Goal: Task Accomplishment & Management: Use online tool/utility

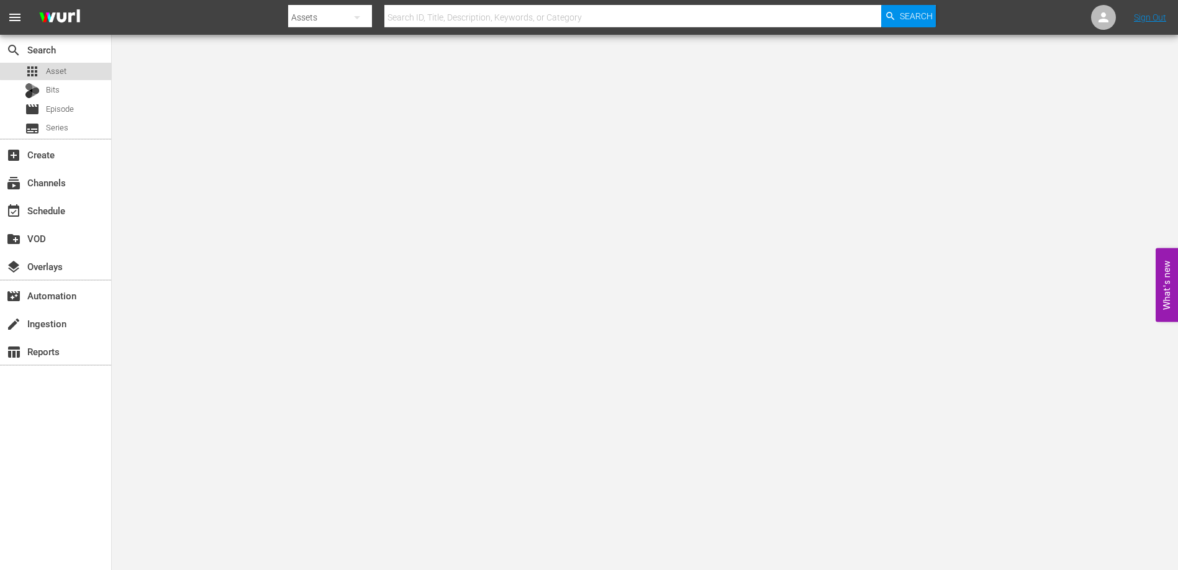
click at [60, 64] on div "apps Asset" at bounding box center [46, 71] width 42 height 17
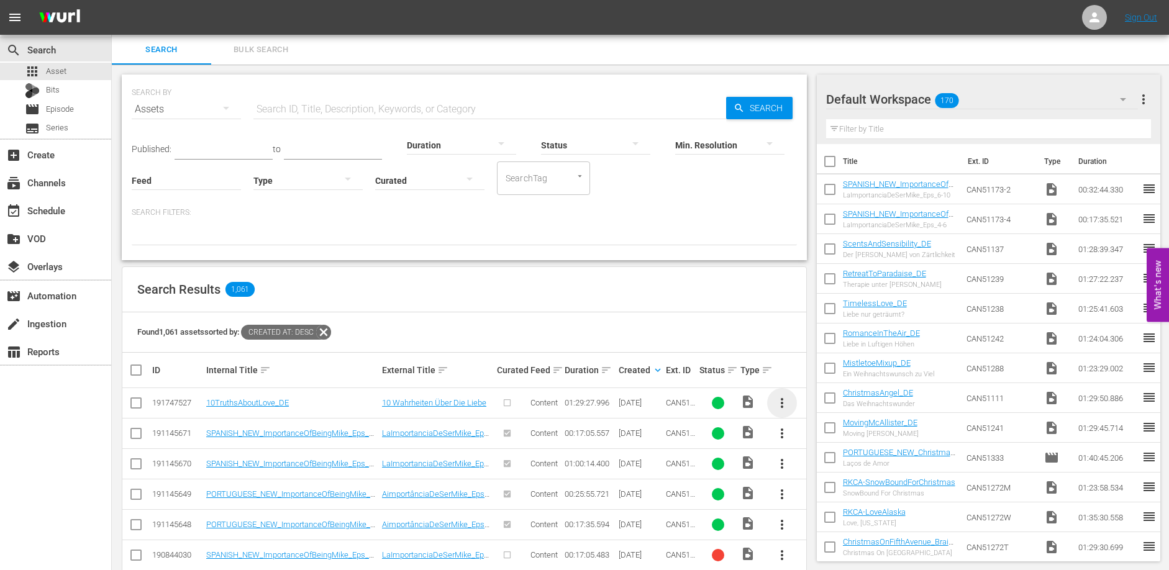
click at [780, 396] on span "more_vert" at bounding box center [782, 403] width 15 height 15
click at [822, 491] on div "Episode" at bounding box center [849, 498] width 84 height 30
click at [847, 499] on div "Episode" at bounding box center [849, 498] width 84 height 30
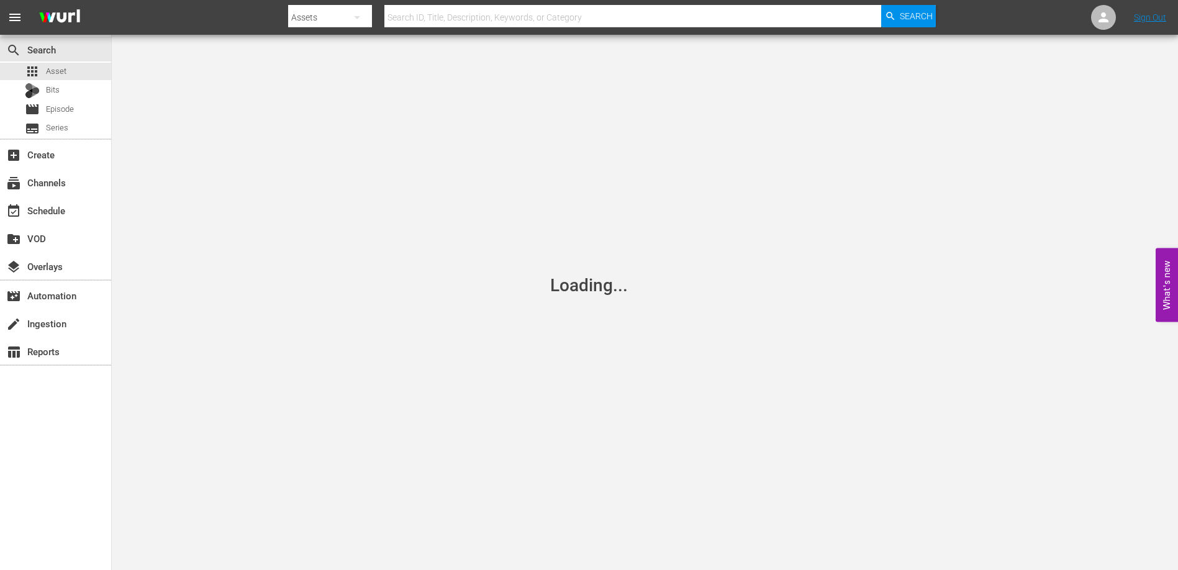
click at [584, 281] on div "Loading..." at bounding box center [589, 285] width 78 height 21
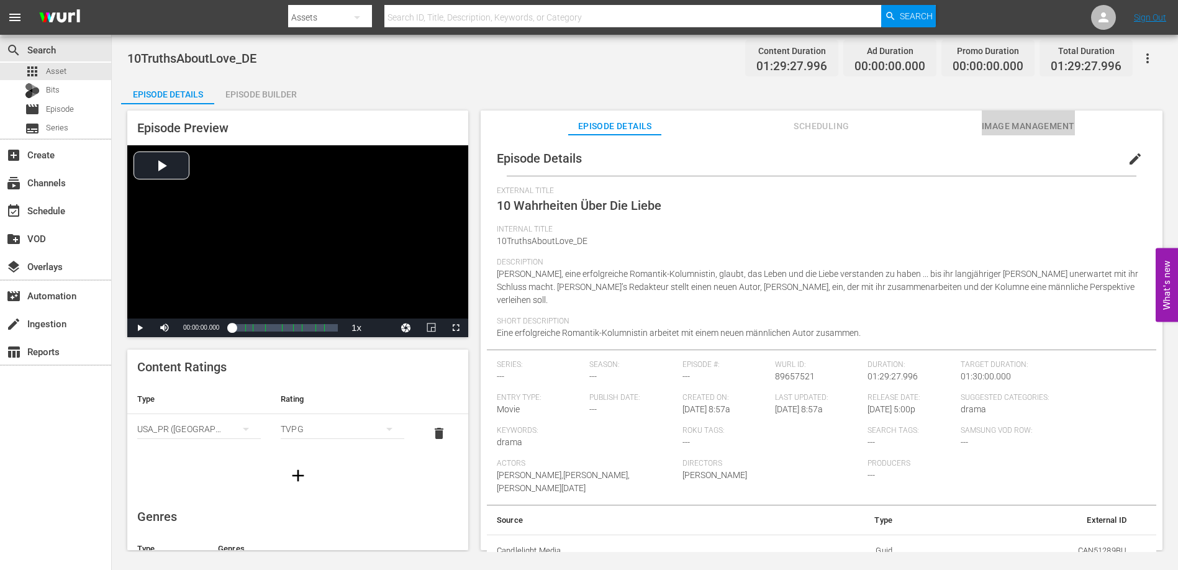
click at [985, 121] on span "Image Management" at bounding box center [1028, 127] width 93 height 16
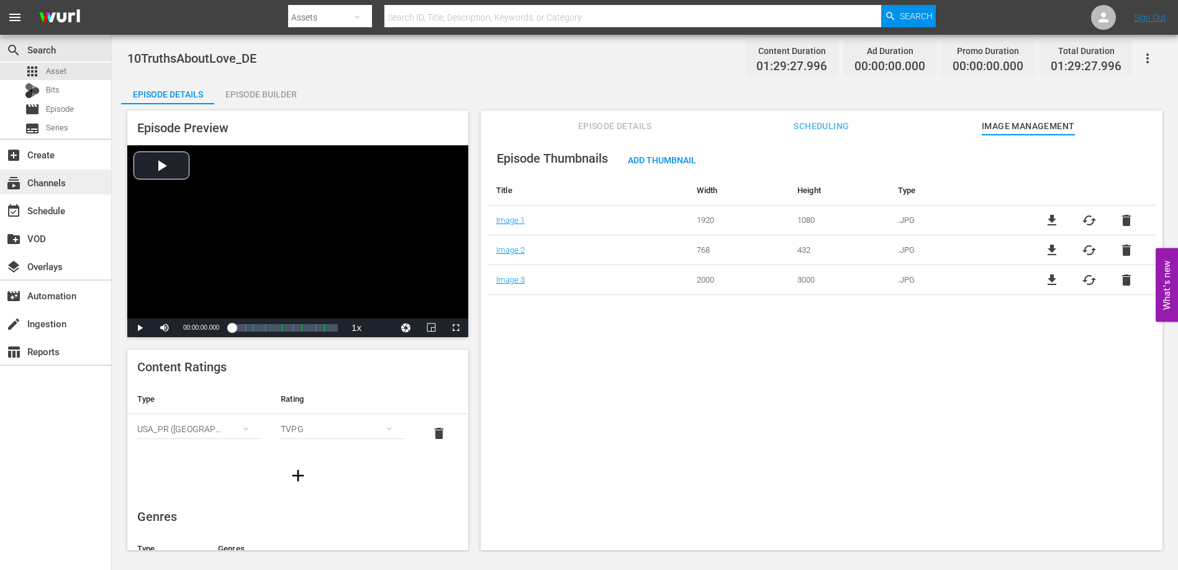
click at [55, 180] on div "subscriptions Channels" at bounding box center [35, 180] width 70 height 11
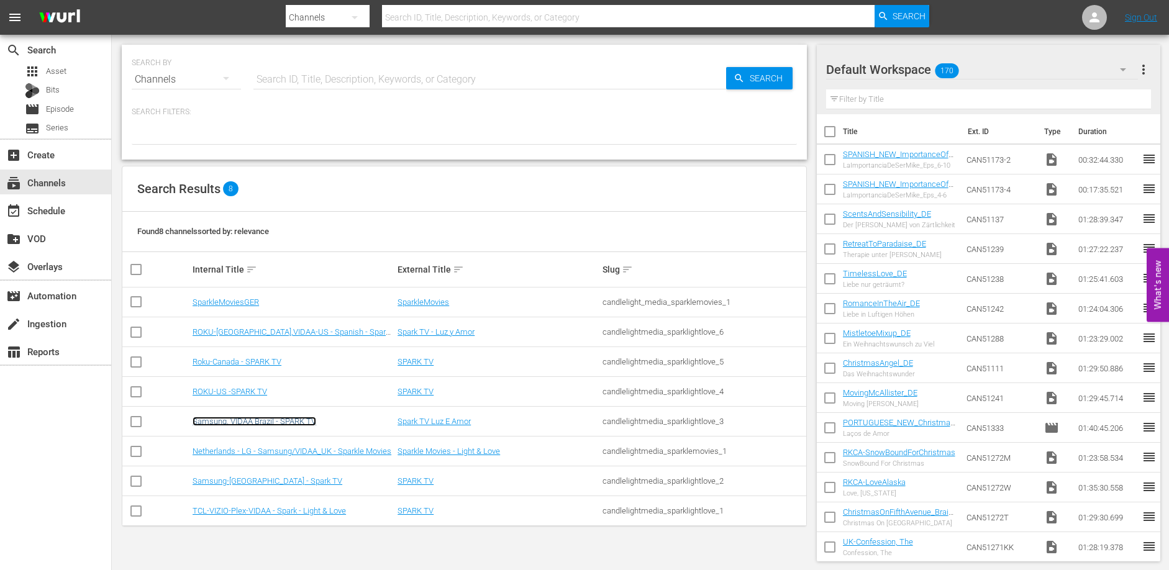
click at [272, 419] on link "Samsung, VIDAA Brazil - SPARK TV" at bounding box center [255, 421] width 124 height 9
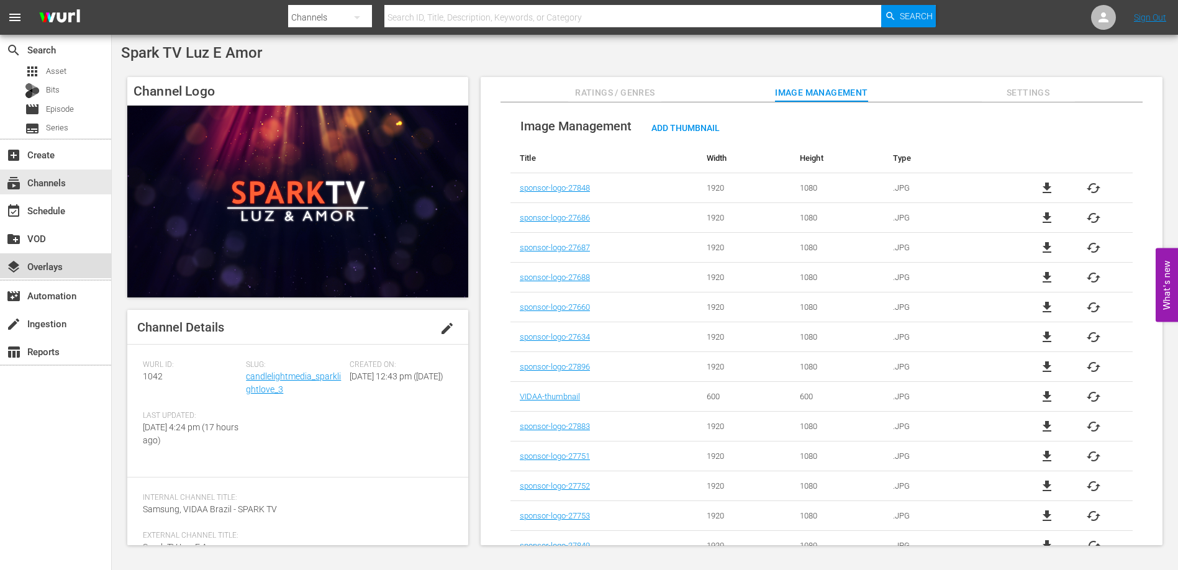
click at [44, 266] on div "layers Overlays" at bounding box center [35, 264] width 70 height 11
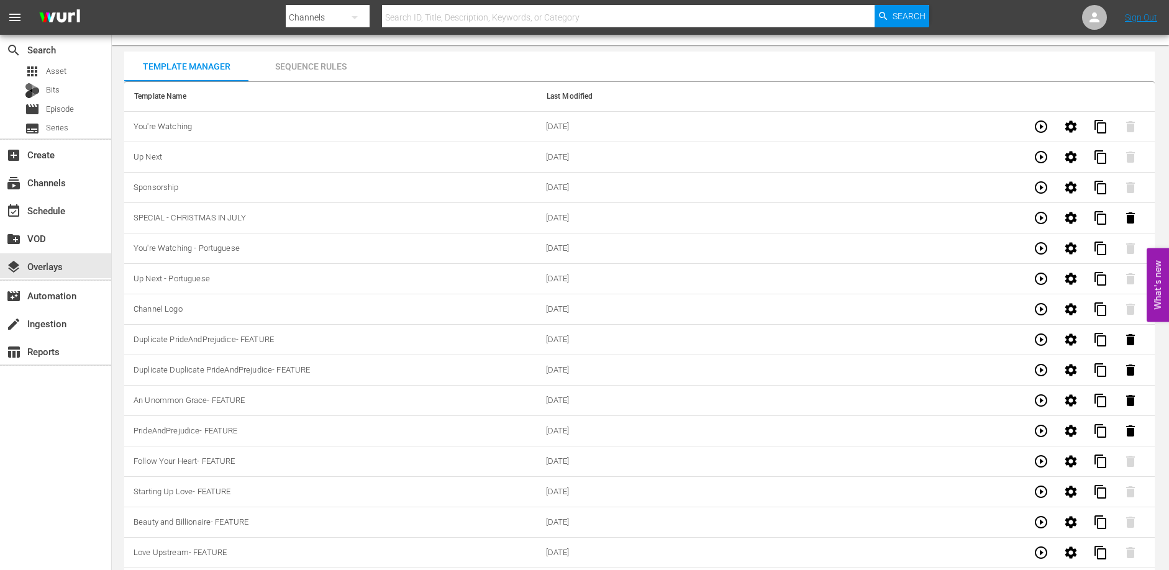
scroll to position [62, 0]
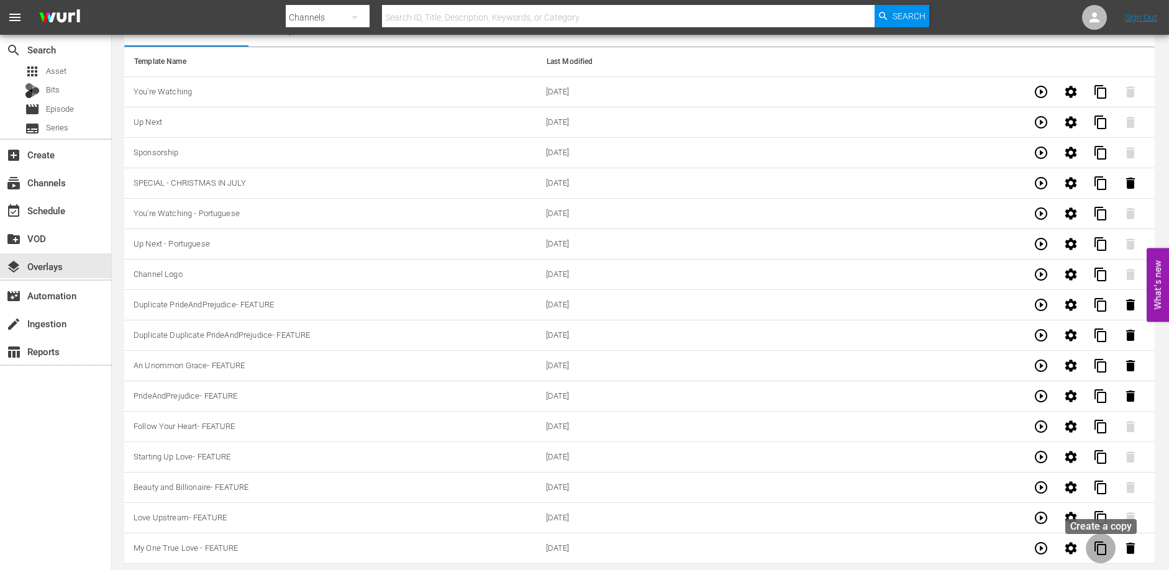
click at [1101, 548] on span "content_copy" at bounding box center [1100, 548] width 15 height 15
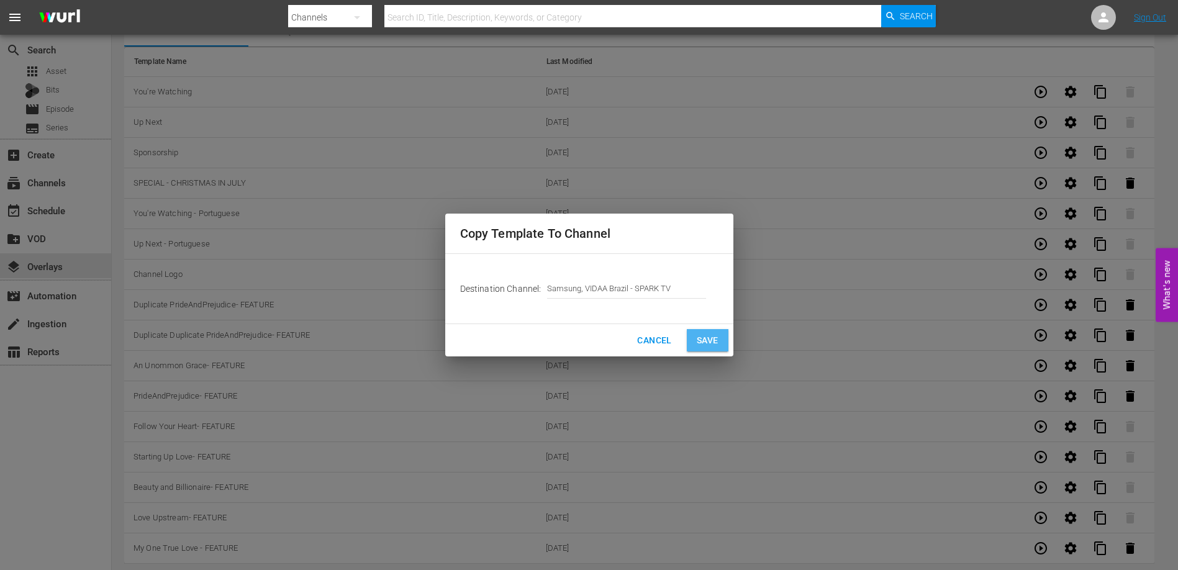
click at [705, 340] on span "Save" at bounding box center [708, 341] width 22 height 16
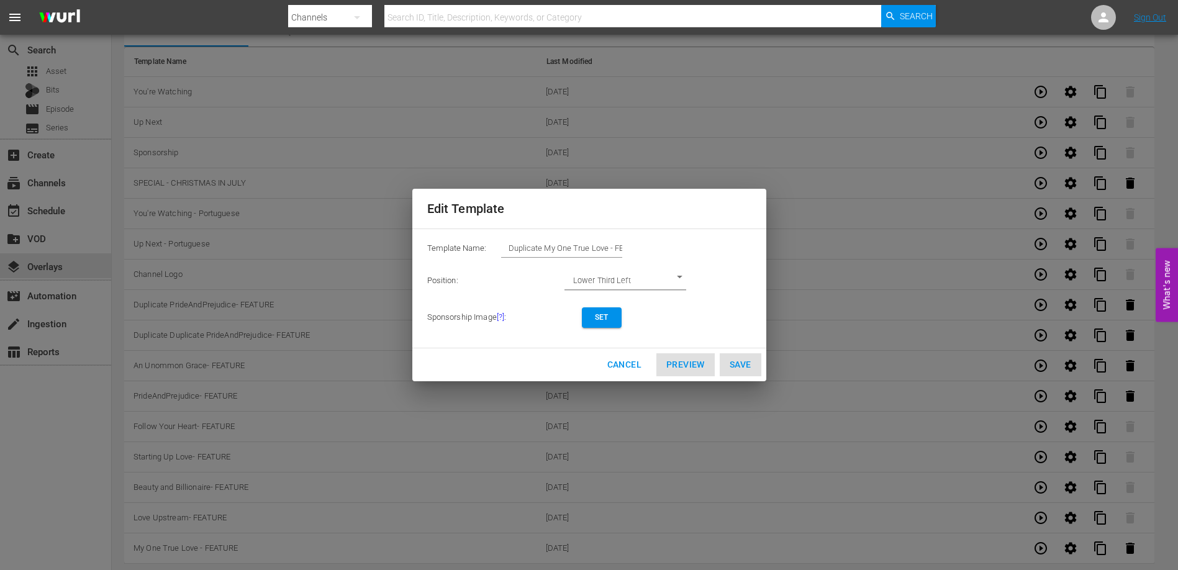
drag, startPoint x: 601, startPoint y: 250, endPoint x: 611, endPoint y: 258, distance: 12.4
click at [601, 250] on input "Duplicate My One True Love - FEATURE" at bounding box center [561, 248] width 121 height 17
click at [609, 326] on button "Set" at bounding box center [602, 318] width 40 height 21
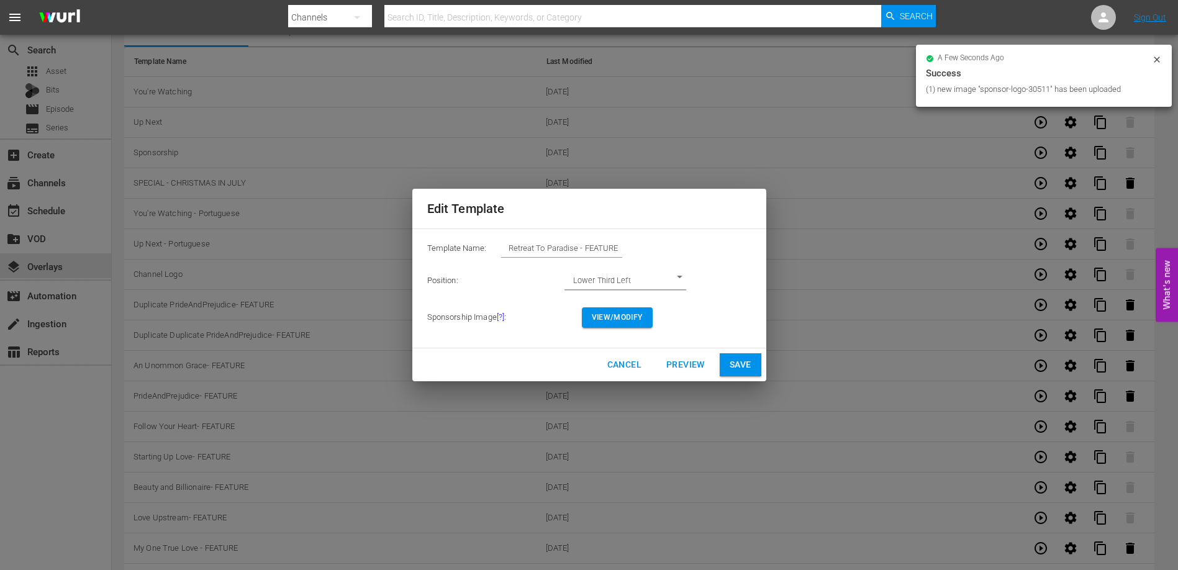
click at [670, 368] on span "Preview" at bounding box center [686, 365] width 39 height 16
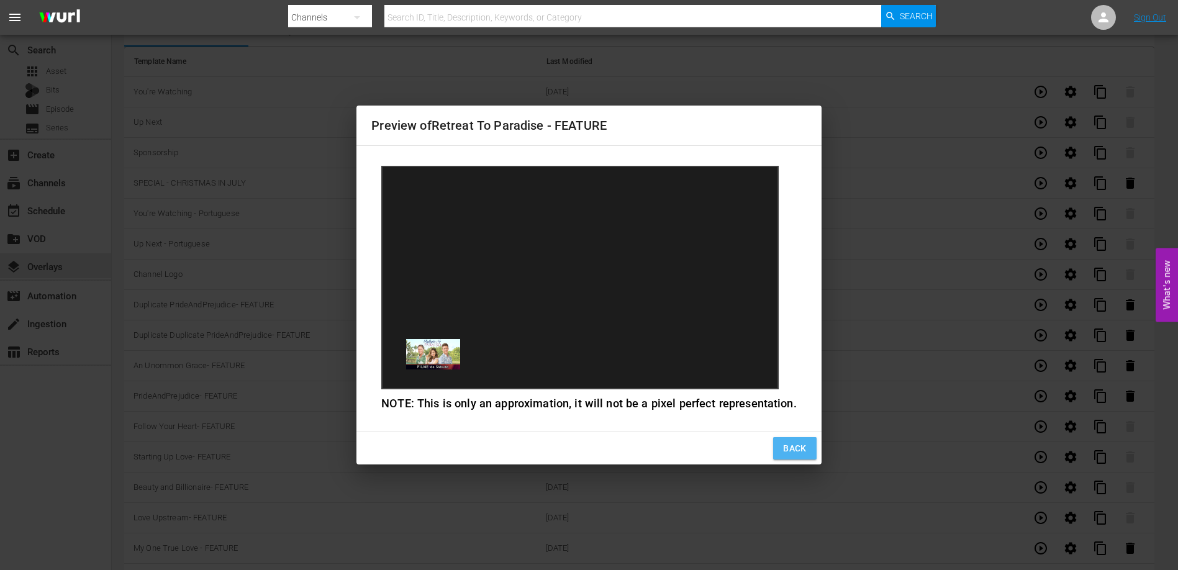
click at [788, 446] on span "Back" at bounding box center [795, 449] width 24 height 16
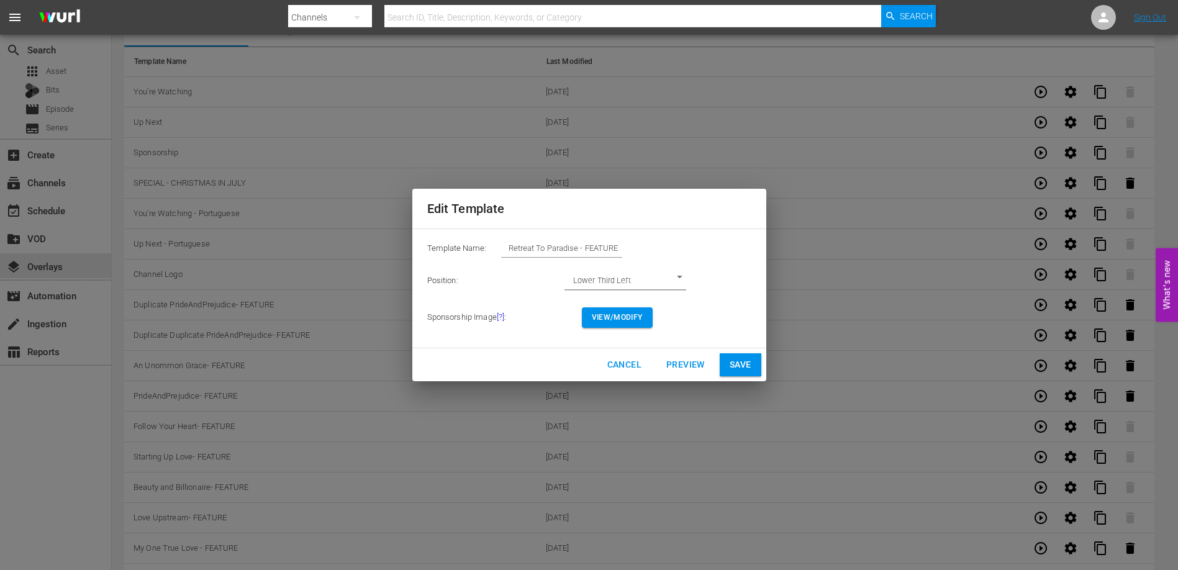
click at [742, 365] on span "Save" at bounding box center [741, 365] width 22 height 16
type input "Duplicate My One True Love - FEATURE"
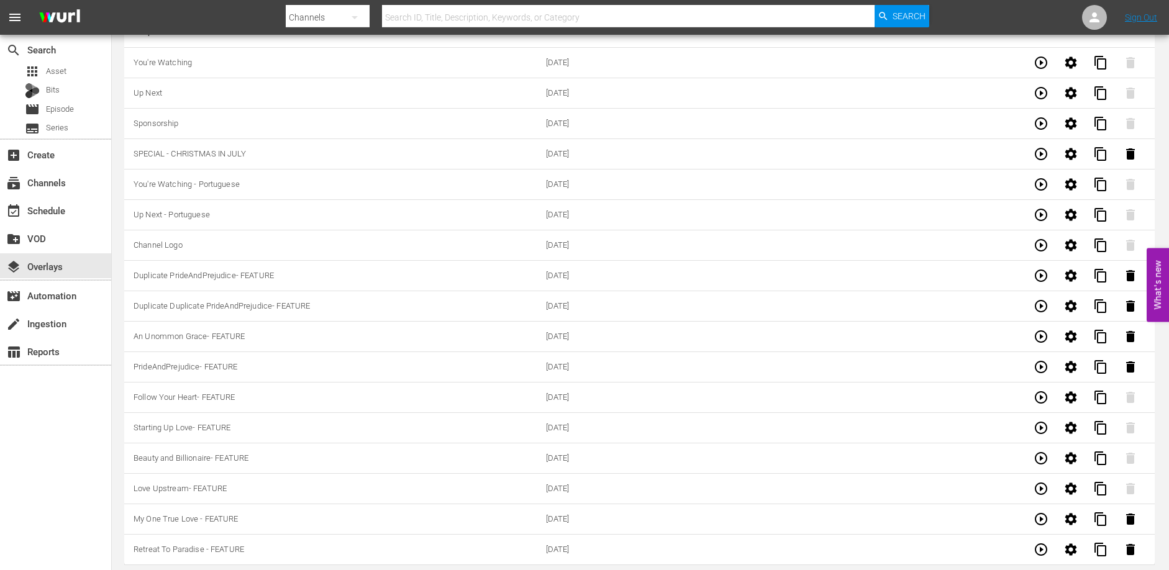
scroll to position [92, 0]
click at [1105, 545] on span "content_copy" at bounding box center [1100, 548] width 15 height 15
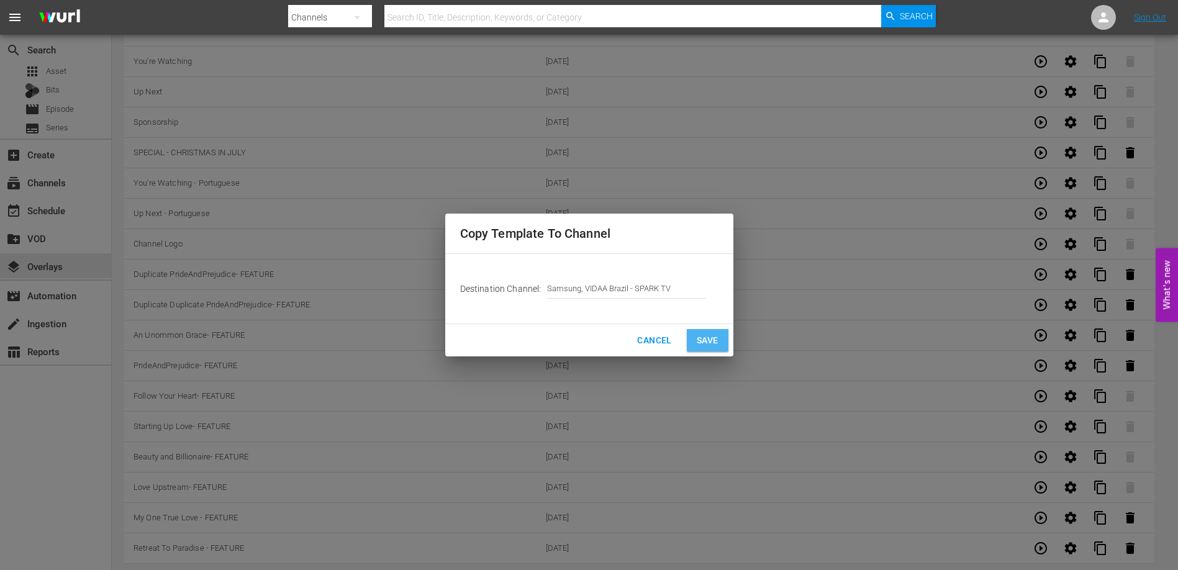
click at [716, 335] on span "Save" at bounding box center [708, 341] width 22 height 16
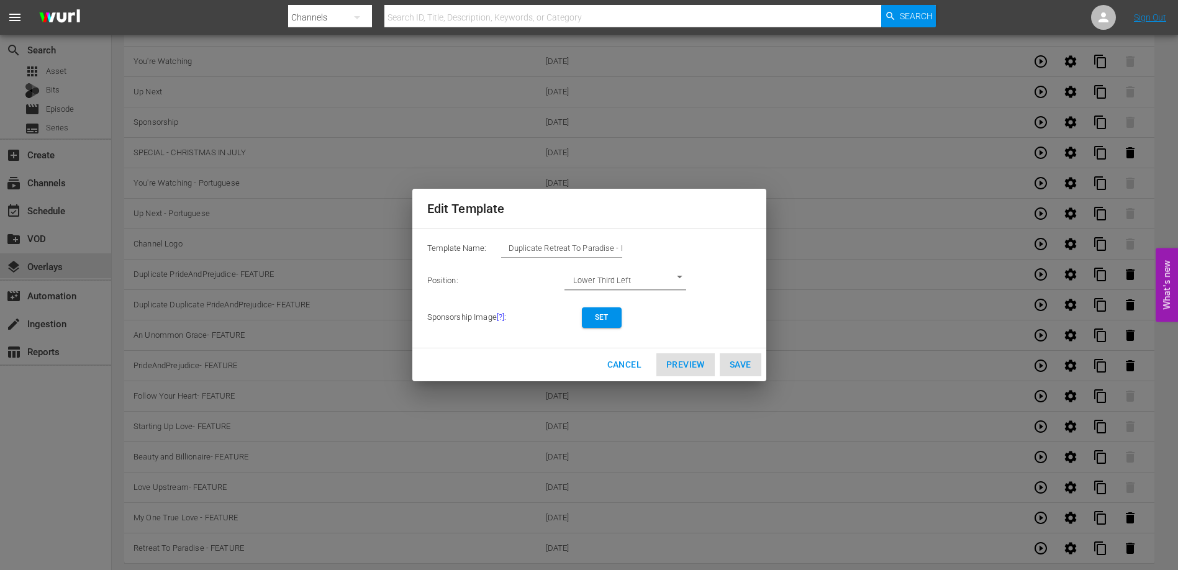
click at [591, 253] on input "Duplicate Retreat To Paradise - FEATURE" at bounding box center [561, 248] width 121 height 17
click at [591, 249] on input "Duplicate Retreat To Paradise - FEATURE" at bounding box center [561, 248] width 121 height 17
click at [608, 321] on span "Set" at bounding box center [602, 317] width 20 height 13
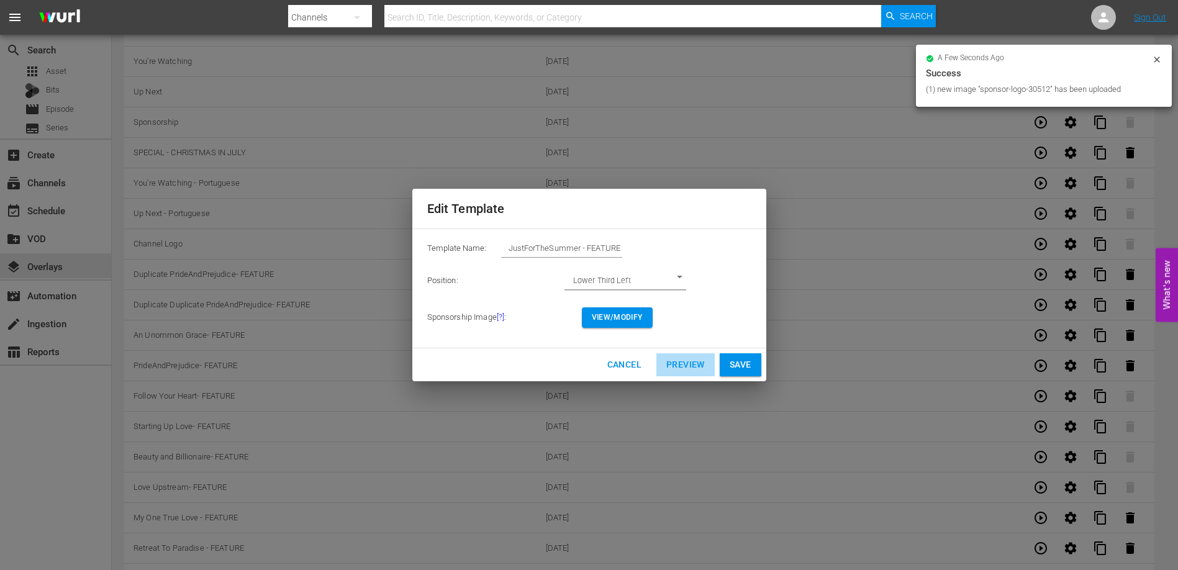
click at [684, 364] on span "Preview" at bounding box center [686, 365] width 39 height 16
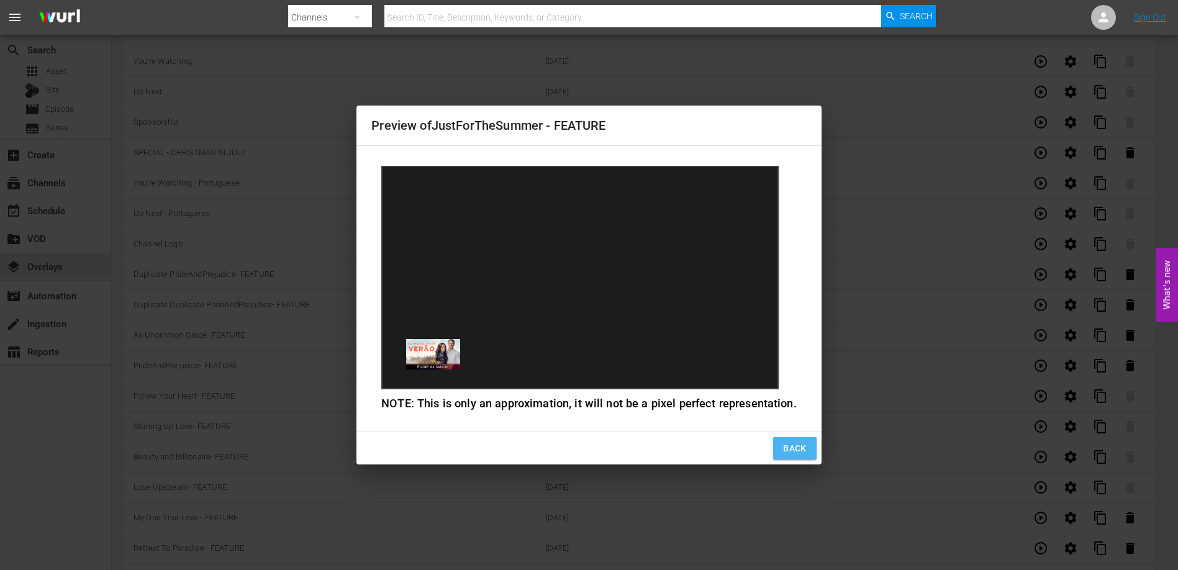
click at [792, 450] on span "Back" at bounding box center [795, 449] width 24 height 16
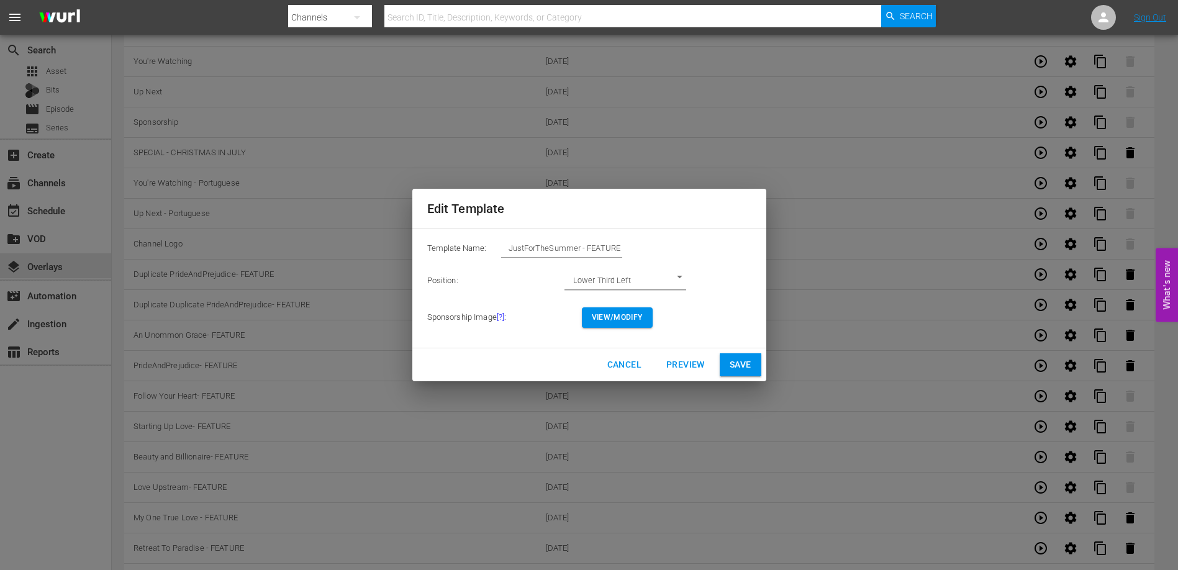
click at [741, 360] on span "Save" at bounding box center [741, 365] width 22 height 16
type input "Duplicate Retreat To Paradise - FEATURE"
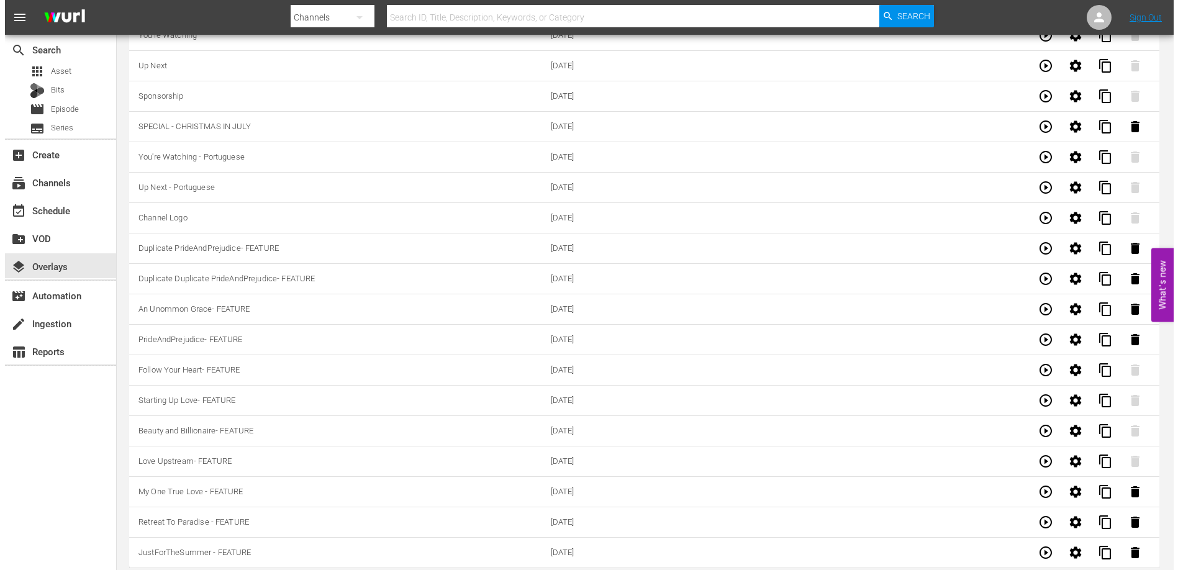
scroll to position [122, 0]
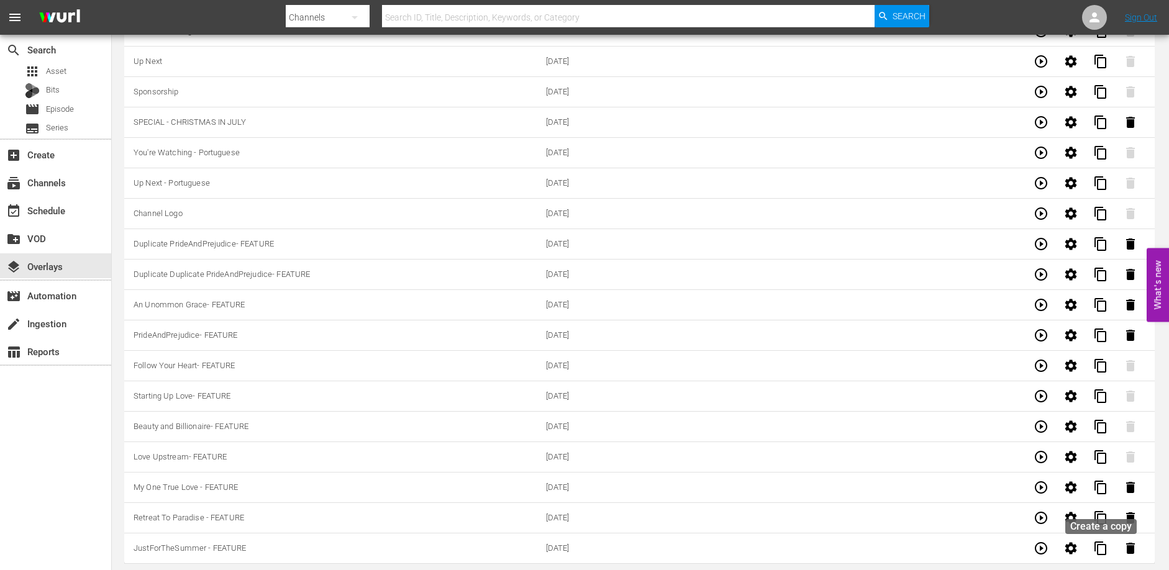
click at [1103, 550] on span "content_copy" at bounding box center [1100, 548] width 15 height 15
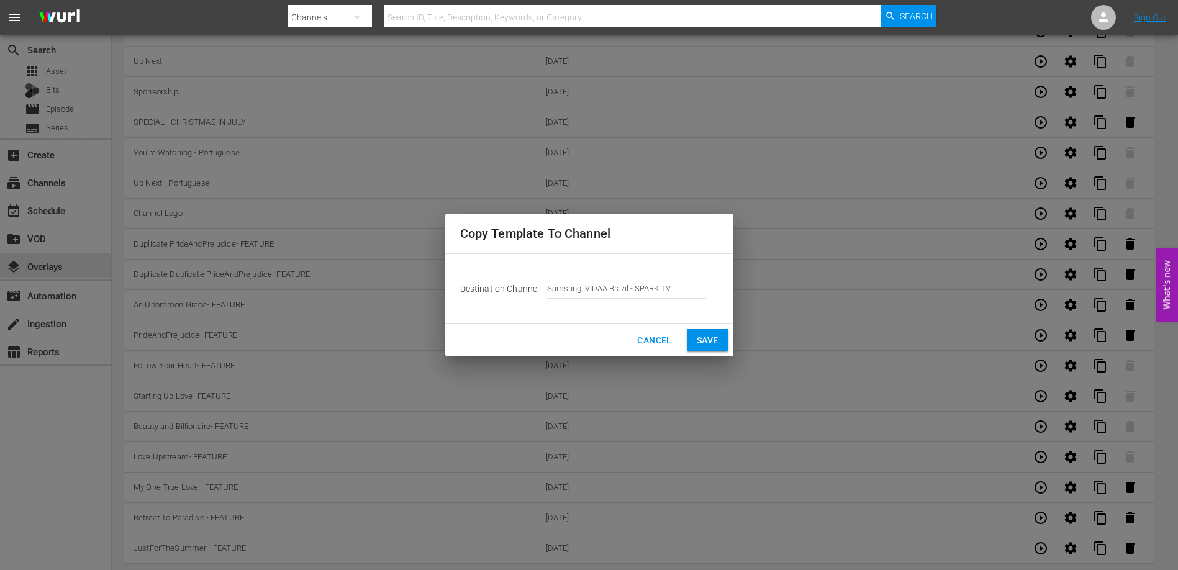
click at [718, 345] on span "Save" at bounding box center [708, 341] width 22 height 16
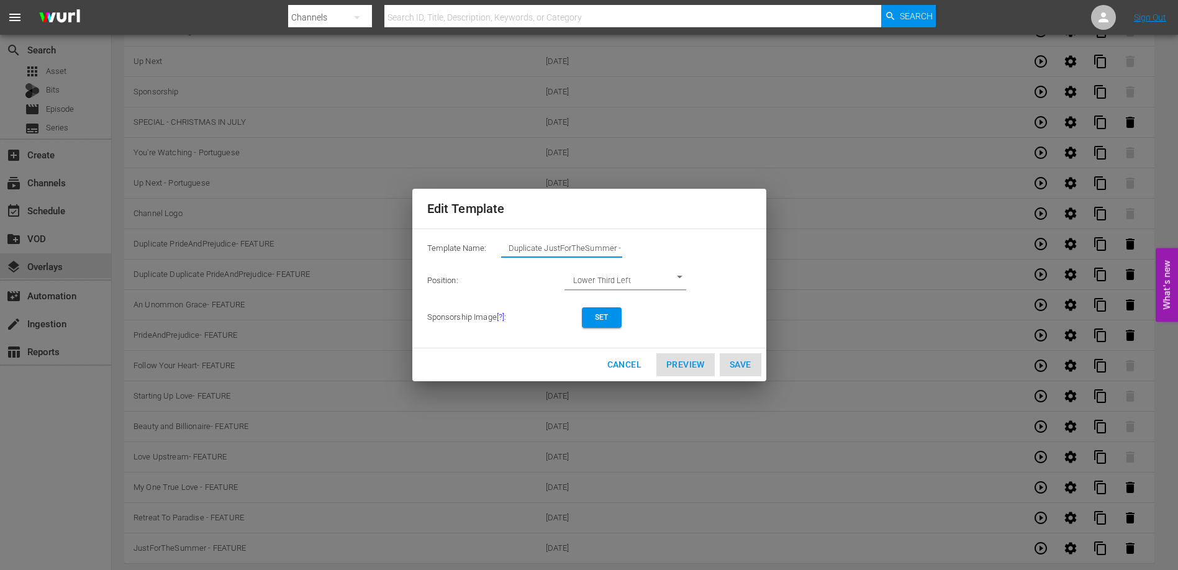
click at [575, 253] on input "Duplicate JustForTheSummer - FEATURE" at bounding box center [561, 248] width 121 height 17
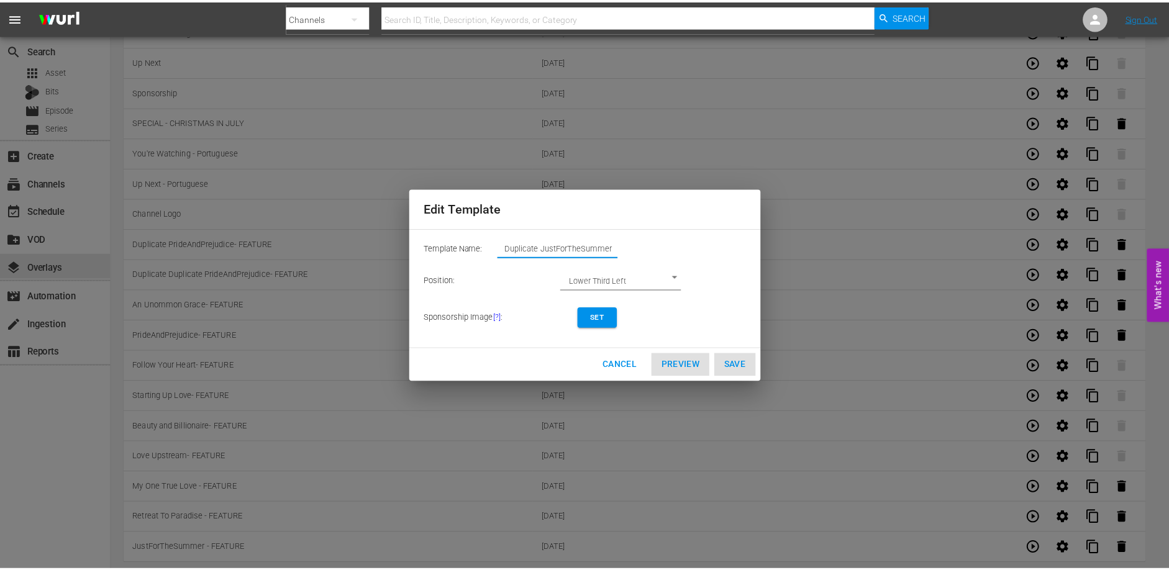
scroll to position [0, 0]
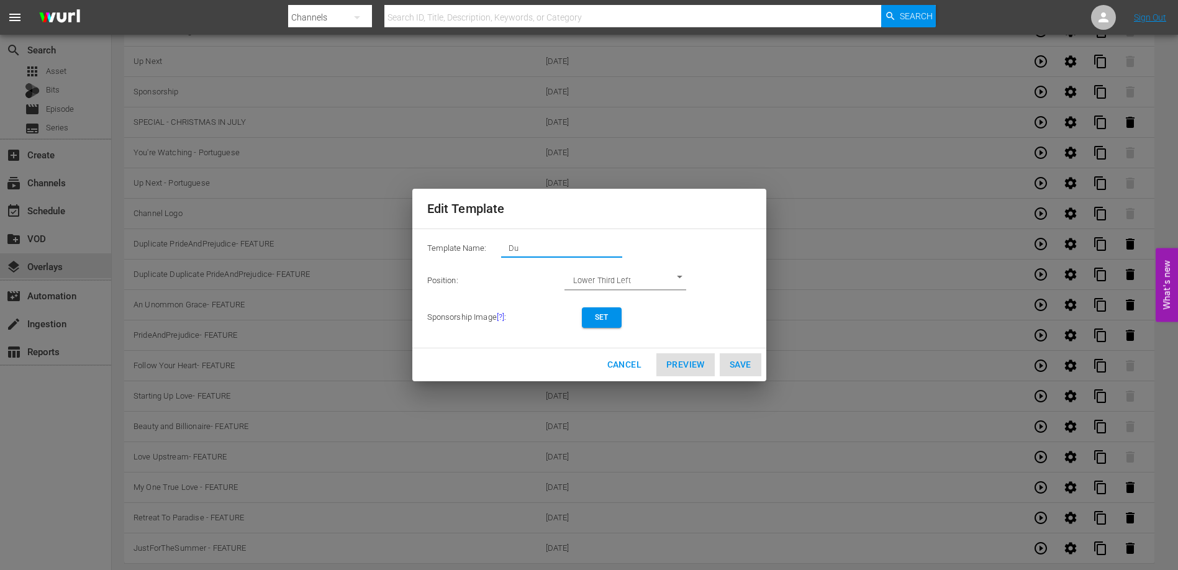
type input "D"
click at [595, 324] on span "Set" at bounding box center [602, 317] width 20 height 13
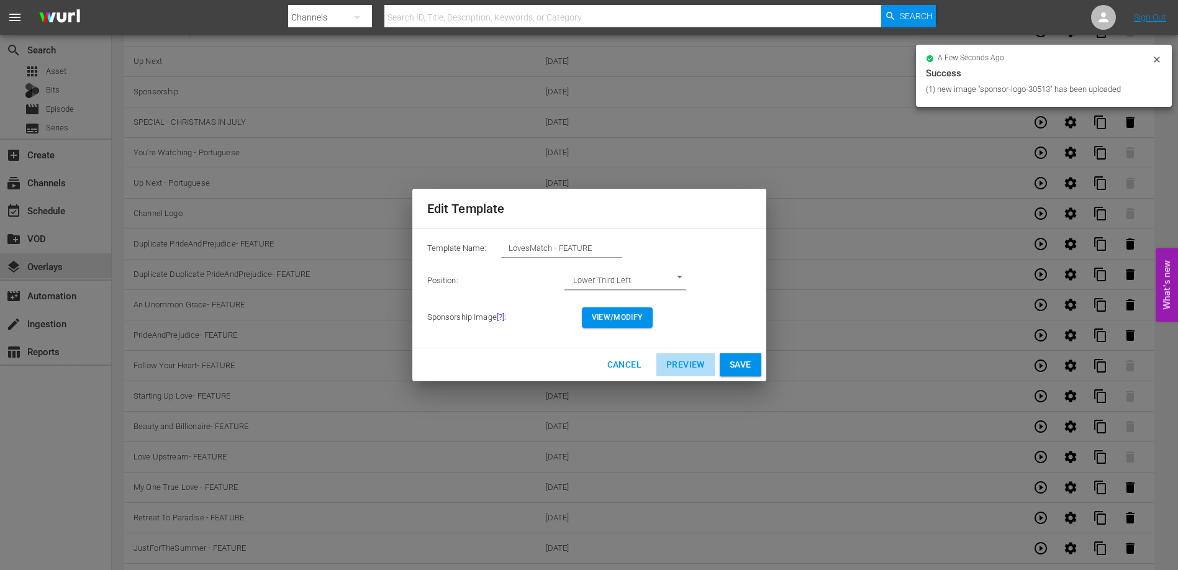
click at [682, 359] on span "Preview" at bounding box center [686, 365] width 39 height 16
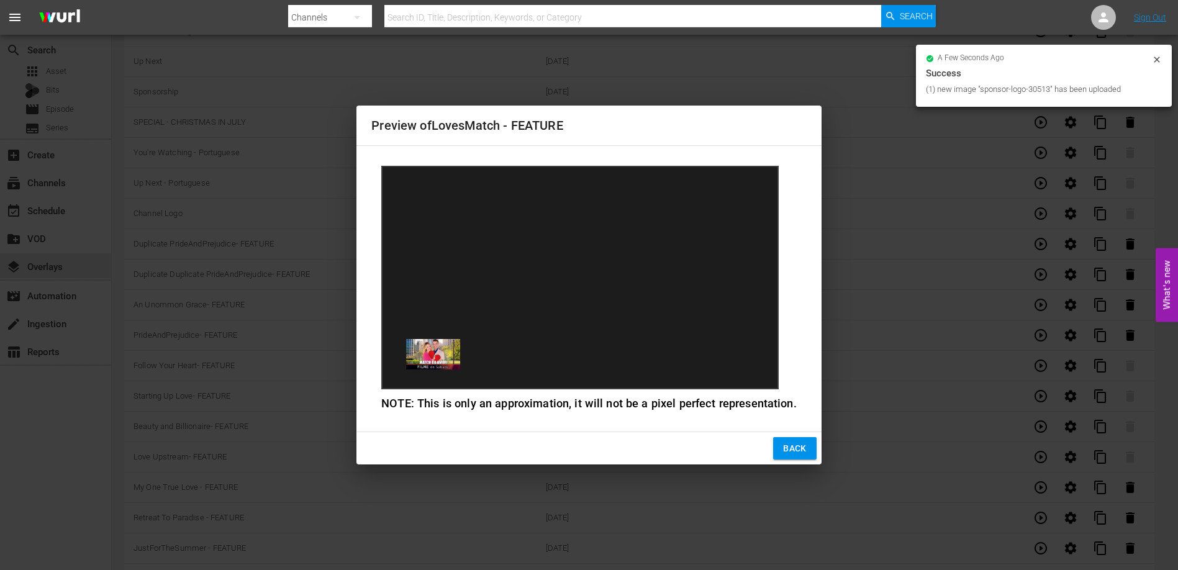
click at [793, 447] on span "Back" at bounding box center [795, 449] width 24 height 16
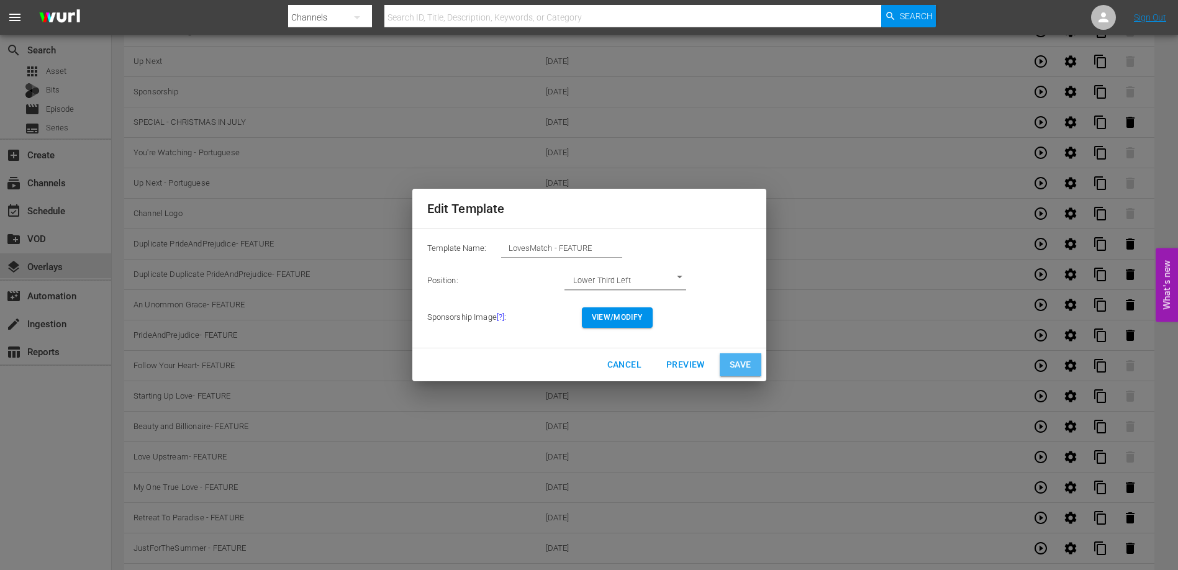
click at [744, 359] on span "Save" at bounding box center [741, 365] width 22 height 16
type input "Duplicate JustForTheSummer - FEATURE"
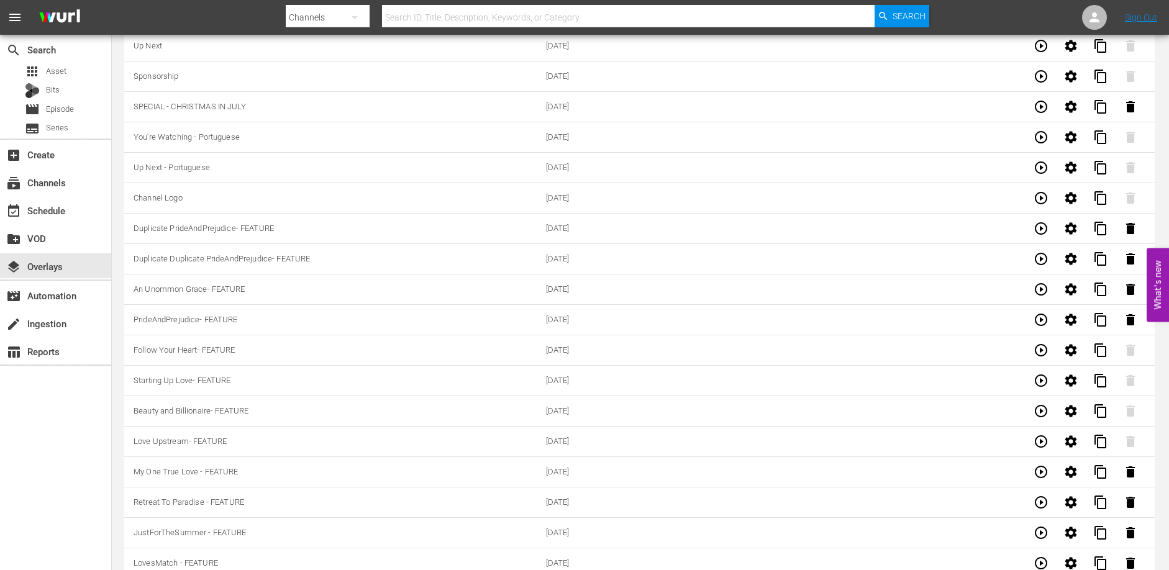
scroll to position [153, 0]
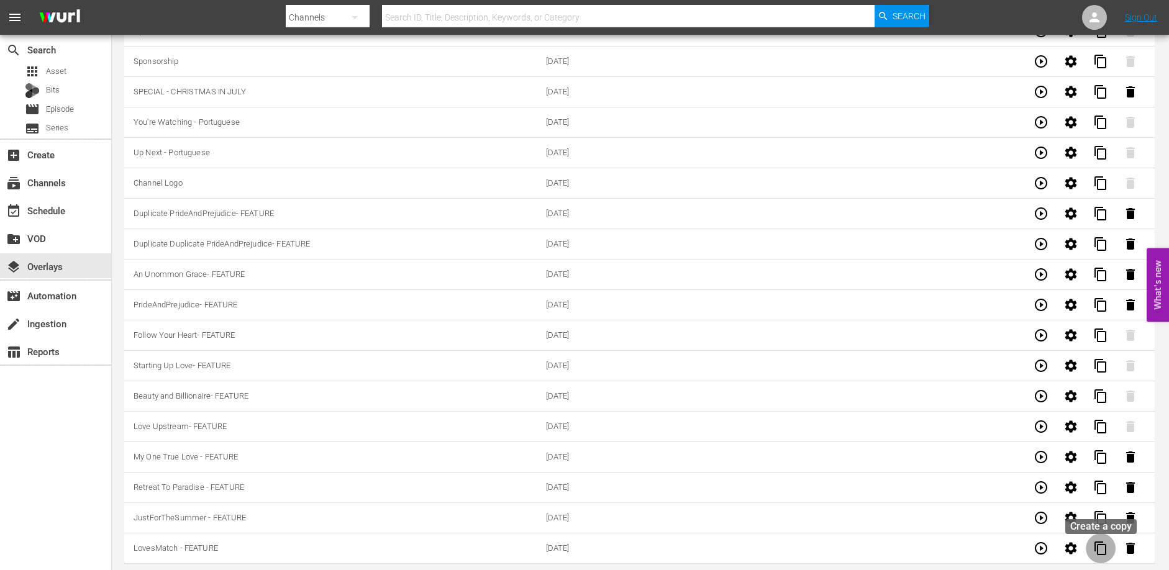
click at [1106, 551] on span "content_copy" at bounding box center [1100, 548] width 15 height 15
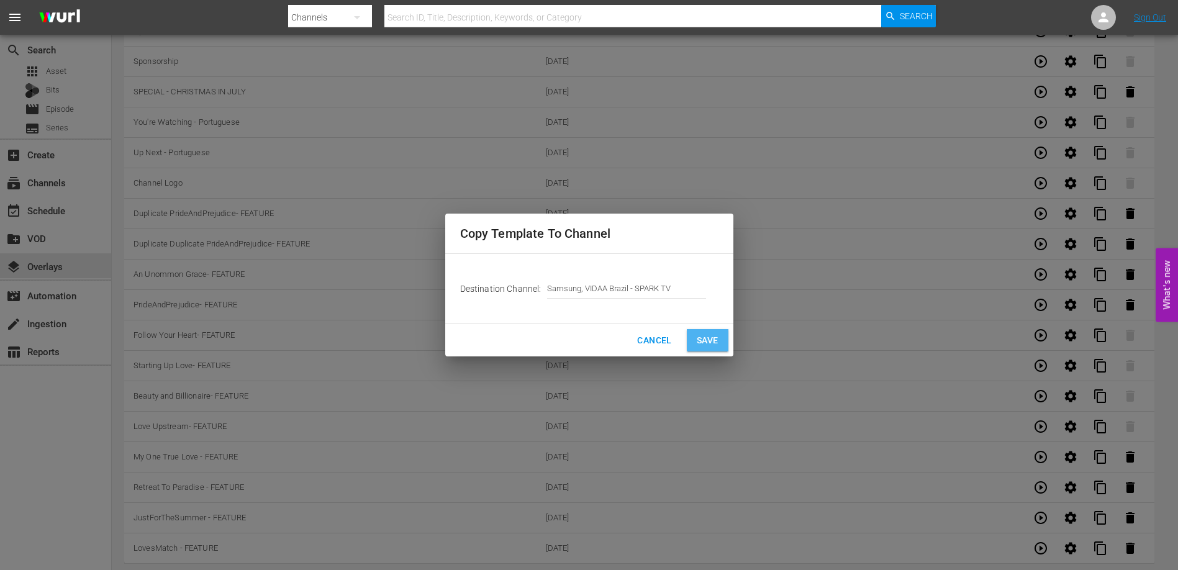
click at [699, 340] on span "Save" at bounding box center [708, 341] width 22 height 16
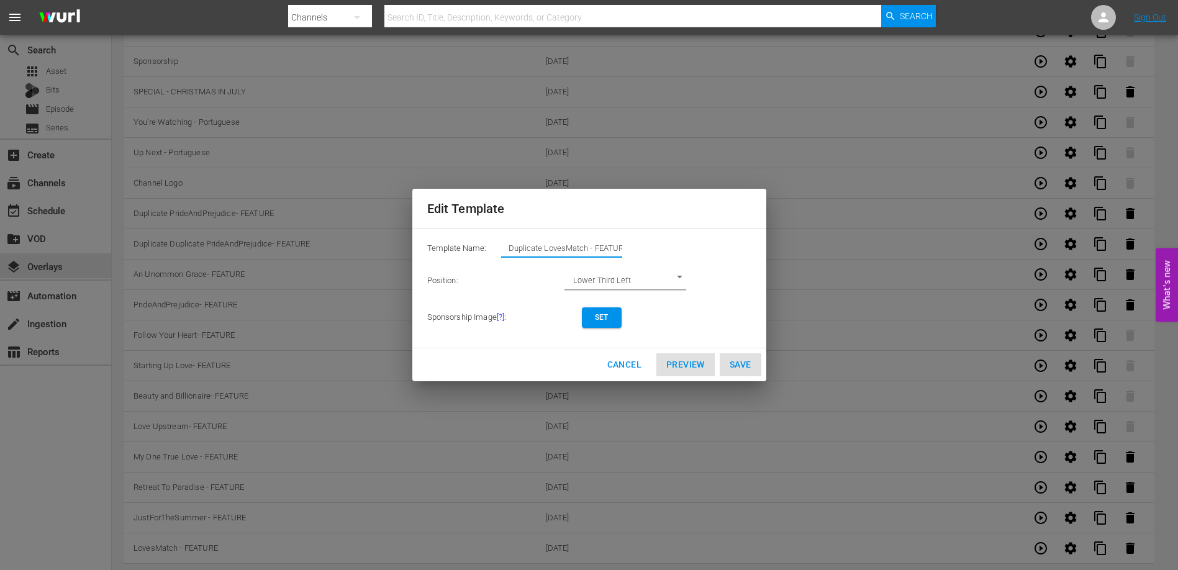
click at [561, 245] on input "Duplicate LovesMatch - FEATURE" at bounding box center [561, 248] width 121 height 17
click at [613, 320] on button "Set" at bounding box center [602, 318] width 40 height 21
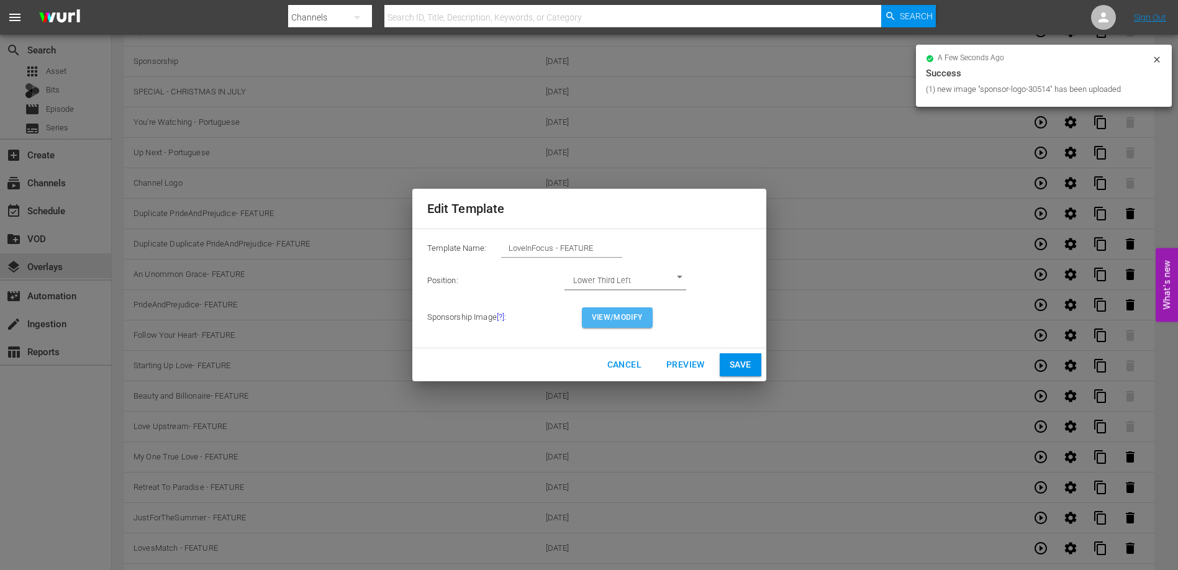
click at [613, 321] on span "View/Modify" at bounding box center [617, 317] width 51 height 13
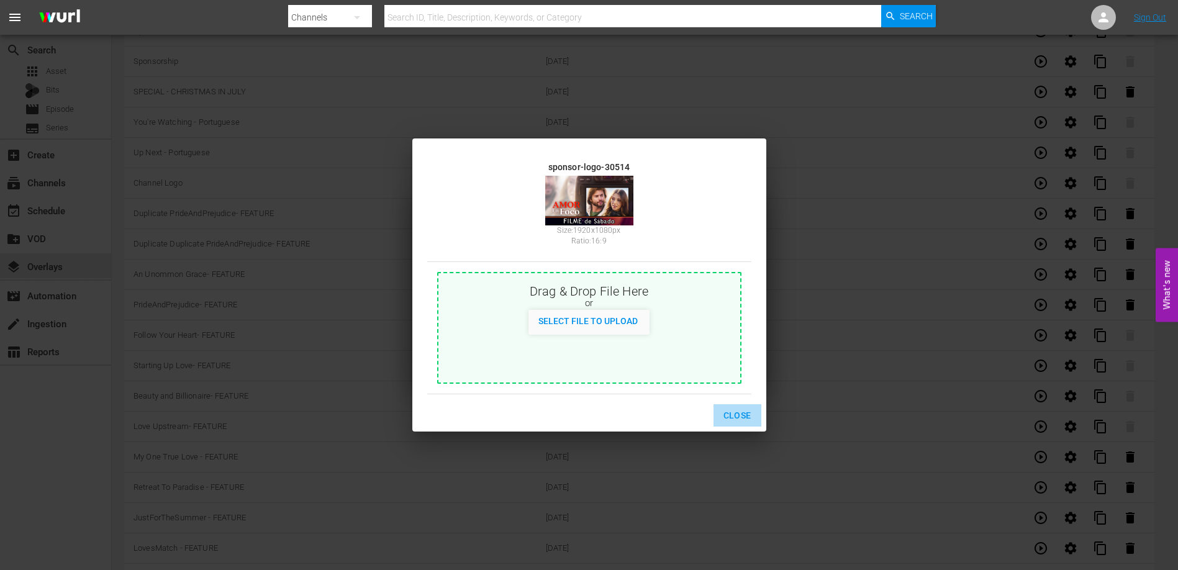
click at [729, 415] on span "Close" at bounding box center [738, 416] width 28 height 16
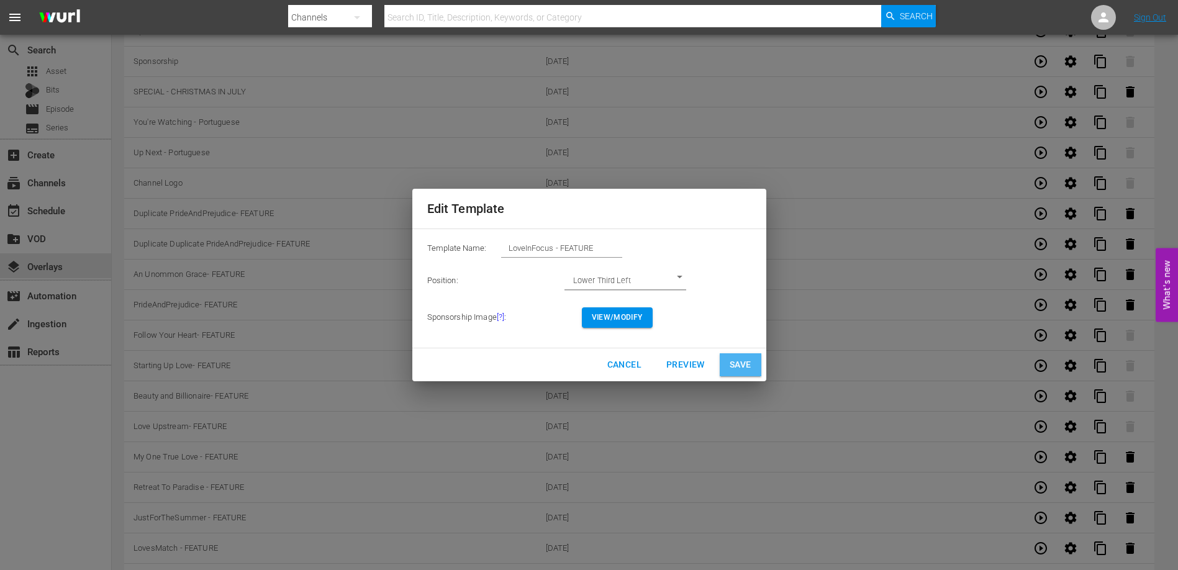
click at [743, 366] on span "Save" at bounding box center [741, 365] width 22 height 16
type input "Duplicate LovesMatch - FEATURE"
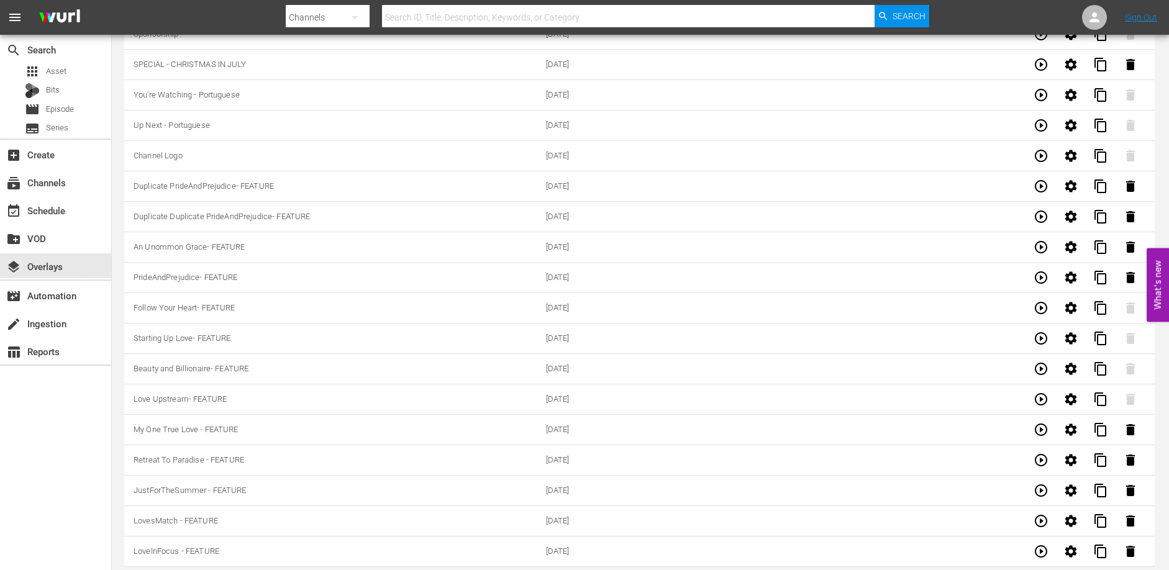
scroll to position [183, 0]
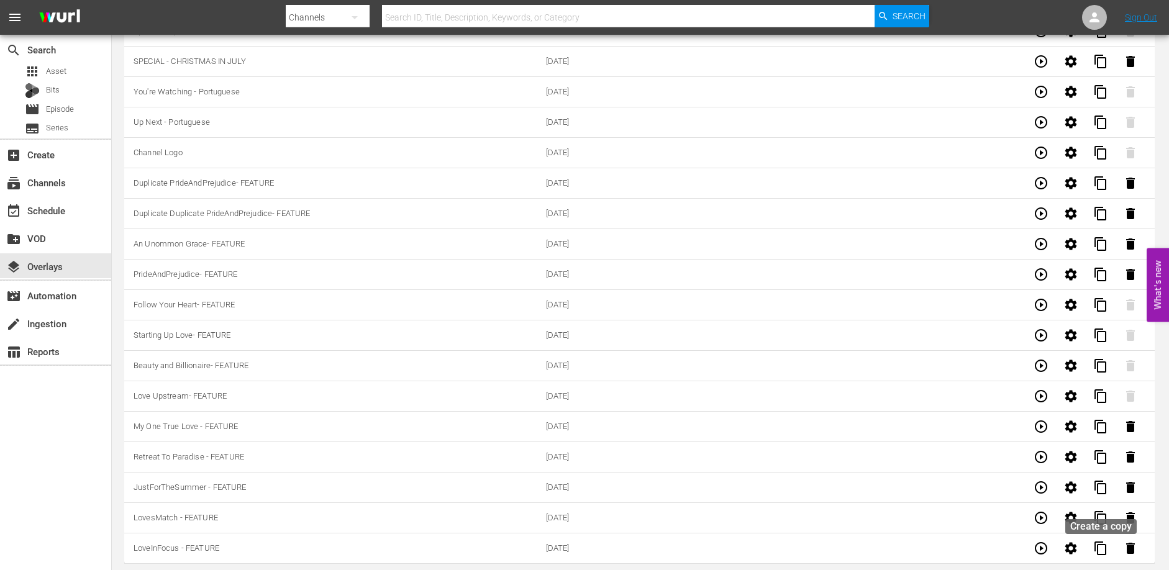
click at [1109, 546] on button "content_copy" at bounding box center [1101, 549] width 30 height 30
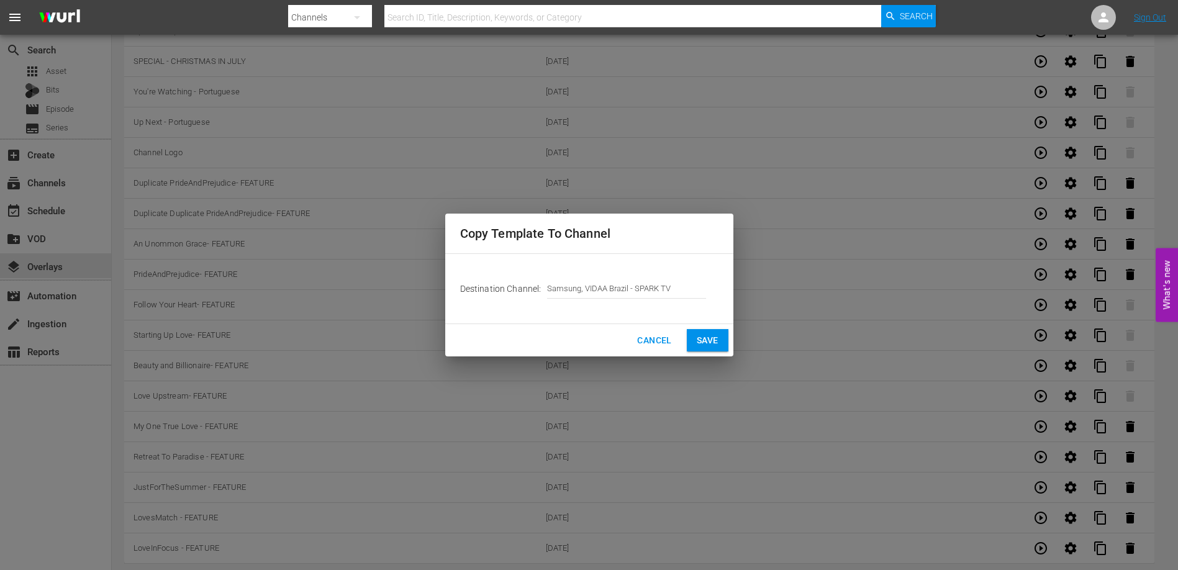
click at [712, 337] on span "Save" at bounding box center [708, 341] width 22 height 16
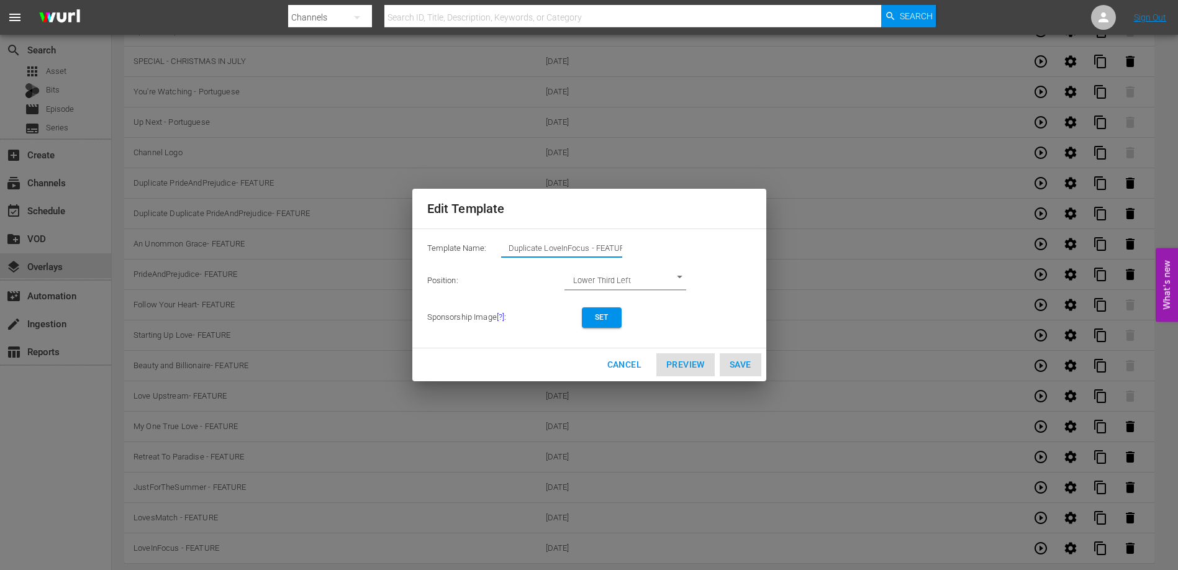
drag, startPoint x: 590, startPoint y: 248, endPoint x: 475, endPoint y: 242, distance: 115.1
click at [475, 242] on div "Template Name: Duplicate LoveInFocus - FEATURE" at bounding box center [589, 251] width 324 height 25
click at [606, 320] on span "Set" at bounding box center [602, 317] width 20 height 13
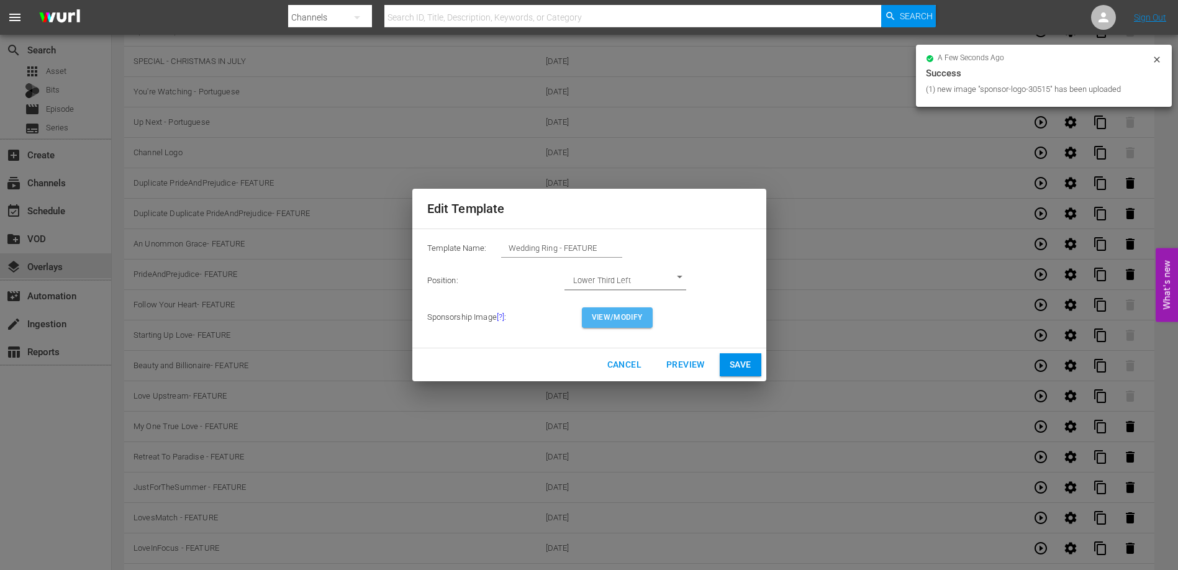
click at [639, 319] on span "View/Modify" at bounding box center [617, 317] width 51 height 13
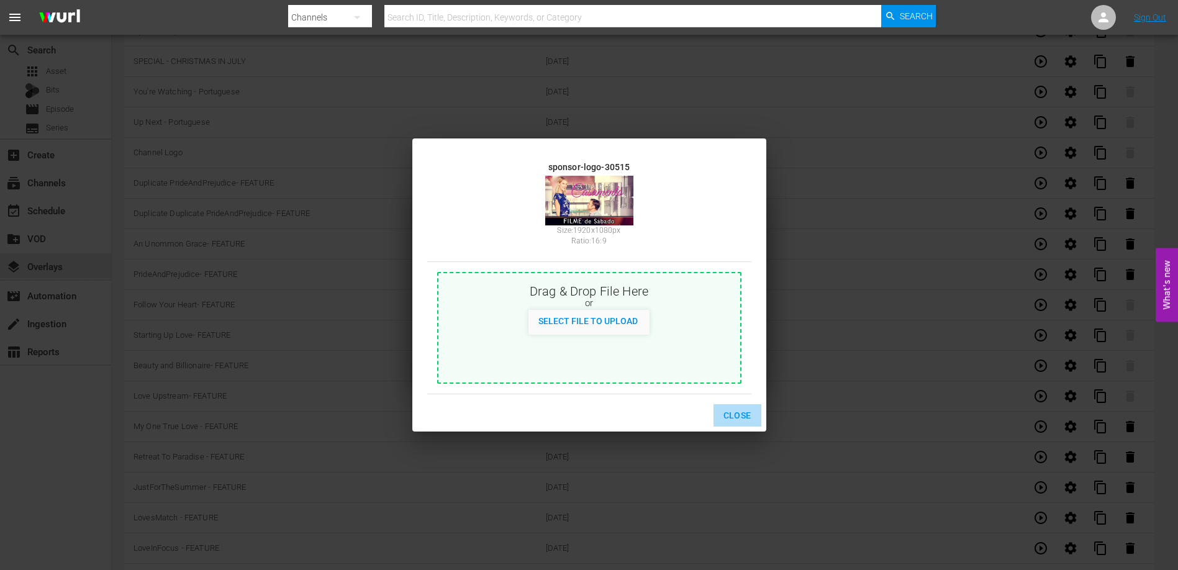
click at [737, 417] on span "Close" at bounding box center [738, 416] width 28 height 16
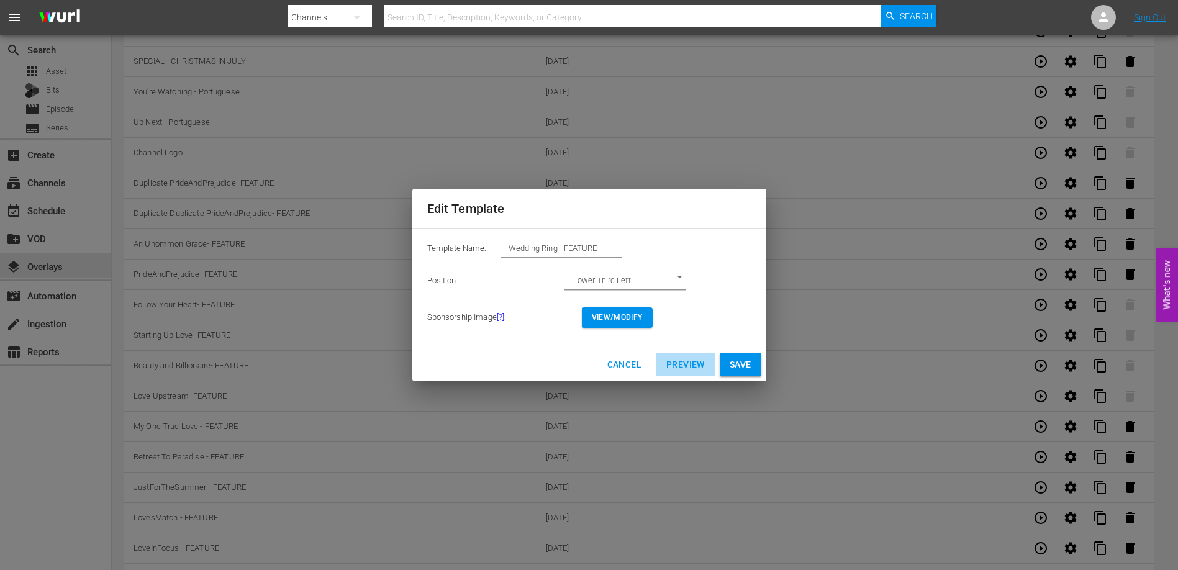
click at [695, 366] on span "Preview" at bounding box center [686, 365] width 39 height 16
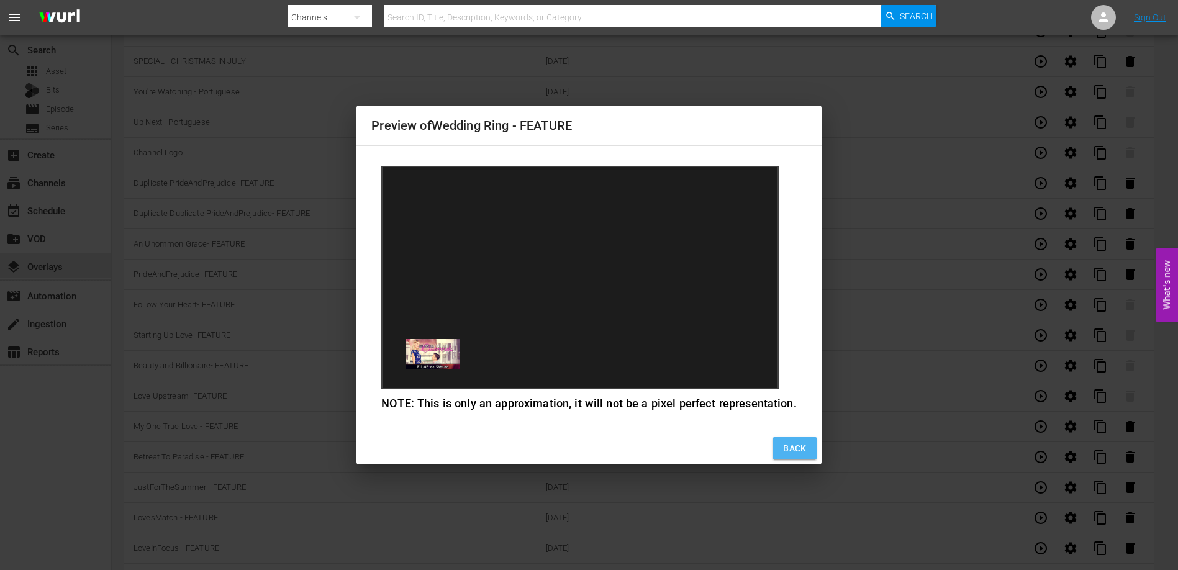
click at [793, 446] on span "Back" at bounding box center [795, 449] width 24 height 16
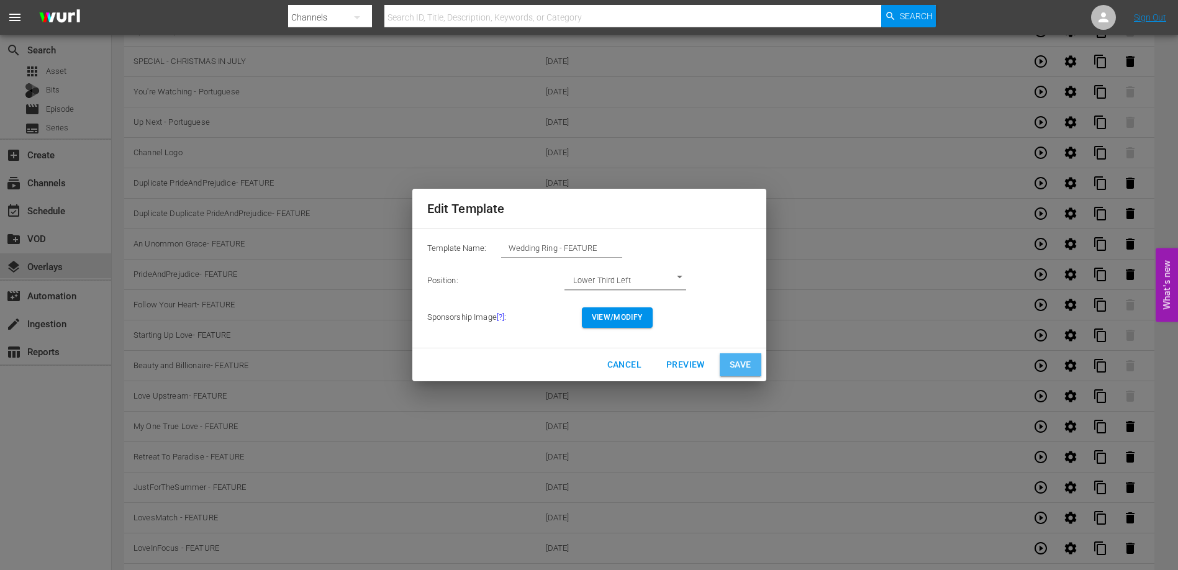
click at [742, 362] on span "Save" at bounding box center [741, 365] width 22 height 16
type input "Duplicate LoveInFocus - FEATURE"
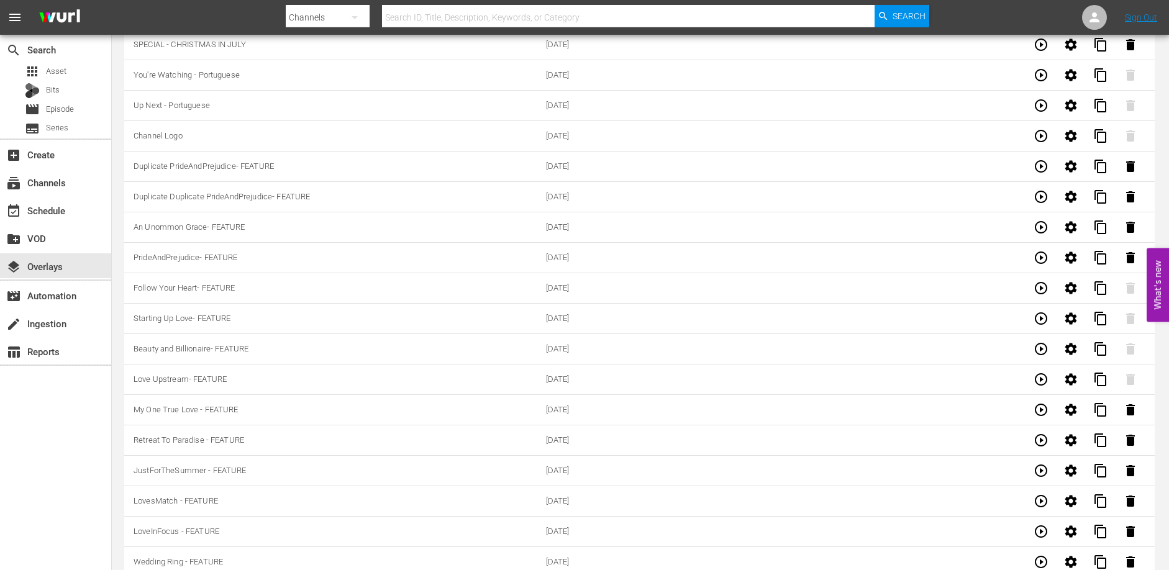
scroll to position [214, 0]
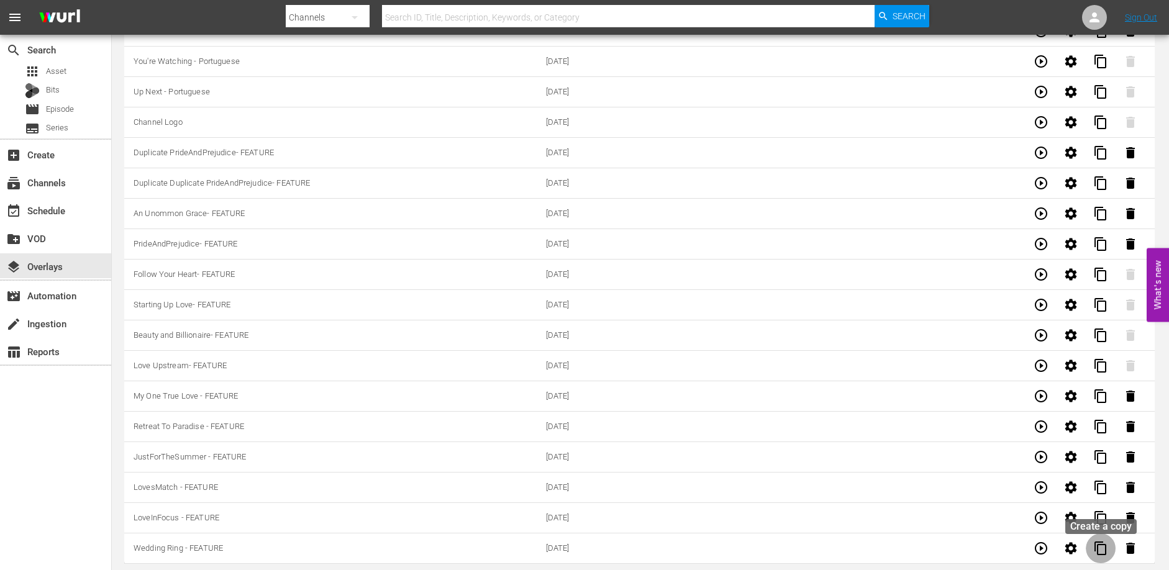
click at [1101, 553] on span "content_copy" at bounding box center [1100, 548] width 15 height 15
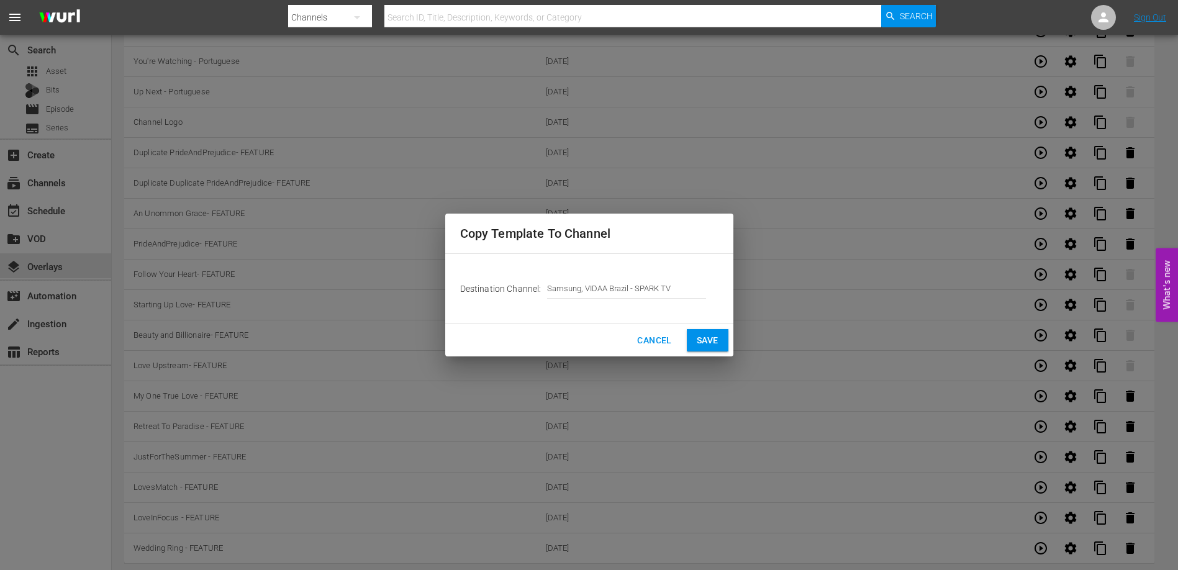
click at [715, 339] on span "Save" at bounding box center [708, 341] width 22 height 16
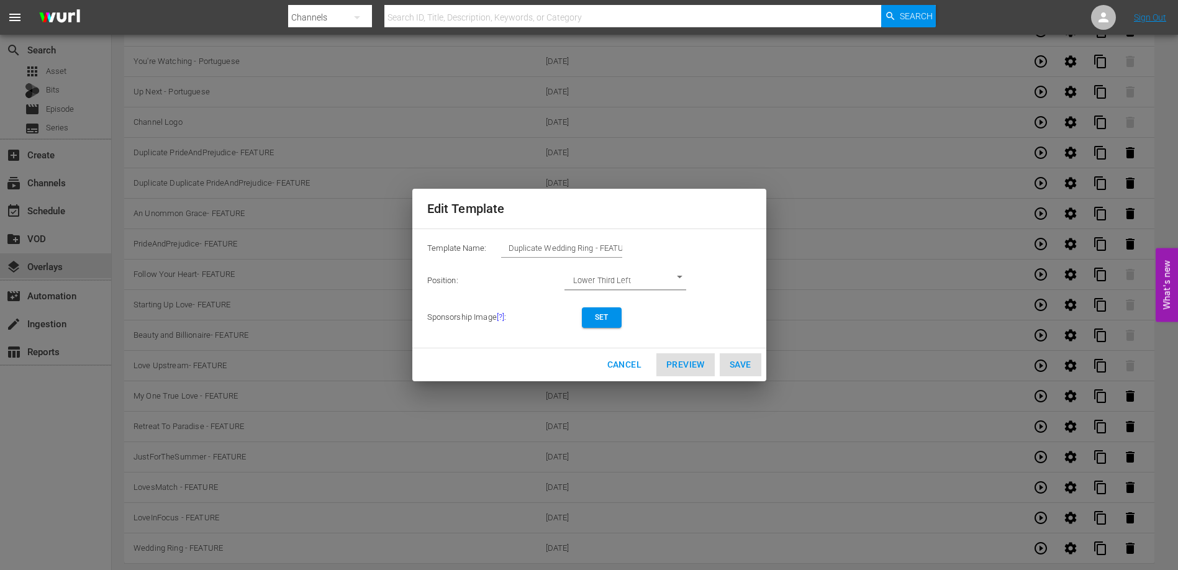
click at [571, 248] on input "Duplicate Wedding Ring - FEATURE" at bounding box center [561, 248] width 121 height 17
click at [610, 319] on span "Set" at bounding box center [602, 317] width 20 height 13
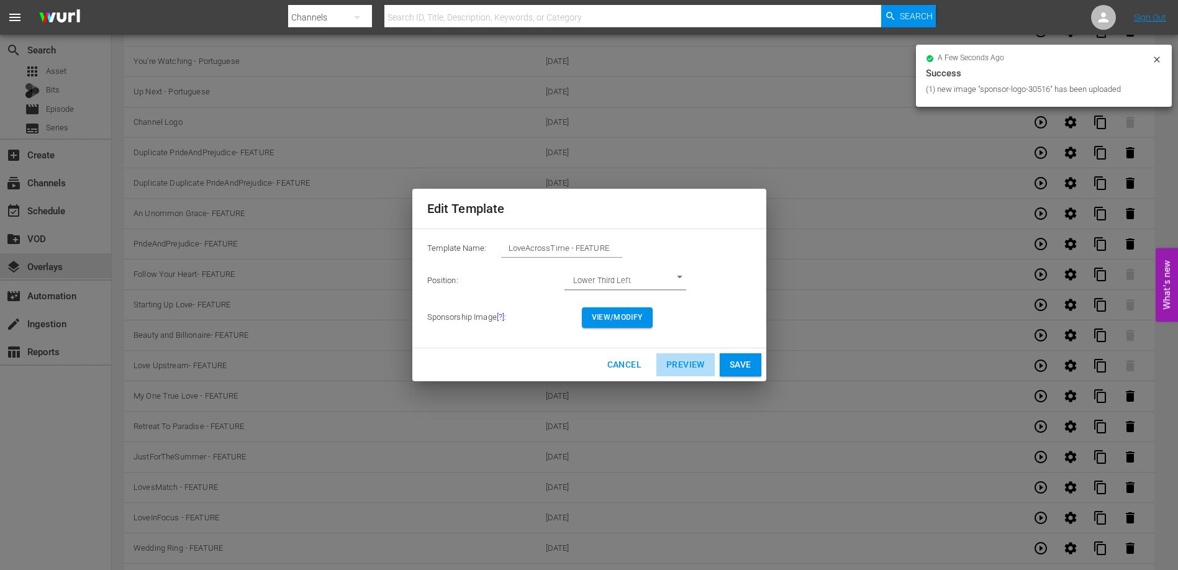
click at [683, 362] on span "Preview" at bounding box center [686, 365] width 39 height 16
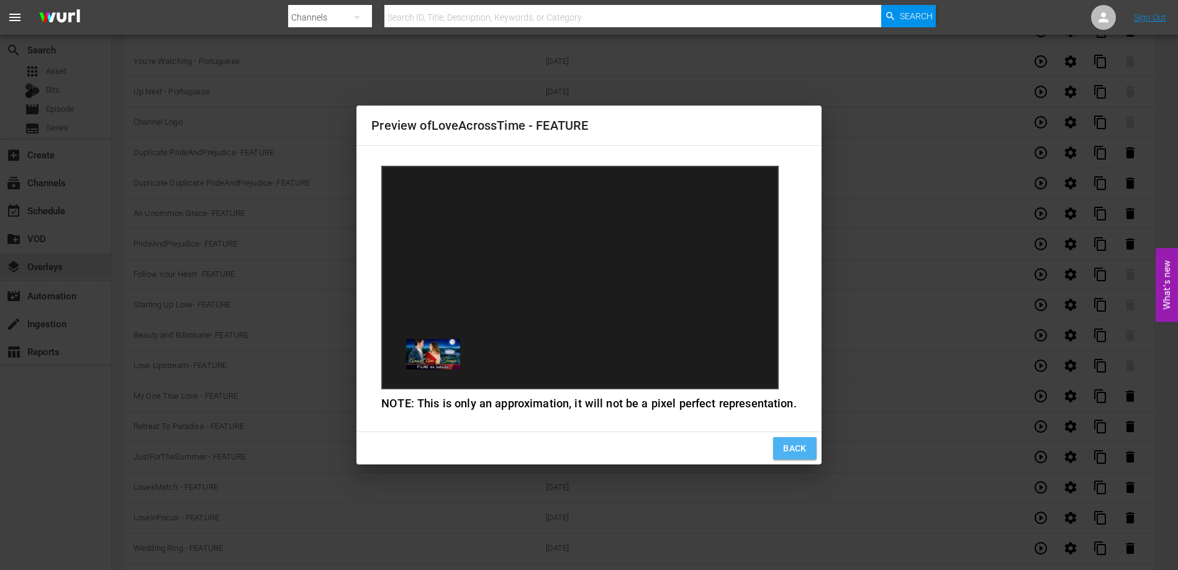
click at [784, 445] on span "Back" at bounding box center [795, 449] width 24 height 16
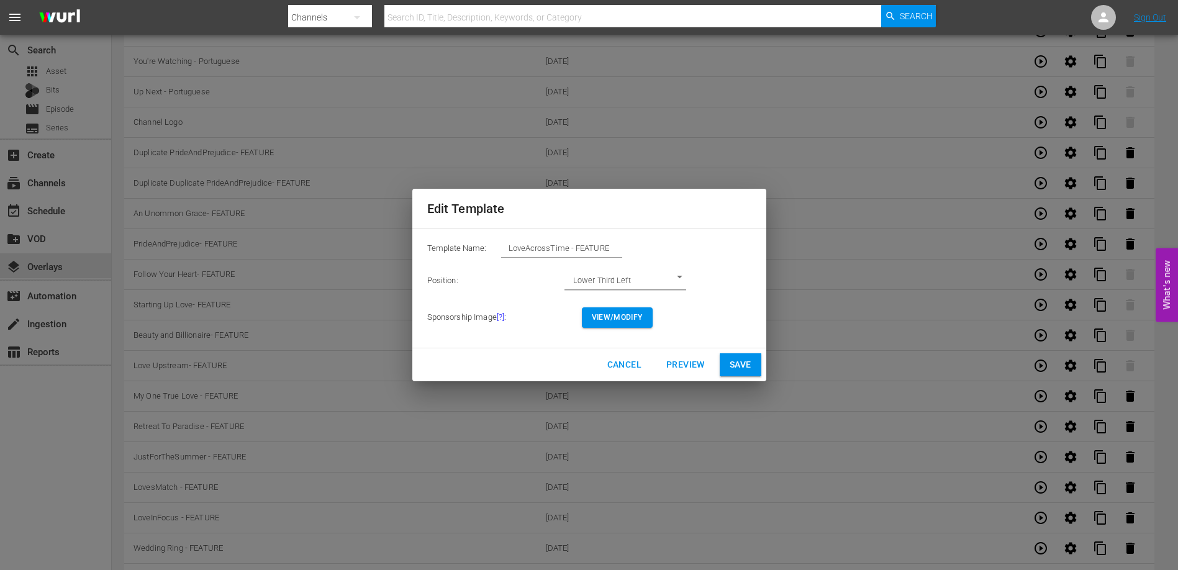
click at [741, 364] on span "Save" at bounding box center [741, 365] width 22 height 16
type input "Duplicate Wedding Ring - FEATURE"
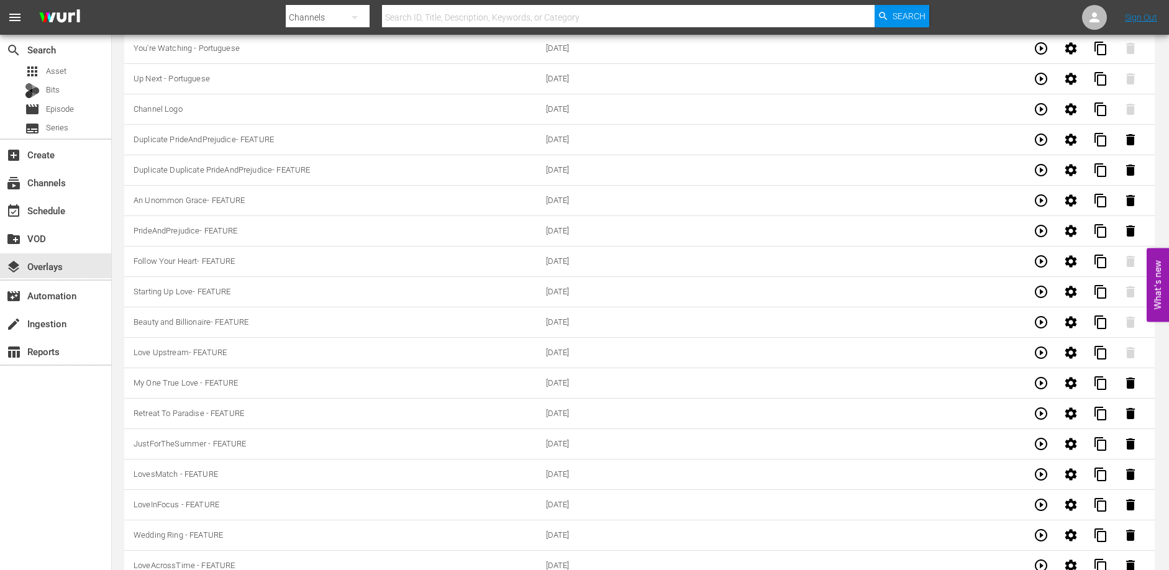
scroll to position [244, 0]
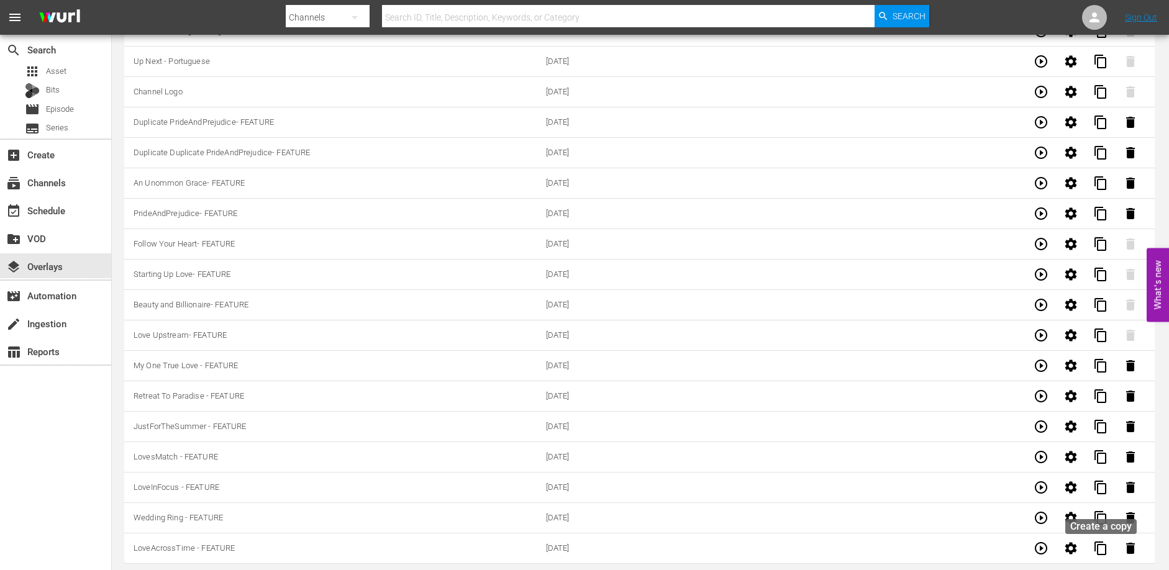
click at [1105, 552] on span "content_copy" at bounding box center [1100, 548] width 15 height 15
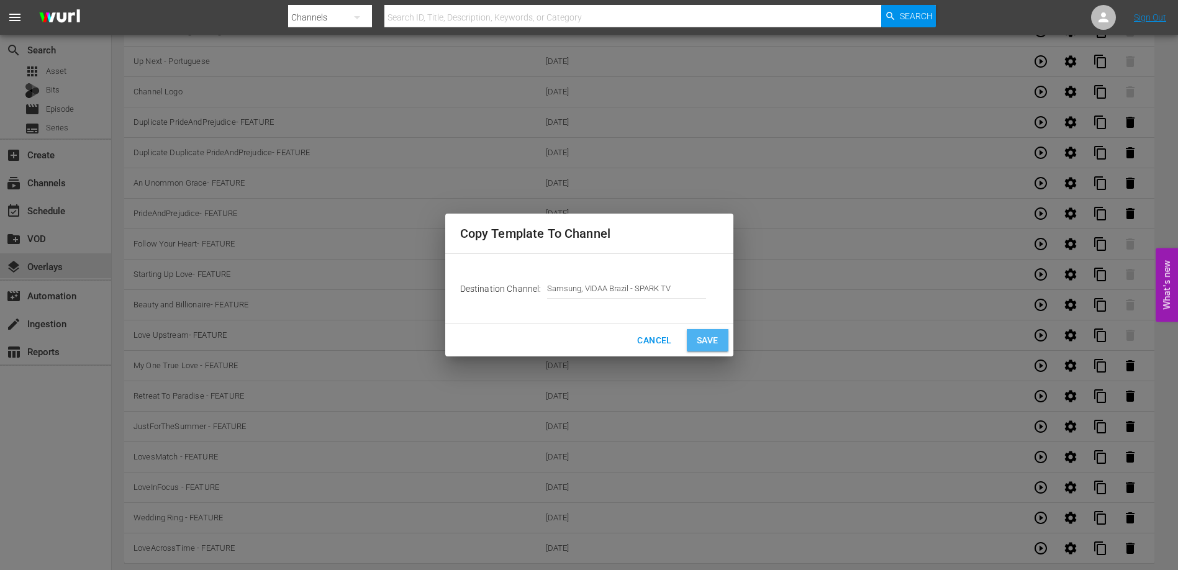
click at [723, 344] on button "Save" at bounding box center [708, 340] width 42 height 23
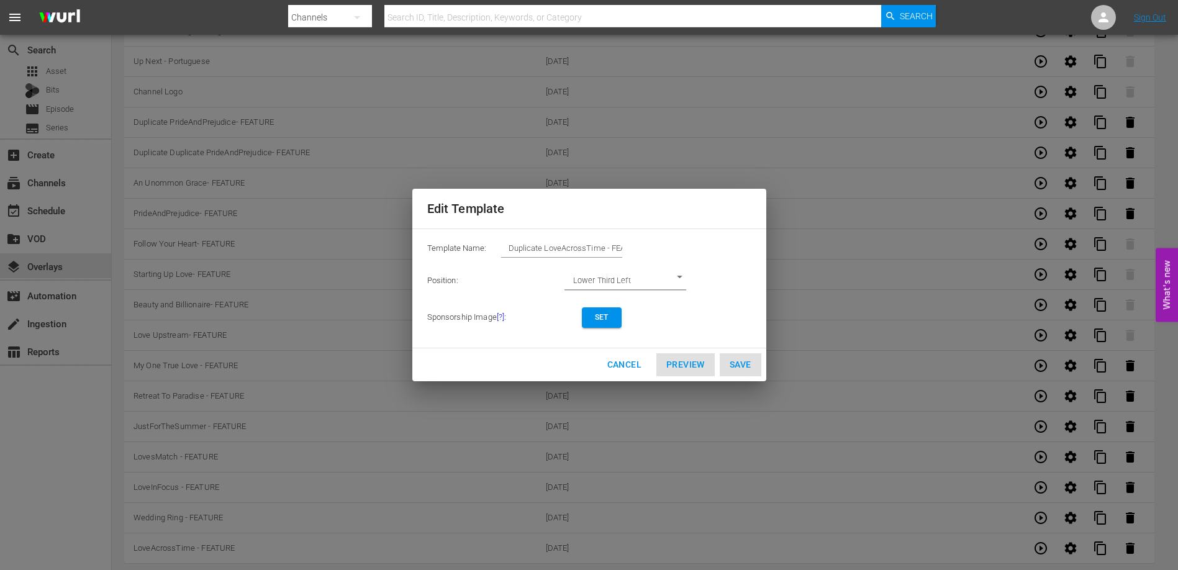
click at [575, 248] on input "Duplicate LoveAcrossTime - FEATURE" at bounding box center [561, 248] width 121 height 17
click at [598, 322] on span "Set" at bounding box center [602, 317] width 20 height 13
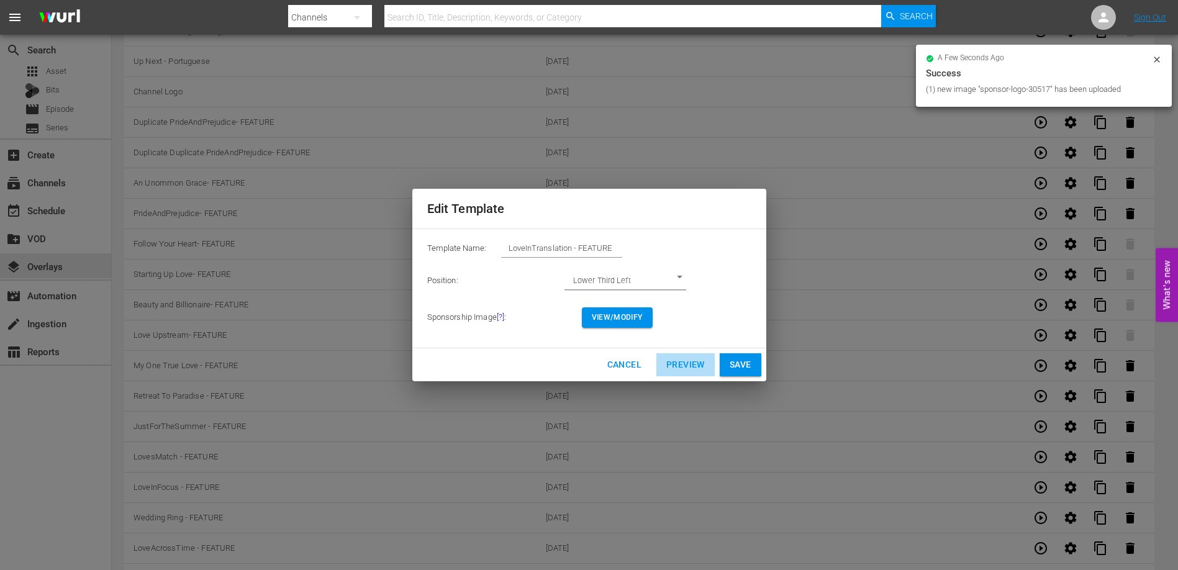
click at [686, 370] on span "Preview" at bounding box center [686, 365] width 39 height 16
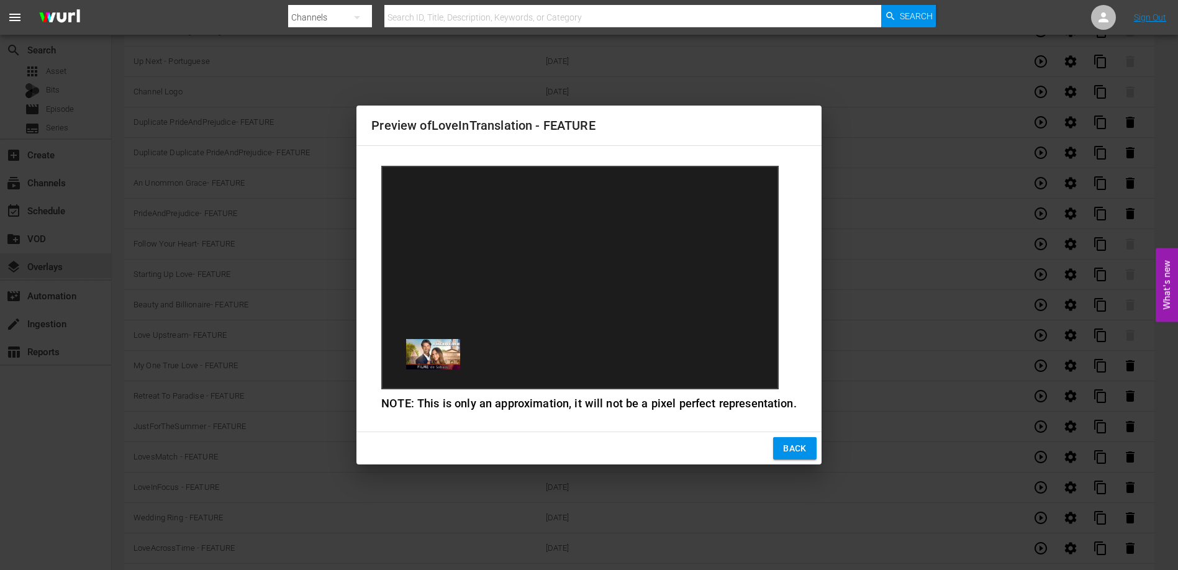
click at [798, 452] on span "Back" at bounding box center [795, 449] width 24 height 16
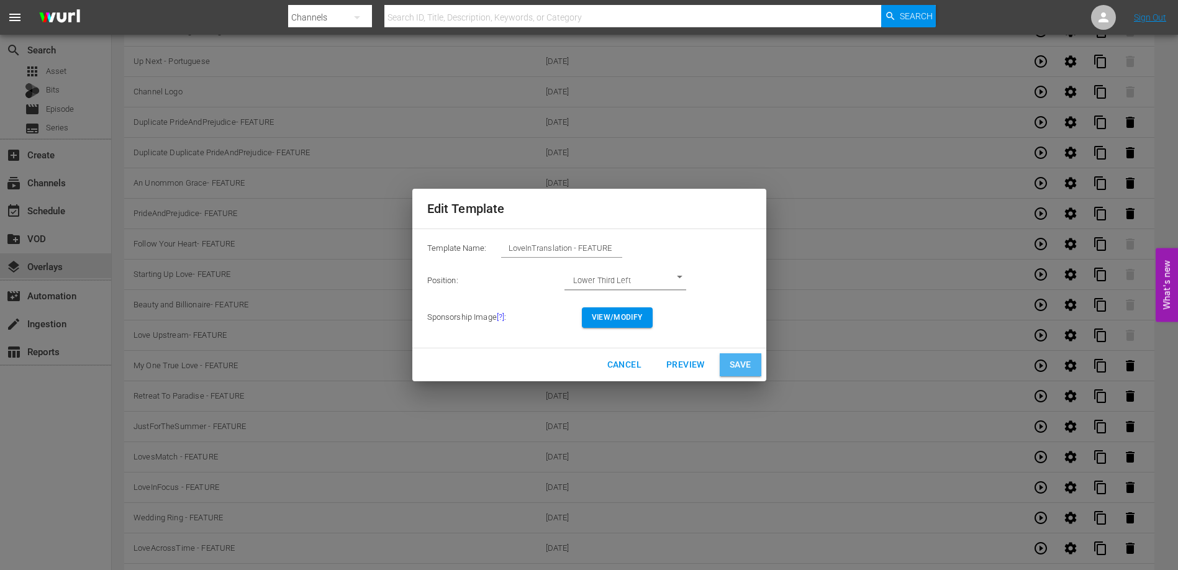
click at [745, 367] on span "Save" at bounding box center [741, 365] width 22 height 16
type input "Duplicate LoveAcrossTime - FEATURE"
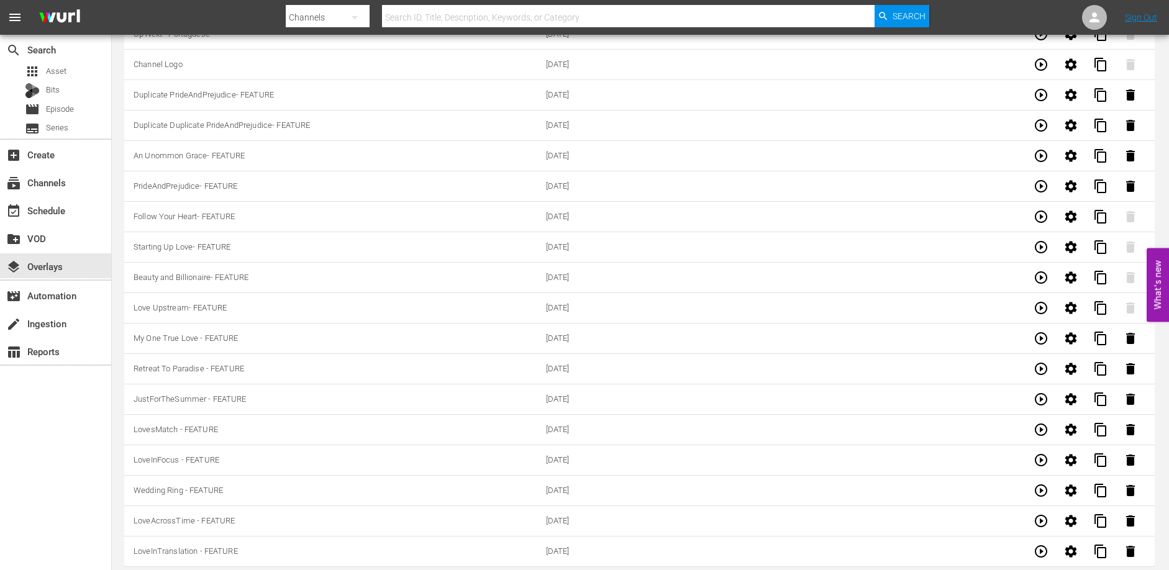
scroll to position [275, 0]
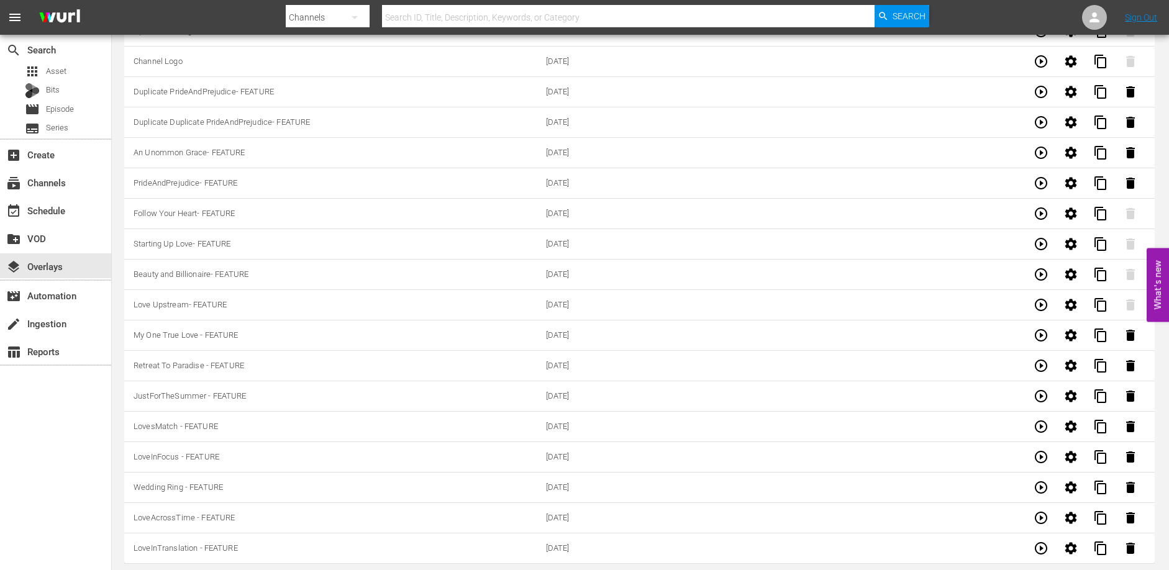
click at [1101, 549] on span "content_copy" at bounding box center [1100, 548] width 15 height 15
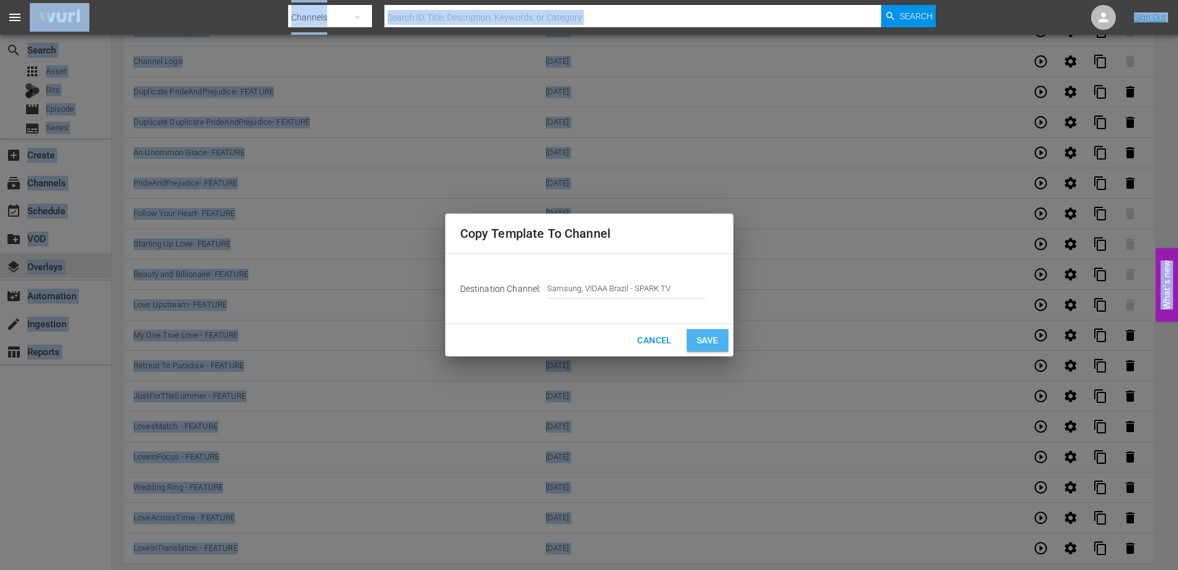
click at [713, 341] on span "Save" at bounding box center [708, 341] width 22 height 16
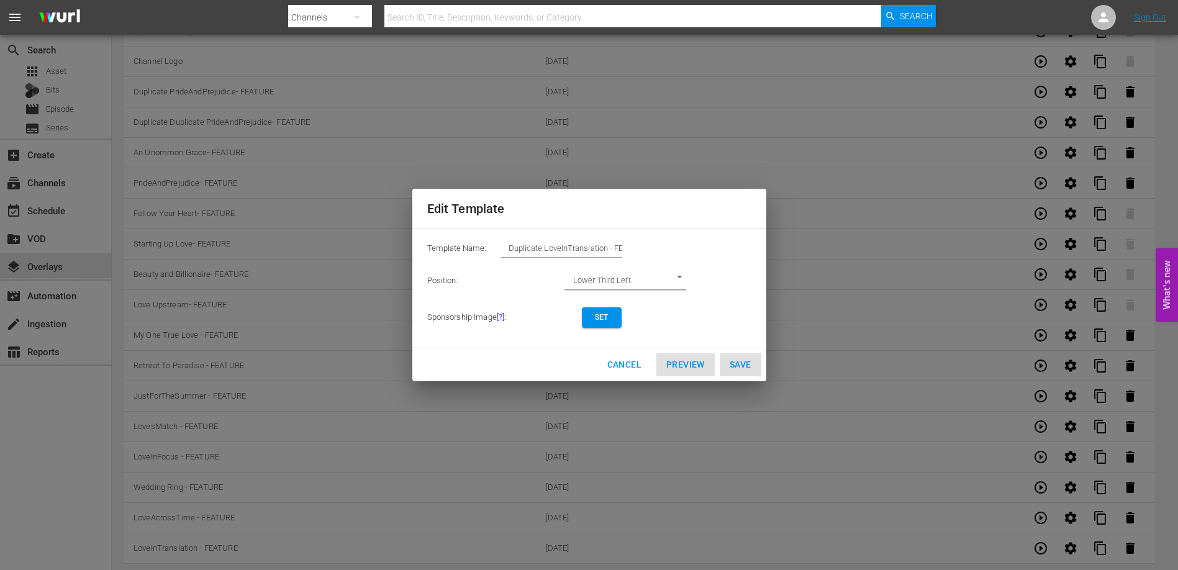
click at [567, 248] on input "Duplicate LoveInTranslation - FEATURE" at bounding box center [561, 248] width 121 height 17
drag, startPoint x: 537, startPoint y: 248, endPoint x: 470, endPoint y: 247, distance: 67.1
click at [470, 247] on div "Template Name: Duplicate LoveInTranslation - FEATURE" at bounding box center [589, 251] width 324 height 25
click at [609, 320] on span "Set" at bounding box center [602, 317] width 20 height 13
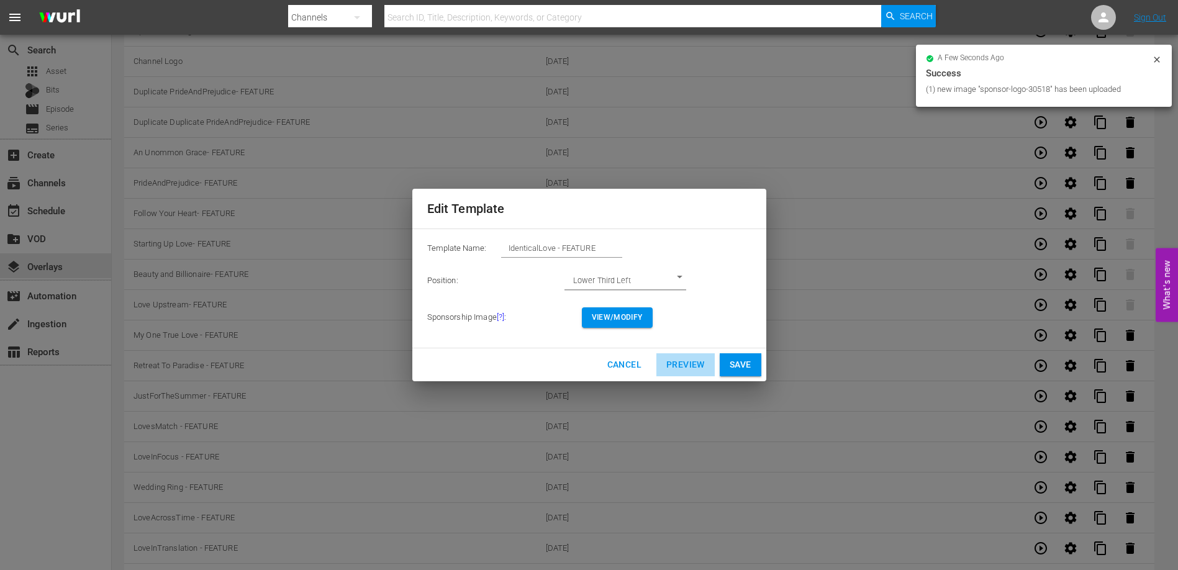
click at [694, 370] on span "Preview" at bounding box center [686, 365] width 39 height 16
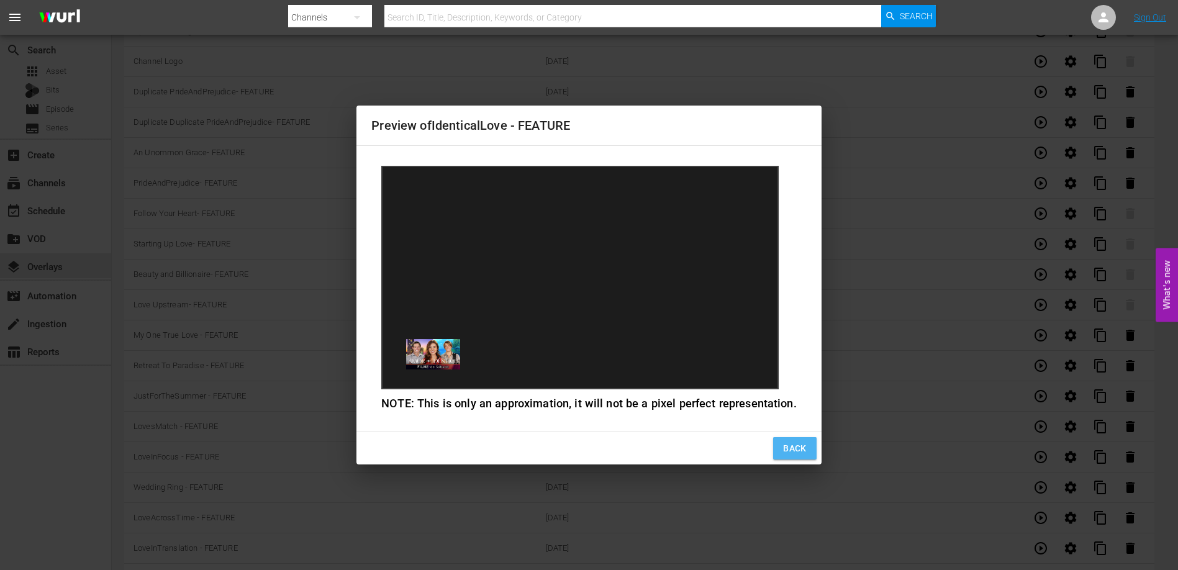
click at [800, 450] on span "Back" at bounding box center [795, 449] width 24 height 16
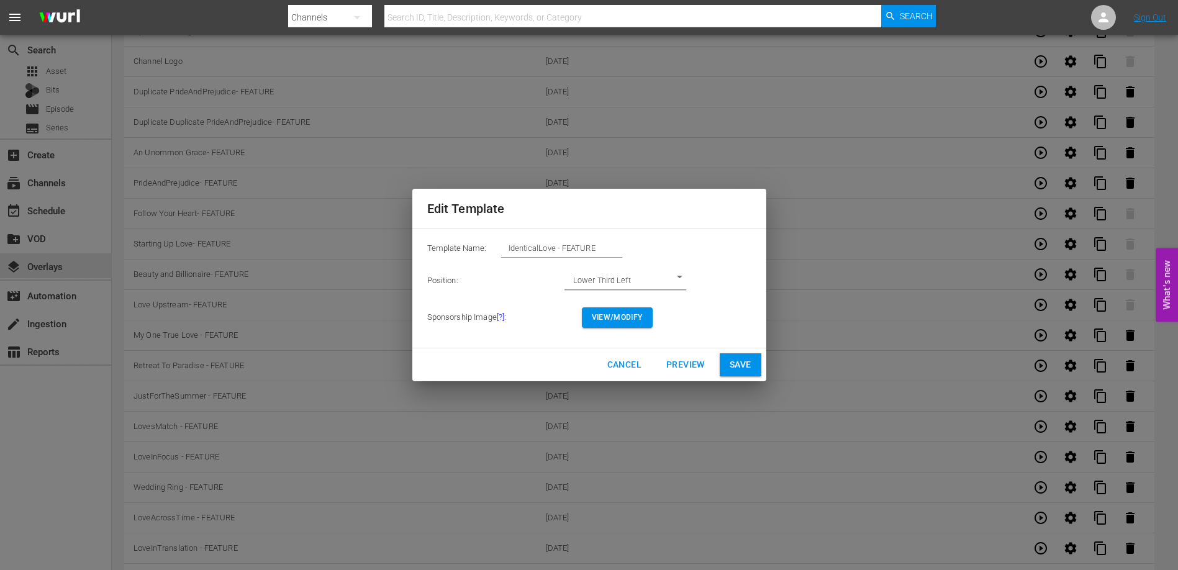
click at [749, 359] on span "Save" at bounding box center [741, 365] width 22 height 16
type input "Duplicate LoveInTranslation - FEATURE"
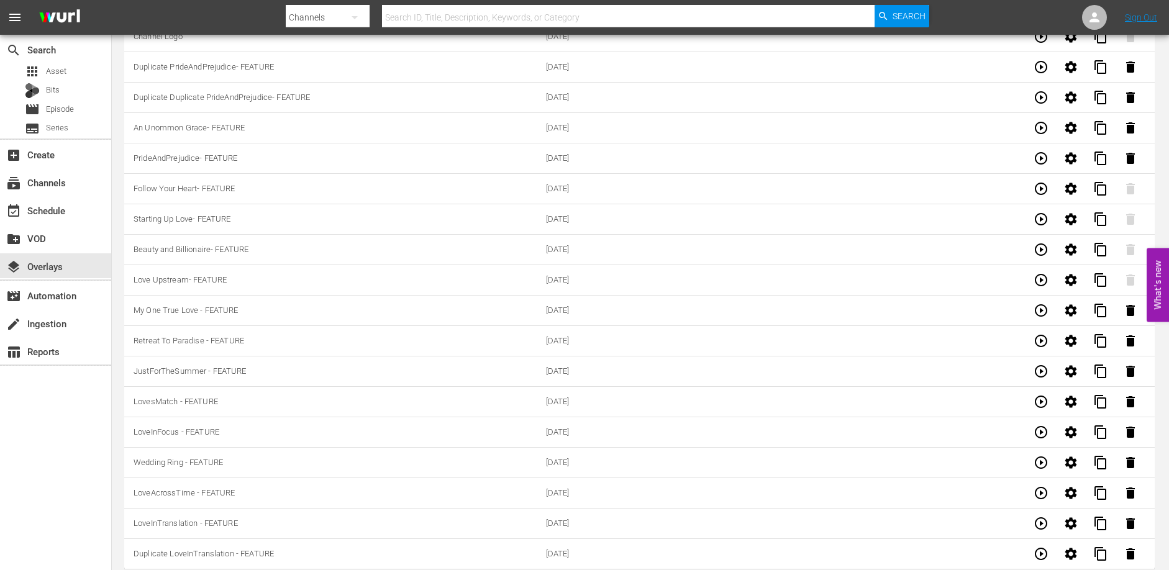
scroll to position [305, 0]
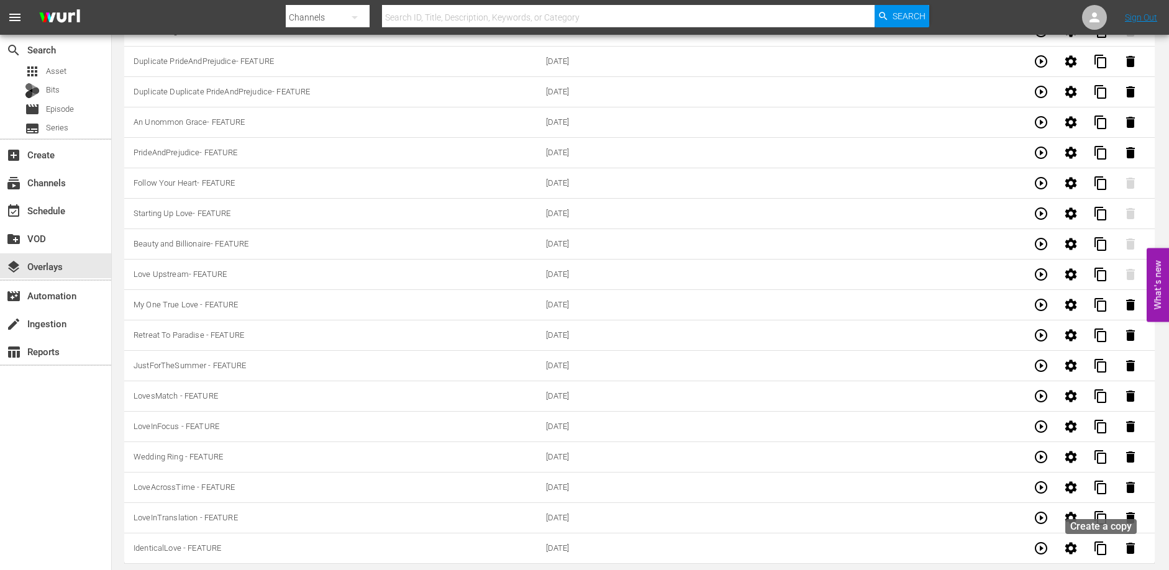
click at [1105, 550] on span "content_copy" at bounding box center [1100, 548] width 15 height 15
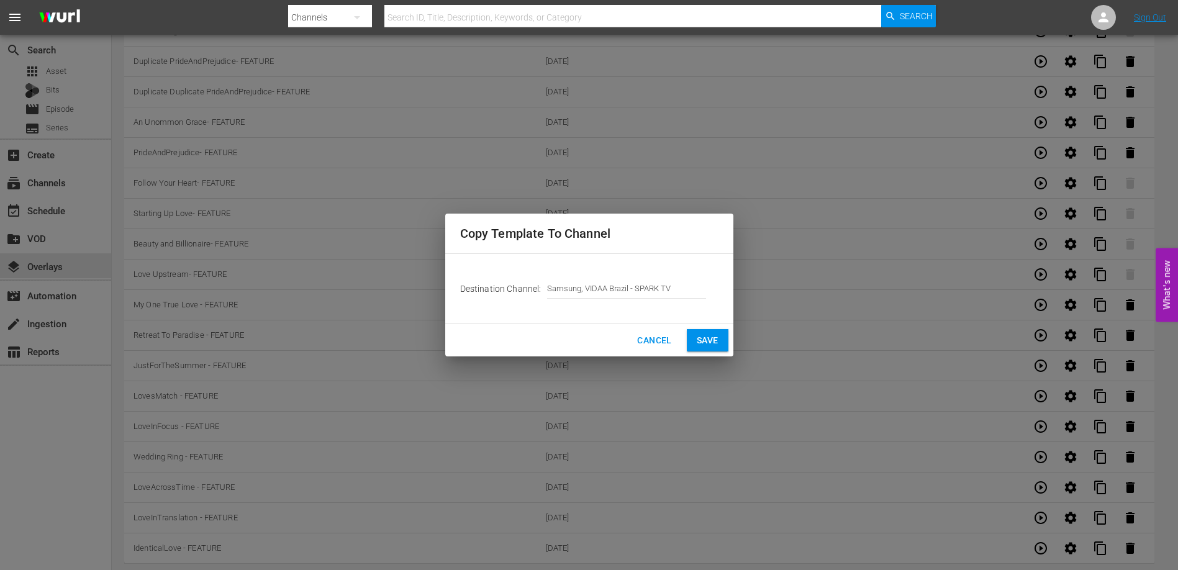
click at [718, 337] on span "Save" at bounding box center [708, 341] width 22 height 16
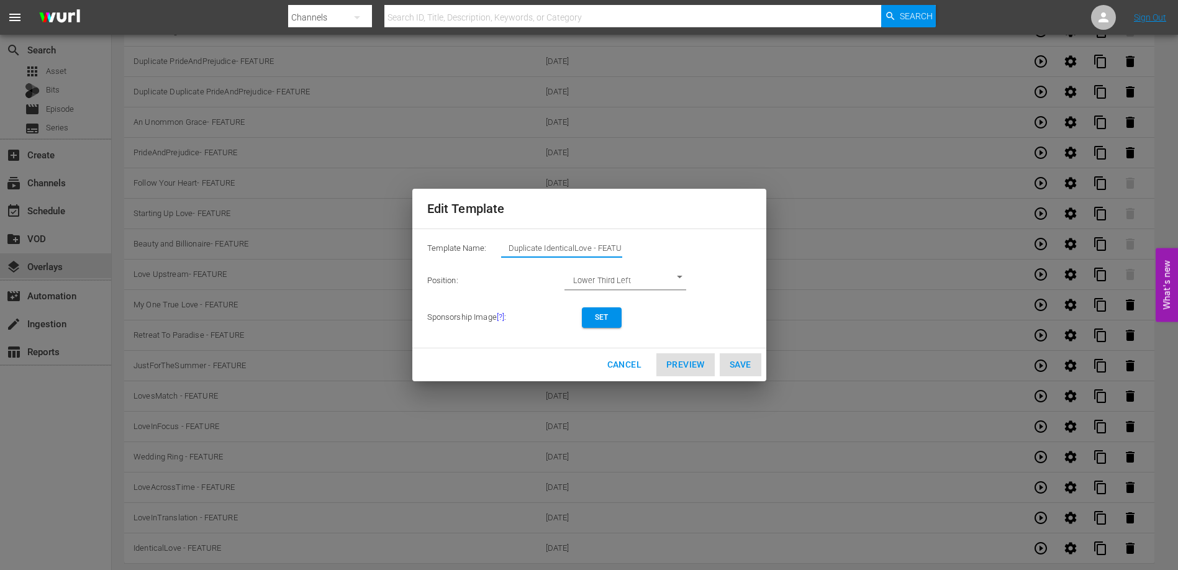
drag, startPoint x: 554, startPoint y: 247, endPoint x: 474, endPoint y: 247, distance: 79.5
click at [475, 247] on div "Template Name: Duplicate IdenticalLove - FEATURE" at bounding box center [589, 251] width 324 height 25
click at [611, 323] on span "Set" at bounding box center [602, 317] width 20 height 13
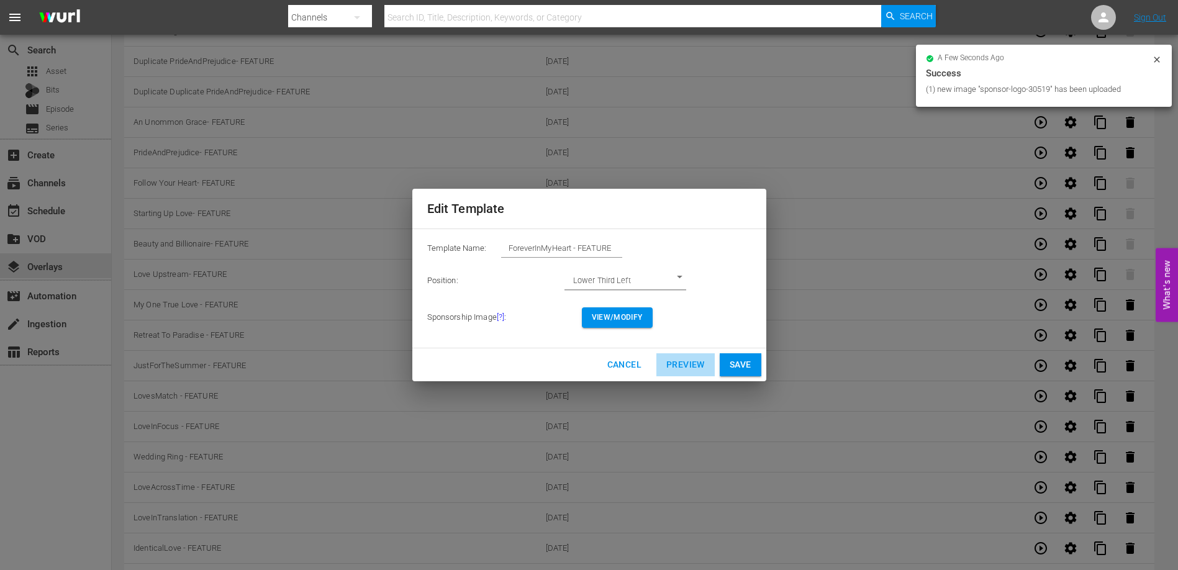
click at [688, 365] on span "Preview" at bounding box center [686, 365] width 39 height 16
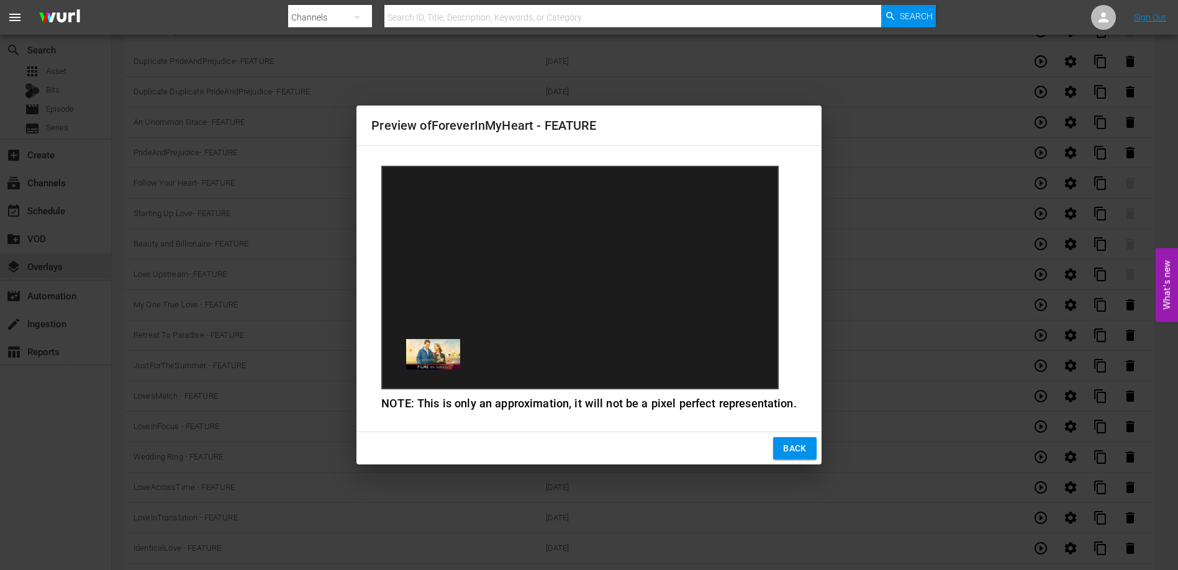
click at [795, 457] on button "Back" at bounding box center [794, 448] width 43 height 23
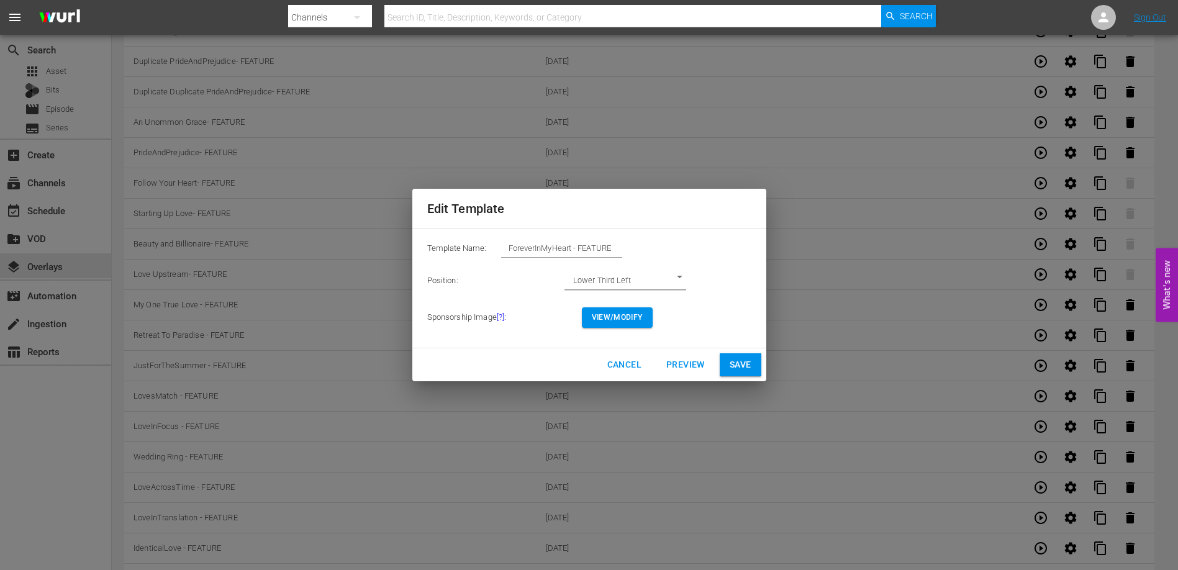
click at [760, 373] on button "Save" at bounding box center [741, 364] width 42 height 23
type input "Duplicate IdenticalLove - FEATURE"
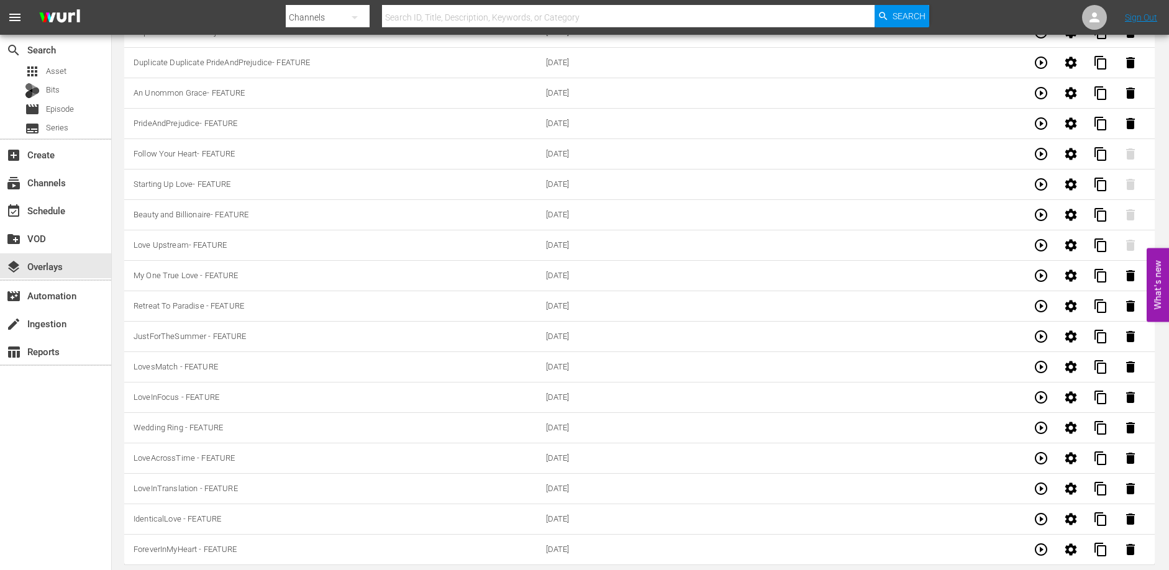
scroll to position [335, 0]
click at [1098, 550] on span "content_copy" at bounding box center [1100, 548] width 15 height 15
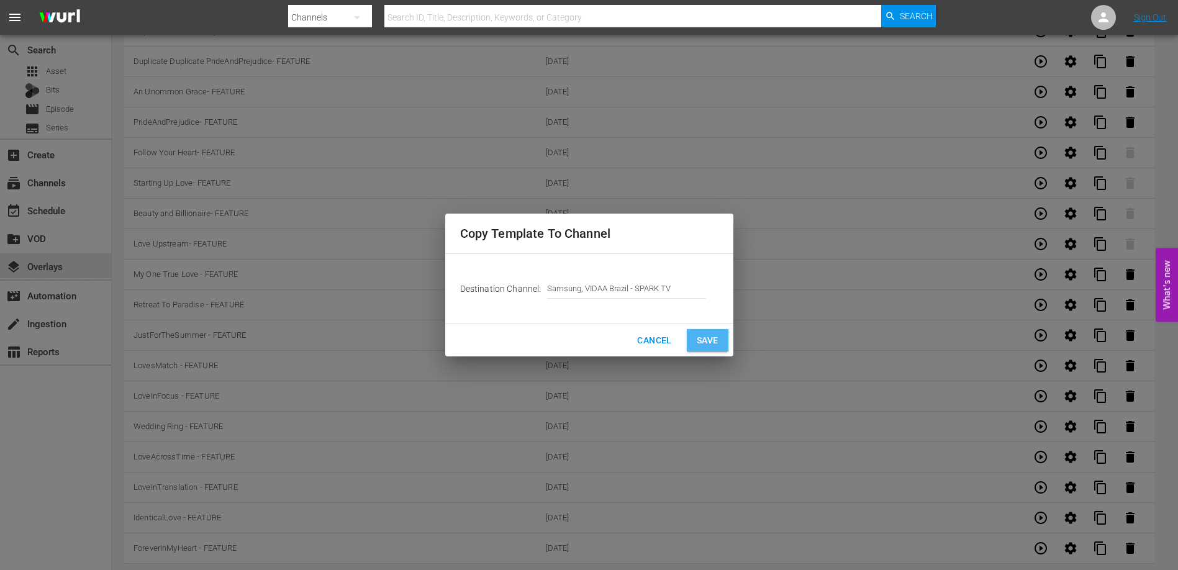
click at [722, 344] on button "Save" at bounding box center [708, 340] width 42 height 23
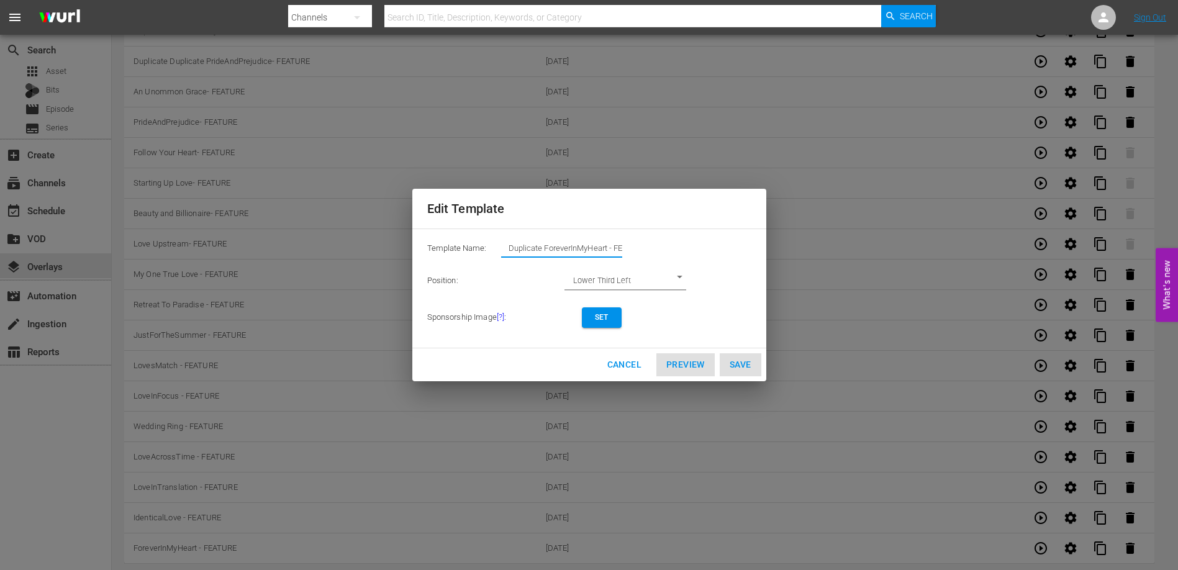
drag, startPoint x: 579, startPoint y: 247, endPoint x: 446, endPoint y: 247, distance: 132.9
click at [446, 247] on div "Template Name: Duplicate ForeverInMyHeart - FEATURE" at bounding box center [589, 251] width 324 height 25
click at [604, 315] on span "Set" at bounding box center [602, 317] width 20 height 13
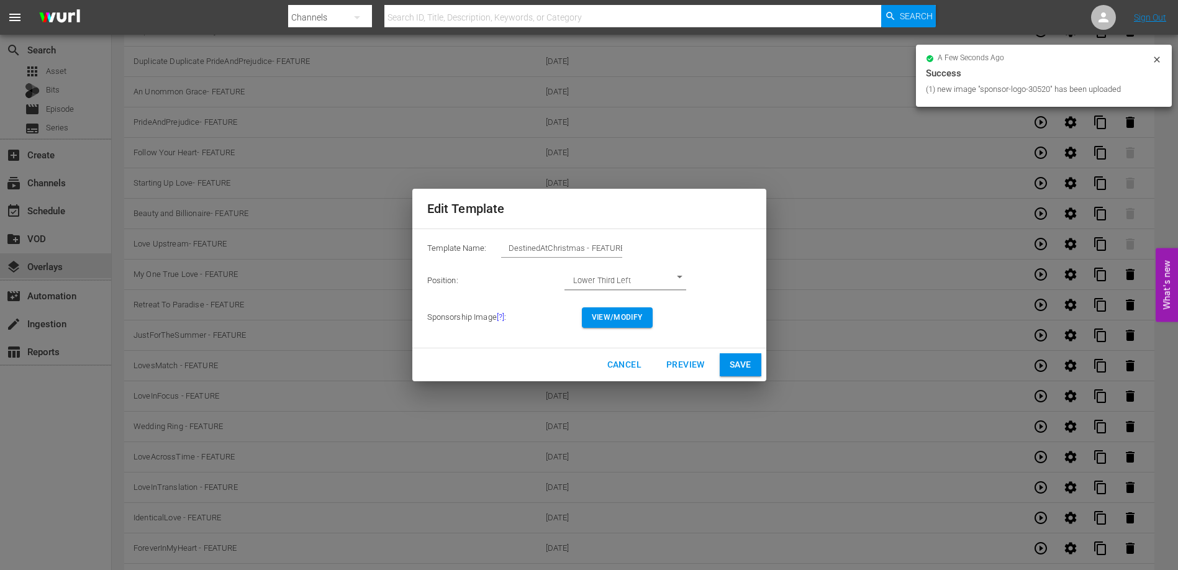
click at [681, 365] on span "Preview" at bounding box center [686, 365] width 39 height 16
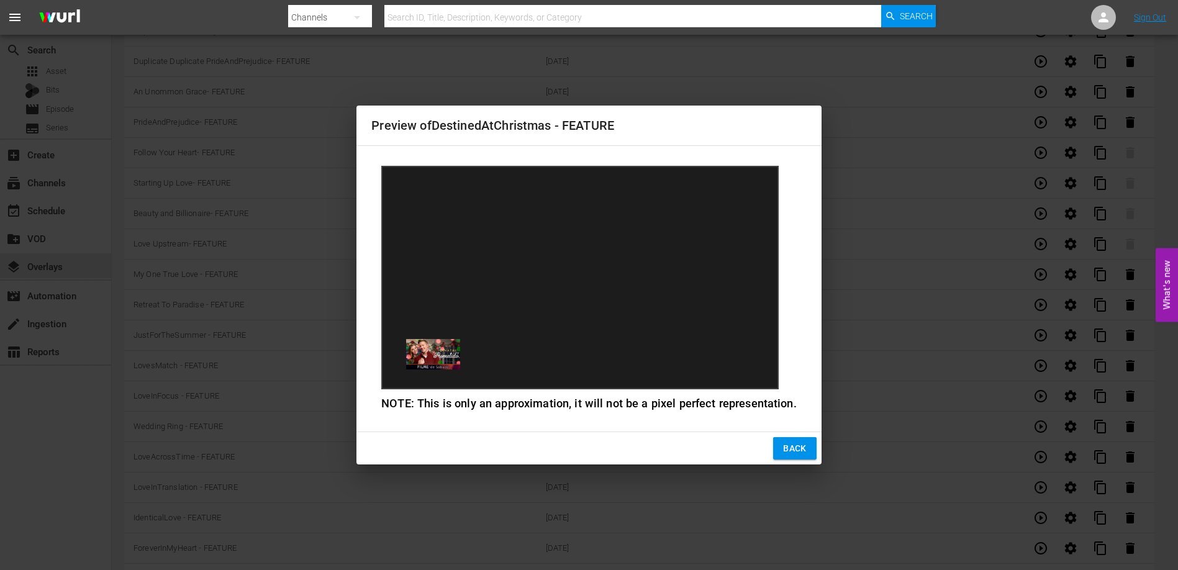
click at [791, 447] on span "Back" at bounding box center [795, 449] width 24 height 16
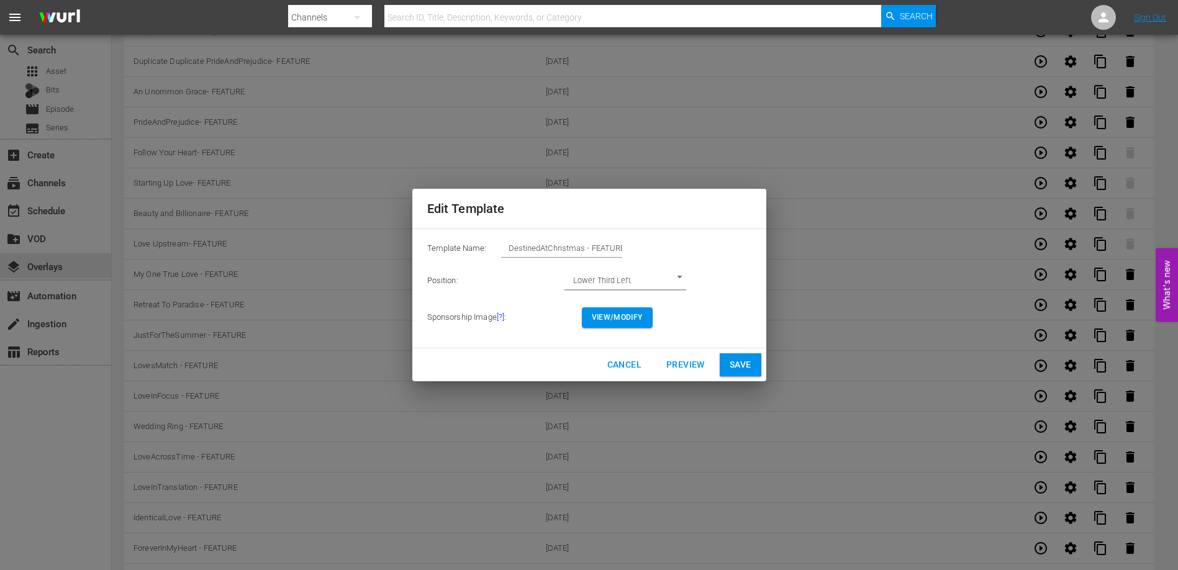
click at [749, 368] on span "Save" at bounding box center [741, 365] width 22 height 16
type input "Duplicate ForeverInMyHeart - FEATURE"
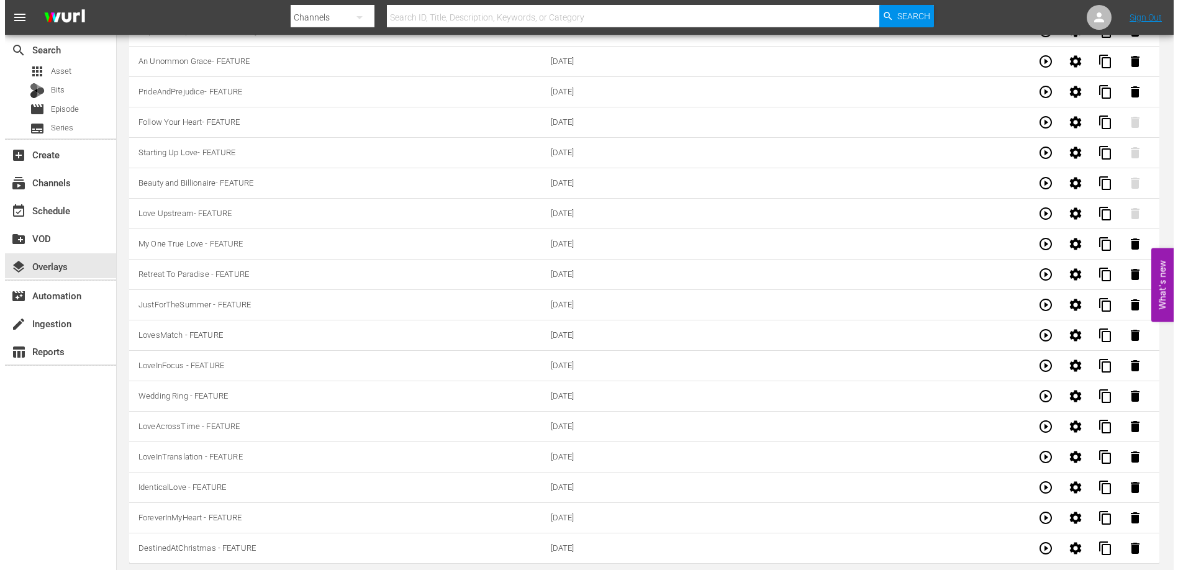
scroll to position [0, 0]
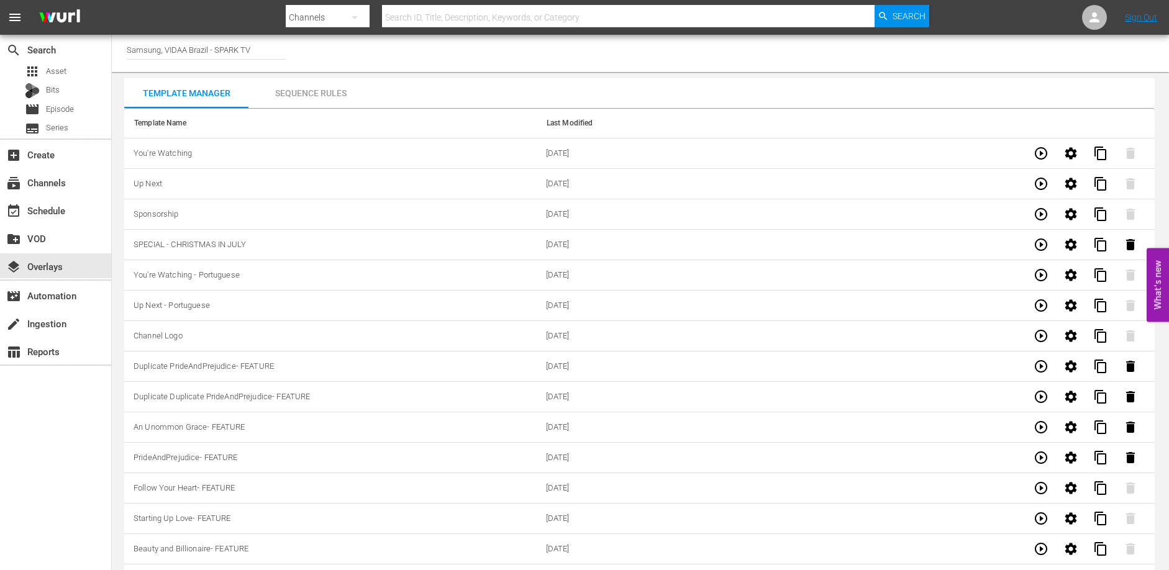
click at [294, 89] on div "Sequence Rules" at bounding box center [310, 93] width 124 height 30
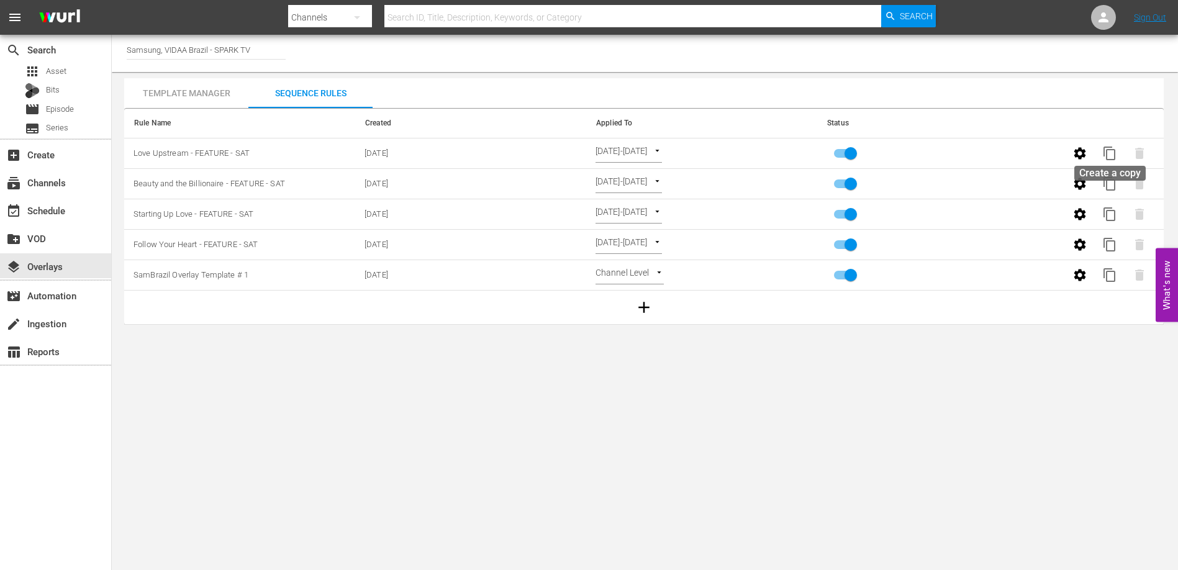
click at [1114, 151] on span "content_copy" at bounding box center [1110, 153] width 15 height 15
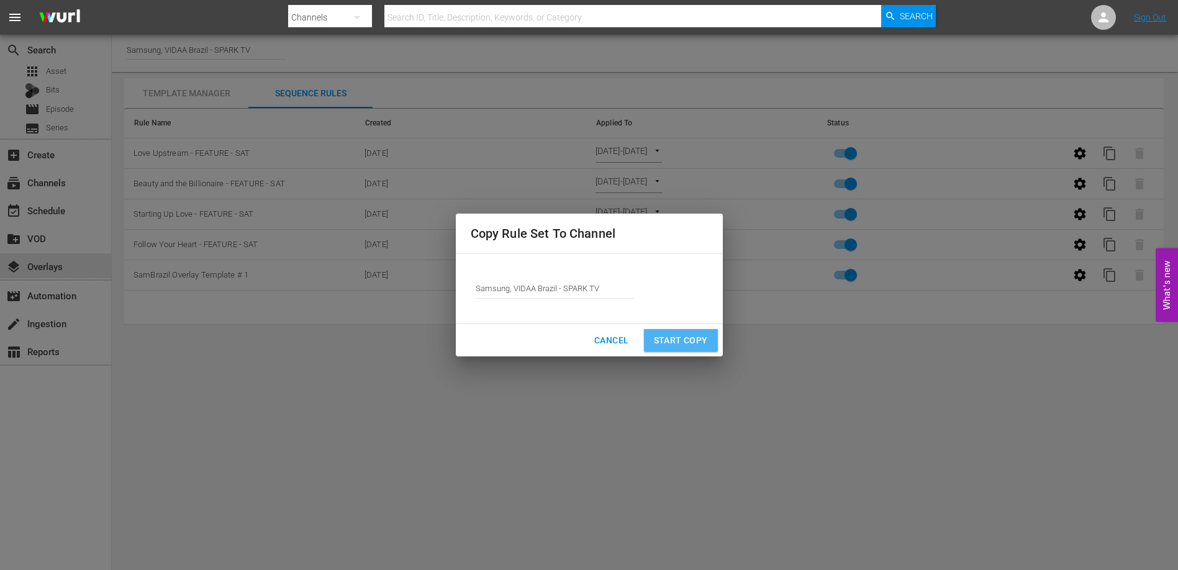
click at [678, 333] on span "Start Copy" at bounding box center [681, 341] width 54 height 16
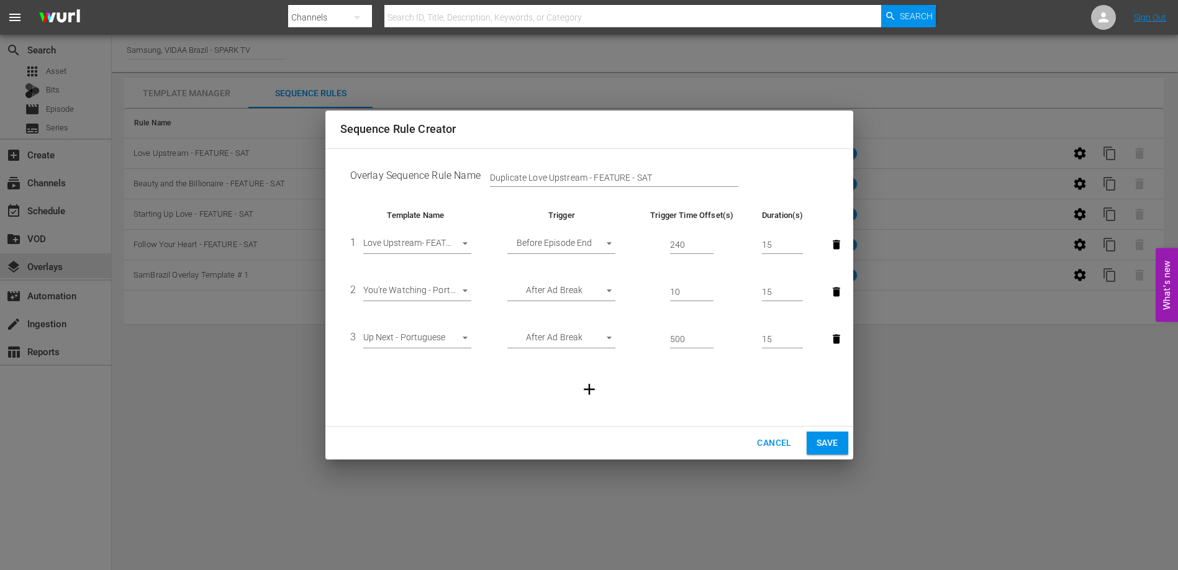
click at [457, 242] on body "menu Search By Channels Search ID, Title, Description, Keywords, or Category Se…" at bounding box center [589, 285] width 1178 height 570
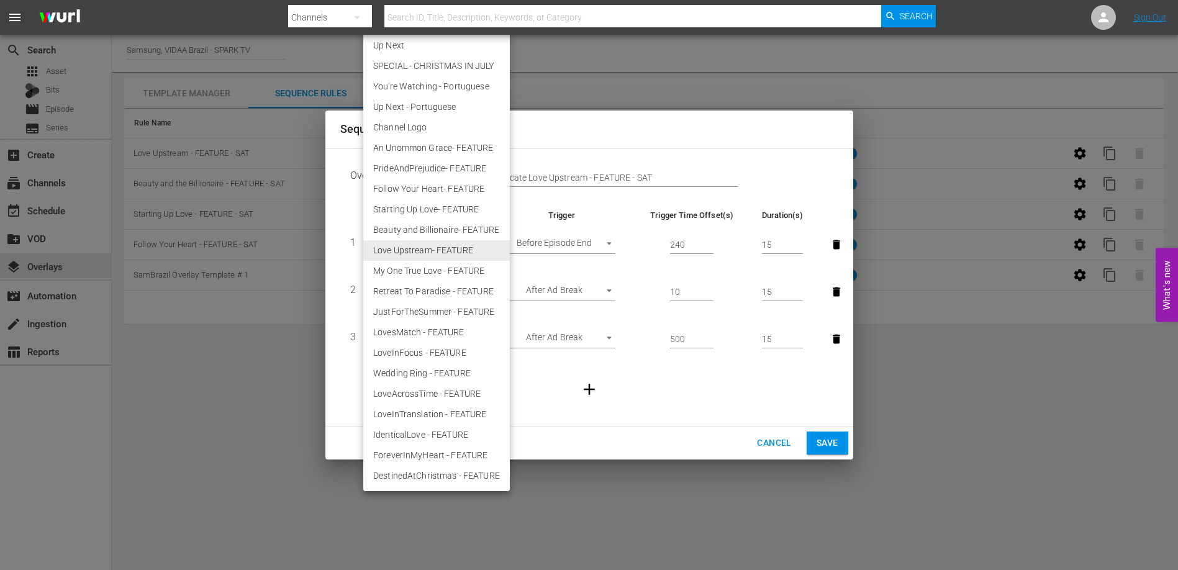
click at [444, 290] on li "Retreat To Paradise - FEATURE" at bounding box center [436, 291] width 147 height 21
type input "30511"
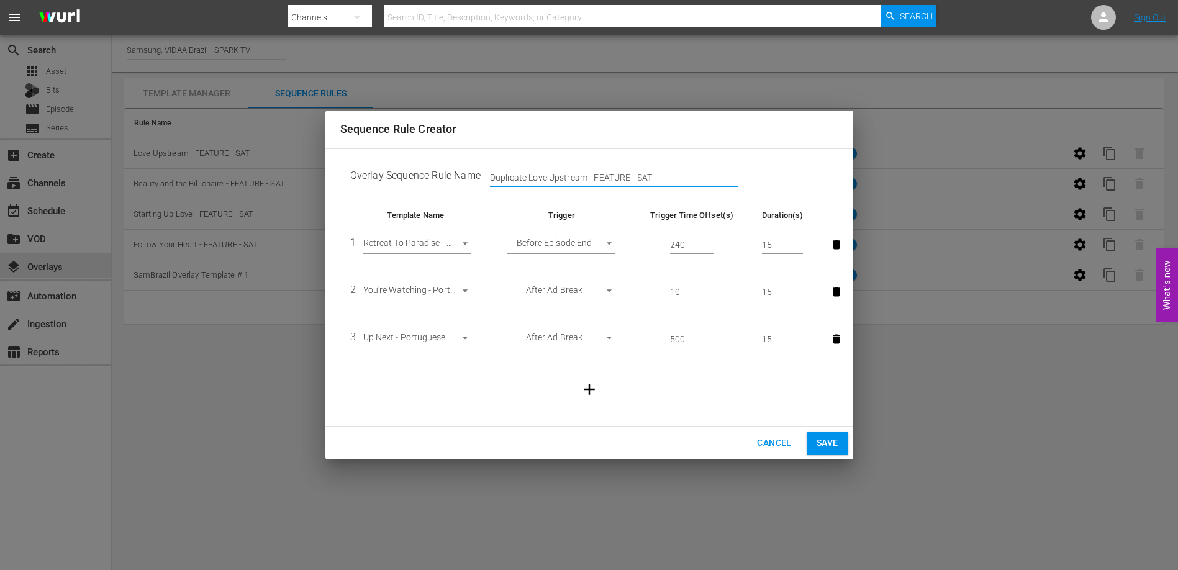
drag, startPoint x: 586, startPoint y: 178, endPoint x: 469, endPoint y: 174, distance: 116.9
click at [469, 174] on td "Overlay Sequence Rule Name Duplicate Love Upstream - FEATURE - SAT" at bounding box center [589, 178] width 498 height 39
type input "Retreat to Paradise - FEATURE - SAT"
click at [817, 443] on span "Save" at bounding box center [828, 443] width 22 height 16
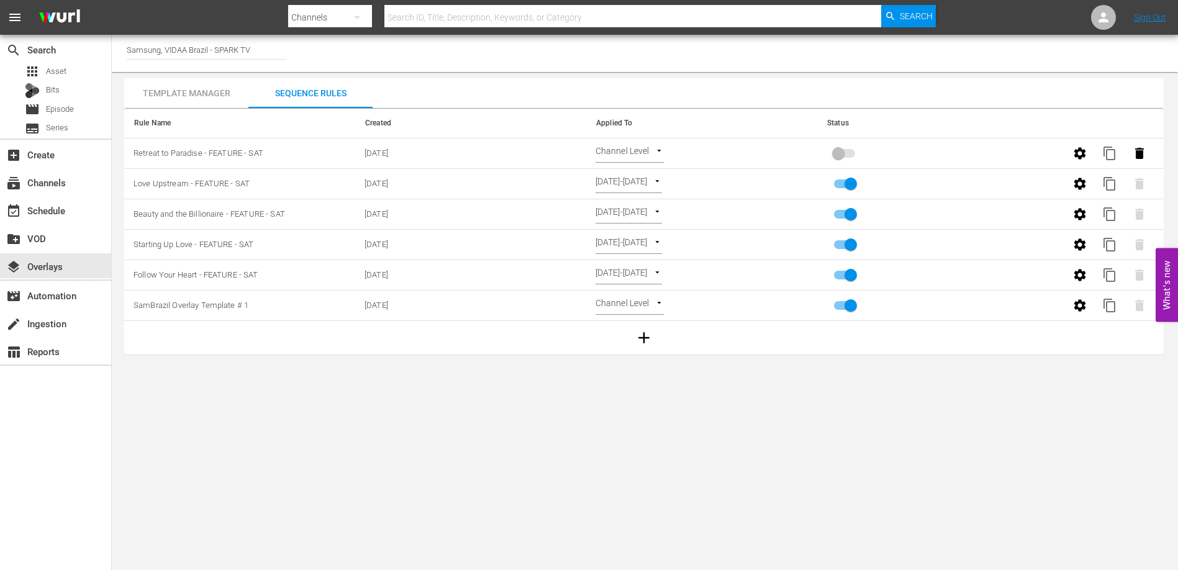
click at [651, 152] on body "menu Search By Channels Search ID, Title, Description, Keywords, or Category Se…" at bounding box center [589, 285] width 1178 height 570
click at [652, 176] on li "Select Date" at bounding box center [633, 174] width 74 height 21
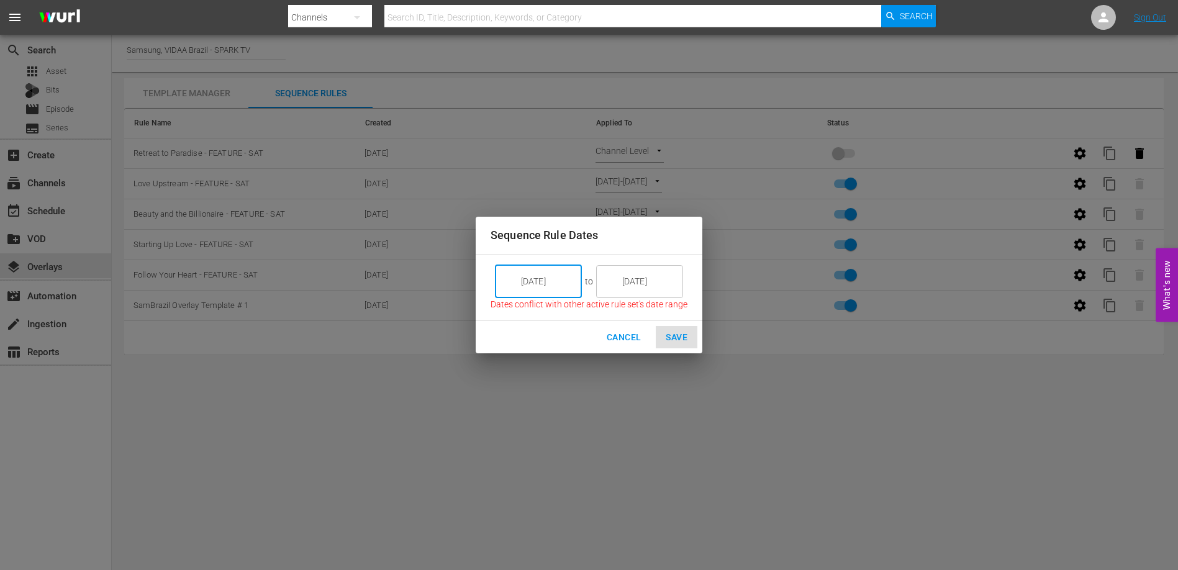
click at [562, 286] on input "9/05/25" at bounding box center [548, 282] width 70 height 34
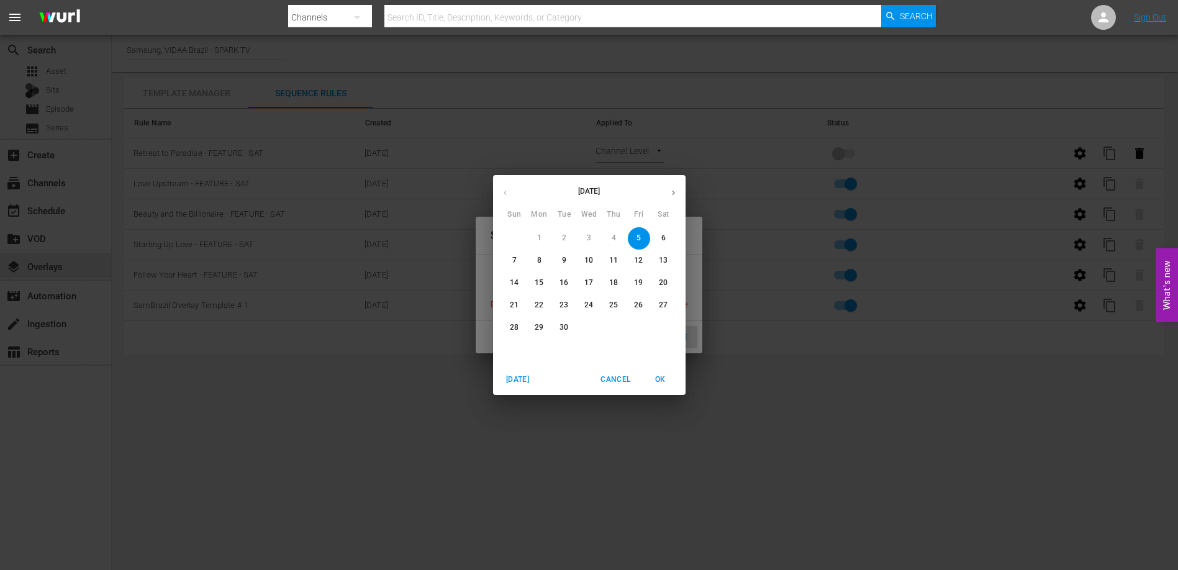
click at [517, 260] on span "7" at bounding box center [515, 260] width 22 height 11
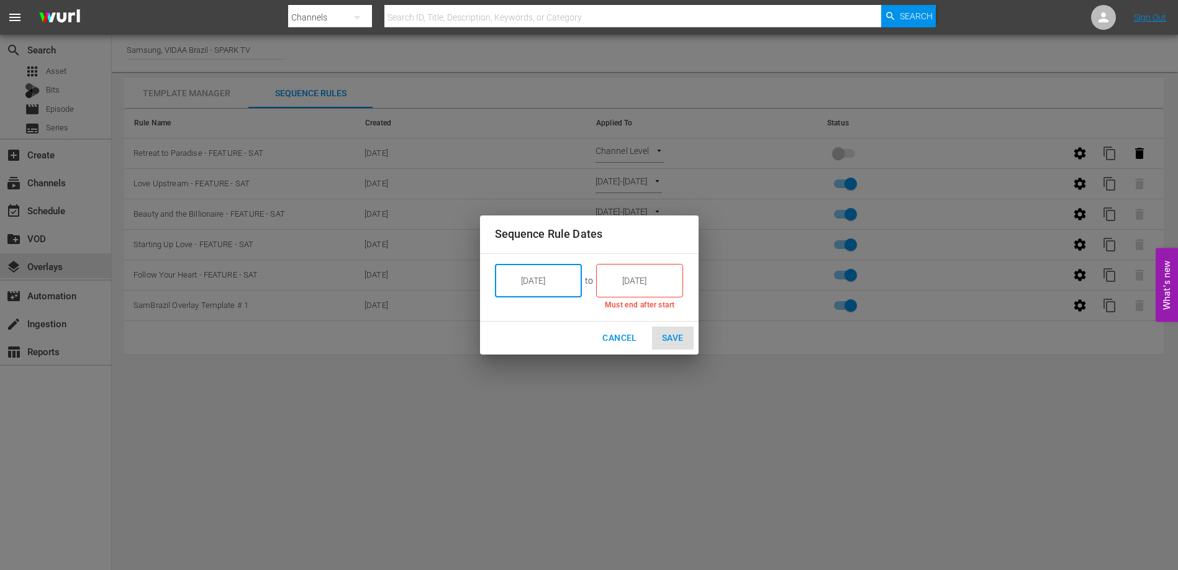
click at [557, 279] on input "9/07/25" at bounding box center [548, 281] width 70 height 34
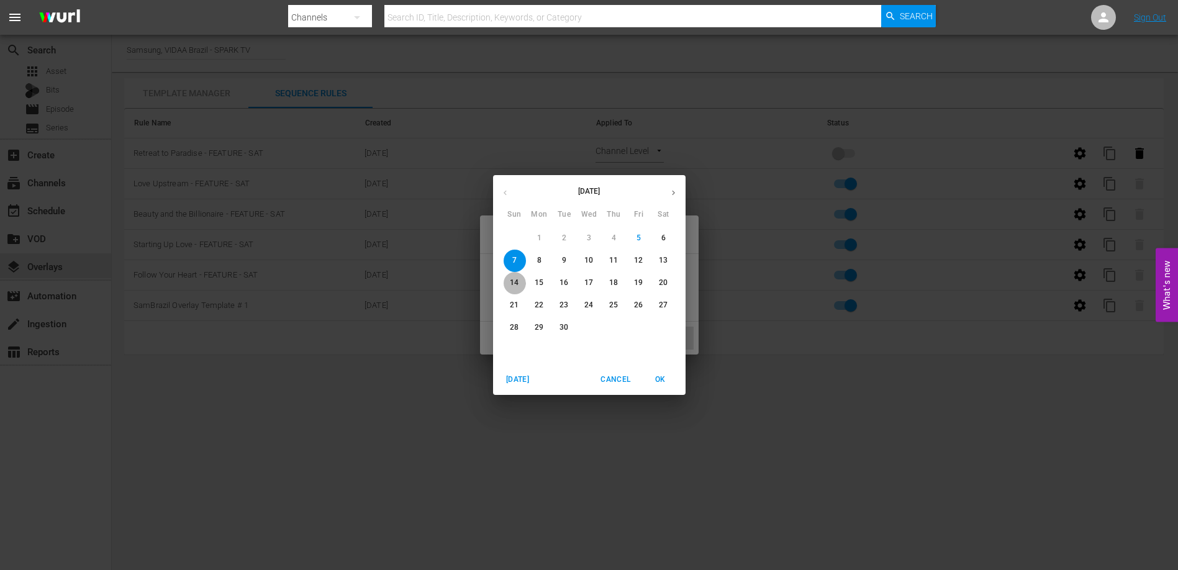
click at [516, 281] on p "14" at bounding box center [514, 283] width 9 height 11
type input "9/14/25"
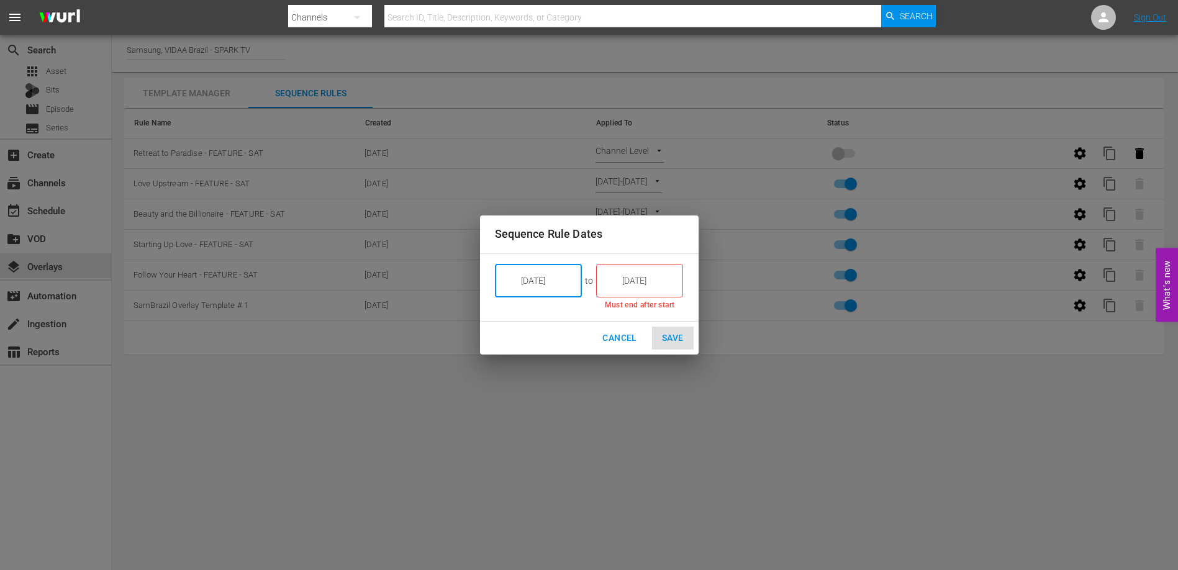
click at [642, 282] on input "9/05/25" at bounding box center [649, 281] width 70 height 34
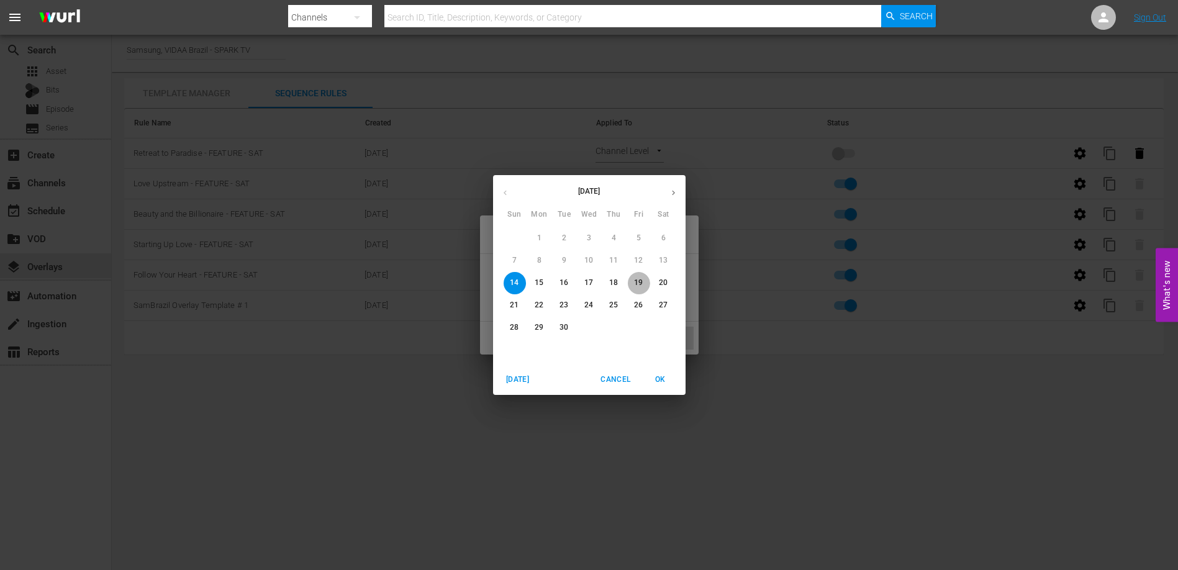
click at [641, 281] on p "19" at bounding box center [638, 283] width 9 height 11
type input "9/19/25"
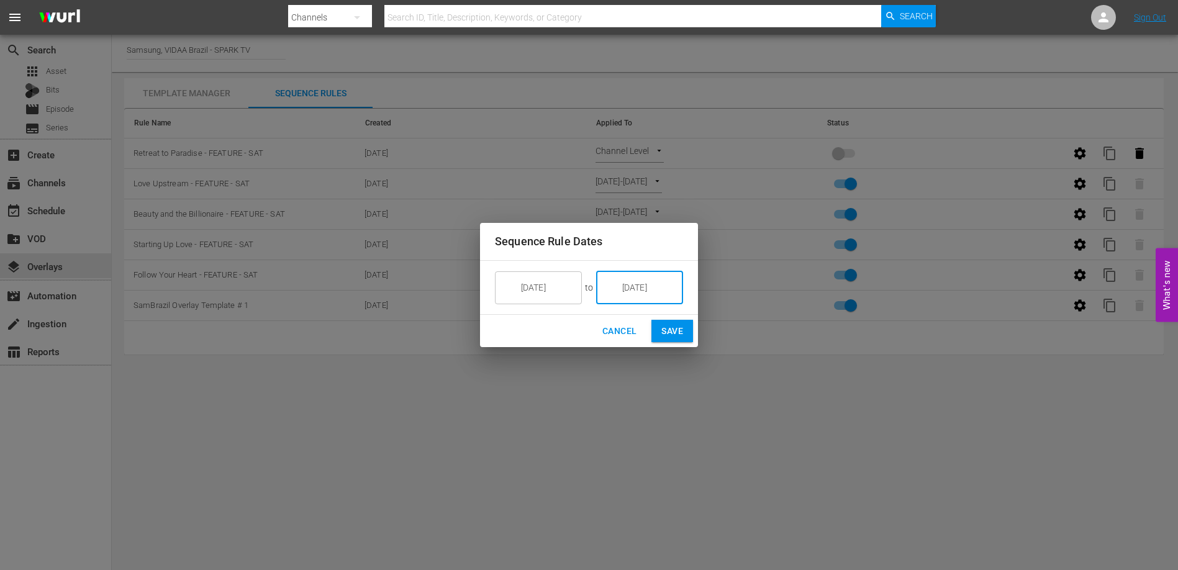
click at [673, 338] on span "Save" at bounding box center [673, 332] width 22 height 16
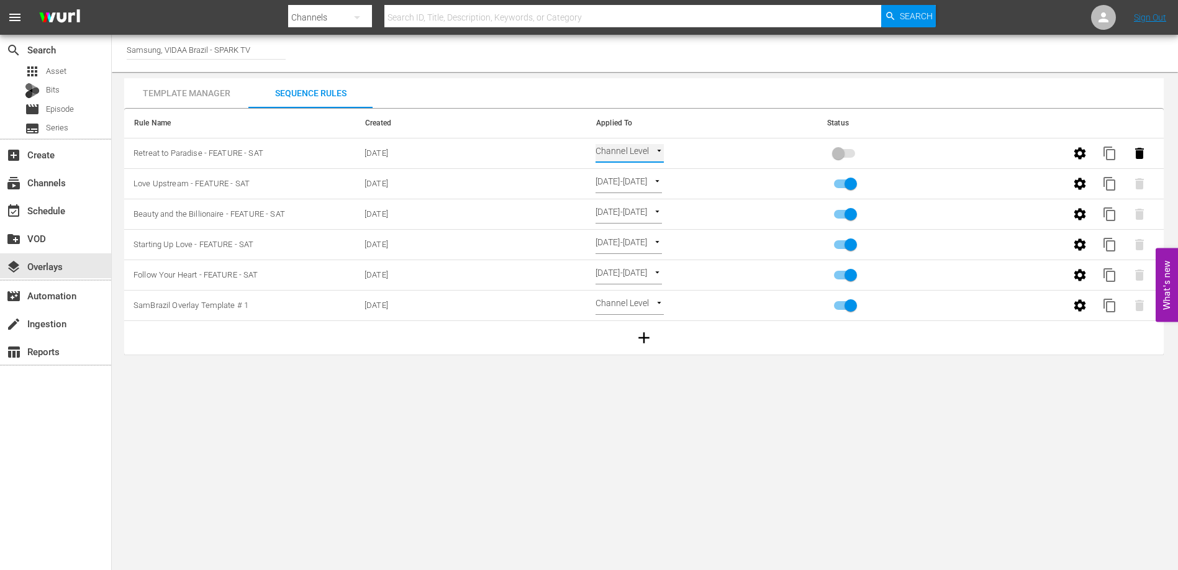
type input "SELECT_DATE"
click at [842, 153] on input "primary checkbox" at bounding box center [838, 156] width 71 height 24
checkbox input "true"
click at [1108, 155] on span "content_copy" at bounding box center [1110, 153] width 15 height 15
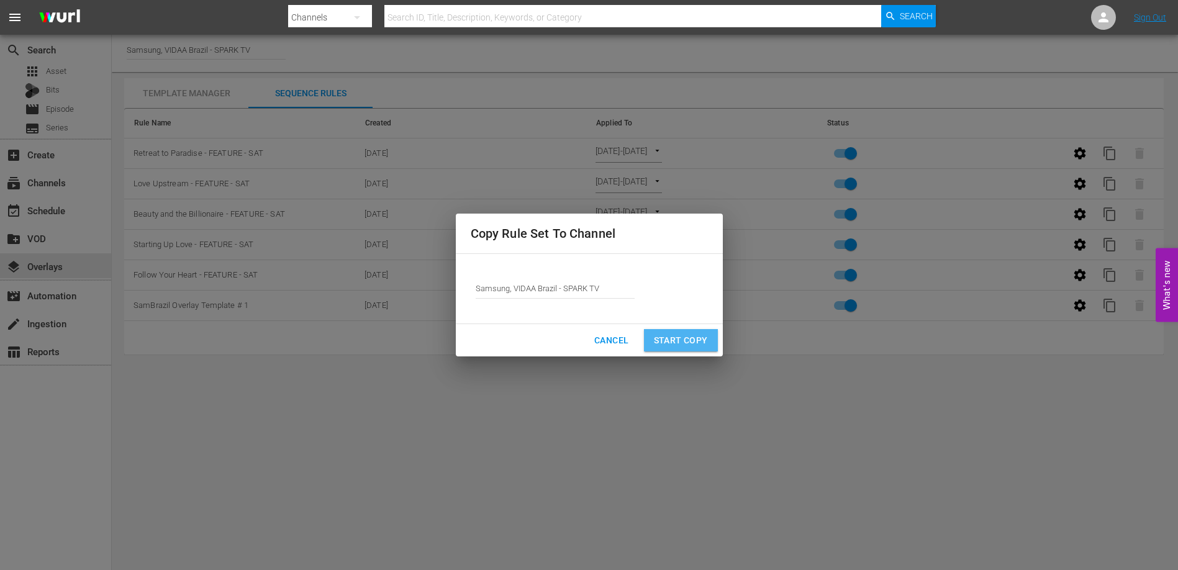
click at [666, 338] on span "Start Copy" at bounding box center [681, 341] width 54 height 16
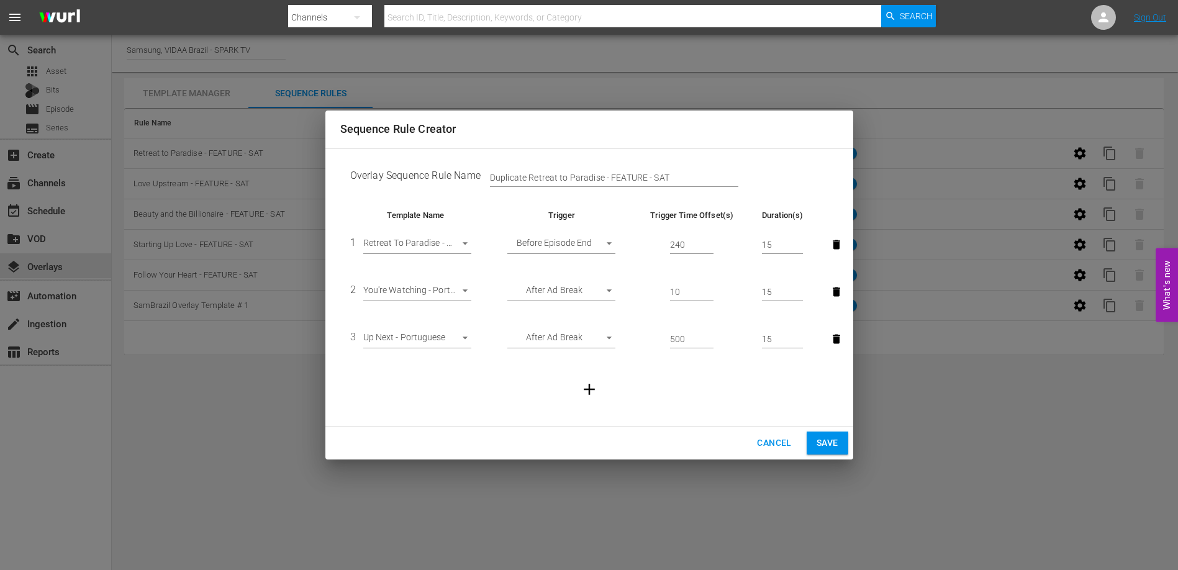
click at [768, 442] on span "Cancel" at bounding box center [774, 443] width 34 height 16
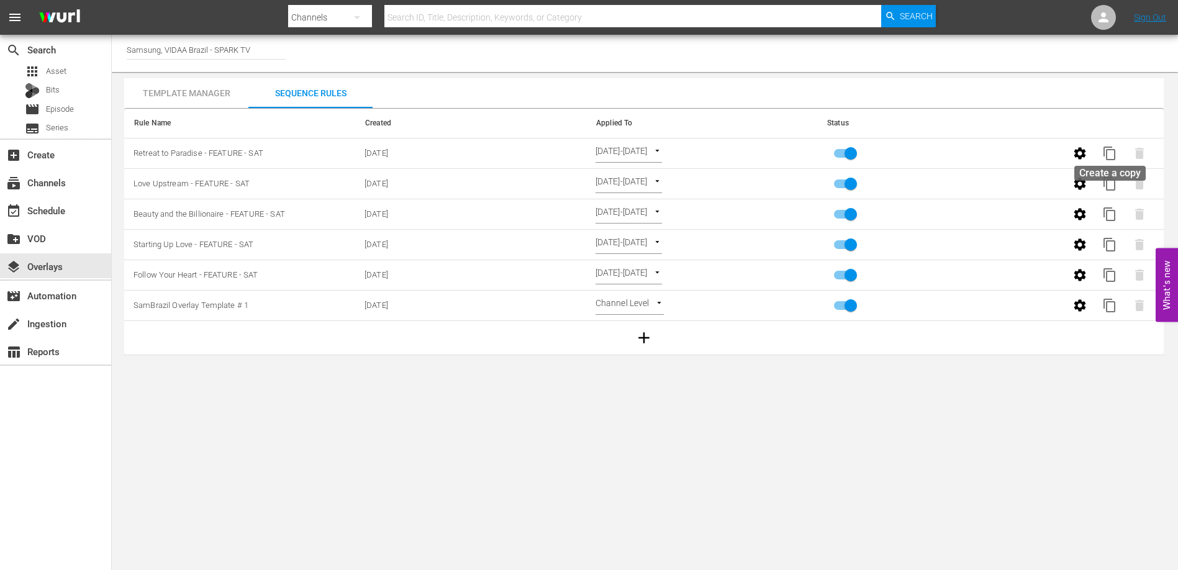
click at [1114, 147] on span "content_copy" at bounding box center [1110, 153] width 15 height 15
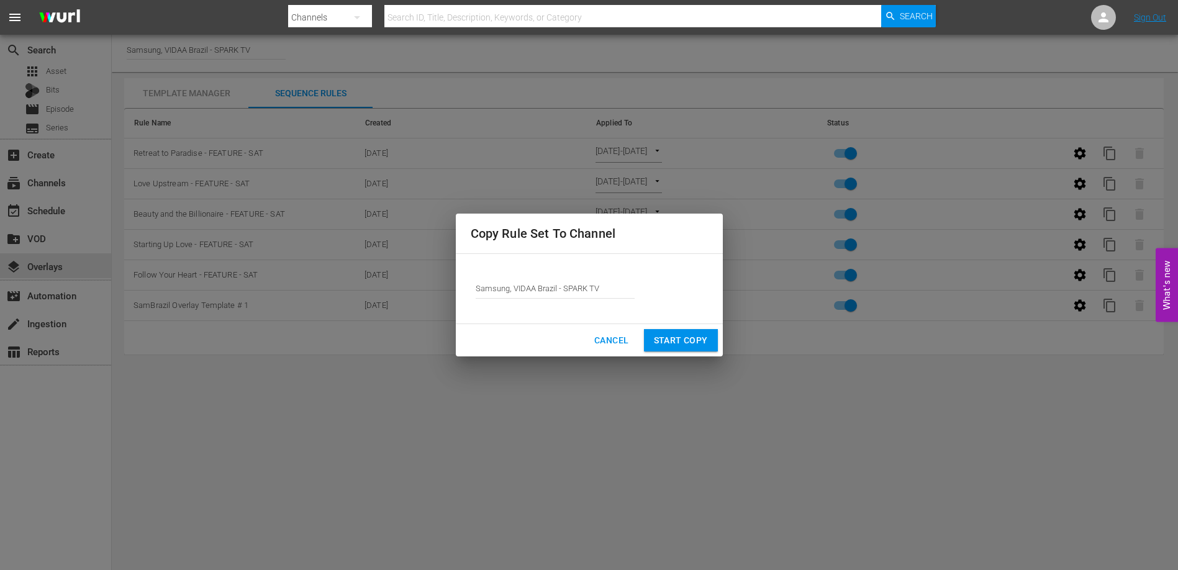
click at [693, 342] on span "Start Copy" at bounding box center [681, 341] width 54 height 16
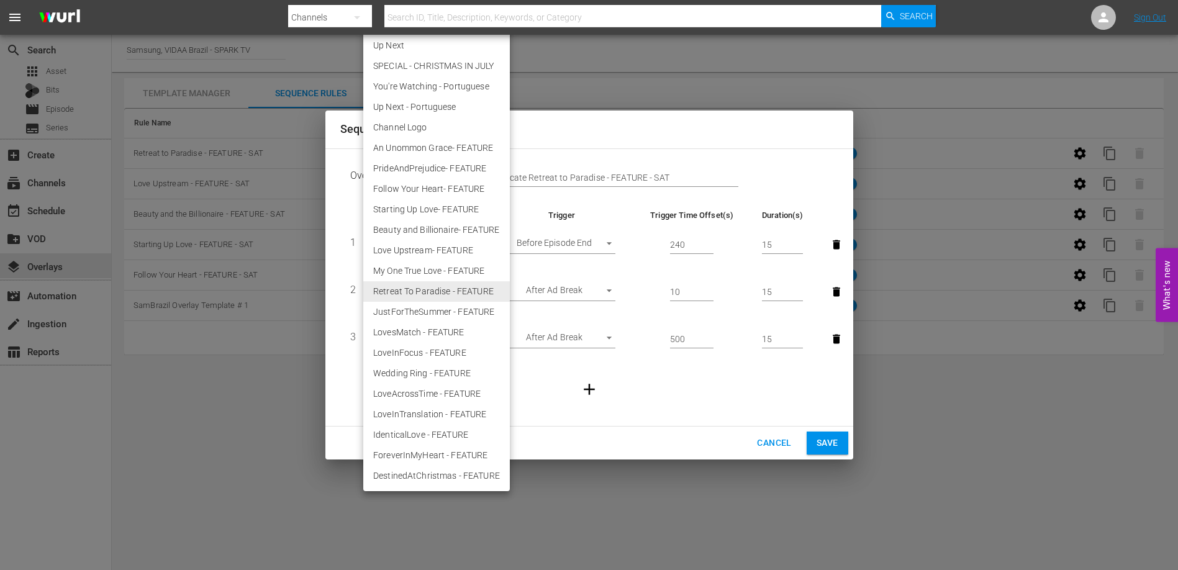
click at [456, 244] on body "menu Search By Channels Search ID, Title, Description, Keywords, or Category Se…" at bounding box center [589, 285] width 1178 height 570
click at [446, 271] on li "My One True Love - FEATURE" at bounding box center [436, 271] width 147 height 21
type input "30510"
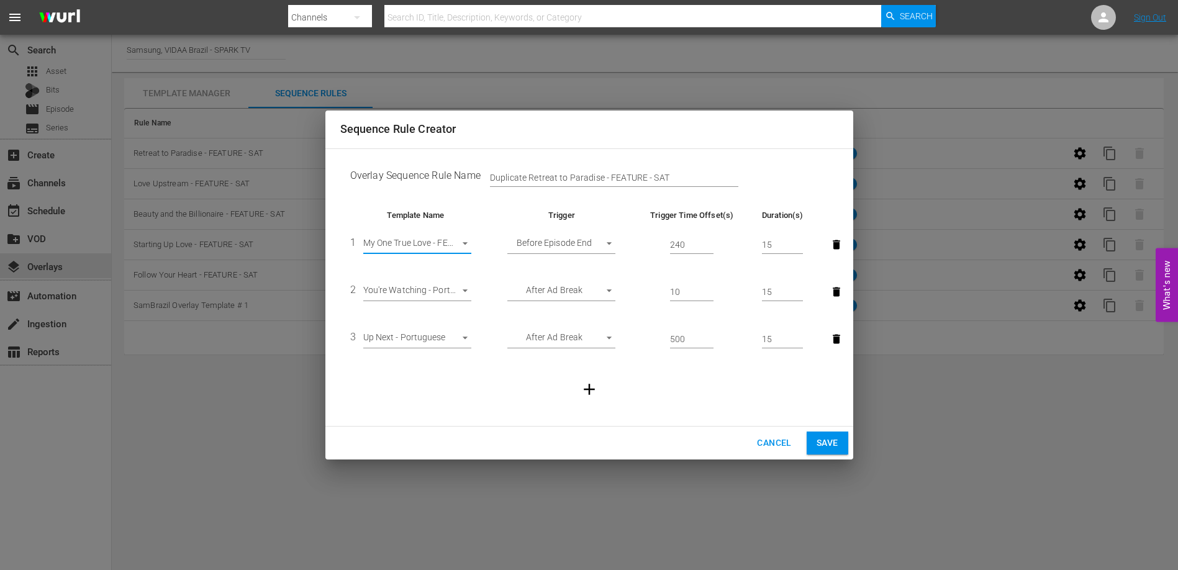
click at [538, 171] on input "Duplicate Retreat to Paradise - FEATURE - SAT" at bounding box center [614, 178] width 248 height 19
drag, startPoint x: 535, startPoint y: 178, endPoint x: 482, endPoint y: 181, distance: 53.6
click at [482, 181] on div "Retreat to Paradise - FEATURE - SAT" at bounding box center [502, 178] width 43 height 19
type input "My One True Love - FEATURE - SAT"
click at [820, 439] on span "Save" at bounding box center [828, 443] width 22 height 16
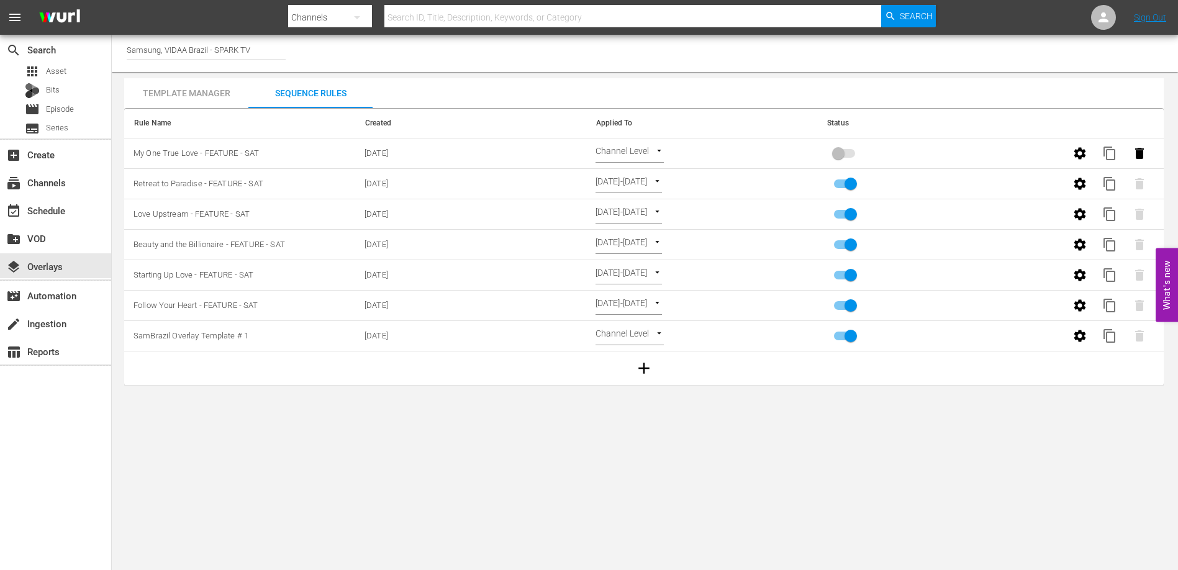
click at [646, 152] on body "menu Search By Channels Search ID, Title, Description, Keywords, or Category Se…" at bounding box center [589, 285] width 1178 height 570
click at [644, 168] on li "Select Date" at bounding box center [633, 174] width 74 height 21
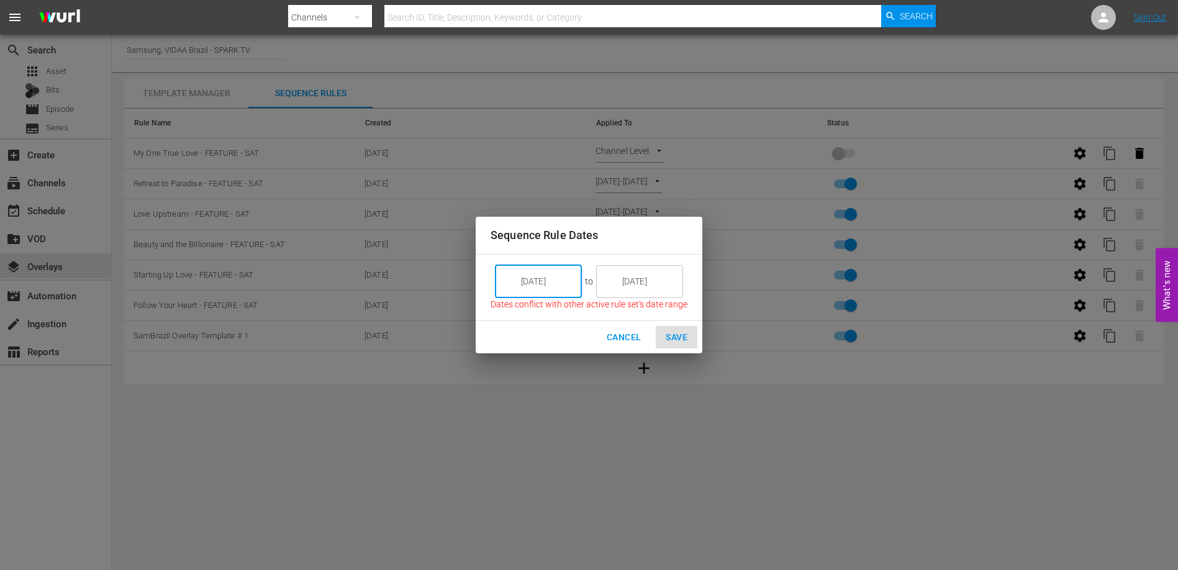
click at [559, 289] on input "9/05/25" at bounding box center [548, 282] width 70 height 34
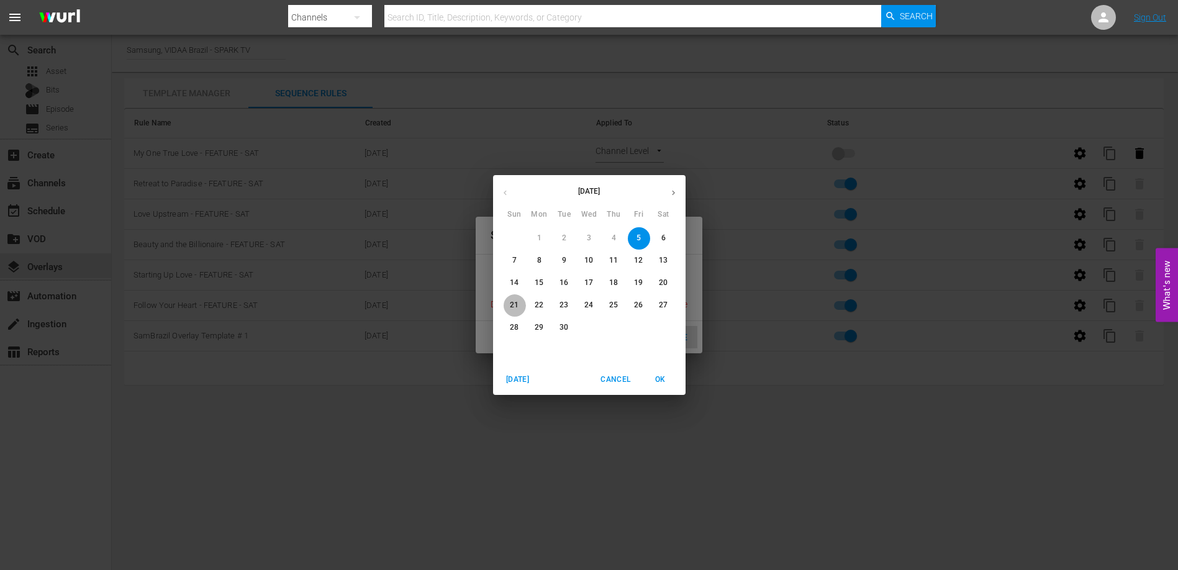
click at [516, 304] on p "21" at bounding box center [514, 305] width 9 height 11
type input "9/21/25"
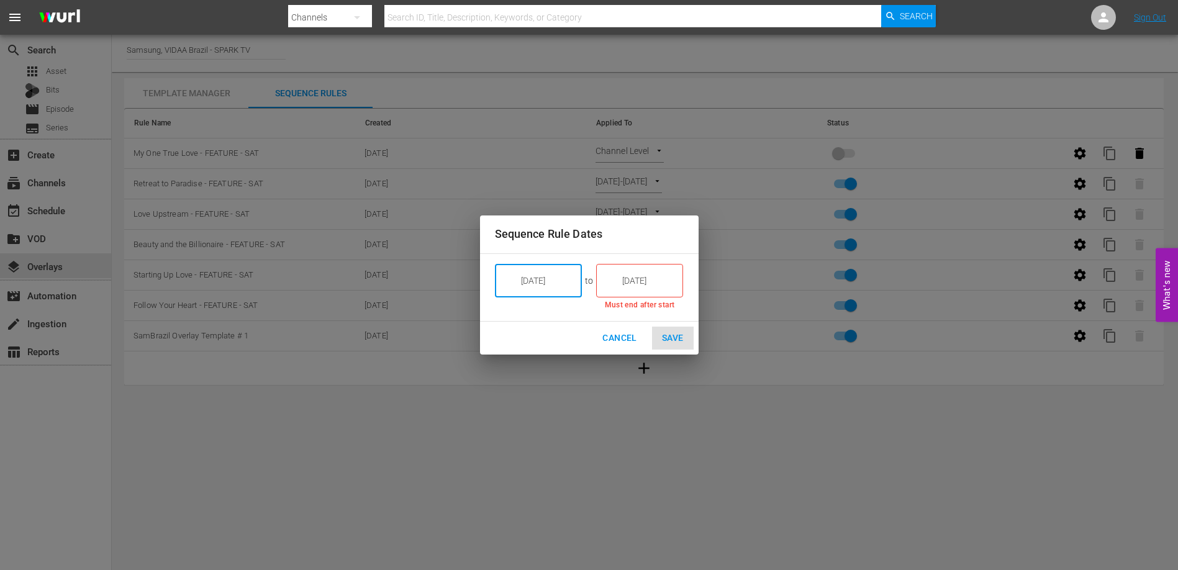
click at [626, 274] on input "9/05/25" at bounding box center [649, 281] width 70 height 34
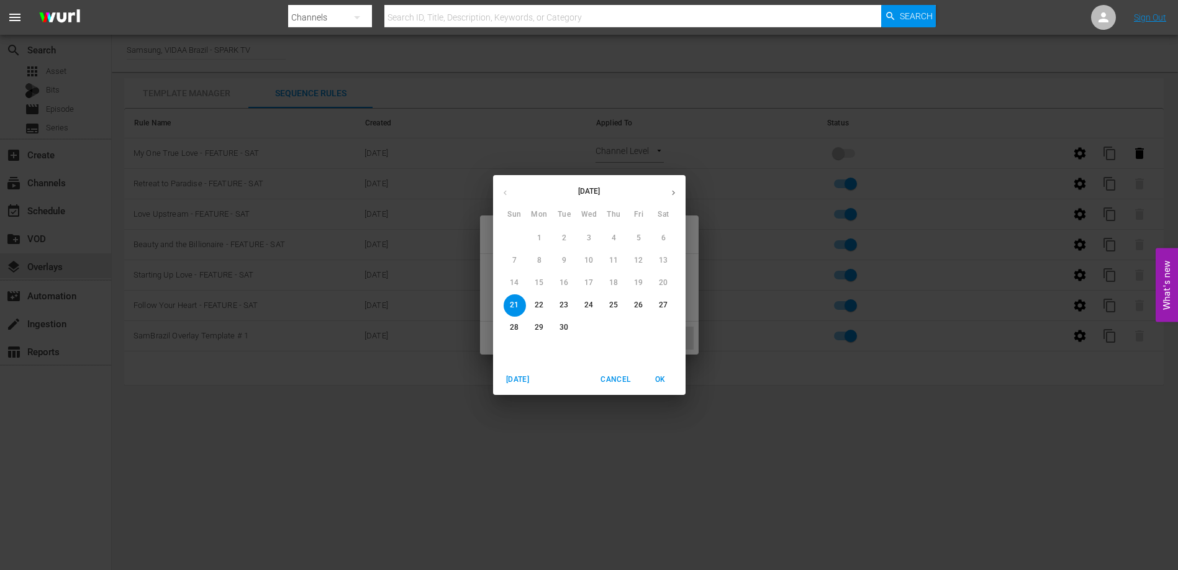
click at [640, 303] on p "26" at bounding box center [638, 305] width 9 height 11
type input "9/26/25"
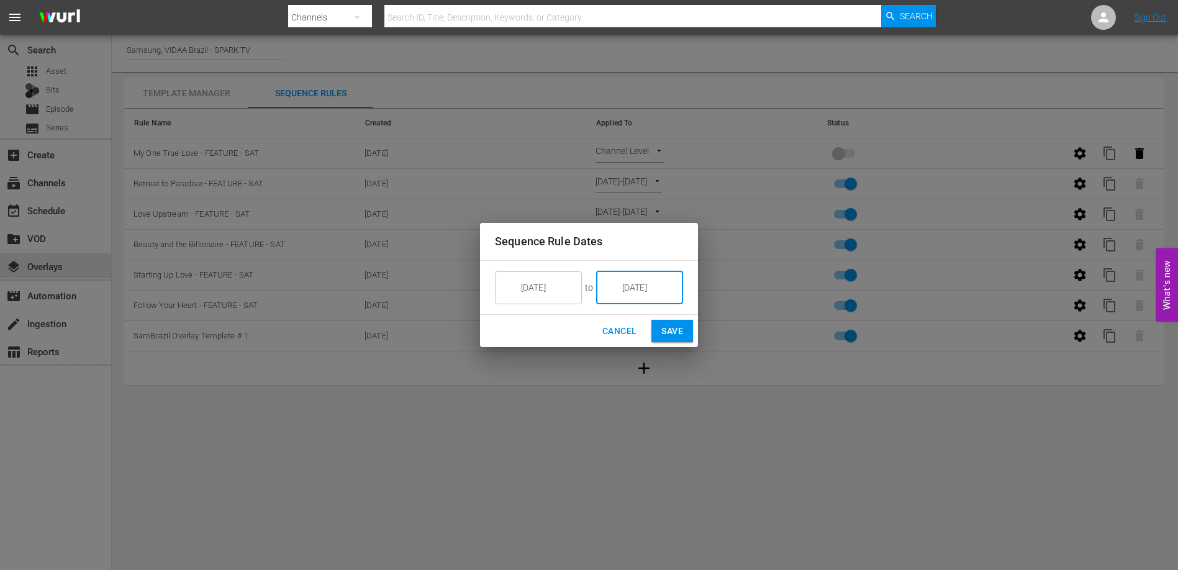
click at [675, 326] on span "Save" at bounding box center [673, 332] width 22 height 16
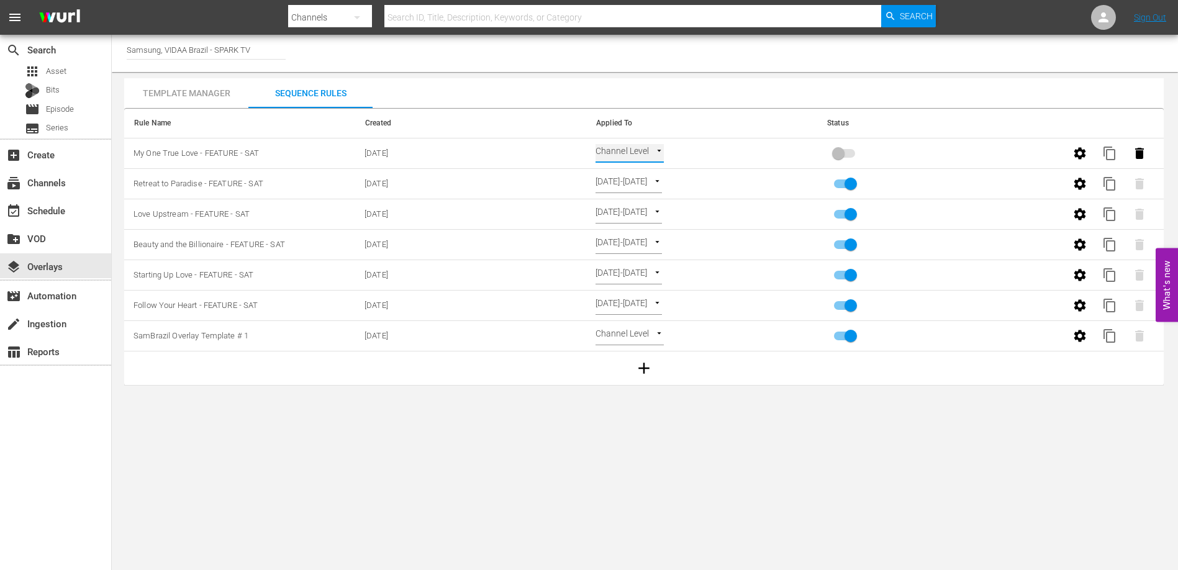
type input "SELECT_DATE"
click at [851, 155] on input "primary checkbox" at bounding box center [838, 156] width 71 height 24
checkbox input "true"
click at [1112, 154] on span "content_copy" at bounding box center [1110, 153] width 15 height 15
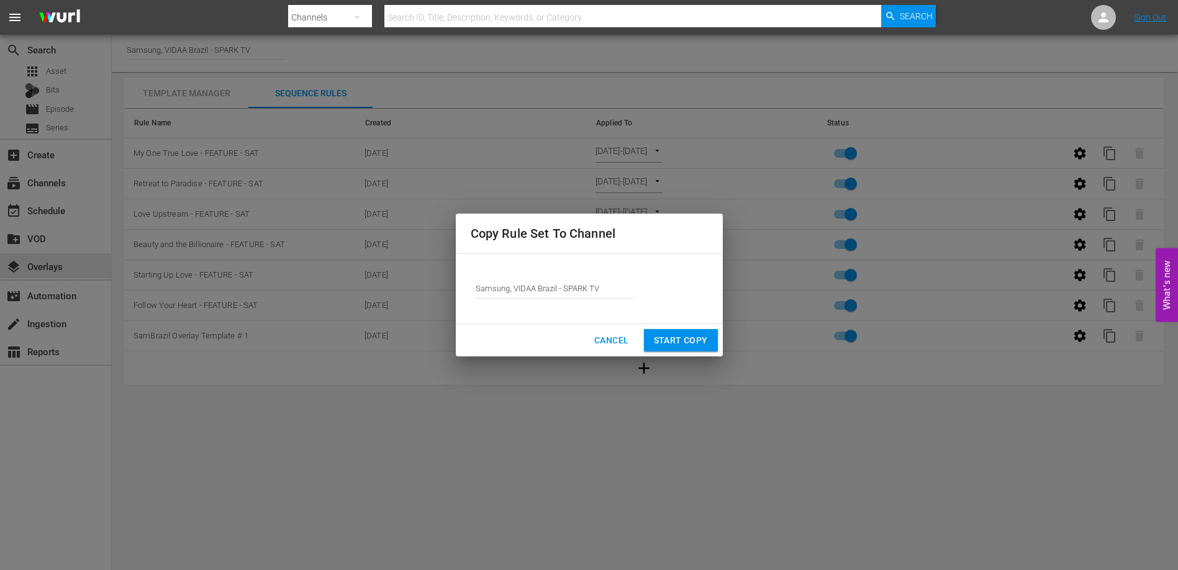
click at [685, 335] on span "Start Copy" at bounding box center [681, 341] width 54 height 16
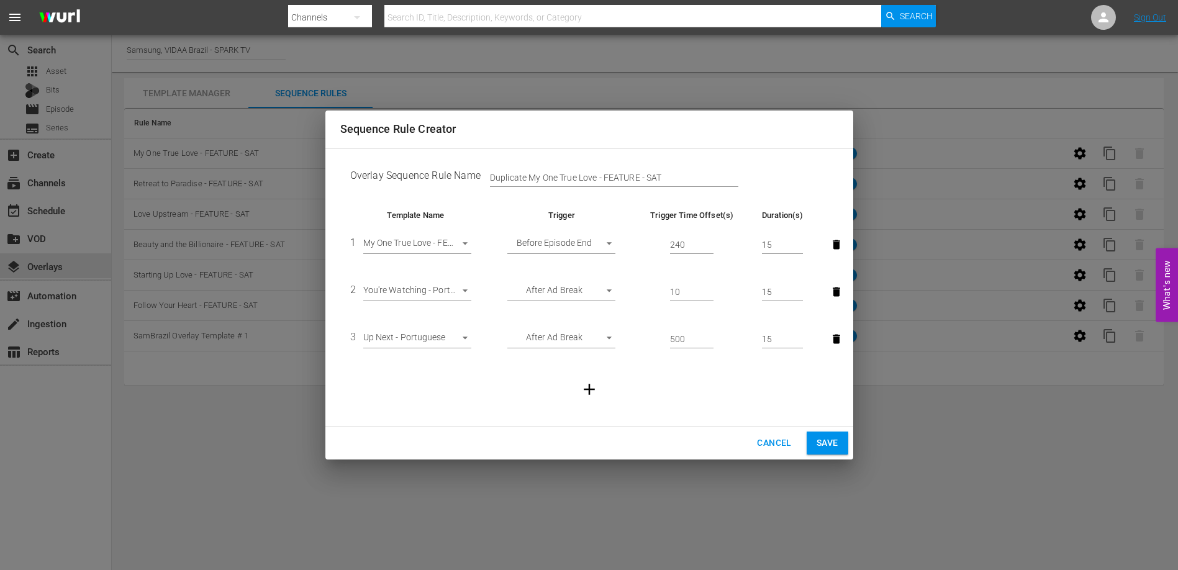
click at [429, 239] on body "menu Search By Channels Search ID, Title, Description, Keywords, or Category Se…" at bounding box center [589, 285] width 1178 height 570
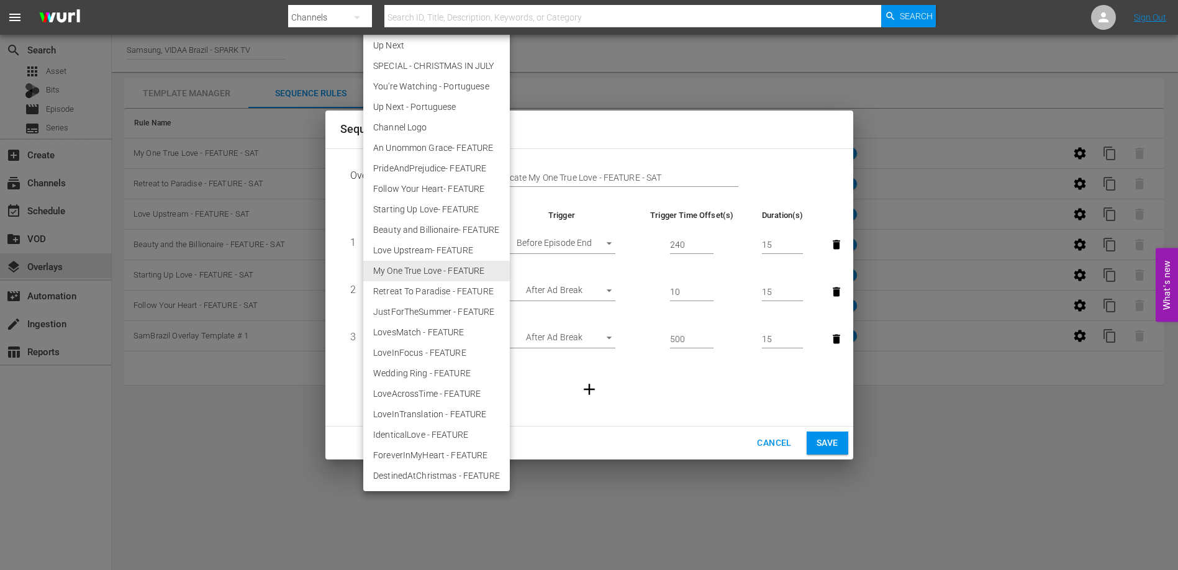
click at [435, 311] on li "JustForTheSummer - FEATURE" at bounding box center [436, 312] width 147 height 21
type input "30512"
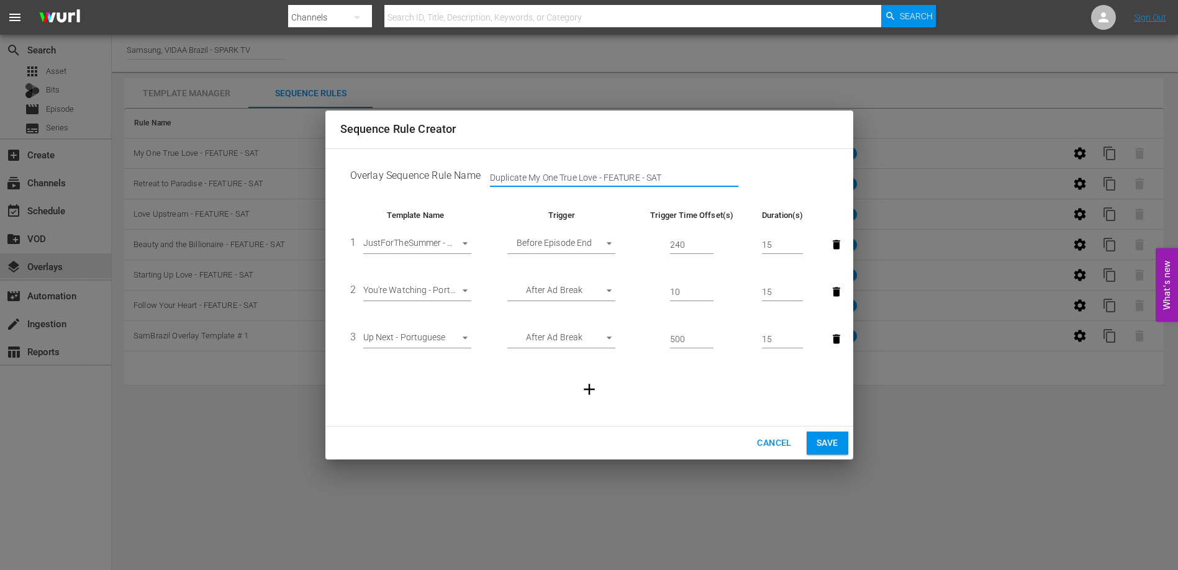
click at [557, 180] on input "Duplicate My One True Love - FEATURE - SAT" at bounding box center [614, 178] width 248 height 19
type input "Just For the Summer - FEATURE - SAT"
click at [827, 442] on span "Save" at bounding box center [828, 443] width 22 height 16
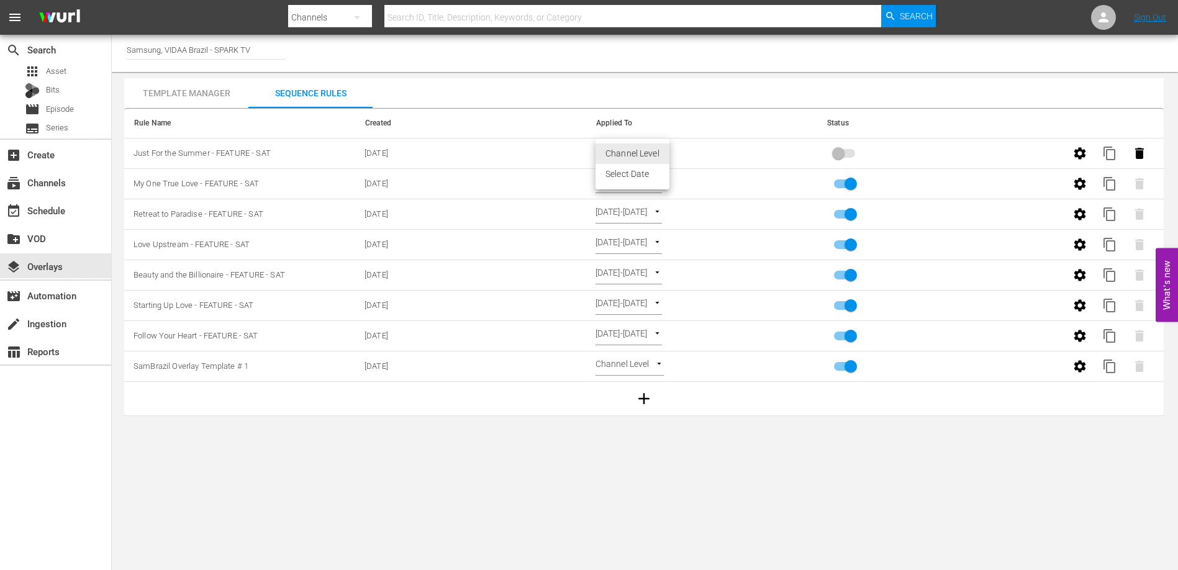
click at [644, 154] on body "menu Search By Channels Search ID, Title, Description, Keywords, or Category Se…" at bounding box center [589, 285] width 1178 height 570
click at [642, 175] on li "Select Date" at bounding box center [633, 174] width 74 height 21
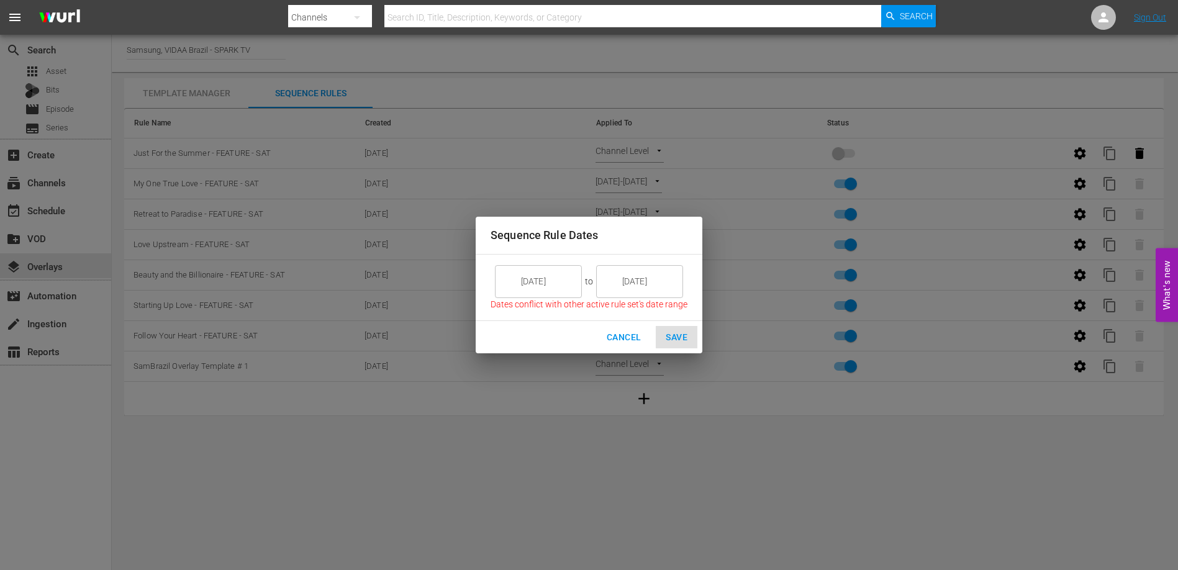
click at [585, 296] on div "9/05/25 ​ to 9/05/25 ​ Dates conflict with other active rule set's date range" at bounding box center [589, 287] width 227 height 67
click at [574, 286] on input "9/05/25" at bounding box center [548, 282] width 70 height 34
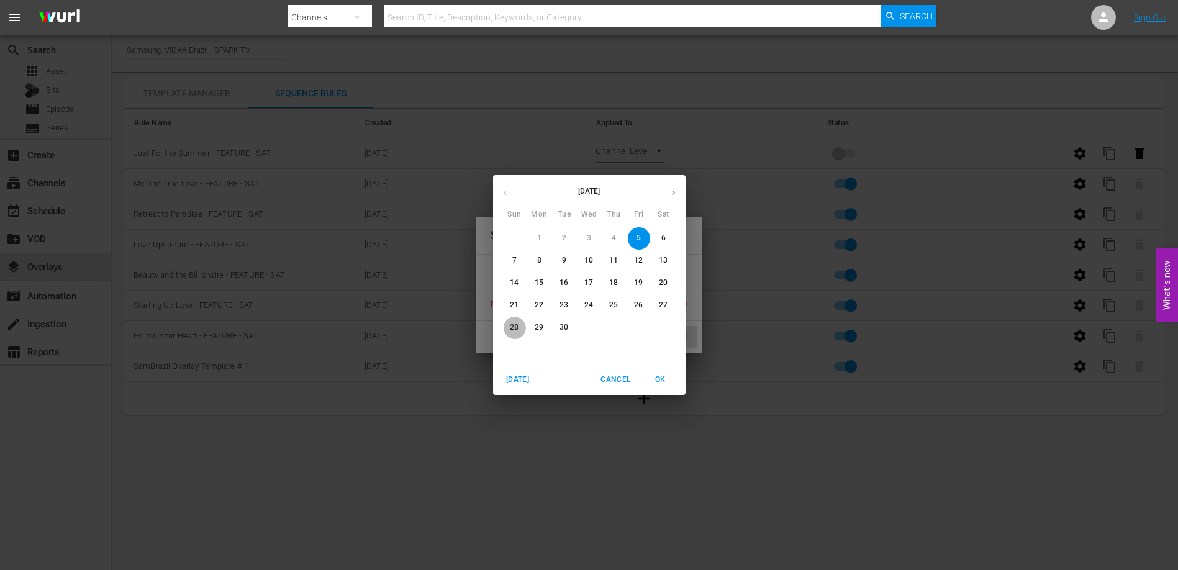
click at [520, 328] on span "28" at bounding box center [515, 327] width 22 height 11
type input "9/28/25"
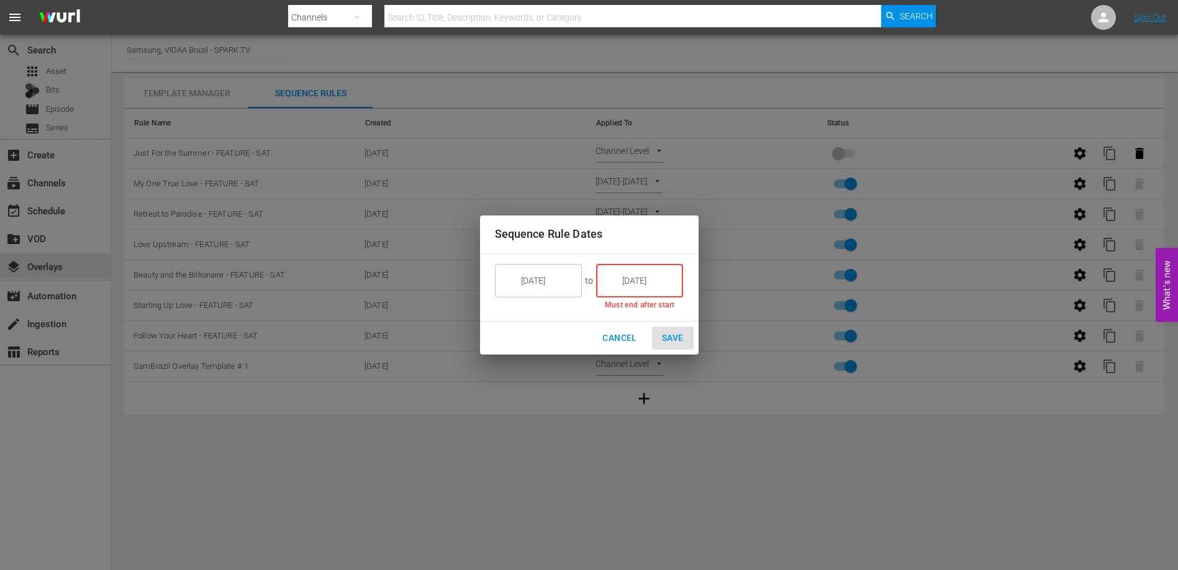
click at [640, 287] on input "9/05/25" at bounding box center [649, 281] width 70 height 34
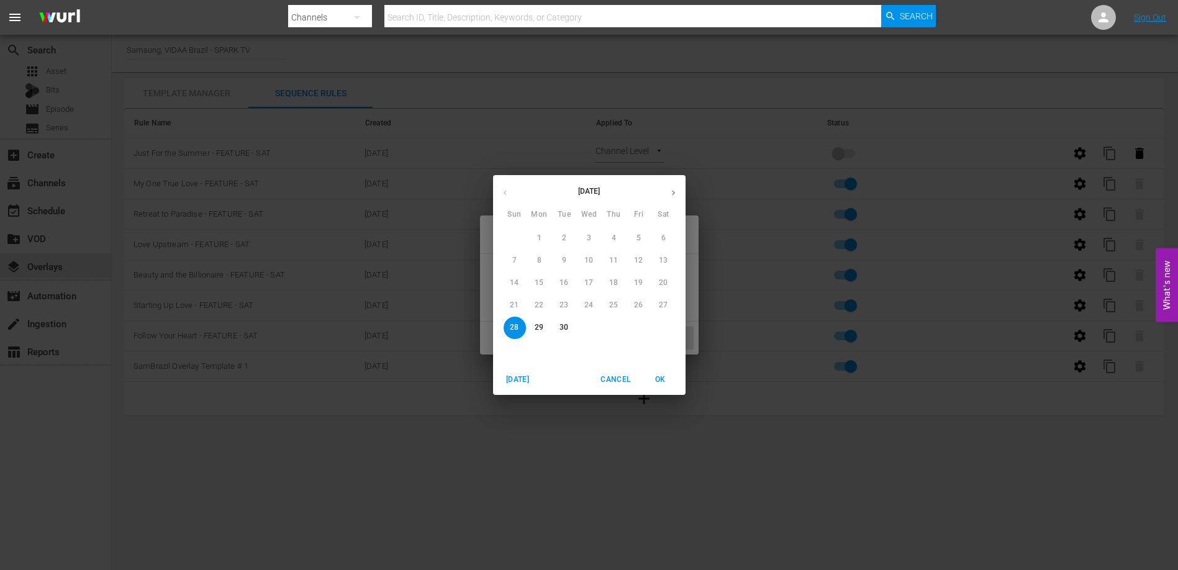
click at [673, 192] on icon "button" at bounding box center [673, 192] width 9 height 9
click at [639, 235] on p "3" at bounding box center [639, 238] width 4 height 11
type input "10/03/25"
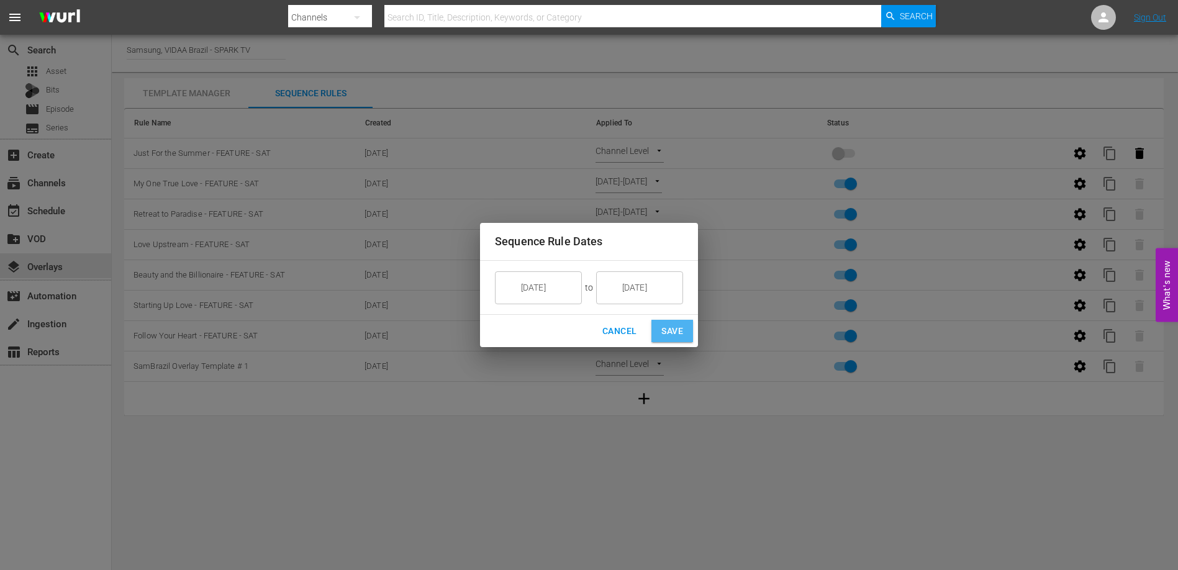
click at [662, 324] on span "Save" at bounding box center [673, 332] width 22 height 16
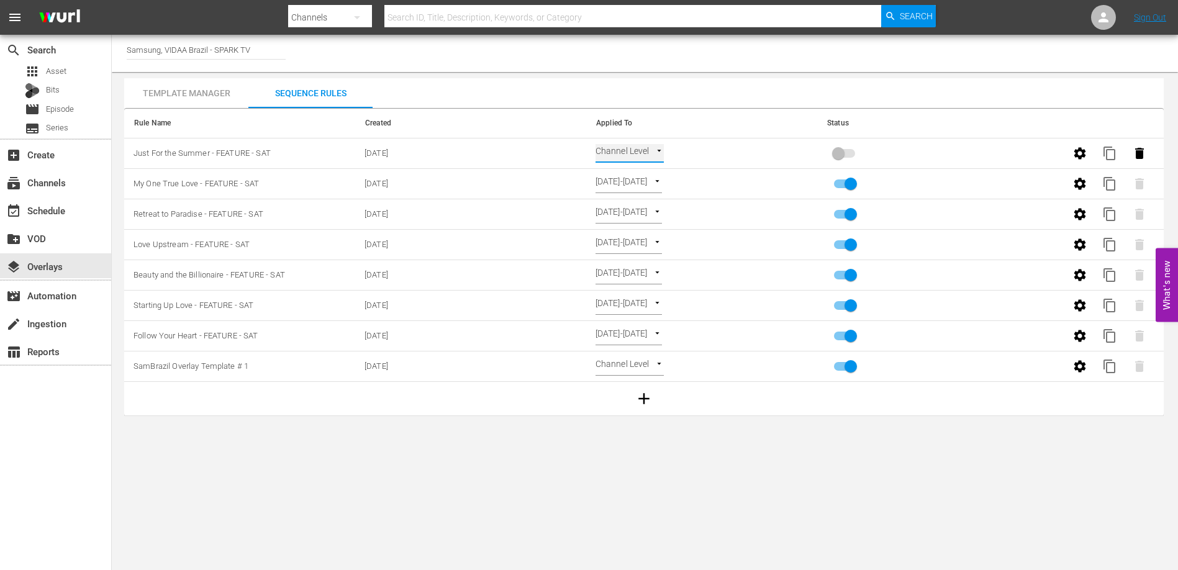
type input "SELECT_DATE"
click at [845, 153] on input "primary checkbox" at bounding box center [838, 156] width 71 height 24
checkbox input "true"
click at [1109, 157] on span "content_copy" at bounding box center [1110, 153] width 15 height 15
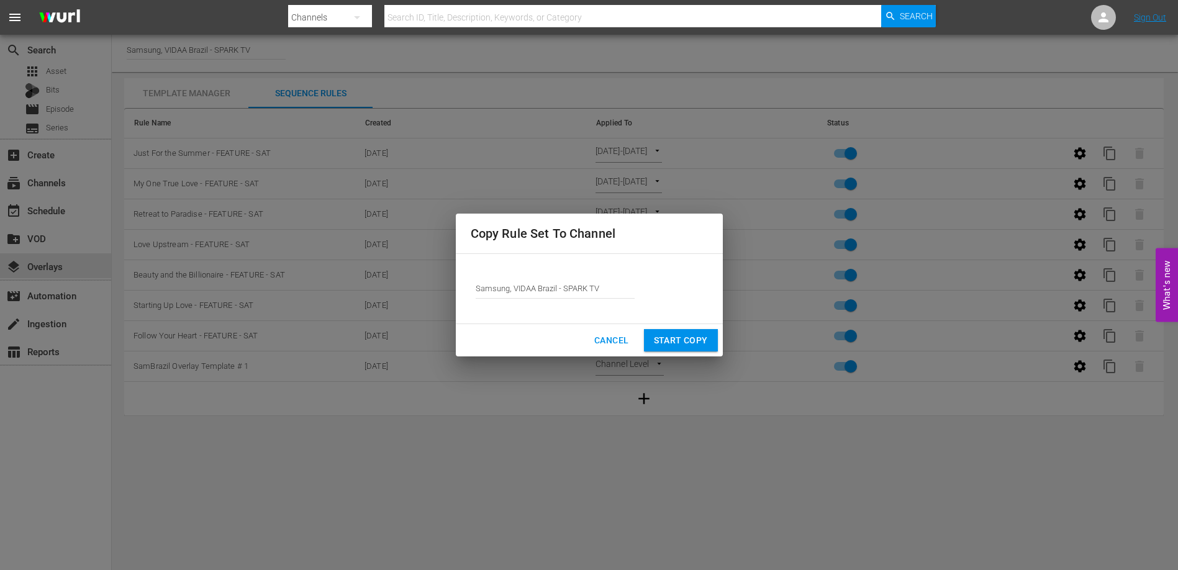
click at [691, 330] on button "Start Copy" at bounding box center [681, 340] width 74 height 23
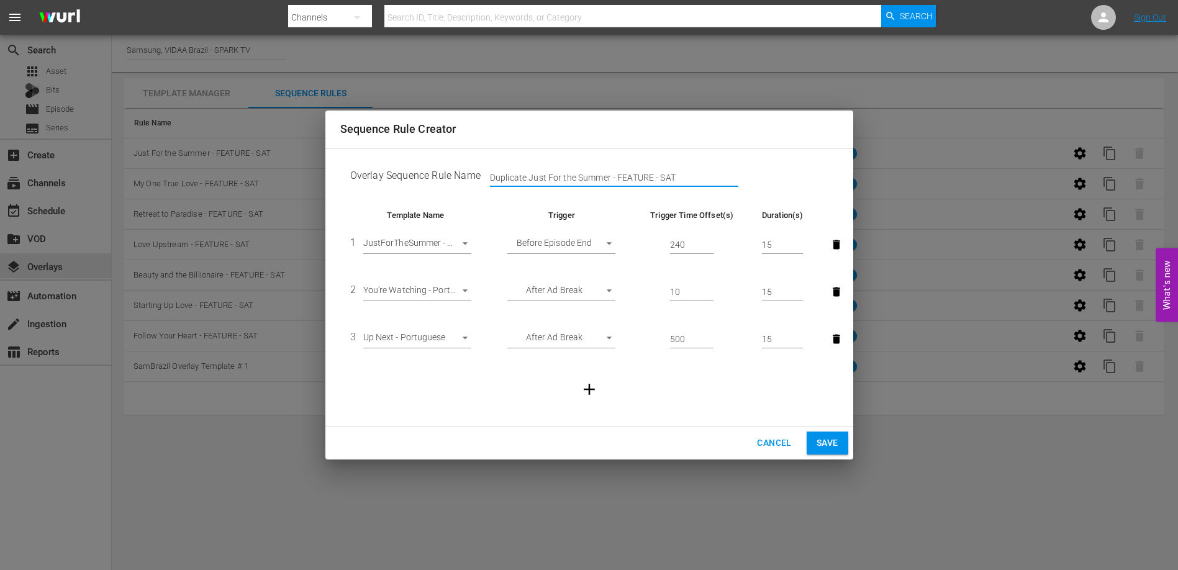
click at [490, 176] on input "Duplicate Just For the Summer - FEATURE - SAT" at bounding box center [614, 178] width 248 height 19
type input "Love's Match - FEATURE - SAT"
click at [431, 237] on body "menu Search By Channels Search ID, Title, Description, Keywords, or Category Se…" at bounding box center [589, 285] width 1178 height 570
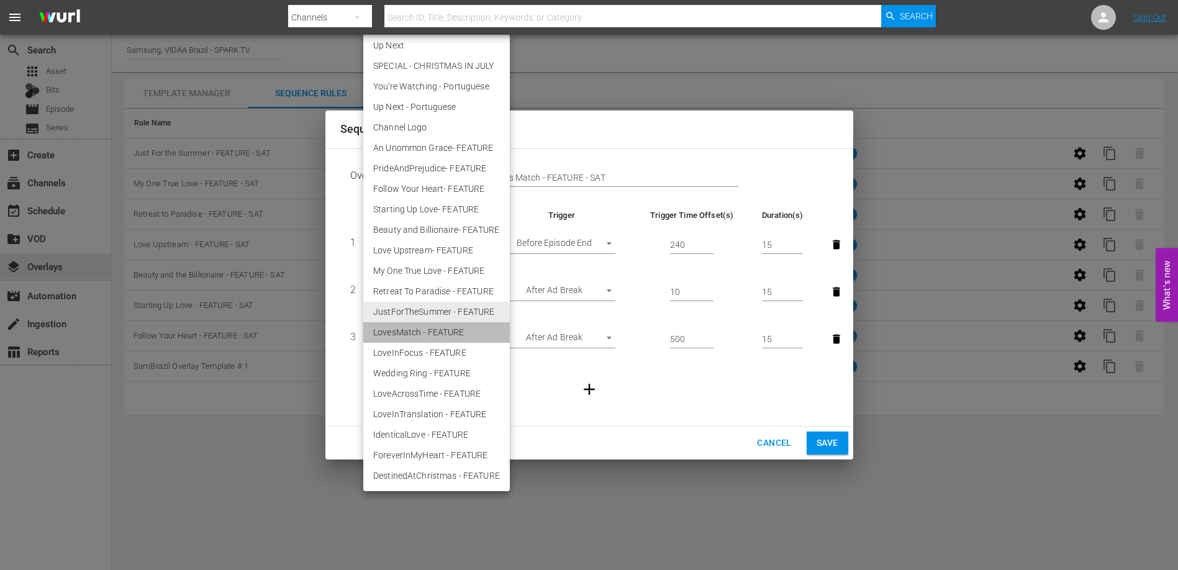
click at [421, 330] on li "LovesMatch - FEATURE" at bounding box center [436, 332] width 147 height 21
type input "30513"
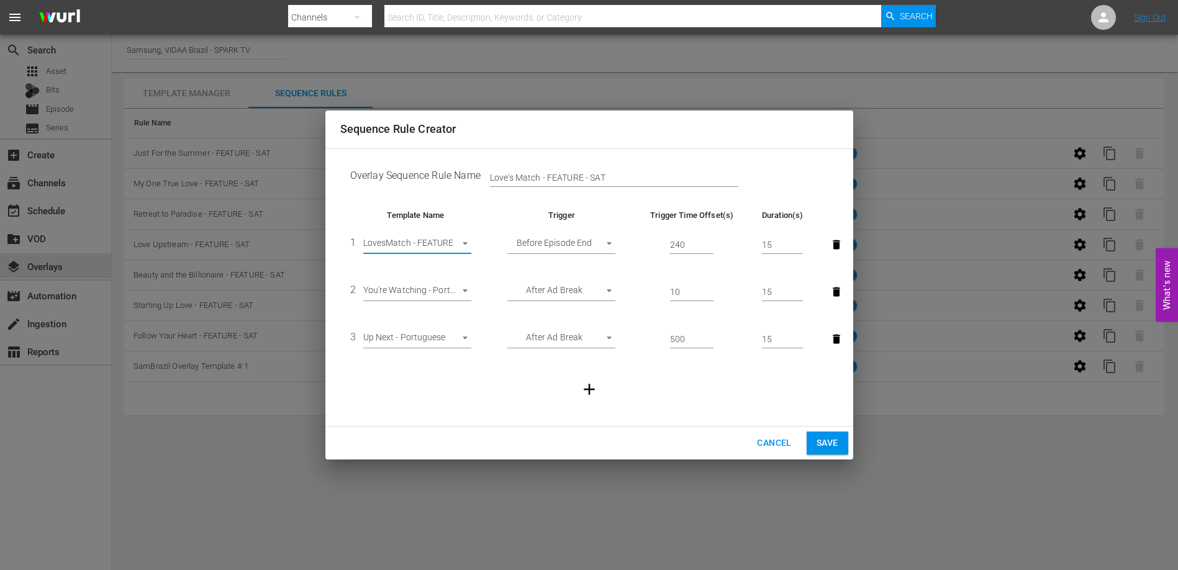
click at [831, 439] on span "Save" at bounding box center [828, 443] width 22 height 16
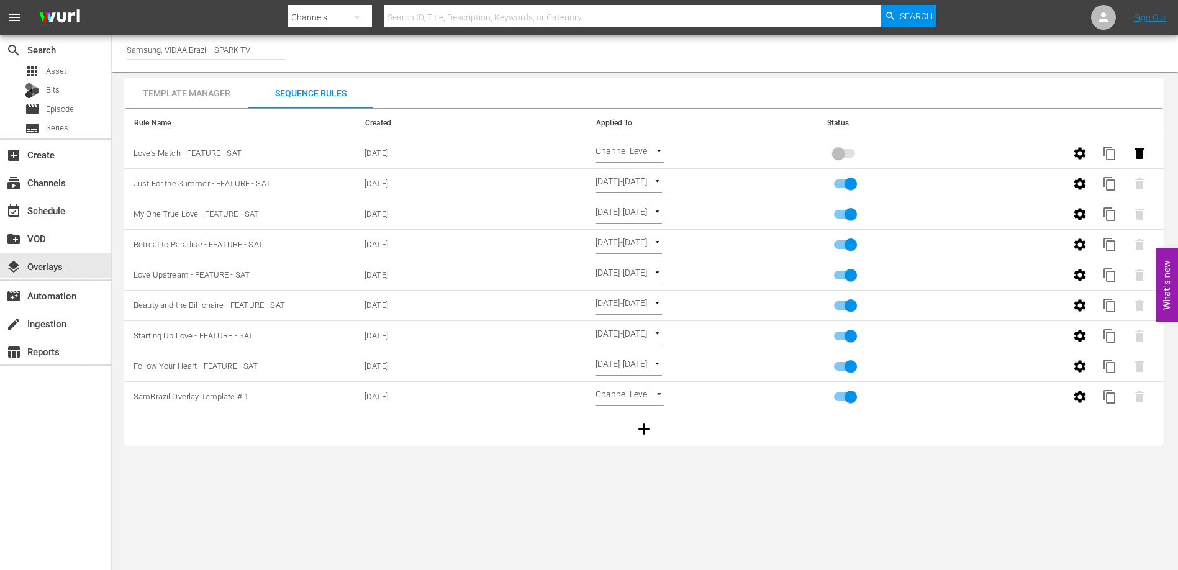
click at [652, 143] on td "Channel Level CHANNEL_LEVEL" at bounding box center [701, 154] width 231 height 30
click at [652, 148] on body "menu Search By Channels Search ID, Title, Description, Keywords, or Category Se…" at bounding box center [589, 285] width 1178 height 570
click at [644, 173] on li "Select Date" at bounding box center [633, 174] width 74 height 21
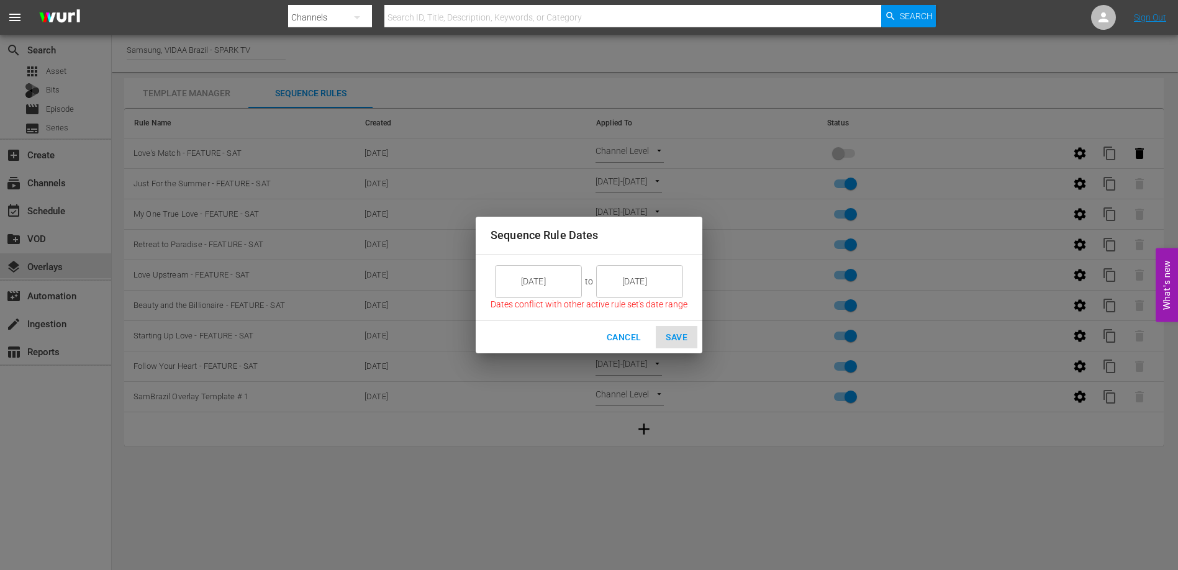
click at [568, 283] on input "9/05/25" at bounding box center [548, 282] width 70 height 34
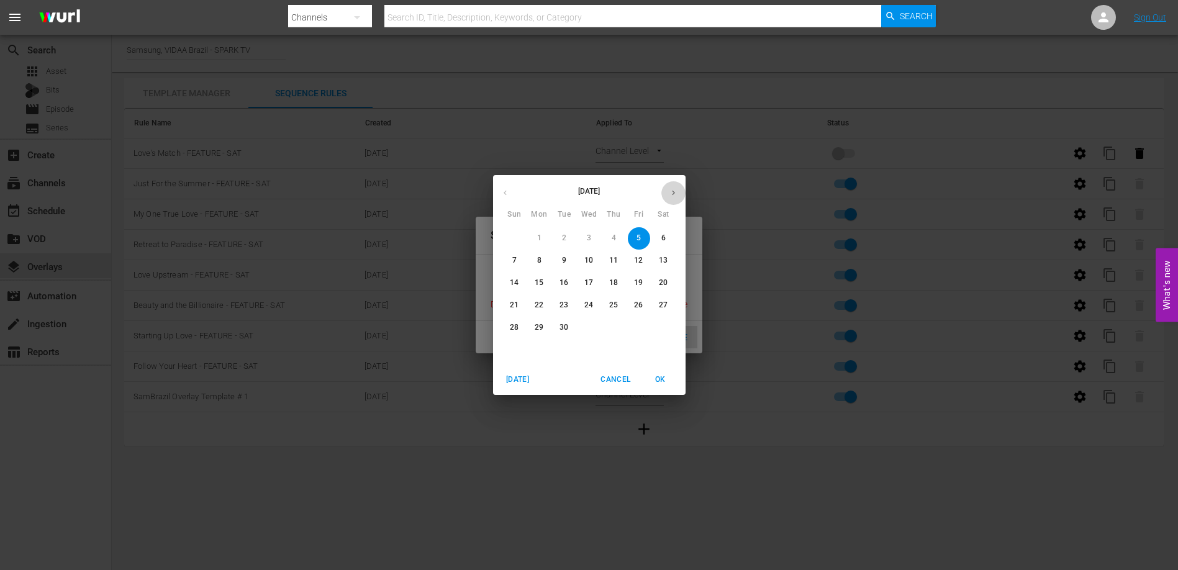
click at [669, 192] on icon "button" at bounding box center [673, 192] width 9 height 9
click at [513, 261] on p "5" at bounding box center [515, 260] width 4 height 11
type input "10/05/25"
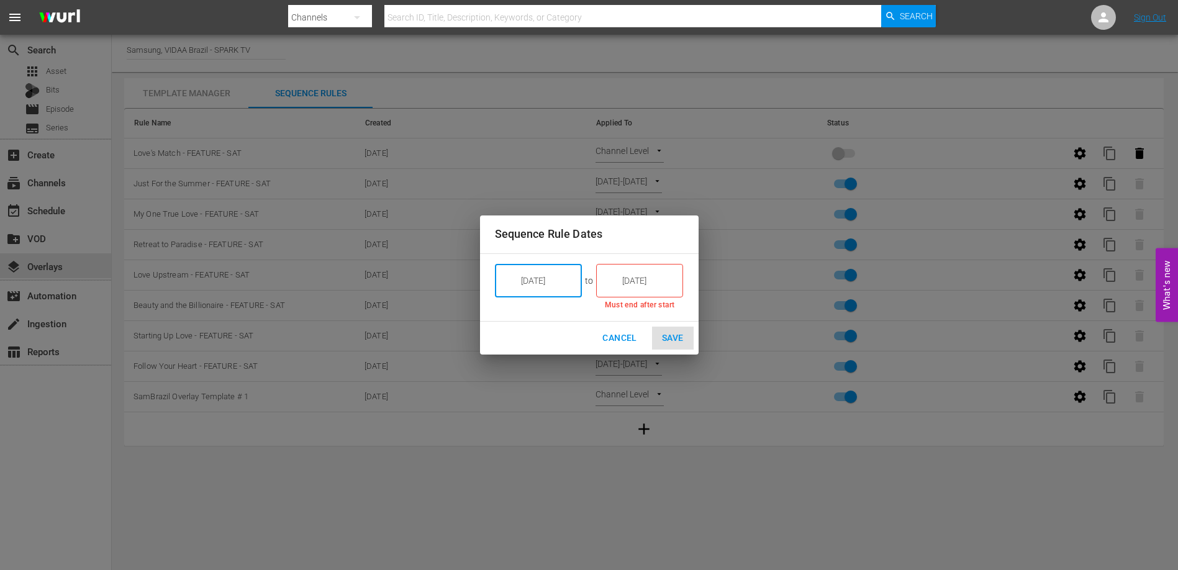
click at [652, 283] on input "9/05/25" at bounding box center [649, 281] width 70 height 34
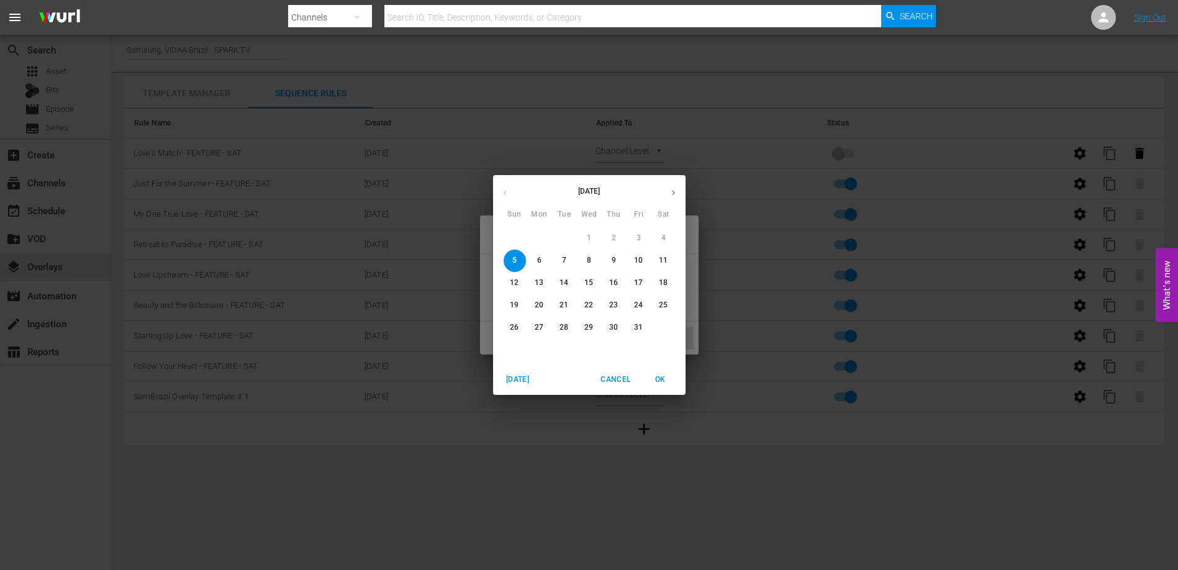
click at [640, 261] on p "10" at bounding box center [638, 260] width 9 height 11
type input "10/10/25"
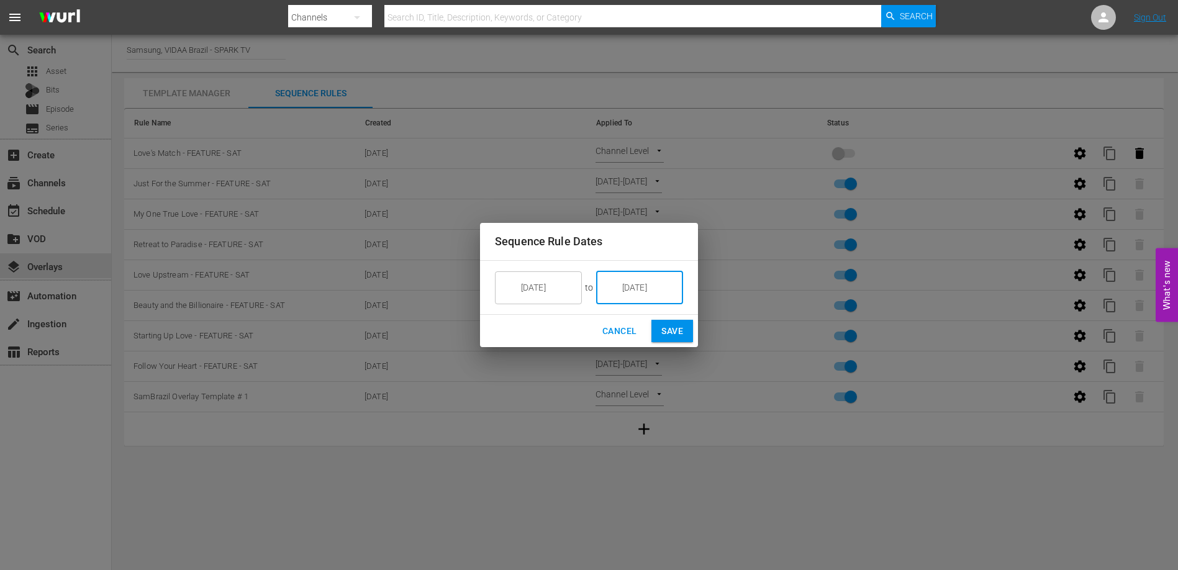
click at [677, 332] on span "Save" at bounding box center [673, 332] width 22 height 16
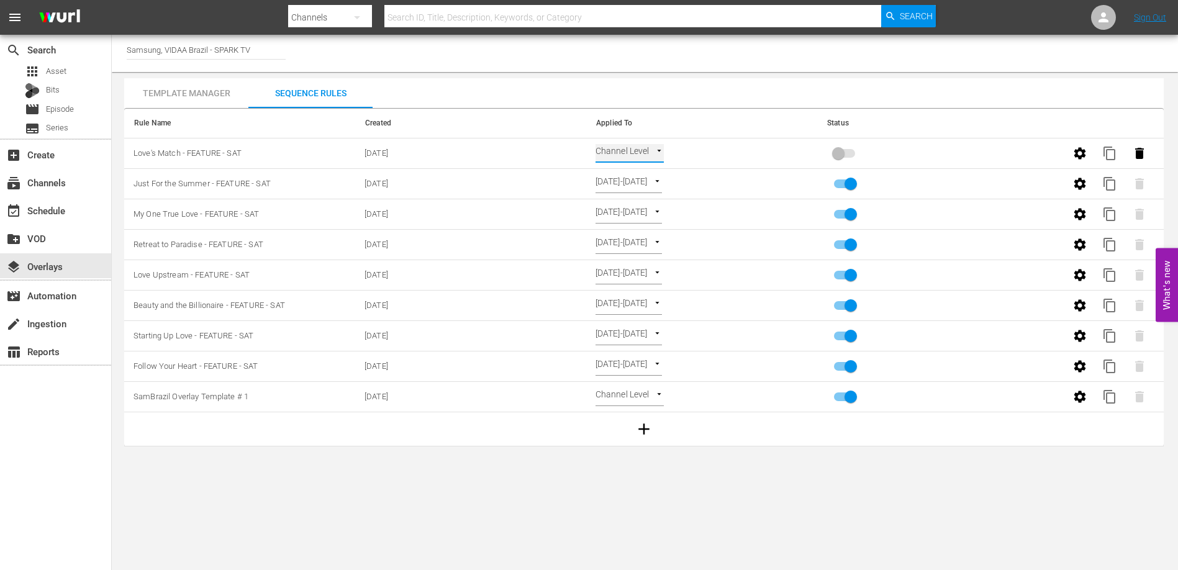
type input "SELECT_DATE"
click at [845, 157] on input "primary checkbox" at bounding box center [838, 156] width 71 height 24
checkbox input "true"
click at [1107, 152] on span "content_copy" at bounding box center [1110, 153] width 15 height 15
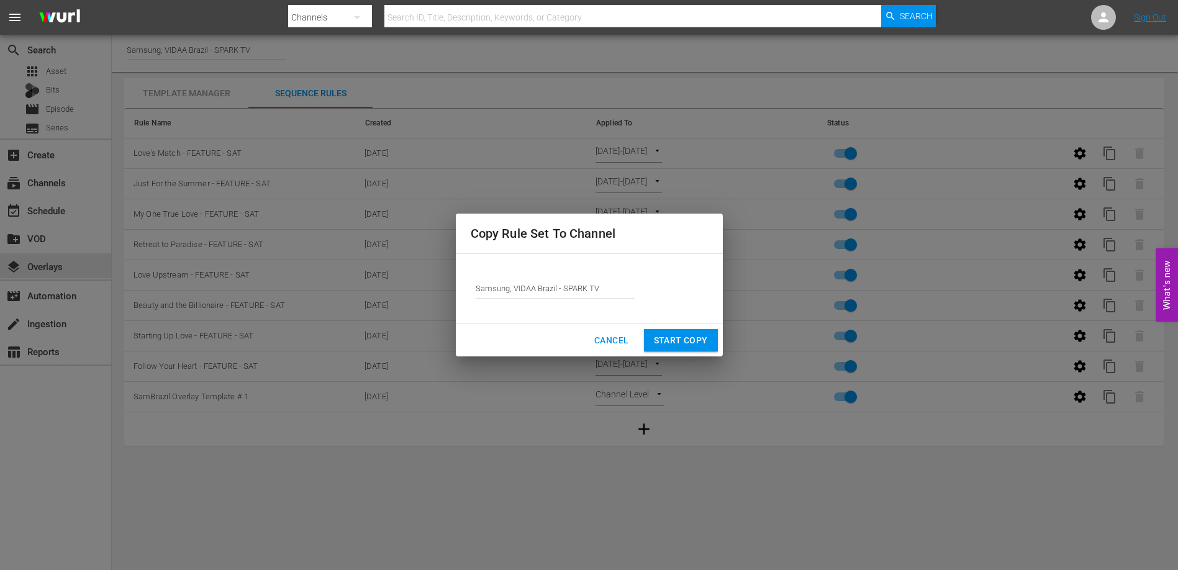
click at [688, 342] on span "Start Copy" at bounding box center [681, 341] width 54 height 16
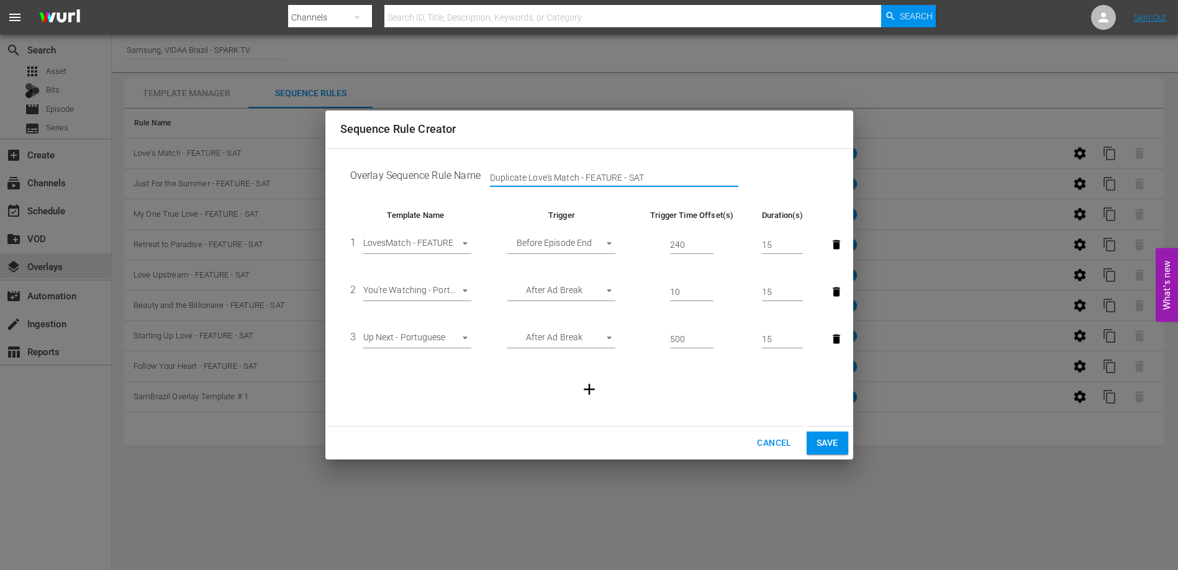
click at [552, 180] on input "Duplicate Love's Match - FEATURE - SAT" at bounding box center [614, 178] width 248 height 19
drag, startPoint x: 552, startPoint y: 180, endPoint x: 458, endPoint y: 171, distance: 94.2
click at [458, 171] on td "Overlay Sequence Rule Name Duplicate Love's Match - FEATURE - SAT" at bounding box center [589, 178] width 498 height 39
type input "Love in Focus - FEATURE - SAT"
click at [440, 239] on body "menu Search By Channels Search ID, Title, Description, Keywords, or Category Se…" at bounding box center [589, 285] width 1178 height 570
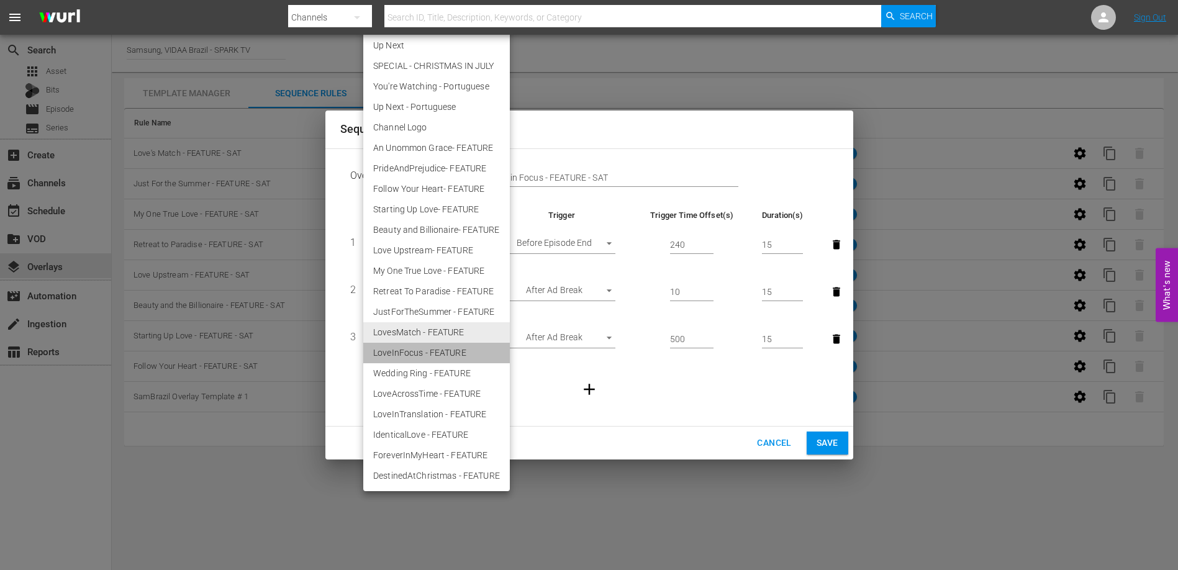
click at [440, 347] on li "LoveInFocus - FEATURE" at bounding box center [436, 353] width 147 height 21
type input "30514"
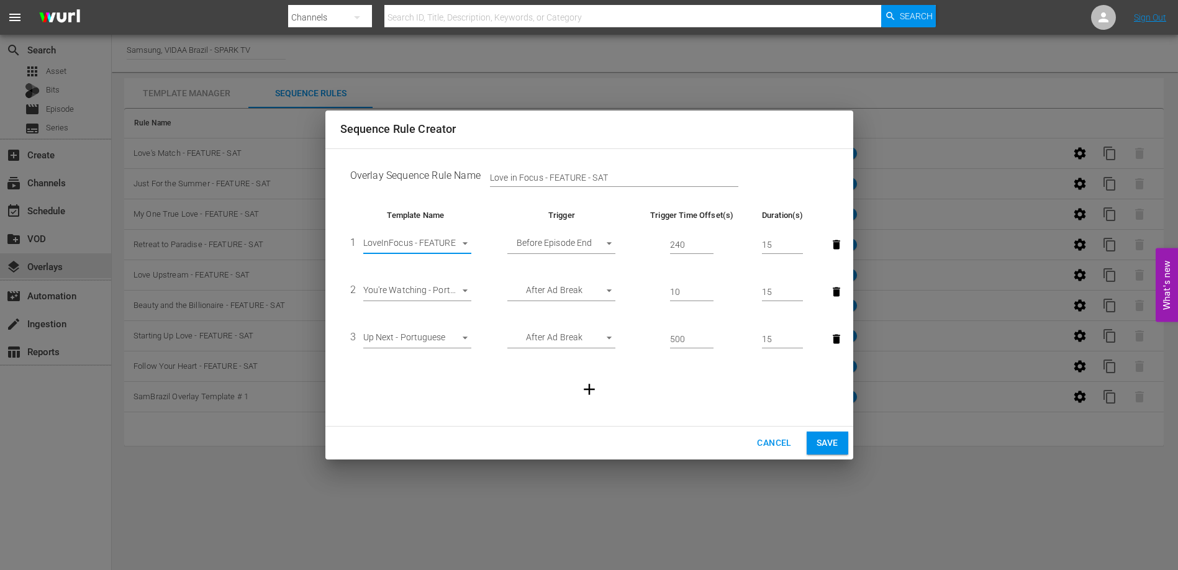
click at [822, 446] on span "Save" at bounding box center [828, 443] width 22 height 16
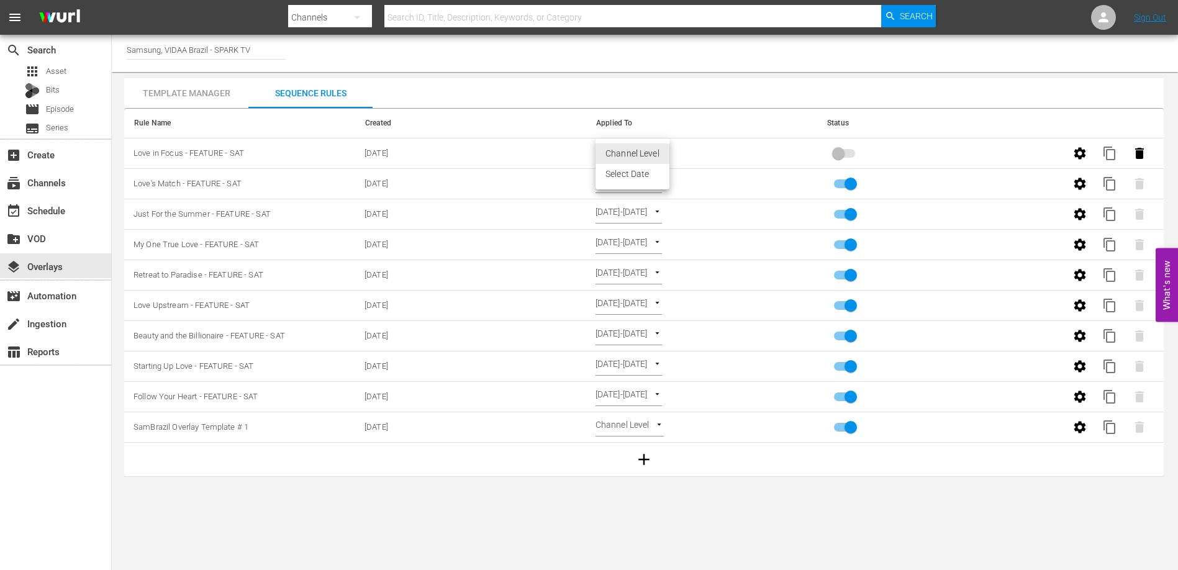
click at [652, 152] on body "menu Search By Channels Search ID, Title, Description, Keywords, or Category Se…" at bounding box center [589, 285] width 1178 height 570
click at [649, 174] on li "Select Date" at bounding box center [633, 174] width 74 height 21
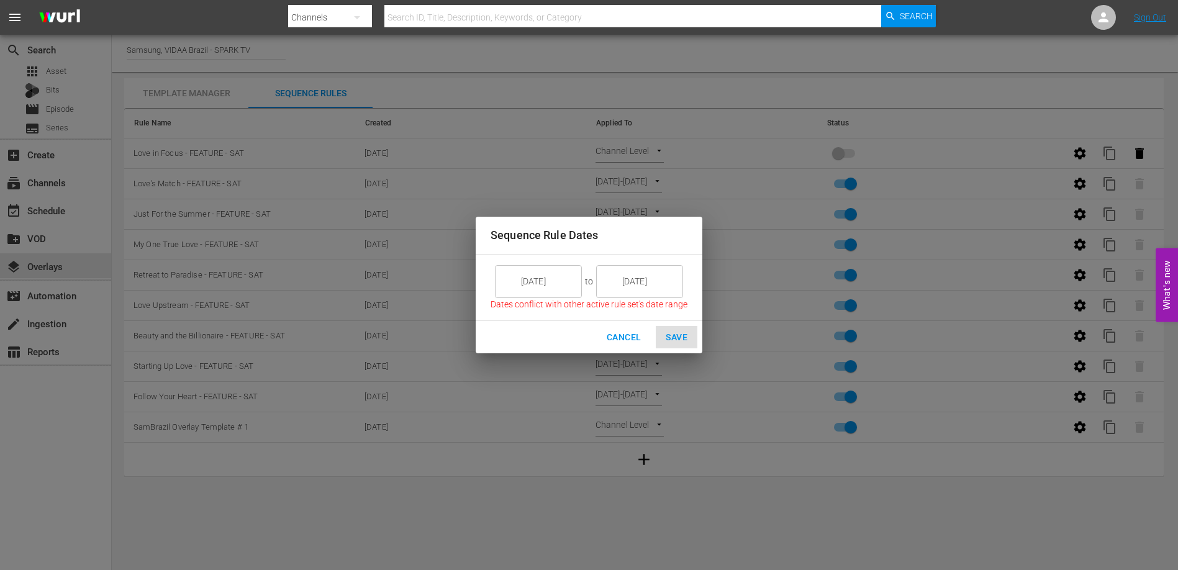
click at [582, 278] on span "to" at bounding box center [589, 281] width 14 height 16
click at [578, 278] on input "9/05/25" at bounding box center [548, 282] width 70 height 34
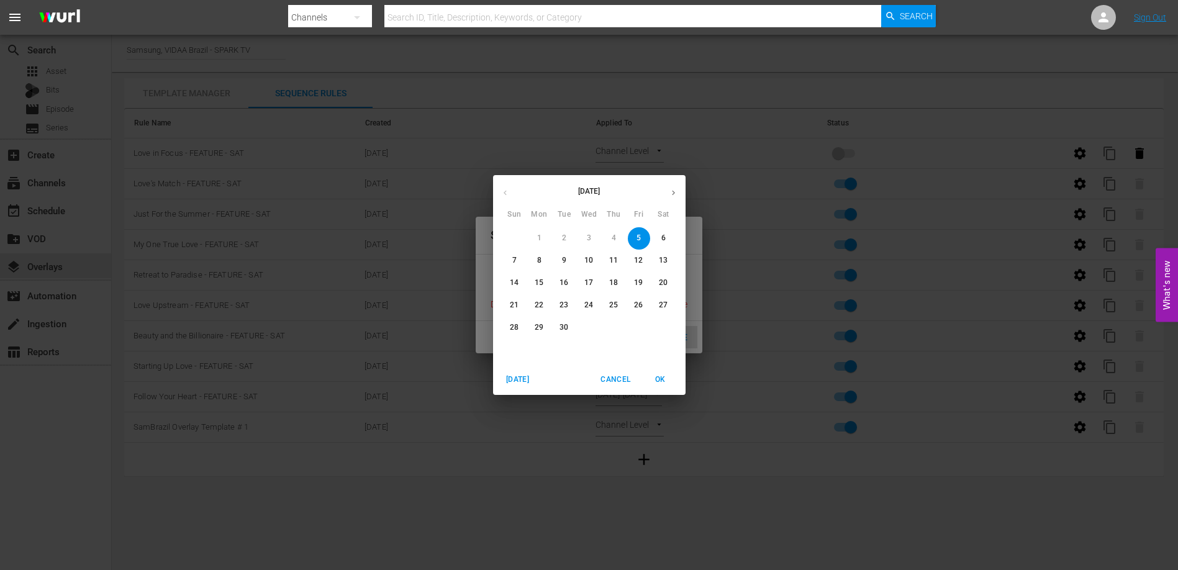
click at [676, 196] on icon "button" at bounding box center [673, 192] width 9 height 9
click at [515, 281] on p "12" at bounding box center [514, 283] width 9 height 11
type input "10/12/25"
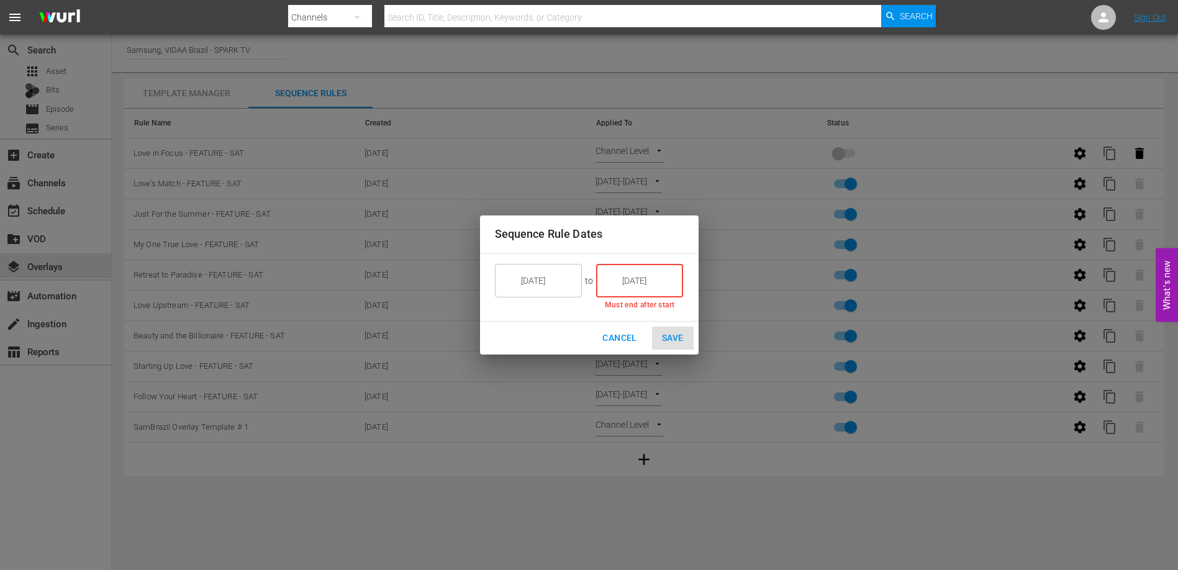
click at [640, 287] on input "9/05/25" at bounding box center [649, 281] width 70 height 34
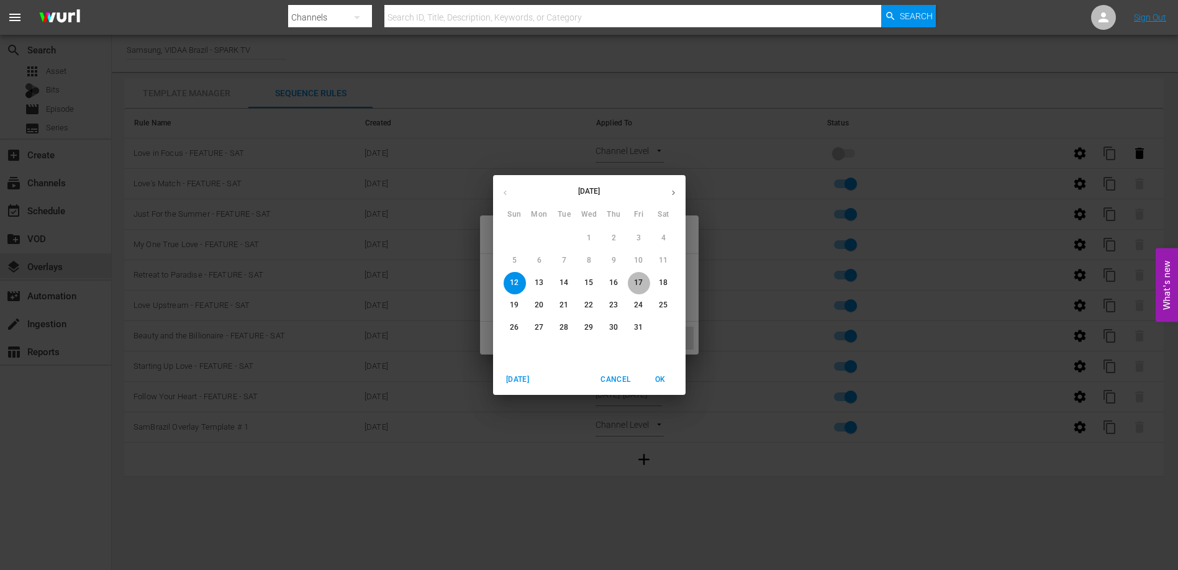
click at [641, 282] on p "17" at bounding box center [638, 283] width 9 height 11
type input "10/17/25"
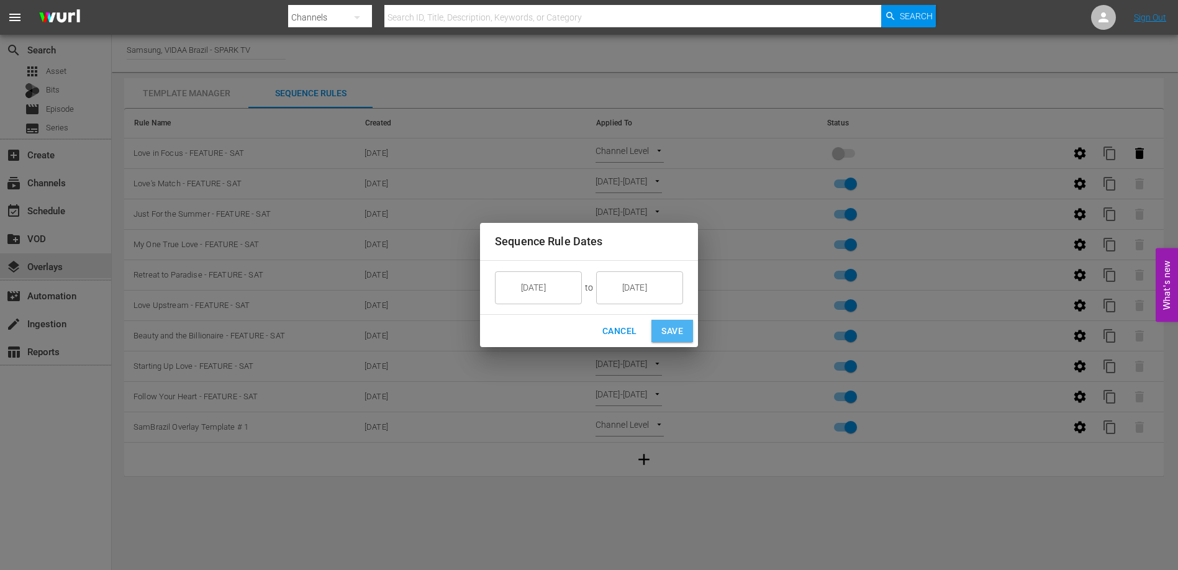
click at [673, 330] on span "Save" at bounding box center [673, 332] width 22 height 16
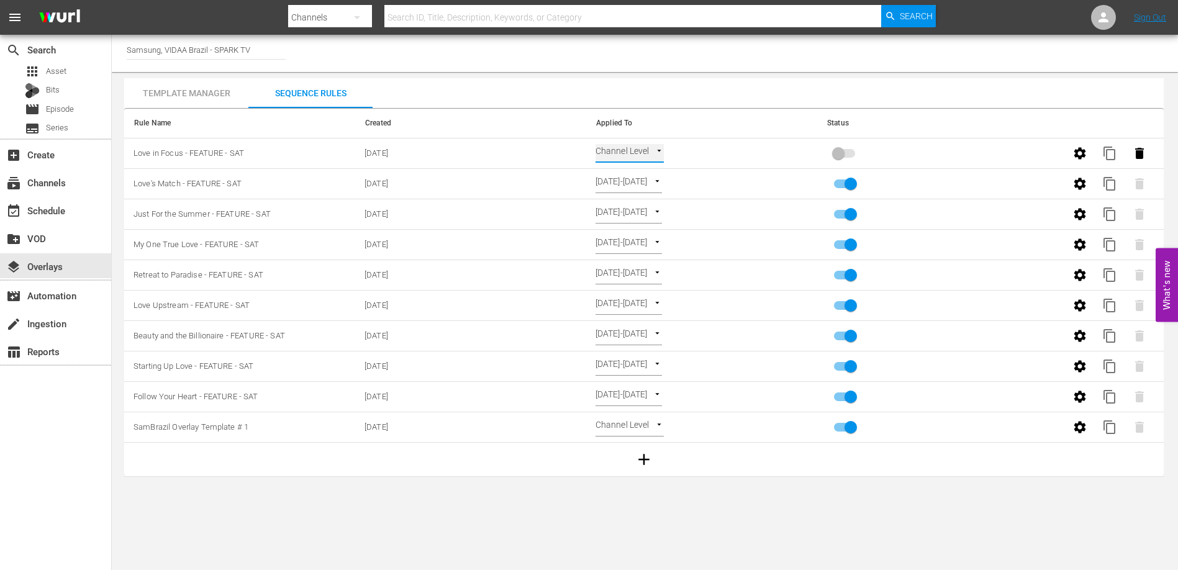
type input "SELECT_DATE"
click at [847, 150] on input "primary checkbox" at bounding box center [838, 156] width 71 height 24
checkbox input "true"
click at [1110, 150] on span "content_copy" at bounding box center [1110, 153] width 15 height 15
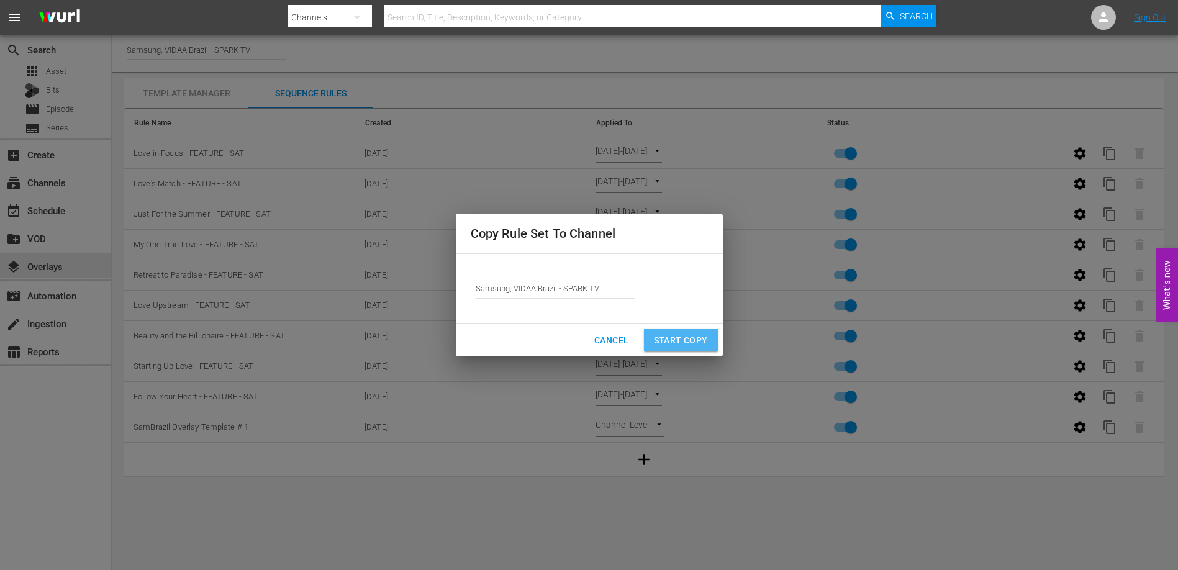
click at [700, 338] on span "Start Copy" at bounding box center [681, 341] width 54 height 16
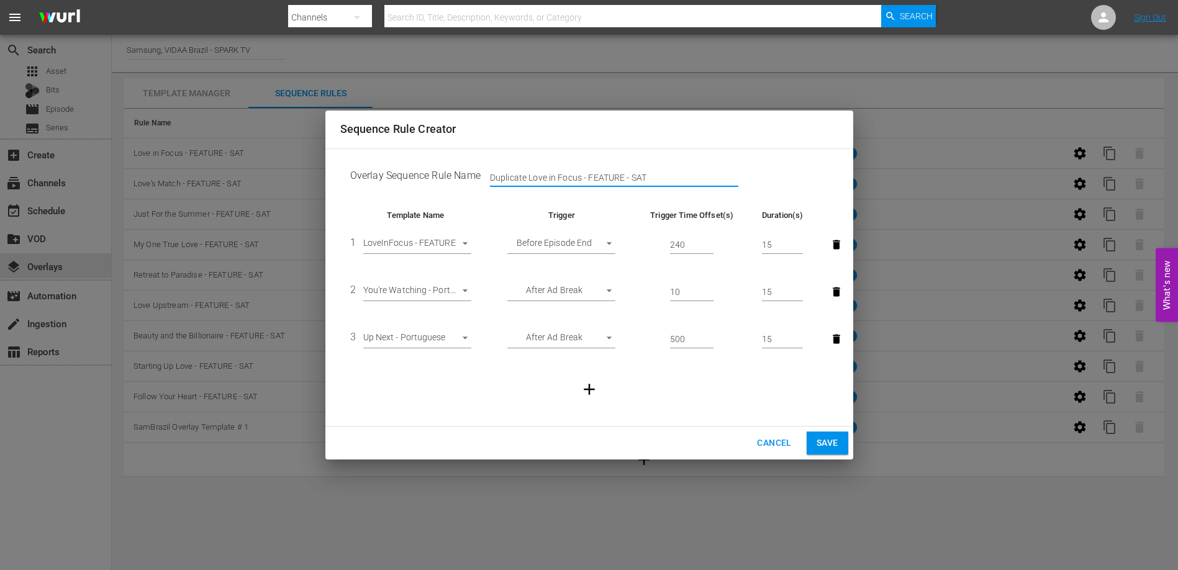
drag, startPoint x: 554, startPoint y: 178, endPoint x: 434, endPoint y: 178, distance: 120.5
click at [434, 178] on td "Overlay Sequence Rule Name Duplicate Love in Focus - FEATURE - SAT" at bounding box center [589, 178] width 498 height 39
type input "Wedding Ring - FEATURE - SAT"
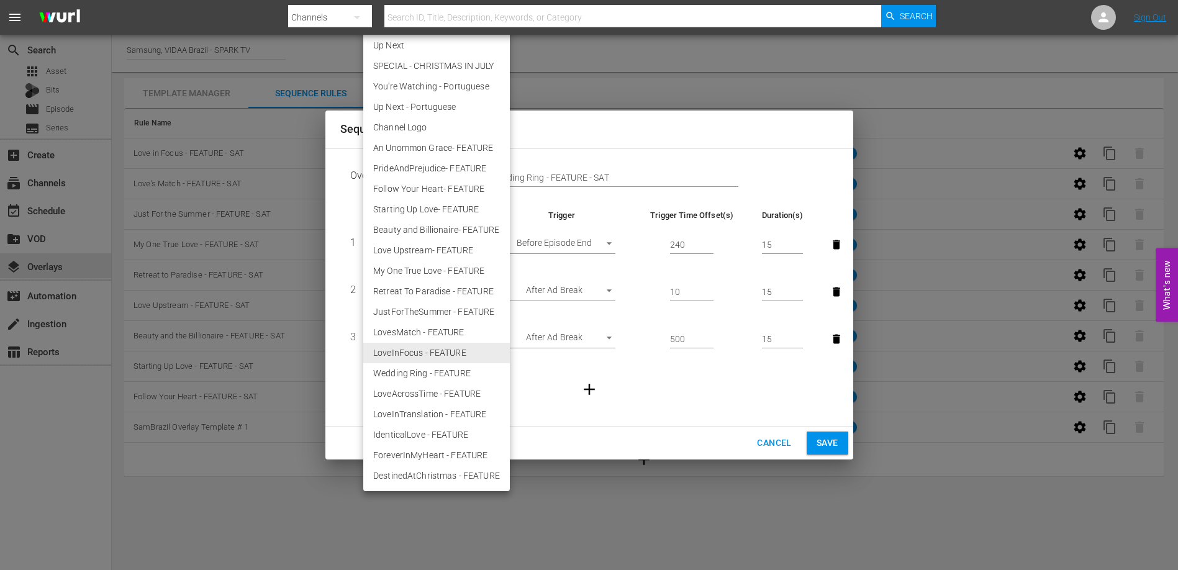
click at [431, 242] on body "menu Search By Channels Search ID, Title, Description, Keywords, or Category Se…" at bounding box center [589, 285] width 1178 height 570
click at [423, 372] on li "Wedding Ring - FEATURE" at bounding box center [436, 373] width 147 height 21
type input "30515"
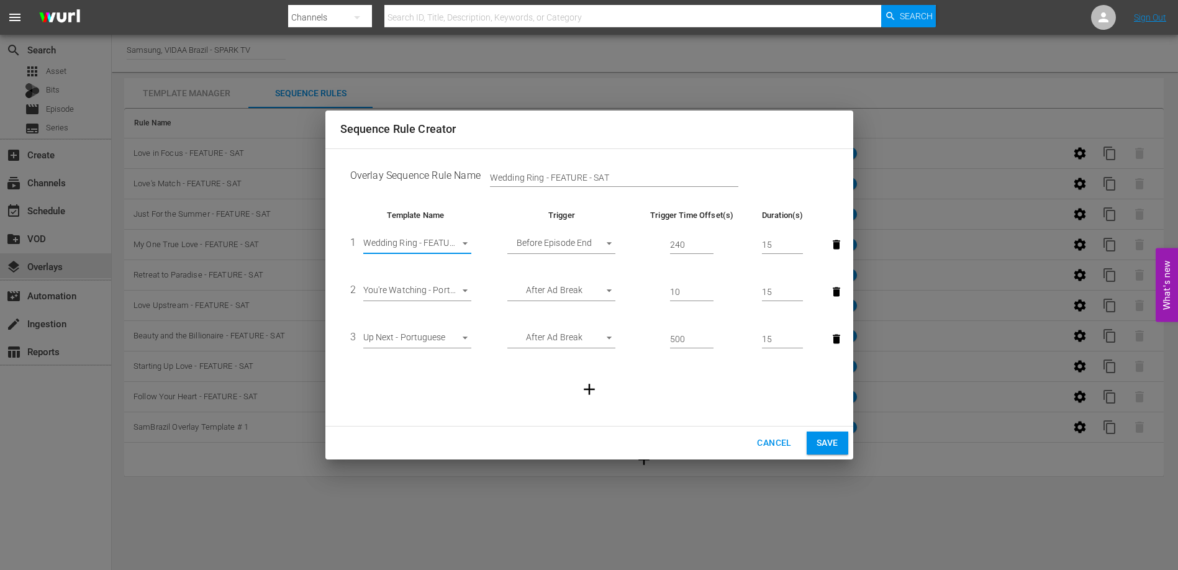
click at [834, 438] on span "Save" at bounding box center [828, 443] width 22 height 16
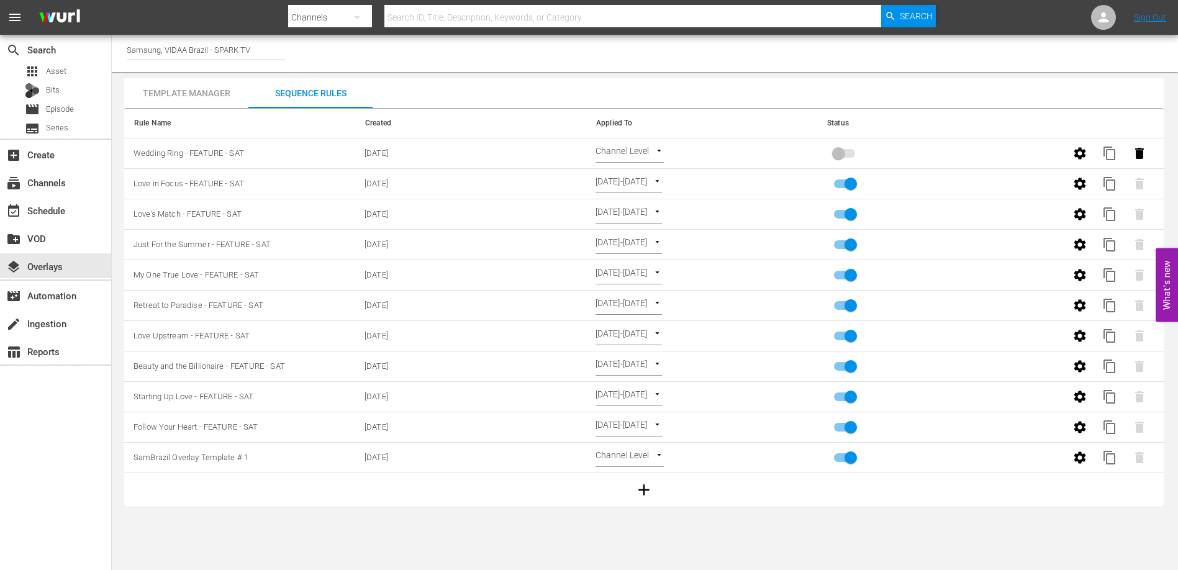
click at [647, 144] on body "menu Search By Channels Search ID, Title, Description, Keywords, or Category Se…" at bounding box center [589, 285] width 1178 height 570
click at [639, 174] on li "Select Date" at bounding box center [633, 174] width 74 height 21
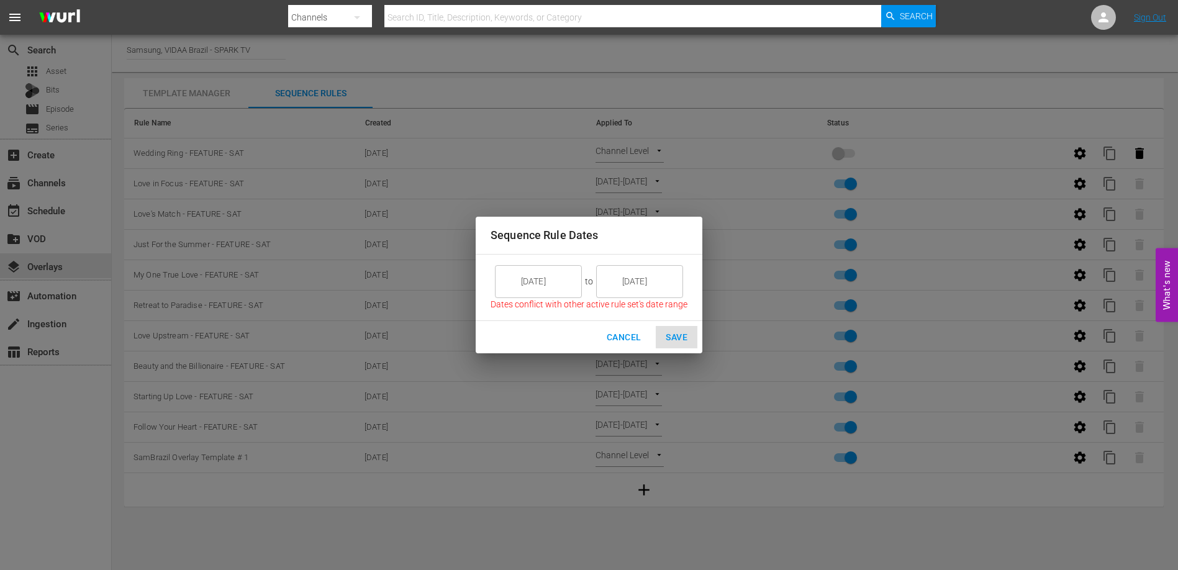
click at [565, 285] on input "9/05/25" at bounding box center [548, 282] width 70 height 34
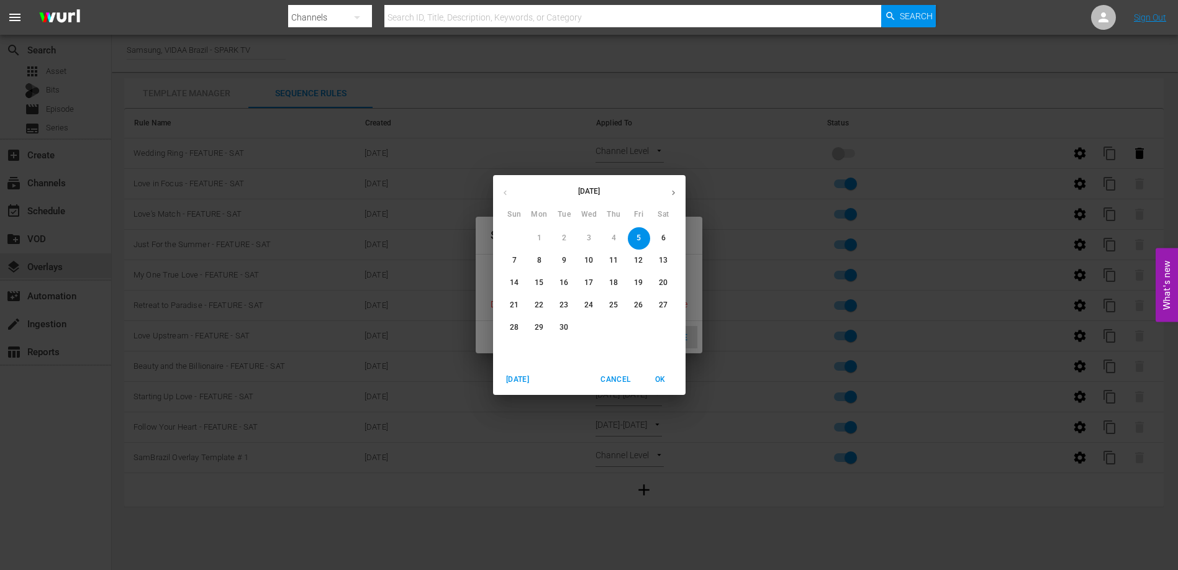
click at [675, 191] on icon "button" at bounding box center [673, 192] width 9 height 9
click at [520, 303] on span "19" at bounding box center [515, 305] width 22 height 11
type input "10/19/25"
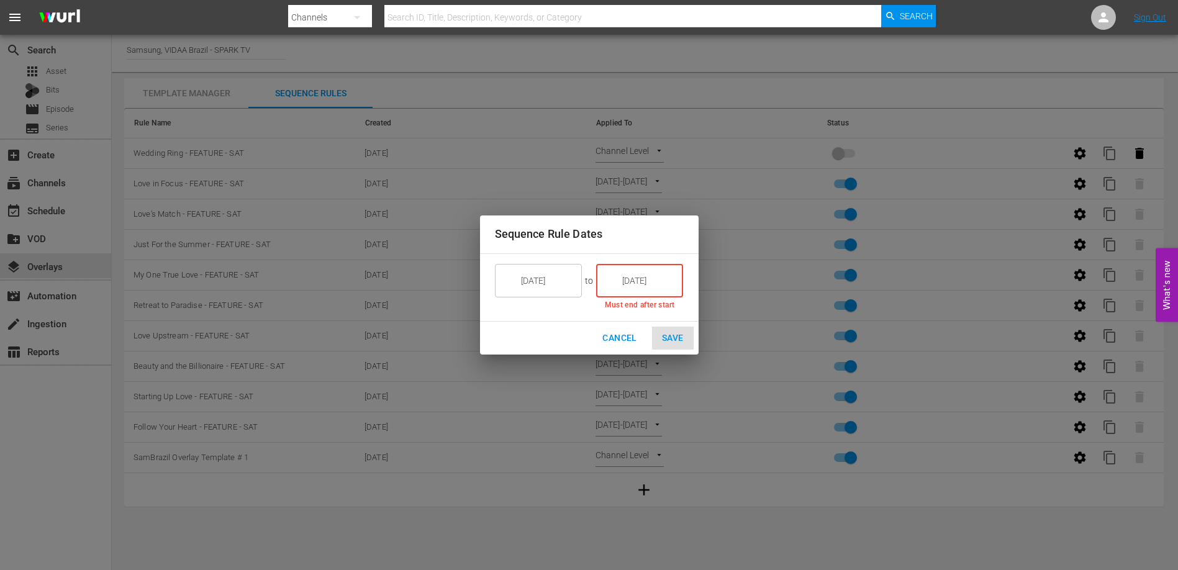
click at [644, 279] on input "9/05/25" at bounding box center [649, 281] width 70 height 34
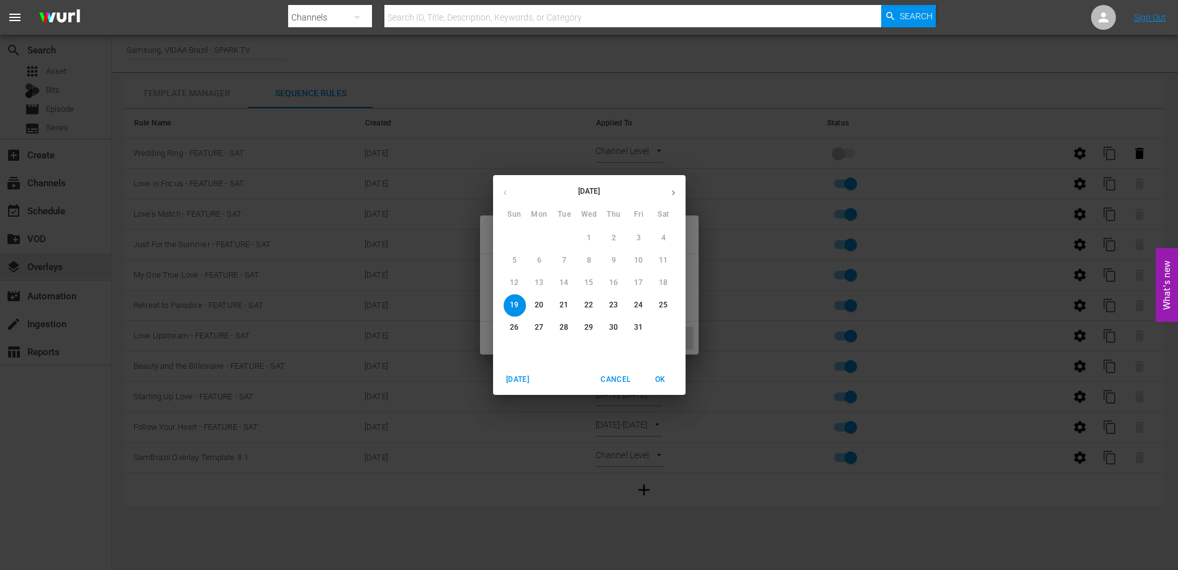
click at [642, 301] on p "24" at bounding box center [638, 305] width 9 height 11
type input "10/24/25"
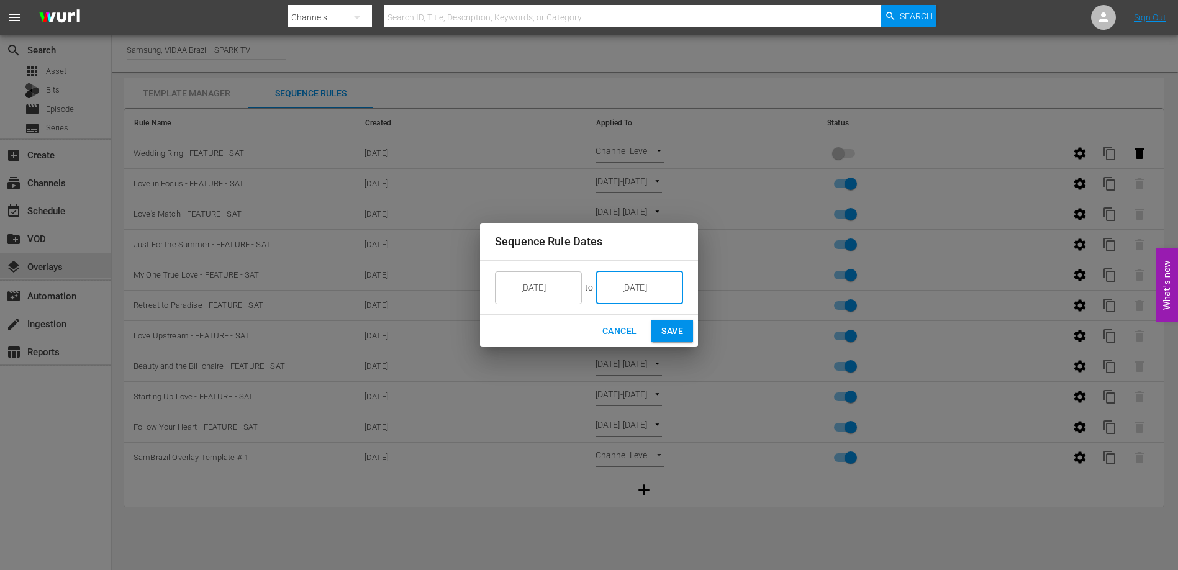
click at [668, 331] on span "Save" at bounding box center [673, 332] width 22 height 16
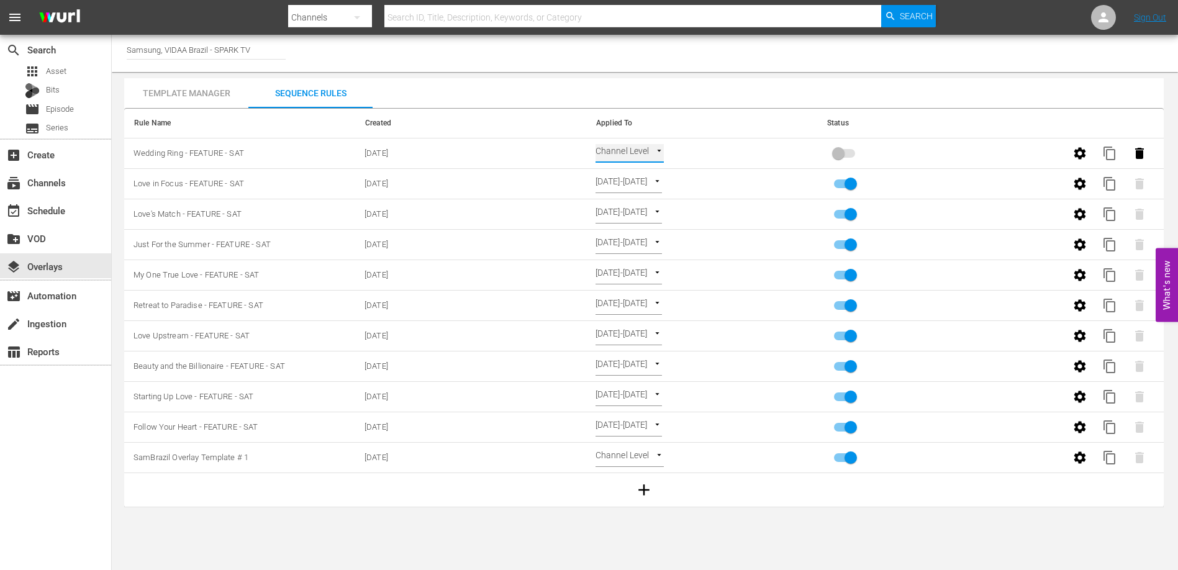
type input "SELECT_DATE"
click at [845, 150] on input "primary checkbox" at bounding box center [838, 156] width 71 height 24
checkbox input "true"
click at [1114, 147] on span "content_copy" at bounding box center [1110, 153] width 15 height 15
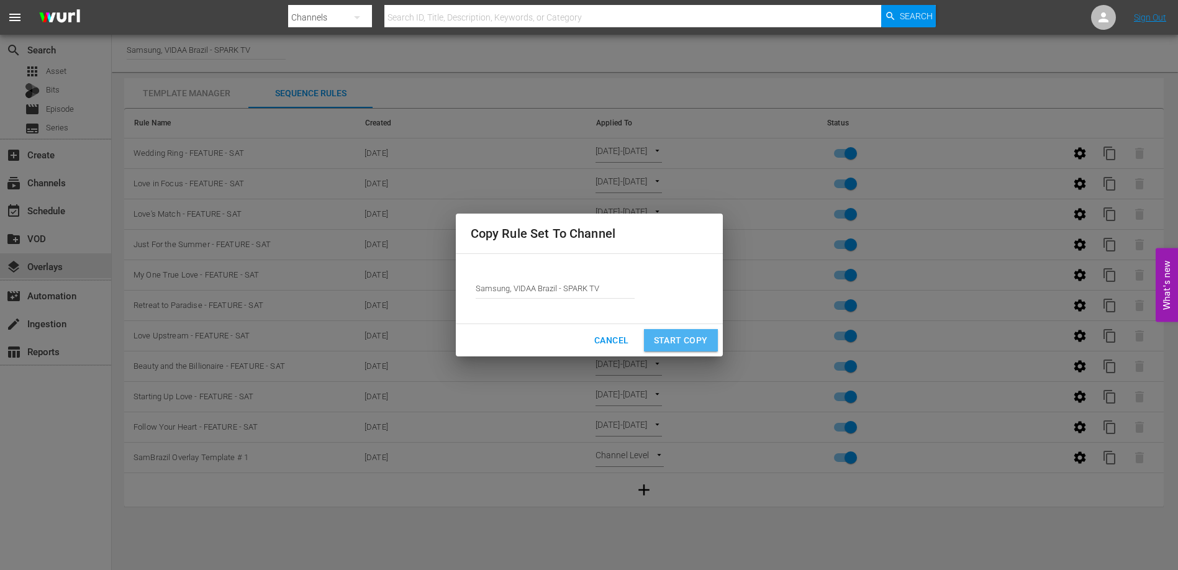
click at [682, 329] on button "Start Copy" at bounding box center [681, 340] width 74 height 23
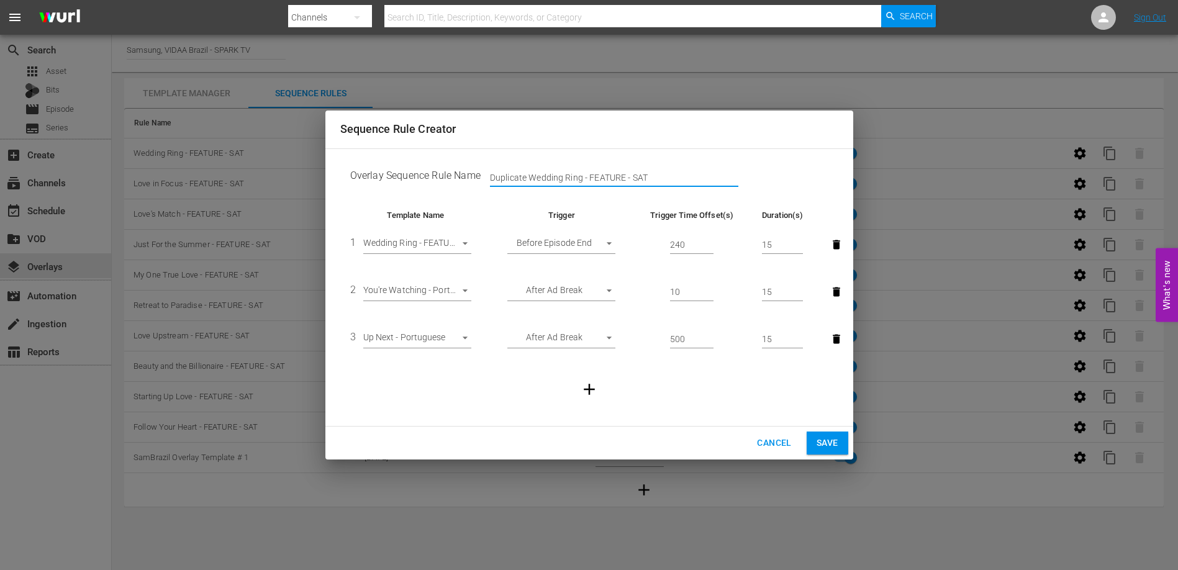
drag, startPoint x: 560, startPoint y: 175, endPoint x: 445, endPoint y: 175, distance: 114.9
click at [445, 175] on td "Overlay Sequence Rule Name Duplicate Wedding Ring - FEATURE - SAT" at bounding box center [589, 178] width 498 height 39
type input "Love Across Time - FEATURE - SAT"
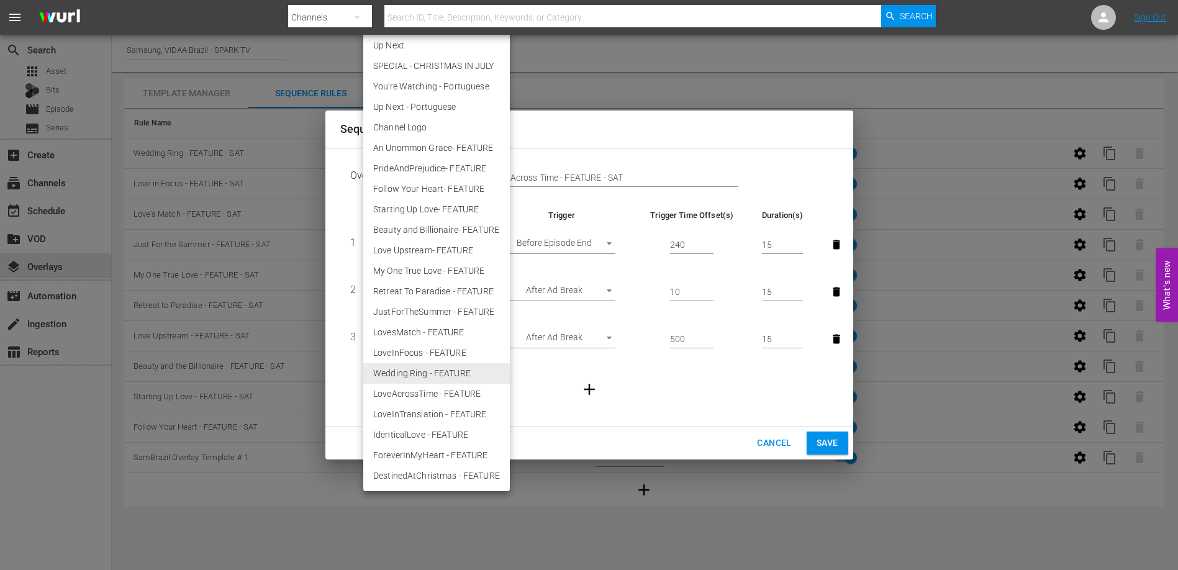
click at [418, 239] on body "menu Search By Channels Search ID, Title, Description, Keywords, or Category Se…" at bounding box center [589, 285] width 1178 height 570
click at [426, 390] on li "LoveAcrossTime - FEATURE" at bounding box center [436, 394] width 147 height 21
type input "30516"
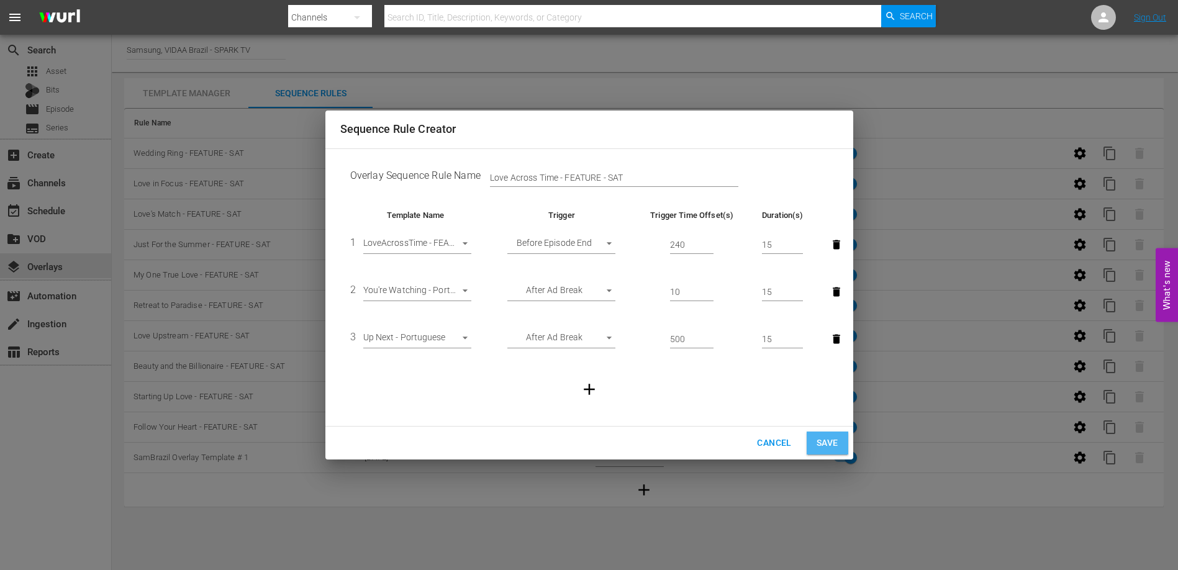
click at [828, 442] on span "Save" at bounding box center [828, 443] width 22 height 16
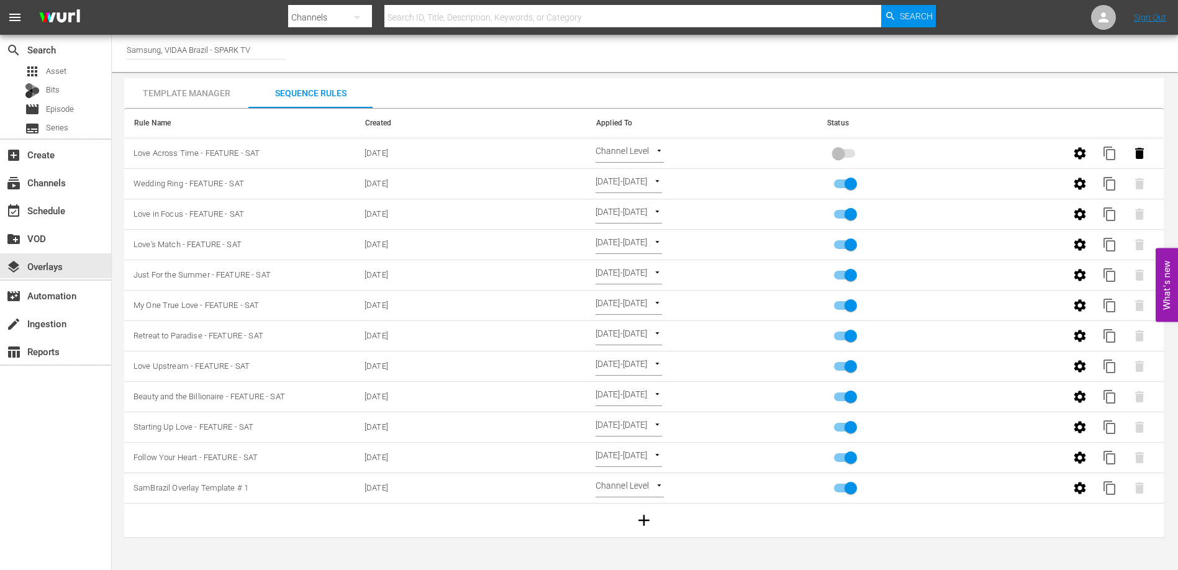
click at [653, 142] on td "Channel Level CHANNEL_LEVEL" at bounding box center [701, 154] width 231 height 30
click at [654, 148] on body "menu Search By Channels Search ID, Title, Description, Keywords, or Category Se…" at bounding box center [589, 285] width 1178 height 570
click at [640, 169] on li "Select Date" at bounding box center [633, 174] width 74 height 21
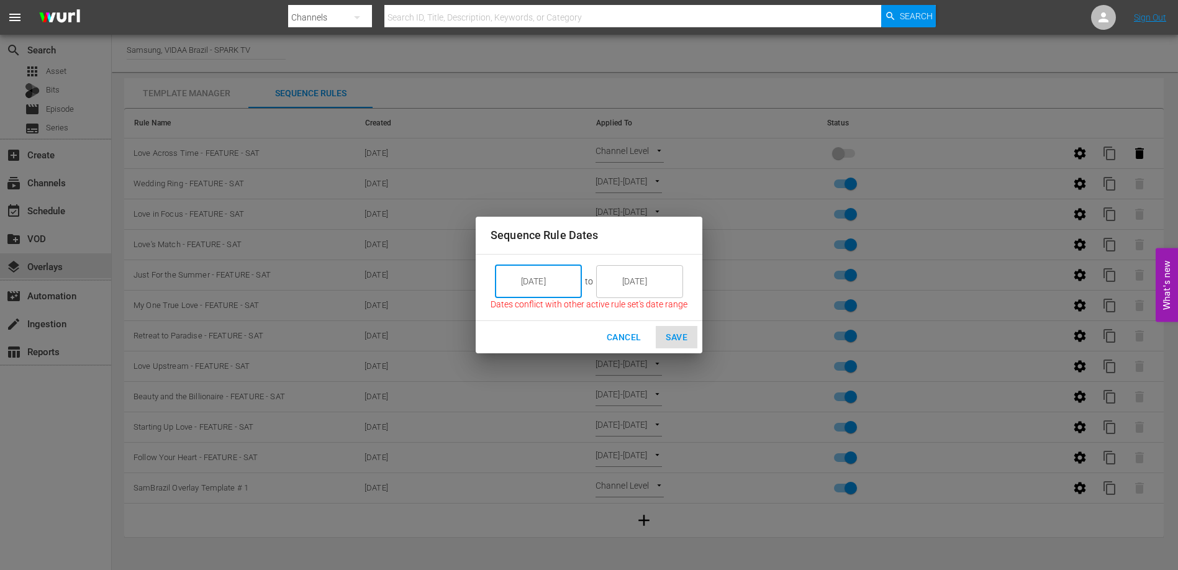
click at [534, 296] on input "9/05/25" at bounding box center [548, 282] width 70 height 34
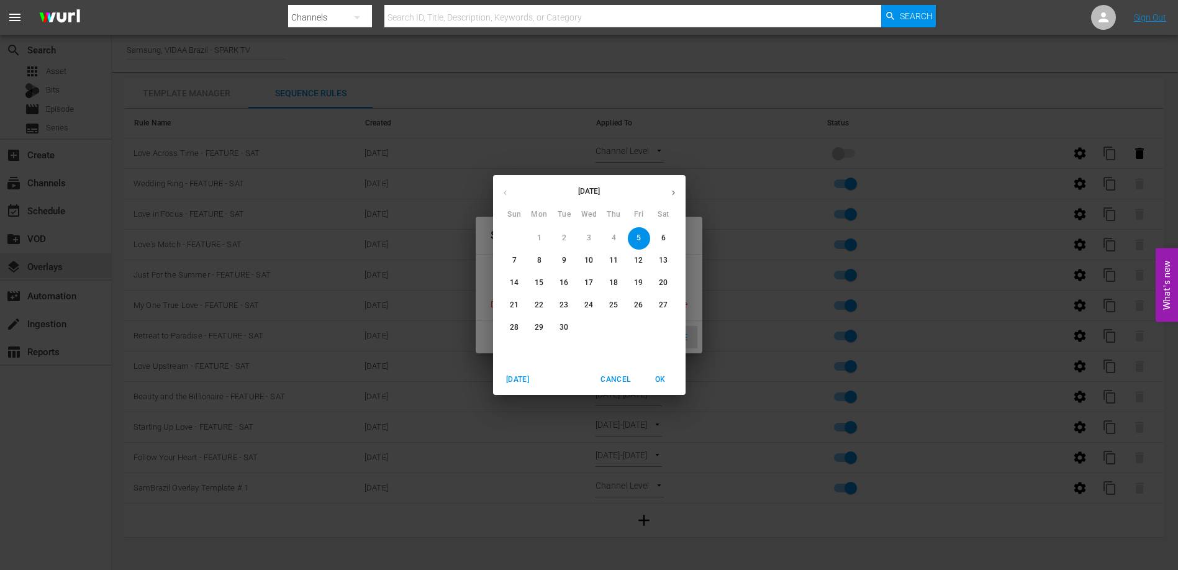
click at [677, 195] on icon "button" at bounding box center [673, 192] width 9 height 9
click at [508, 328] on span "26" at bounding box center [515, 327] width 22 height 11
type input "10/26/25"
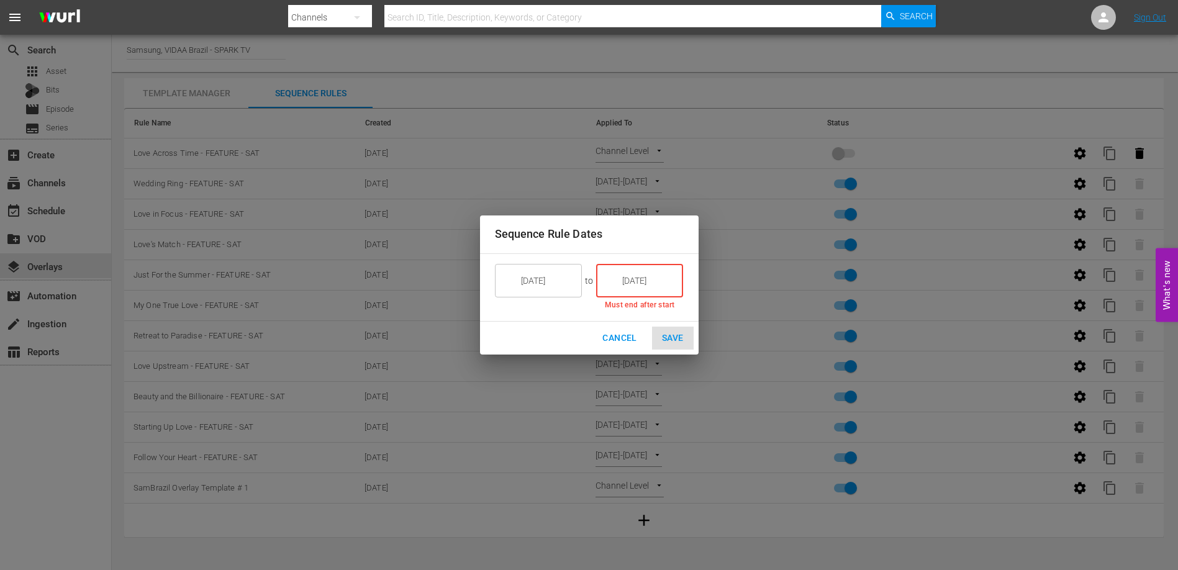
click at [652, 275] on input "9/05/25" at bounding box center [649, 281] width 70 height 34
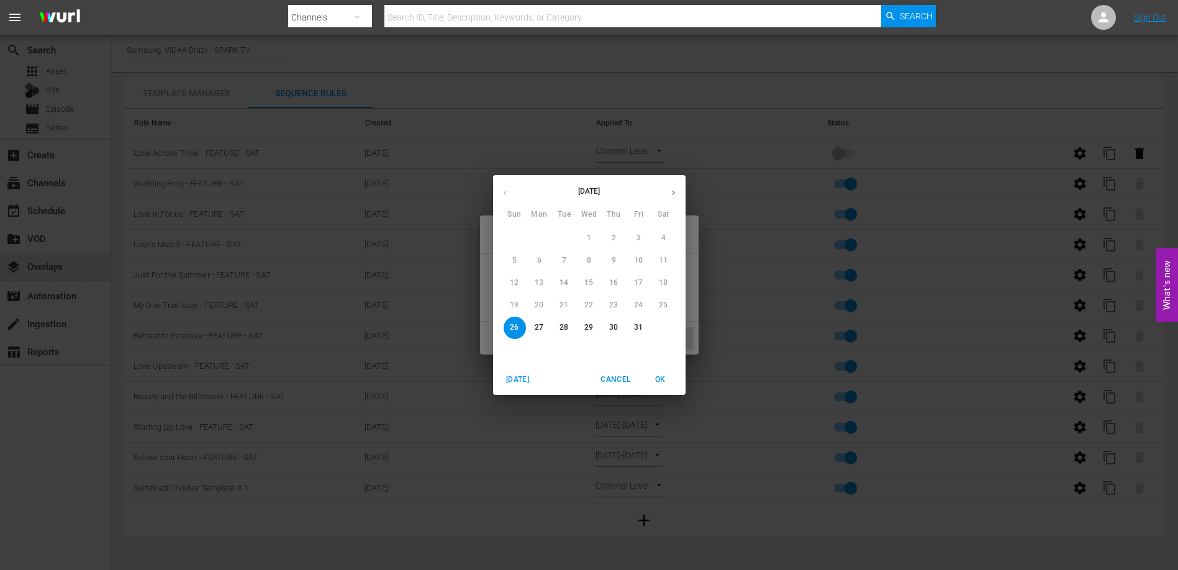
click at [642, 325] on p "31" at bounding box center [638, 327] width 9 height 11
type input "10/31/25"
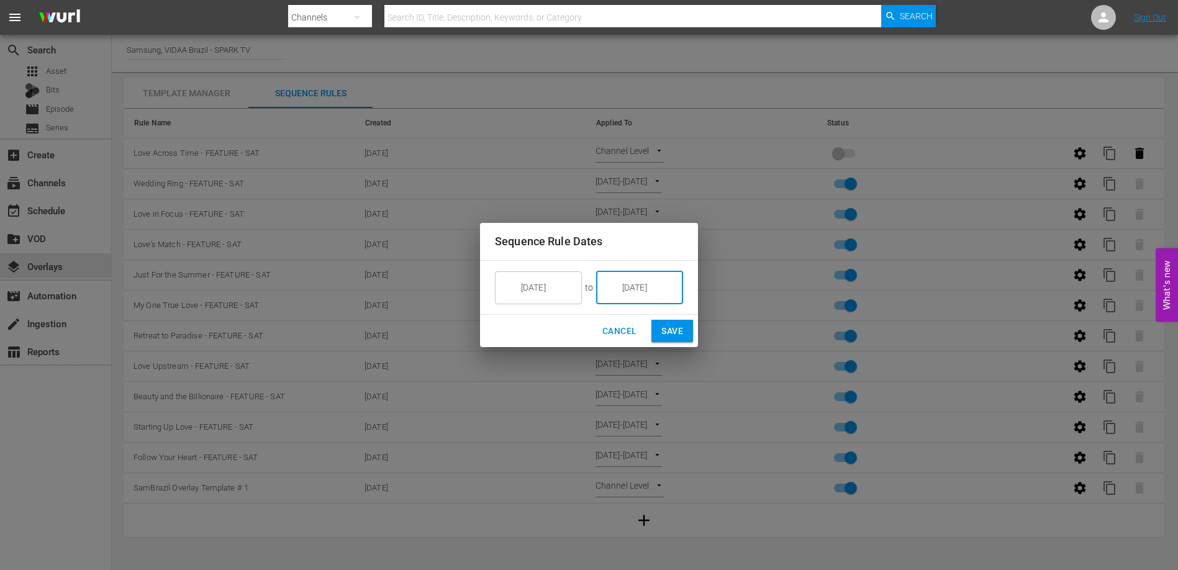
click at [677, 339] on button "Save" at bounding box center [673, 331] width 42 height 23
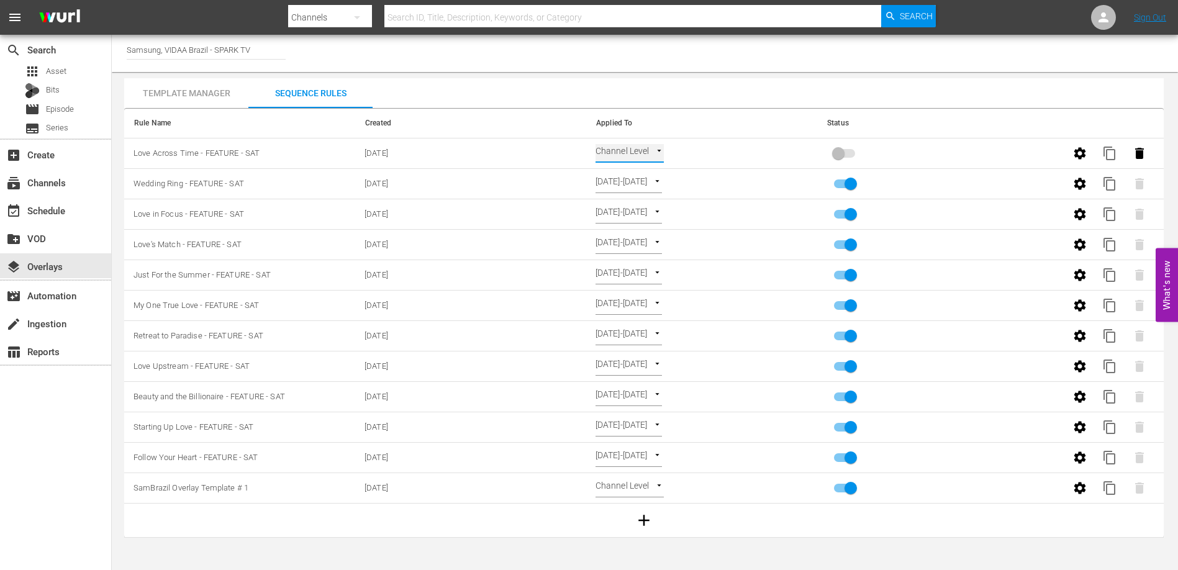
type input "SELECT_DATE"
click at [845, 152] on input "primary checkbox" at bounding box center [838, 156] width 71 height 24
checkbox input "true"
click at [1106, 147] on span "content_copy" at bounding box center [1110, 153] width 15 height 15
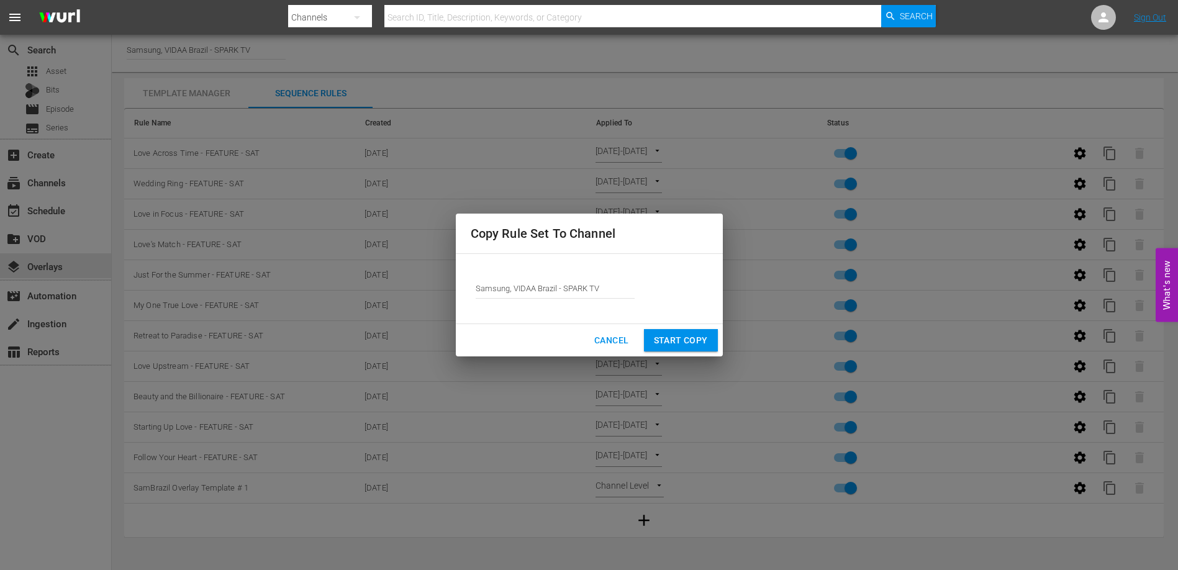
click at [672, 337] on span "Start Copy" at bounding box center [681, 341] width 54 height 16
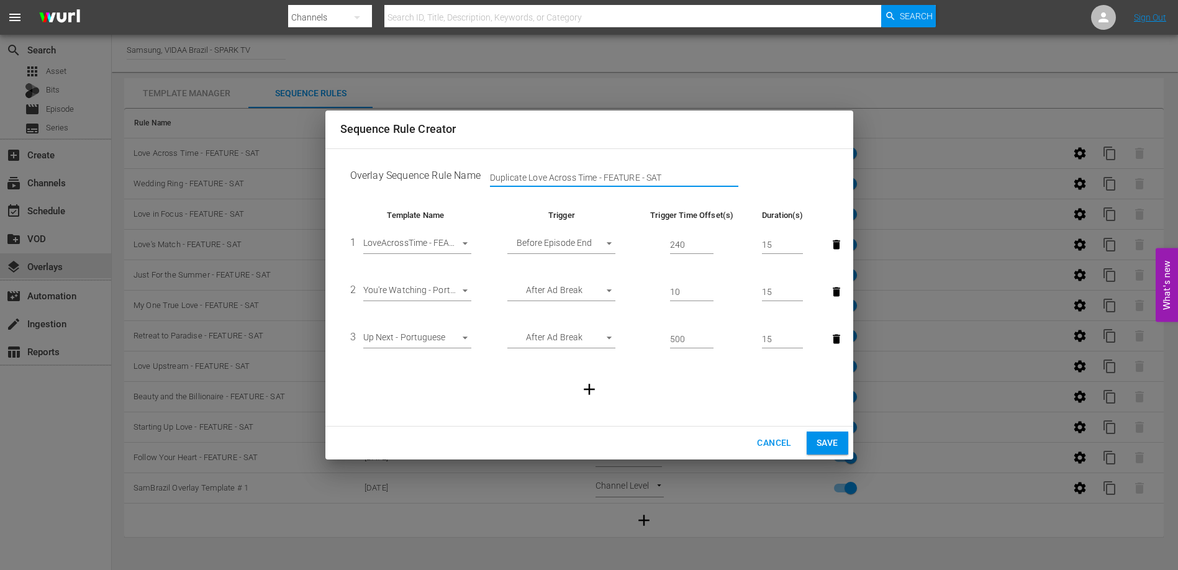
drag, startPoint x: 527, startPoint y: 180, endPoint x: 471, endPoint y: 181, distance: 56.6
click at [471, 181] on td "Overlay Sequence Rule Name Duplicate Love Across Time - FEATURE - SAT" at bounding box center [589, 178] width 498 height 39
type input "Love in Translation - FEATURE - SAT"
click at [457, 242] on body "menu Search By Channels Search ID, Title, Description, Keywords, or Category Se…" at bounding box center [589, 285] width 1178 height 570
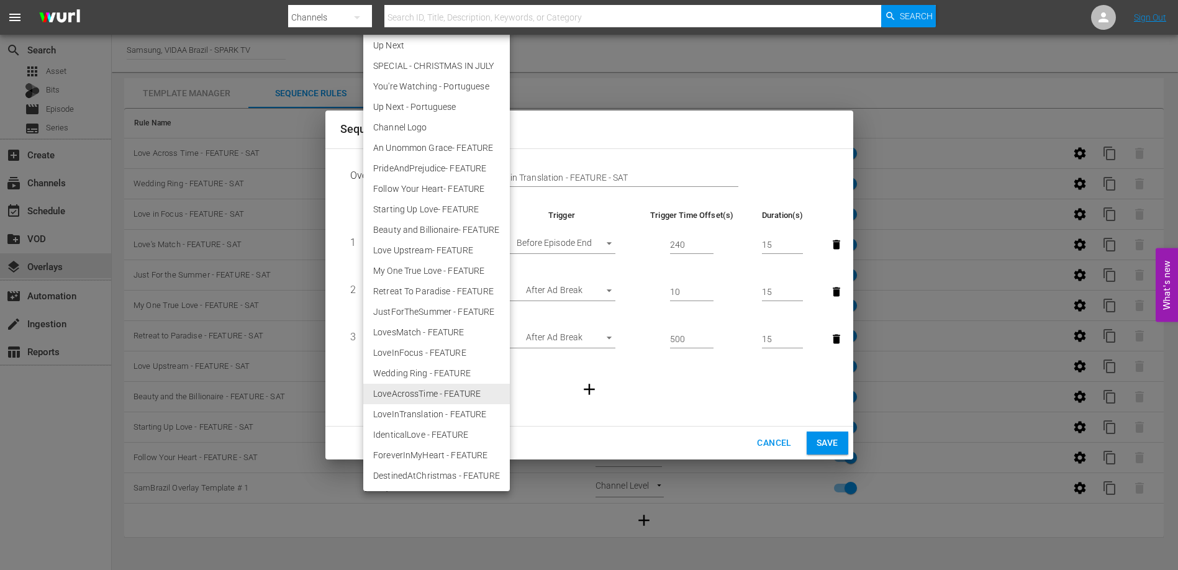
click at [439, 411] on li "LoveInTranslation - FEATURE" at bounding box center [436, 414] width 147 height 21
type input "30517"
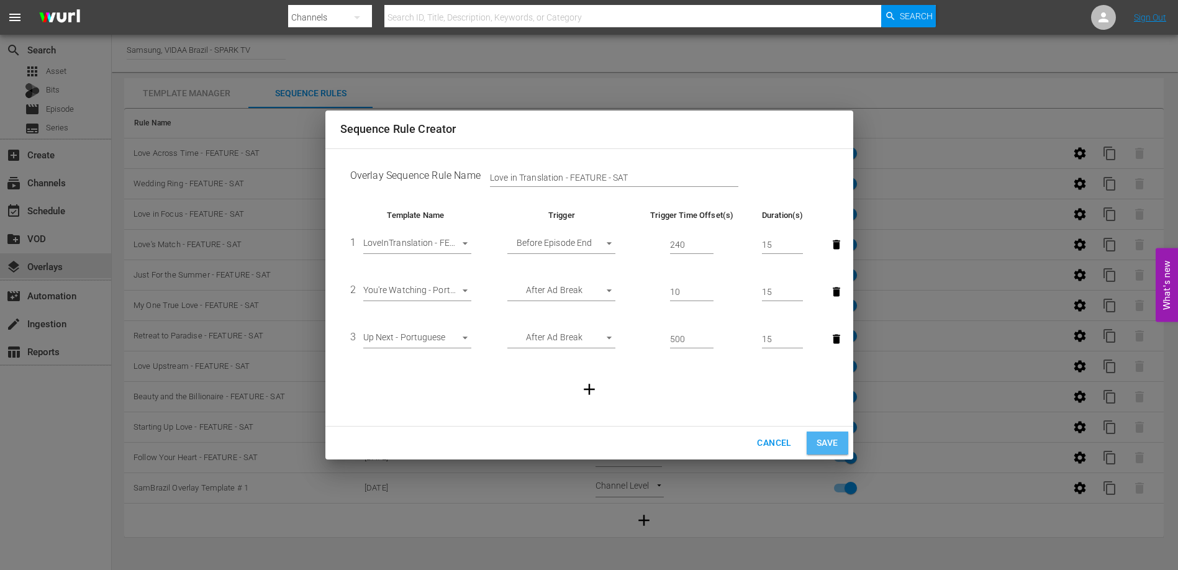
click at [819, 442] on span "Save" at bounding box center [828, 443] width 22 height 16
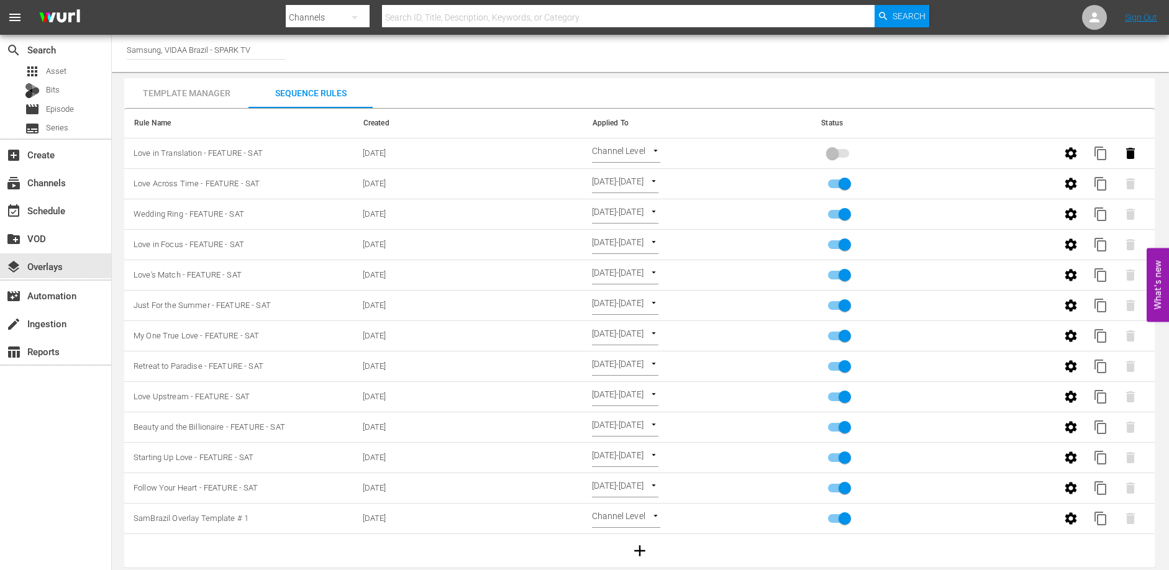
click at [655, 153] on body "menu Search By Channels Search ID, Title, Description, Keywords, or Category Se…" at bounding box center [584, 285] width 1169 height 570
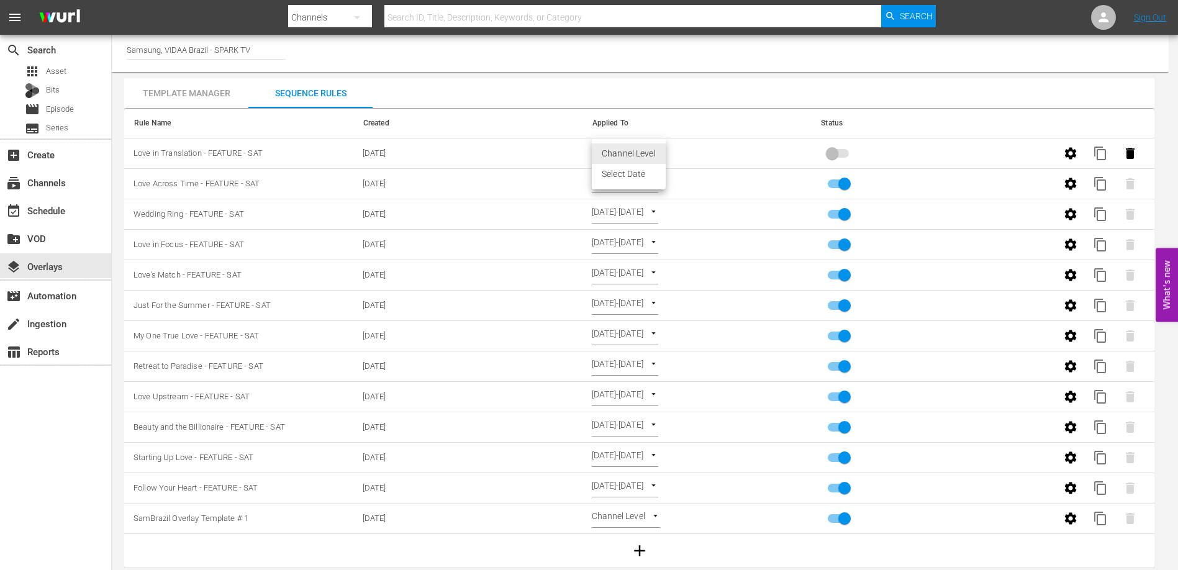
click at [642, 171] on li "Select Date" at bounding box center [629, 174] width 74 height 21
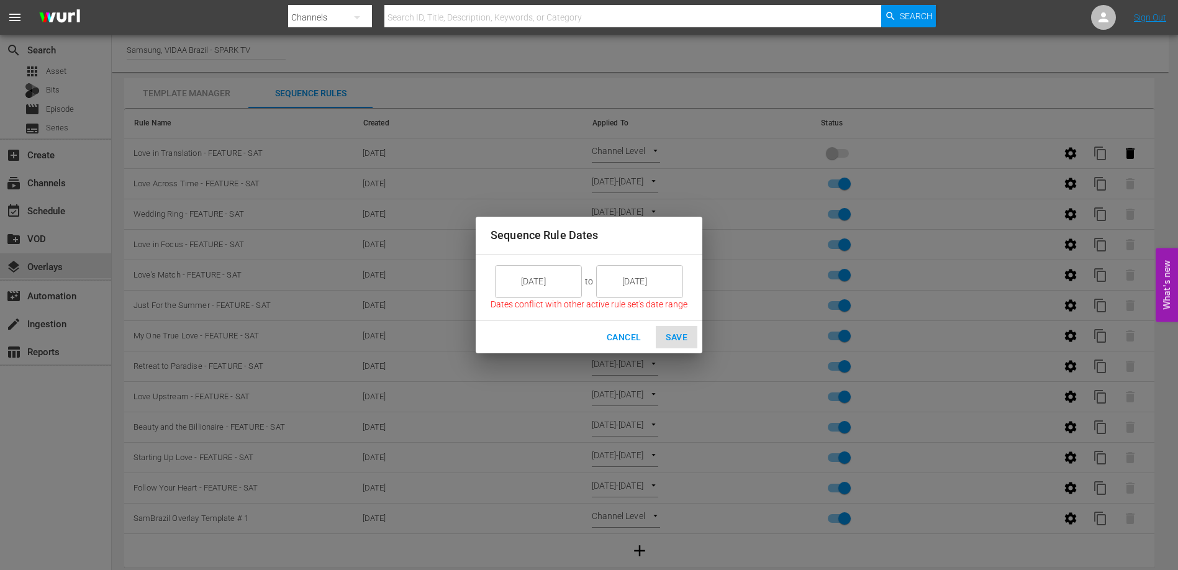
click at [567, 283] on input "9/05/25" at bounding box center [548, 282] width 70 height 34
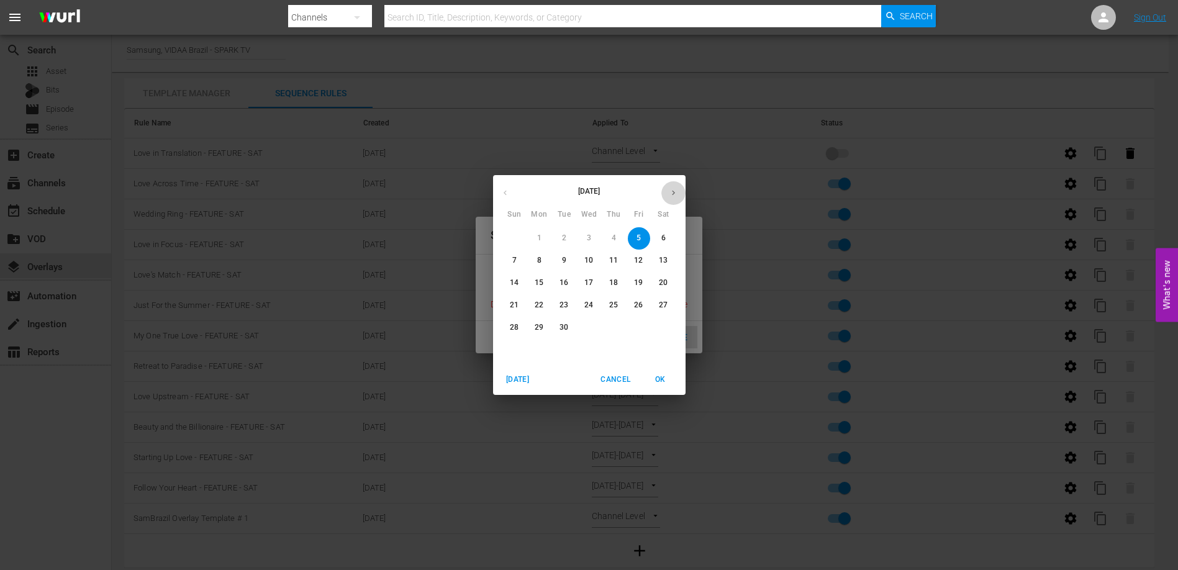
click at [673, 194] on icon "button" at bounding box center [673, 192] width 9 height 9
click at [670, 196] on icon "button" at bounding box center [673, 192] width 9 height 9
click at [516, 258] on p "2" at bounding box center [515, 260] width 4 height 11
type input "11/02/25"
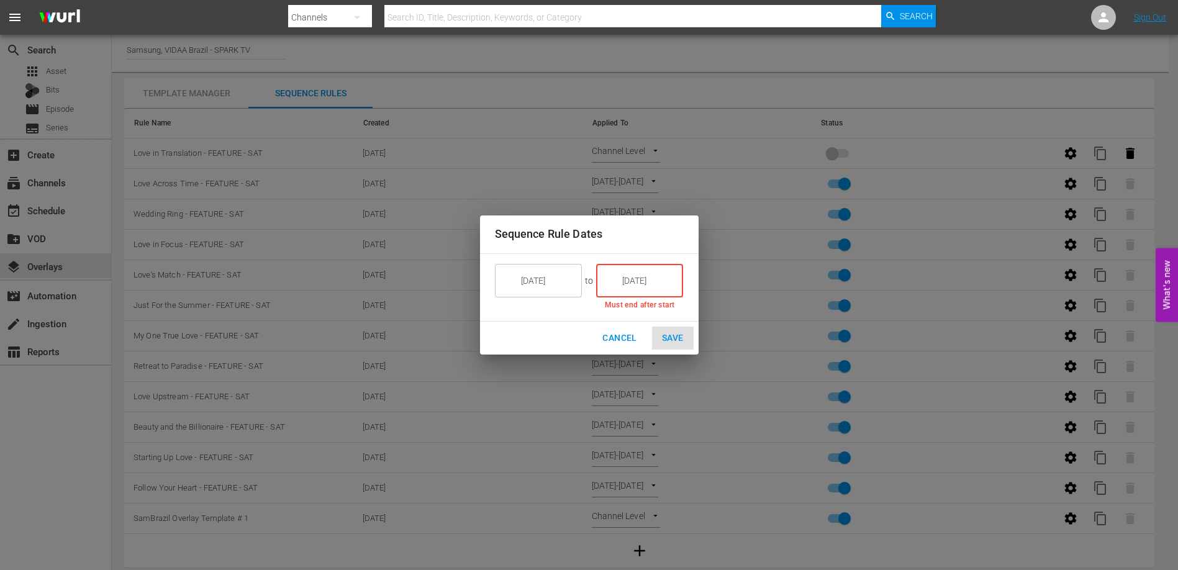
click at [635, 281] on input "9/05/25" at bounding box center [649, 281] width 70 height 34
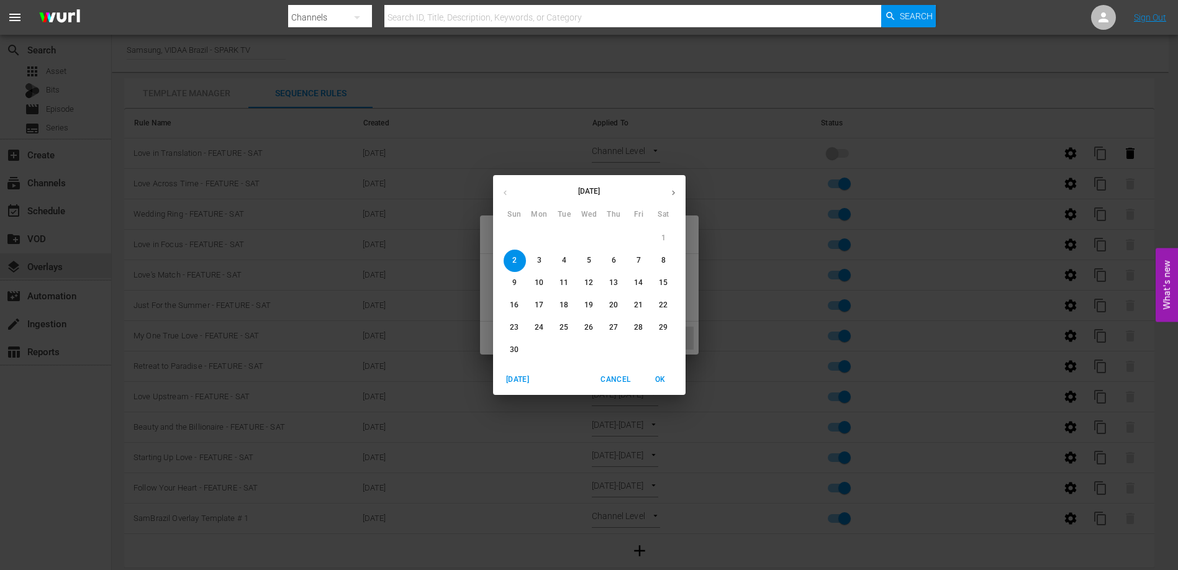
click at [638, 261] on p "7" at bounding box center [639, 260] width 4 height 11
type input "11/07/25"
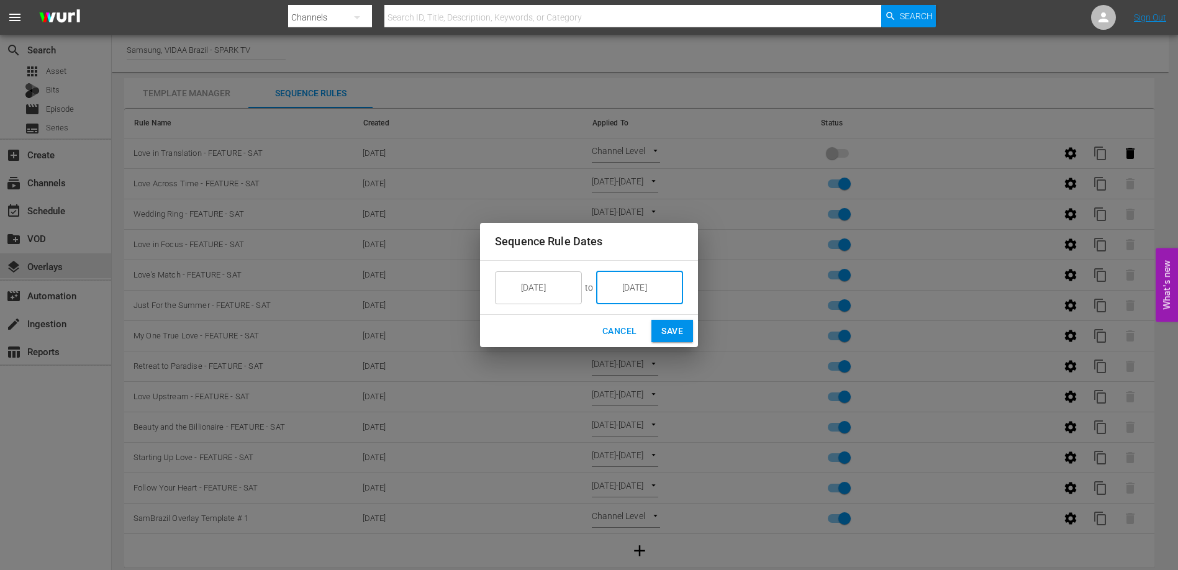
click at [666, 327] on span "Save" at bounding box center [673, 332] width 22 height 16
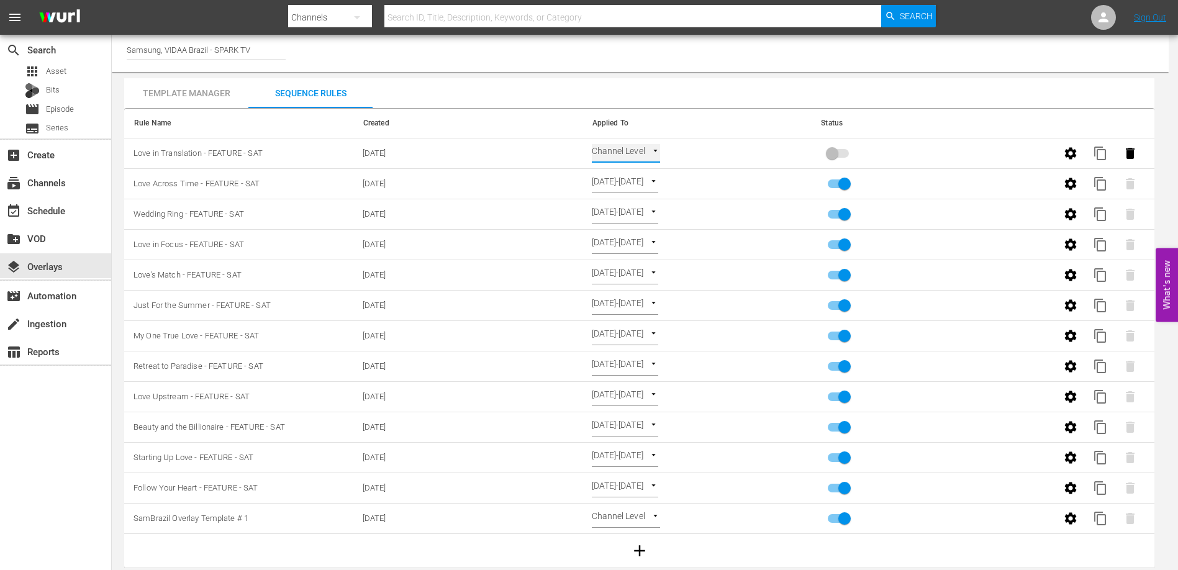
type input "SELECT_DATE"
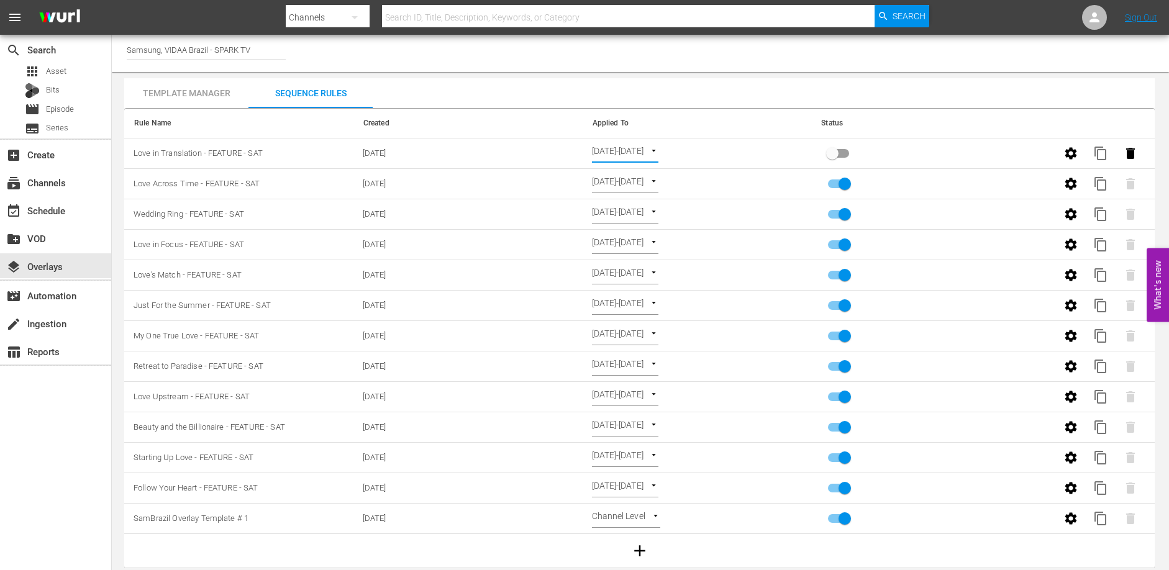
click at [843, 155] on input "primary checkbox" at bounding box center [832, 156] width 71 height 24
checkbox input "true"
click at [1103, 147] on span "content_copy" at bounding box center [1100, 153] width 15 height 15
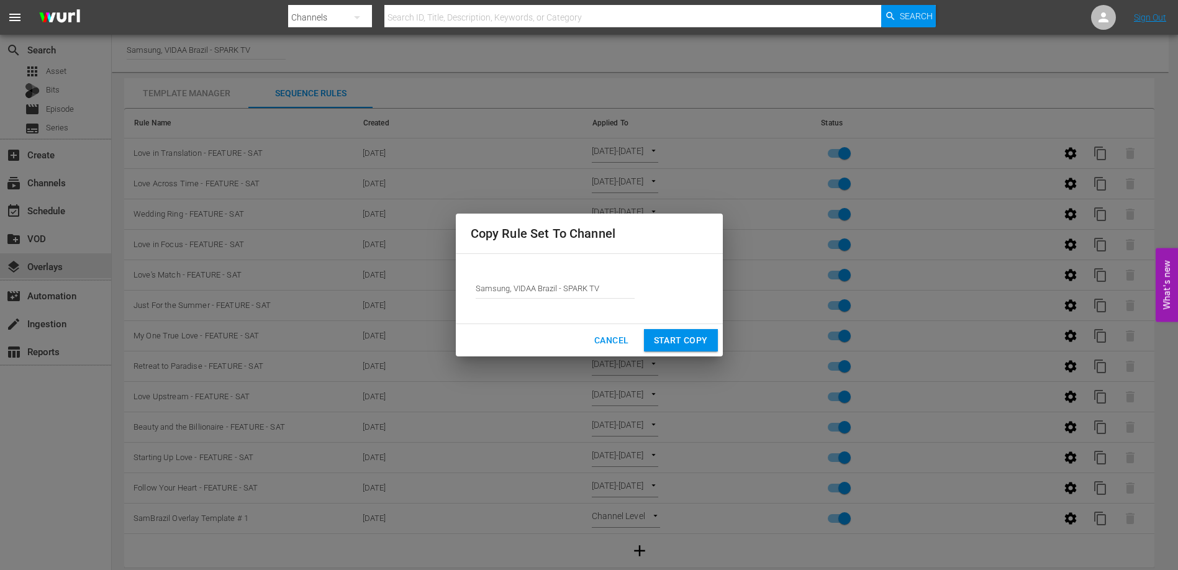
click at [681, 337] on span "Start Copy" at bounding box center [681, 341] width 54 height 16
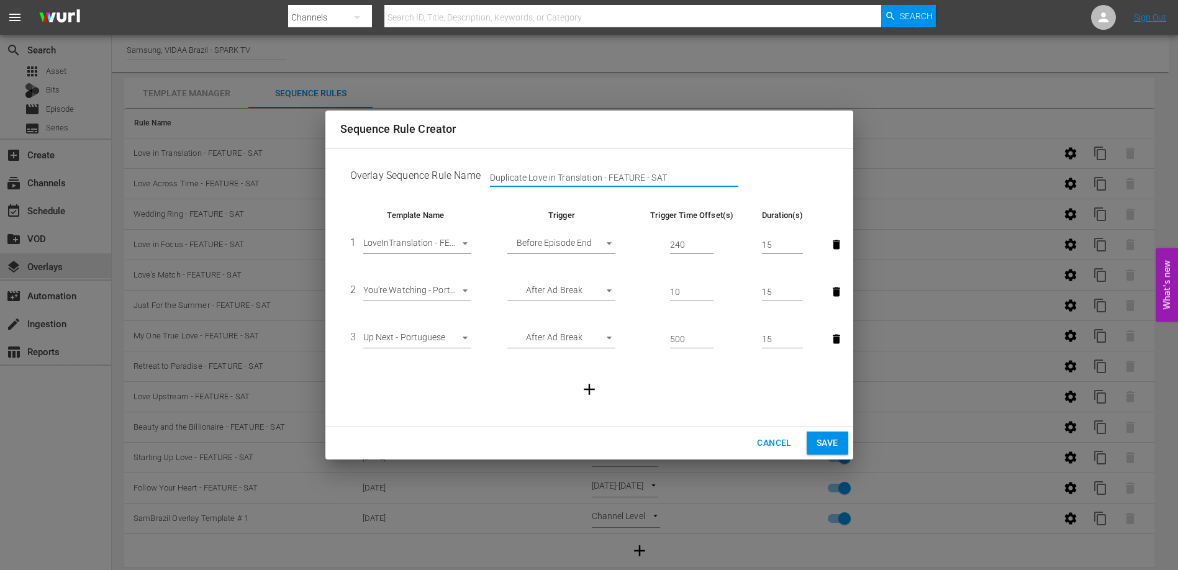
drag, startPoint x: 541, startPoint y: 178, endPoint x: 489, endPoint y: 178, distance: 52.2
click at [489, 178] on div "Duplicate Love in Translation - FEATURE - SAT" at bounding box center [502, 178] width 43 height 19
type input "Identical Love - FEATURE - SAT"
click at [429, 245] on body "menu Search By Channels Search ID, Title, Description, Keywords, or Category Se…" at bounding box center [589, 285] width 1178 height 570
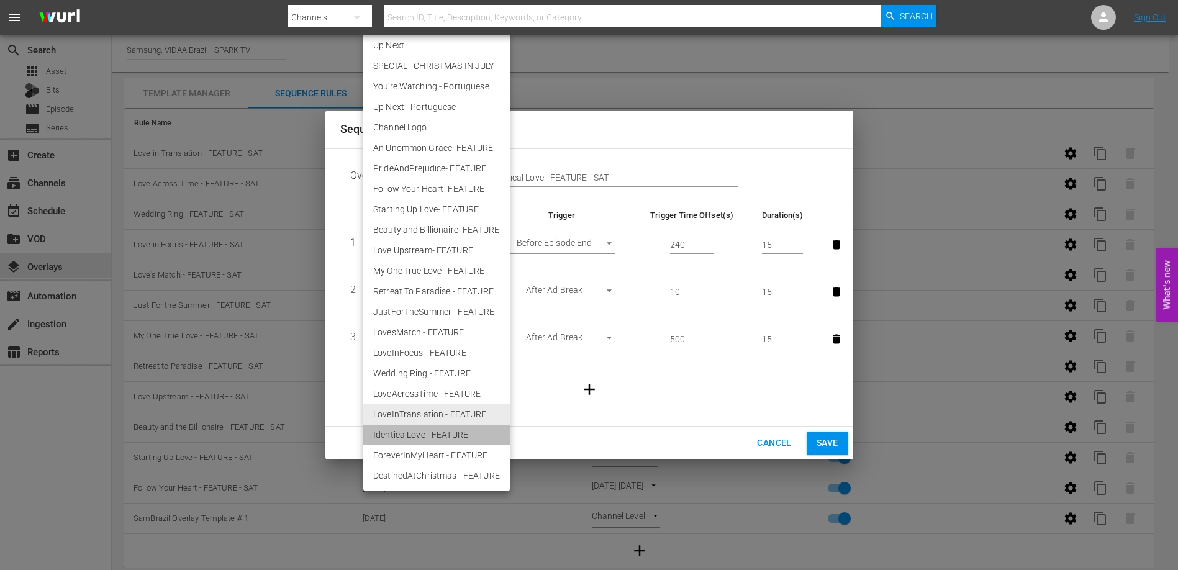
click at [421, 436] on li "IdenticalLove - FEATURE" at bounding box center [436, 435] width 147 height 21
type input "30518"
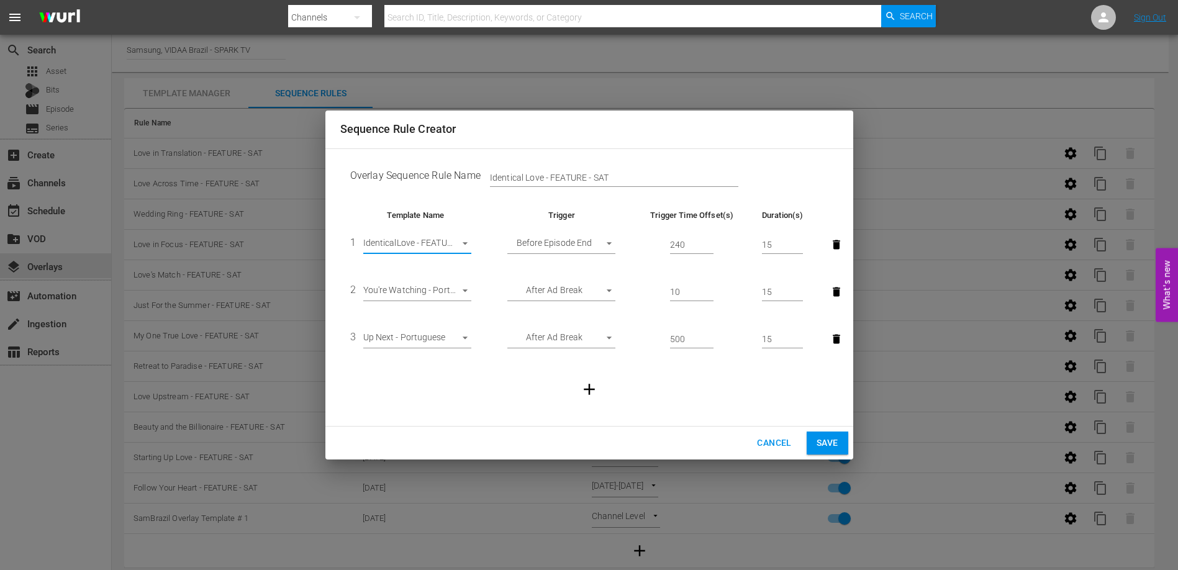
click at [833, 447] on span "Save" at bounding box center [828, 443] width 22 height 16
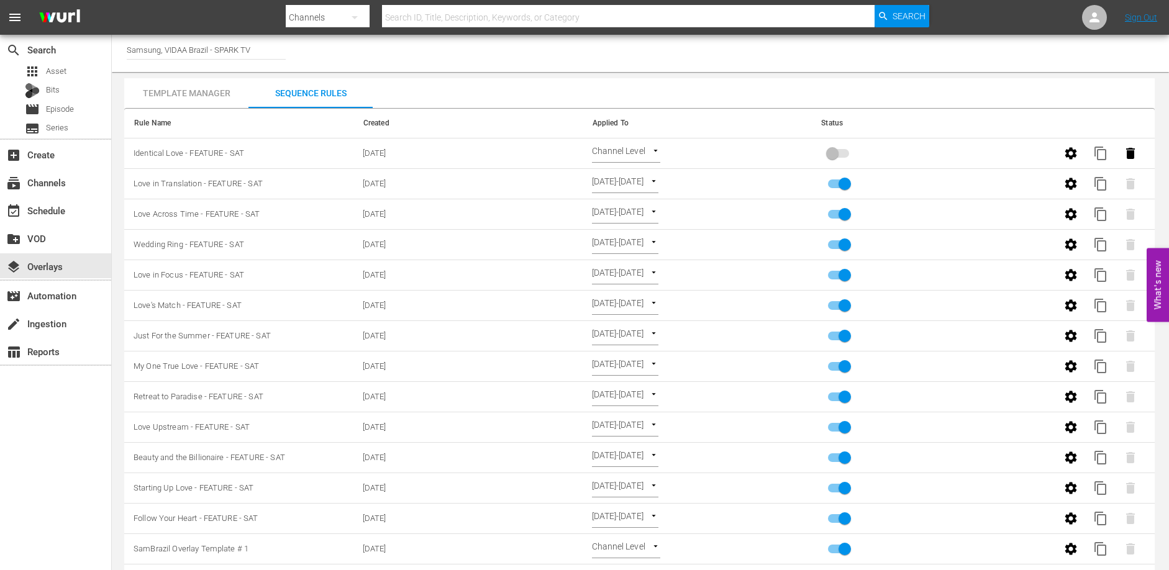
click at [639, 157] on body "menu Search By Channels Search ID, Title, Description, Keywords, or Category Se…" at bounding box center [584, 285] width 1169 height 570
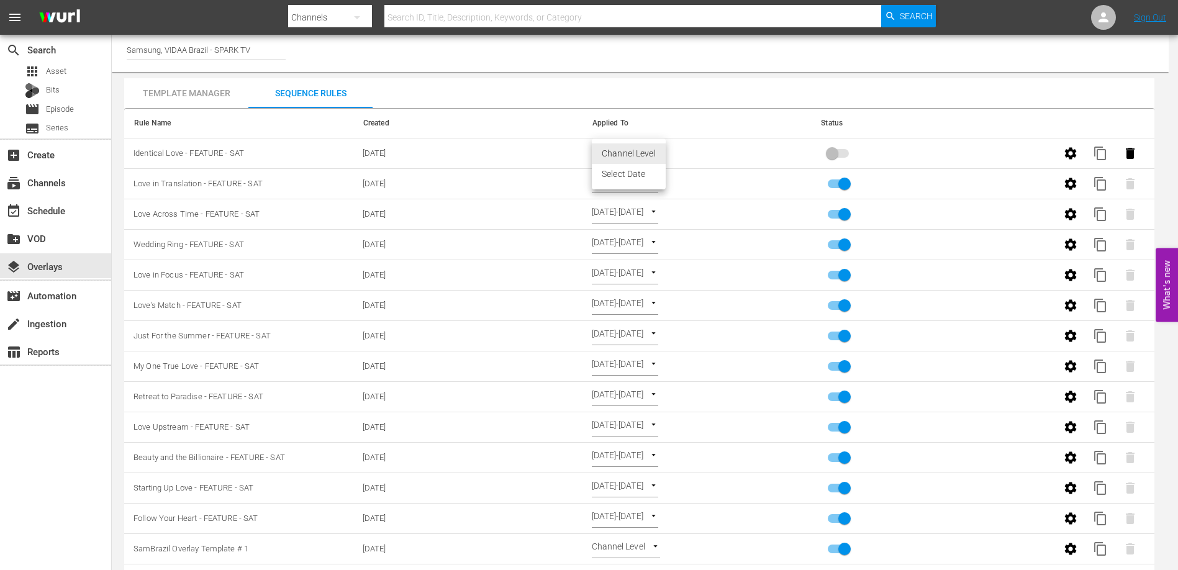
click at [642, 168] on li "Select Date" at bounding box center [629, 174] width 74 height 21
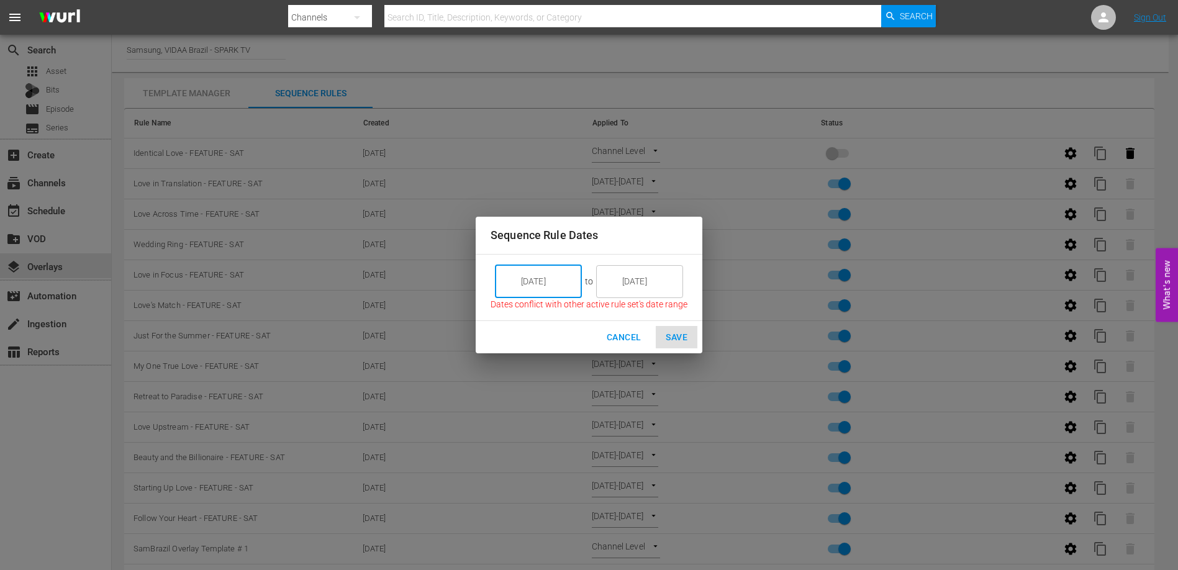
click at [563, 275] on input "9/05/25" at bounding box center [548, 282] width 70 height 34
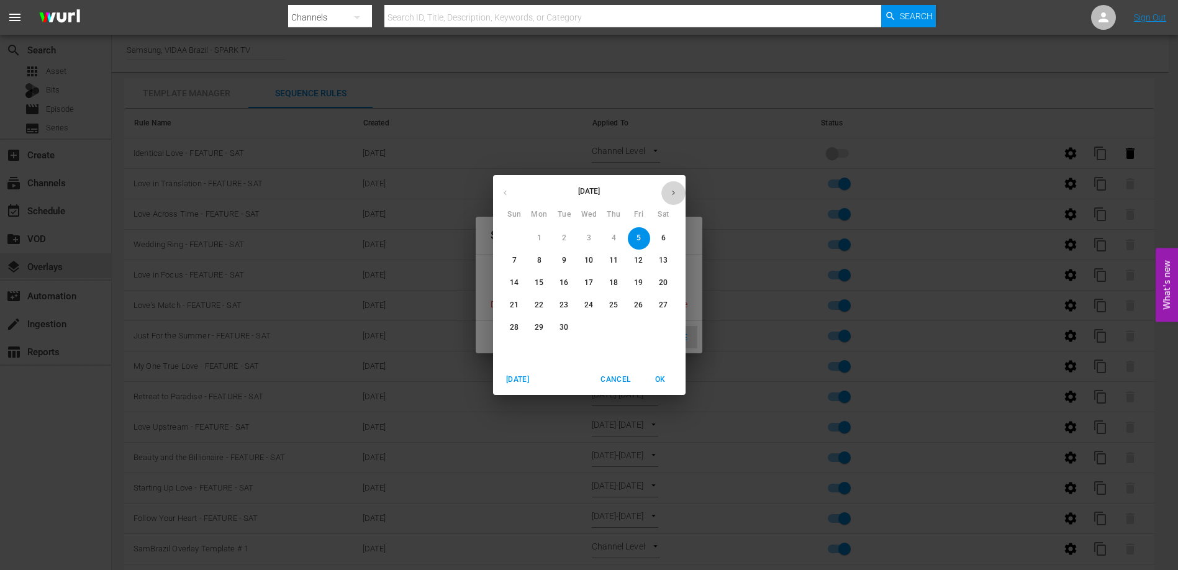
click at [675, 196] on button "button" at bounding box center [674, 193] width 24 height 24
click at [675, 196] on icon "button" at bounding box center [673, 192] width 9 height 9
click at [513, 283] on p "9" at bounding box center [515, 283] width 4 height 11
type input "11/09/25"
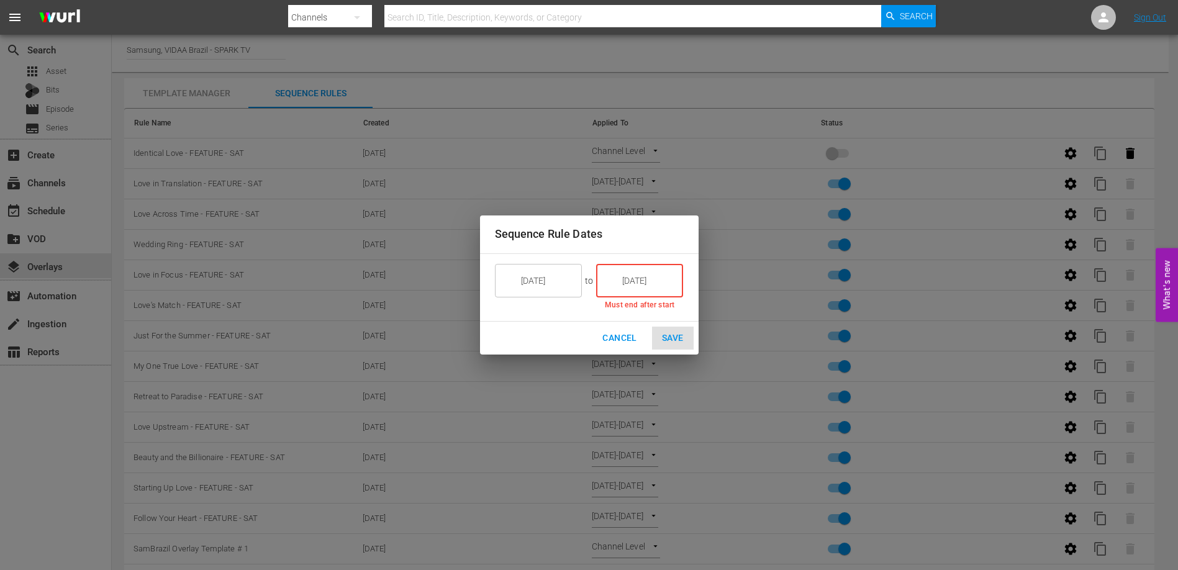
click at [652, 285] on input "9/05/25" at bounding box center [649, 281] width 70 height 34
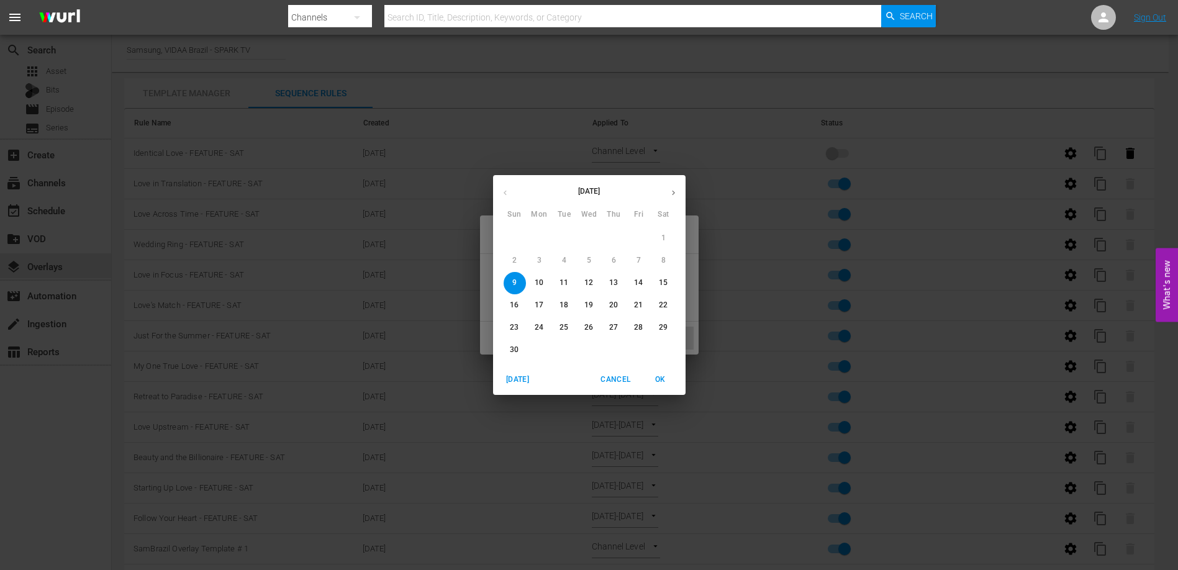
click at [637, 278] on p "14" at bounding box center [638, 283] width 9 height 11
type input "11/14/25"
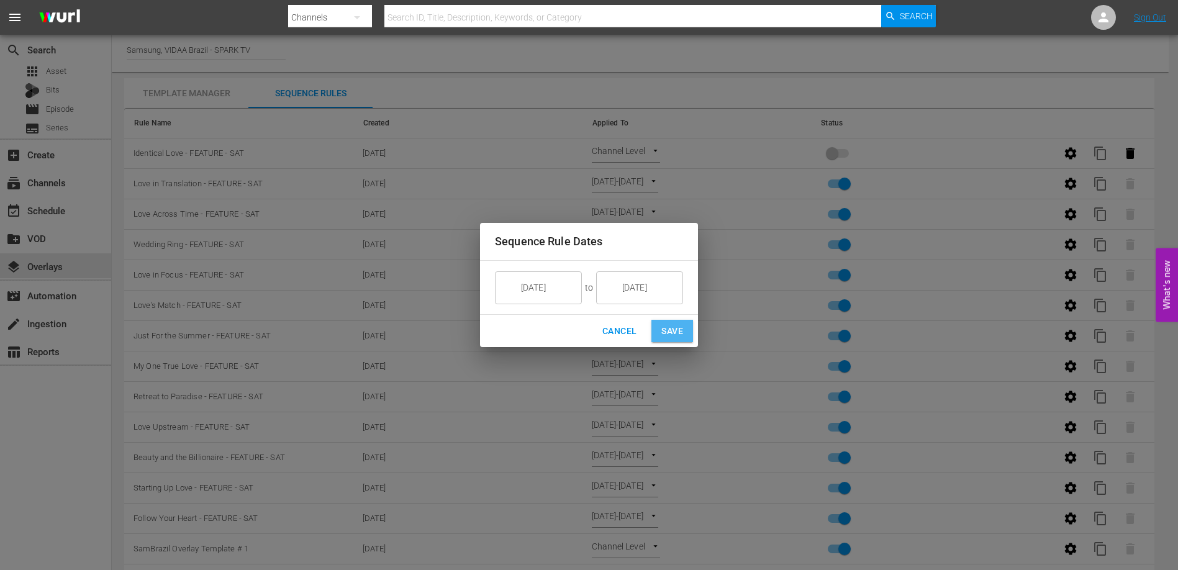
click at [680, 330] on span "Save" at bounding box center [673, 332] width 22 height 16
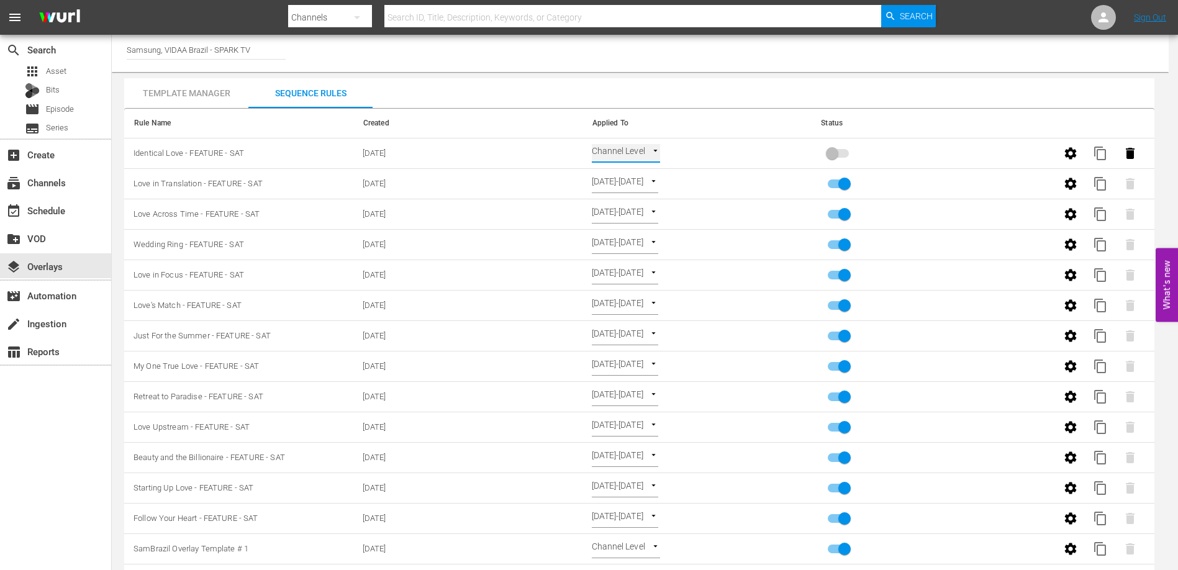
type input "SELECT_DATE"
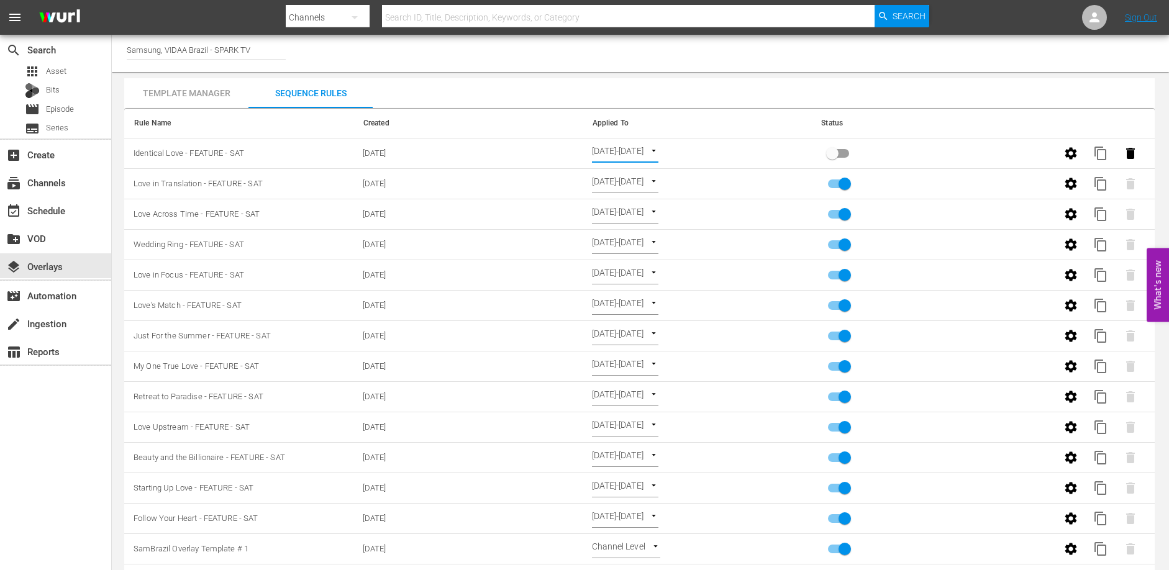
click at [839, 150] on input "primary checkbox" at bounding box center [832, 156] width 71 height 24
checkbox input "true"
click at [1099, 146] on span "content_copy" at bounding box center [1100, 153] width 15 height 15
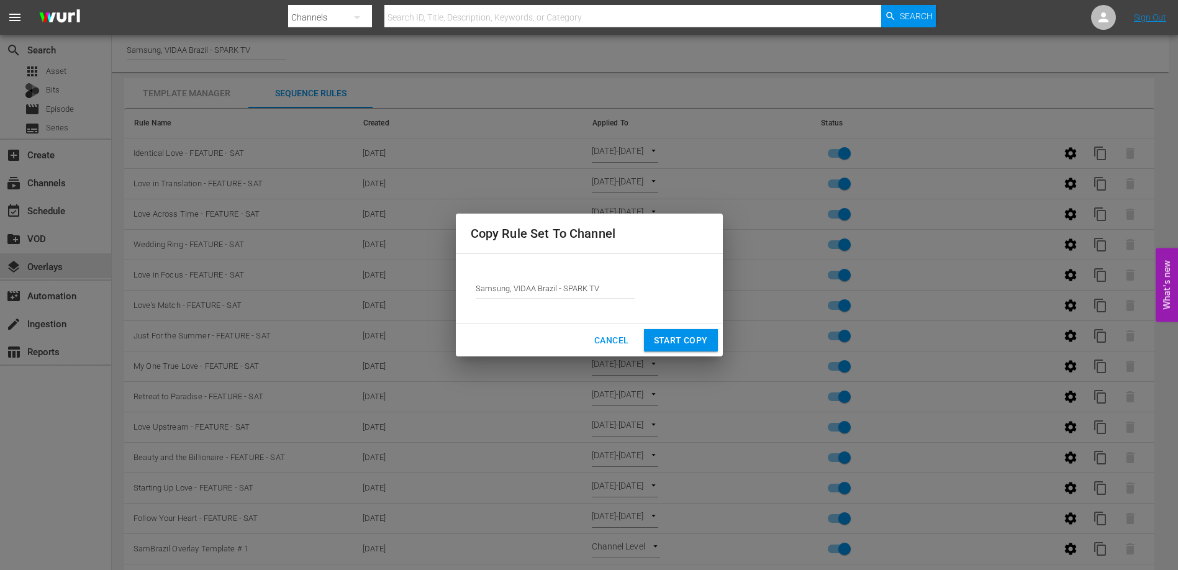
click at [704, 337] on span "Start Copy" at bounding box center [681, 341] width 54 height 16
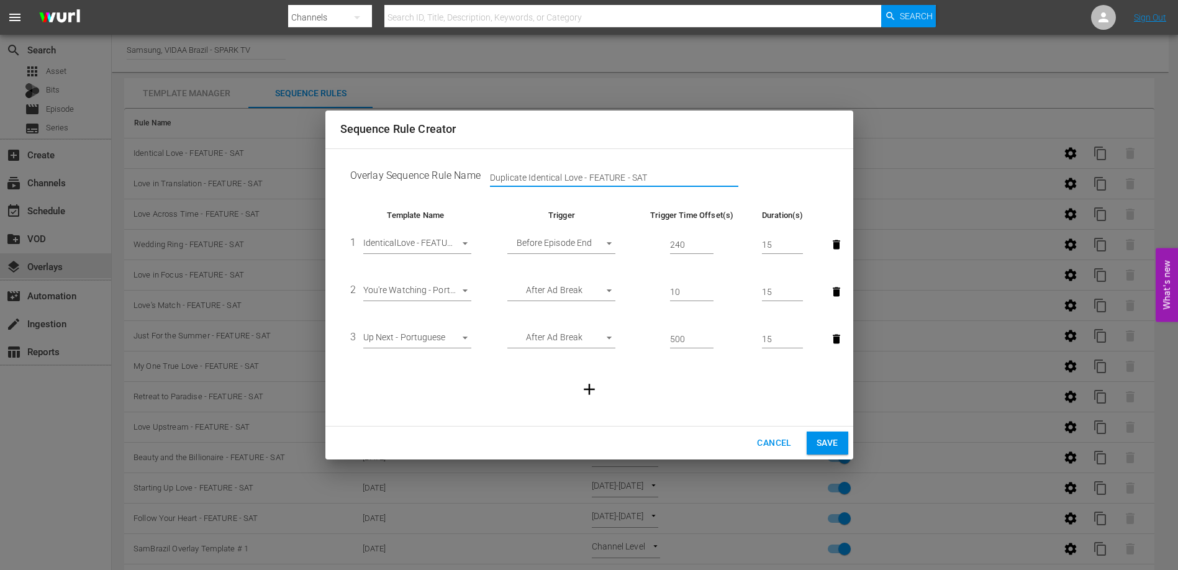
drag, startPoint x: 547, startPoint y: 177, endPoint x: 462, endPoint y: 178, distance: 84.5
click at [462, 178] on td "Overlay Sequence Rule Name Duplicate Identical Love - FEATURE - SAT" at bounding box center [589, 178] width 498 height 39
type input "Forever in My Heart - FEATURE - SAT"
click at [411, 243] on body "menu Search By Channels Search ID, Title, Description, Keywords, or Category Se…" at bounding box center [589, 285] width 1178 height 570
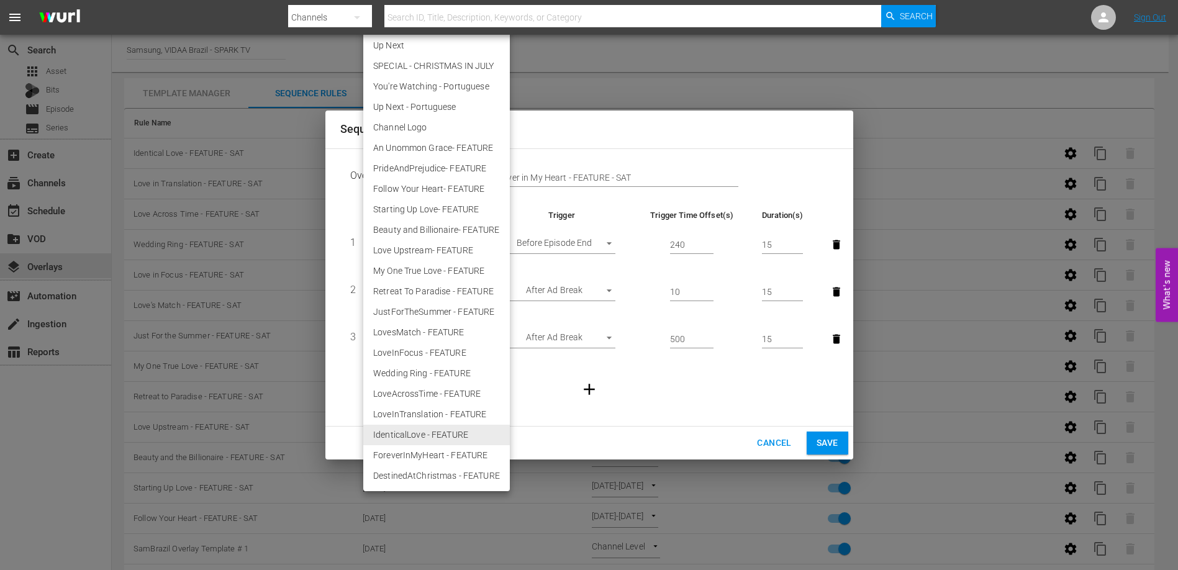
click at [417, 451] on li "ForeverInMyHeart - FEATURE" at bounding box center [436, 455] width 147 height 21
type input "30519"
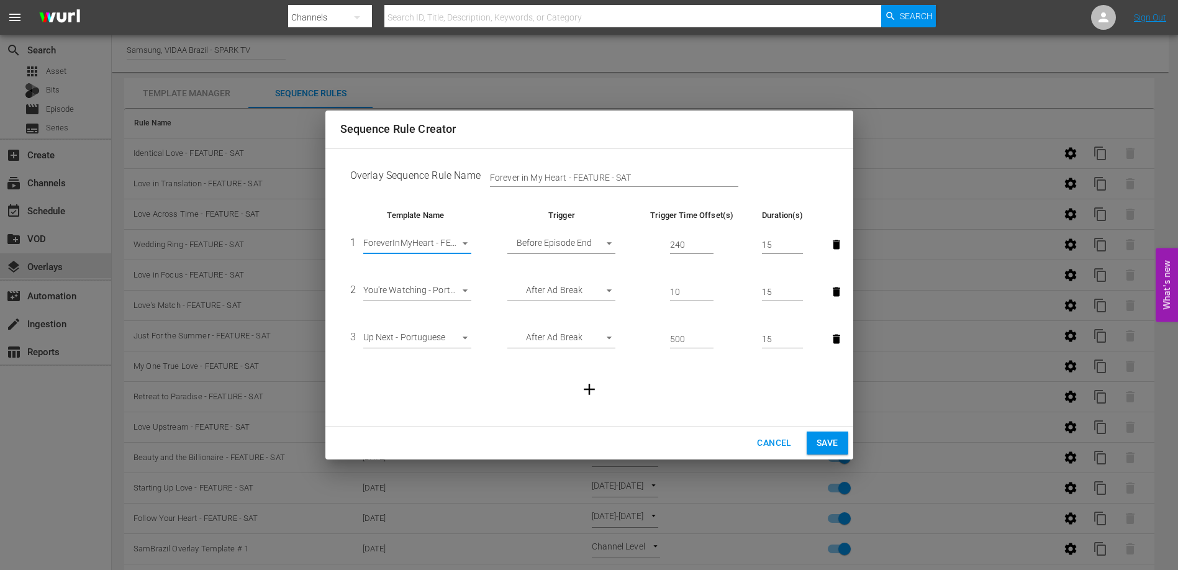
click at [831, 443] on span "Save" at bounding box center [828, 443] width 22 height 16
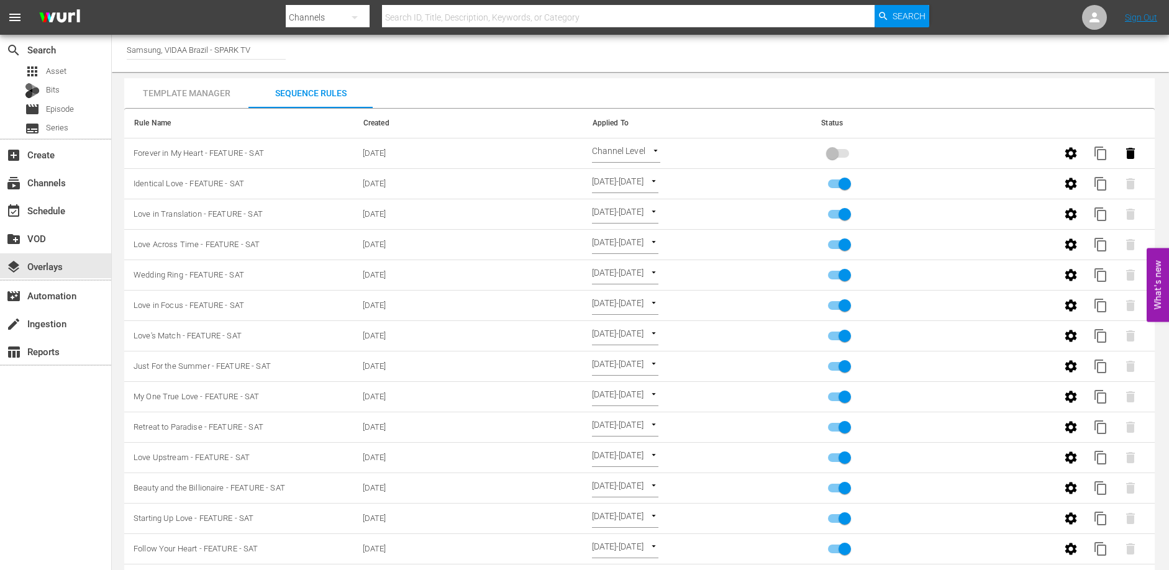
click at [631, 147] on body "menu Search By Channels Search ID, Title, Description, Keywords, or Category Se…" at bounding box center [584, 285] width 1169 height 570
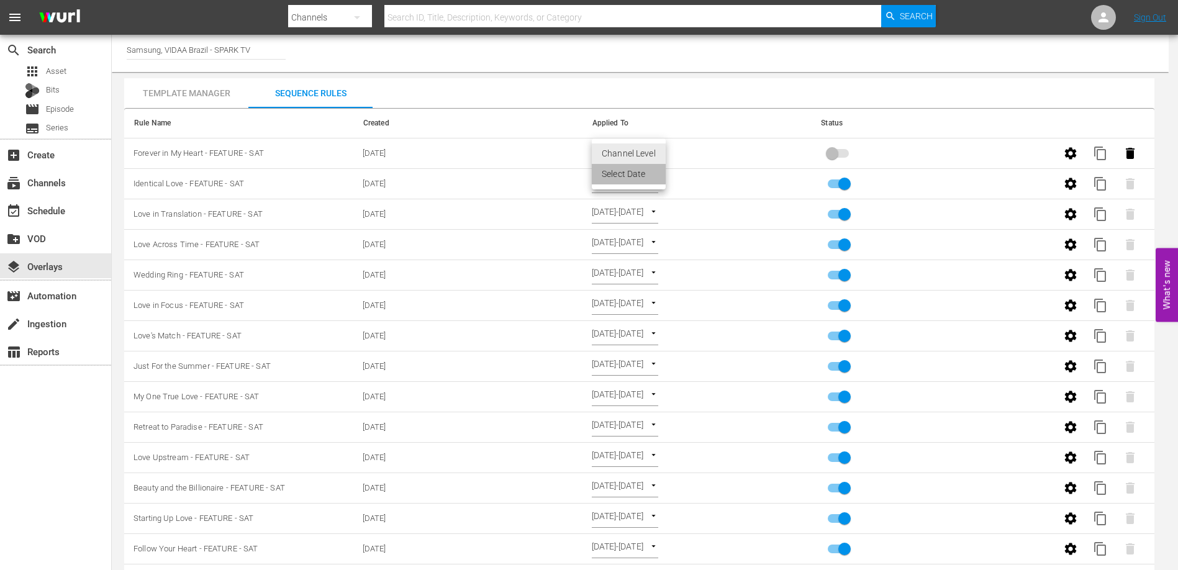
click at [632, 167] on li "Select Date" at bounding box center [629, 174] width 74 height 21
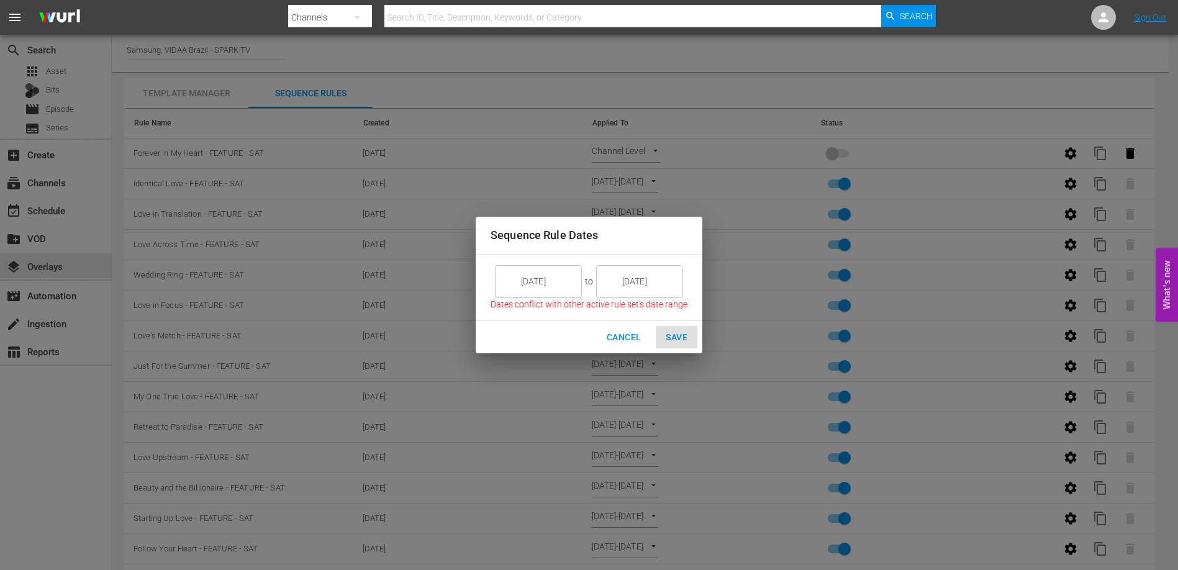
click at [547, 277] on input "9/05/25" at bounding box center [548, 282] width 70 height 34
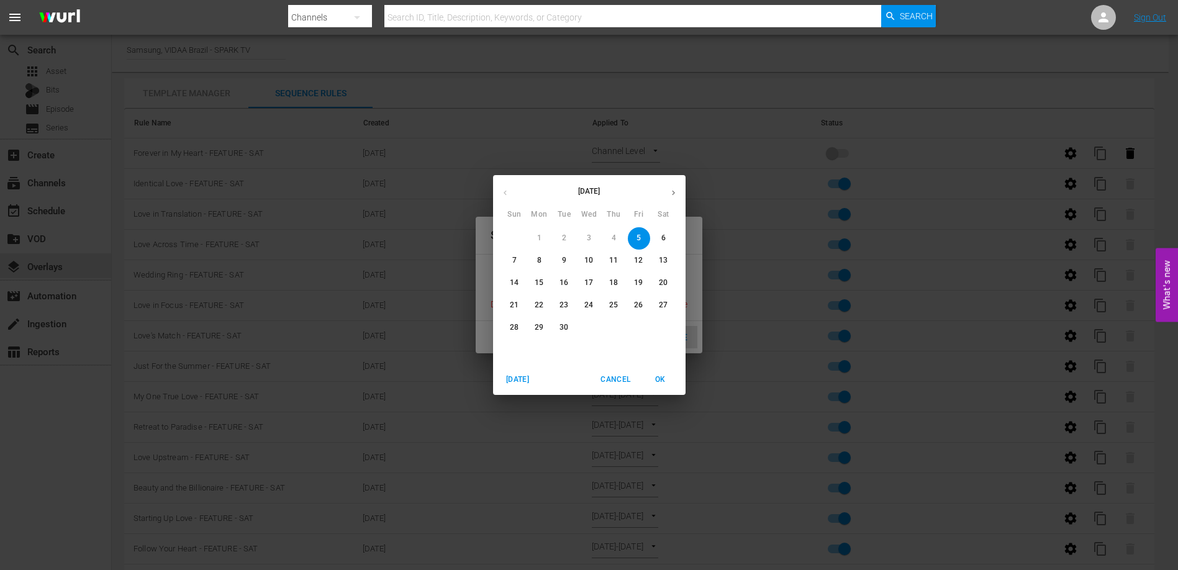
click at [665, 194] on button "button" at bounding box center [674, 193] width 24 height 24
click at [672, 191] on icon "button" at bounding box center [673, 193] width 3 height 5
click at [513, 308] on p "16" at bounding box center [514, 305] width 9 height 11
type input "11/16/25"
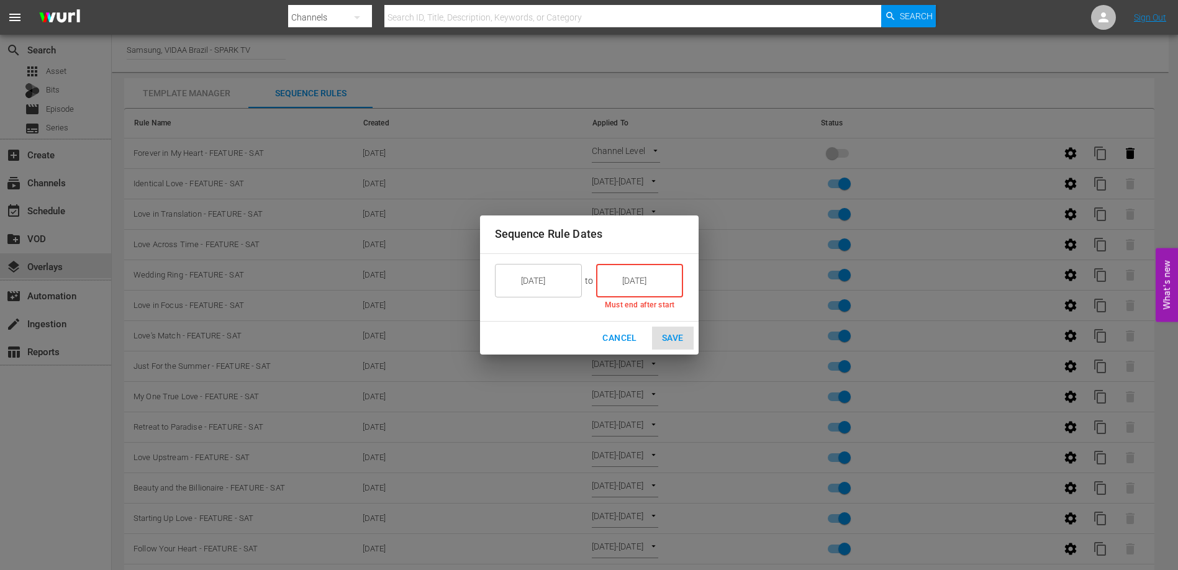
click at [637, 272] on input "9/05/25" at bounding box center [649, 281] width 70 height 34
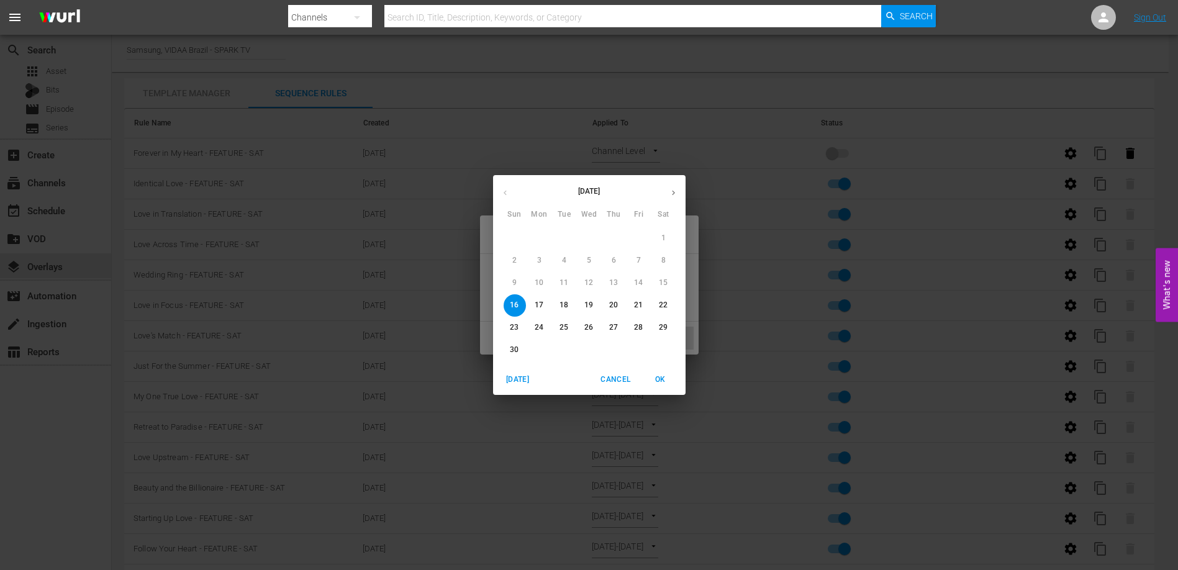
click at [634, 304] on p "21" at bounding box center [638, 305] width 9 height 11
type input "11/21/25"
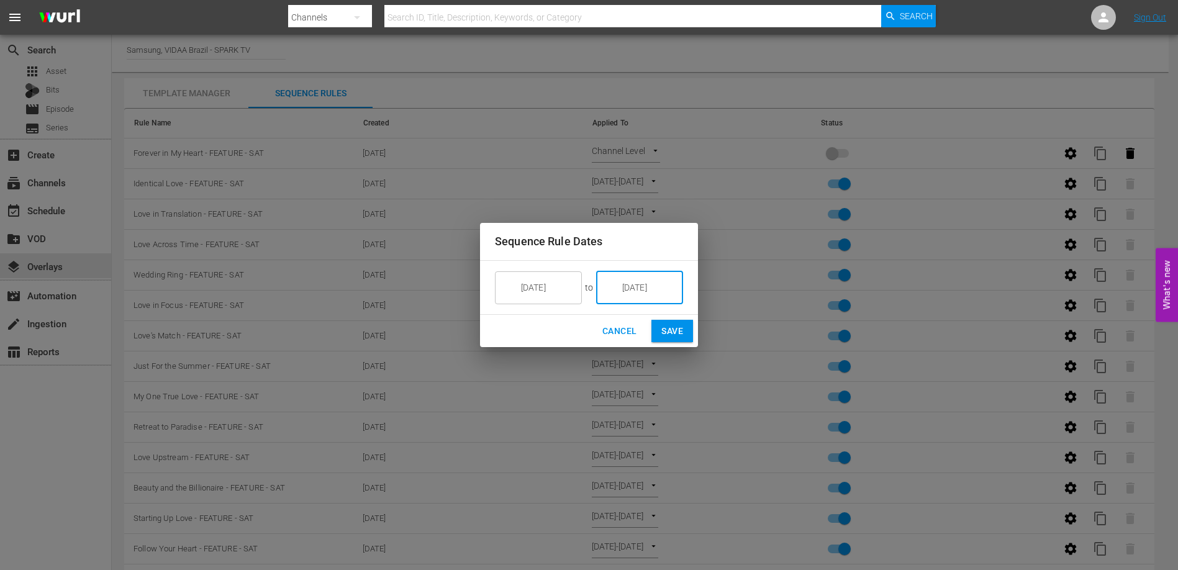
click at [676, 334] on span "Save" at bounding box center [673, 332] width 22 height 16
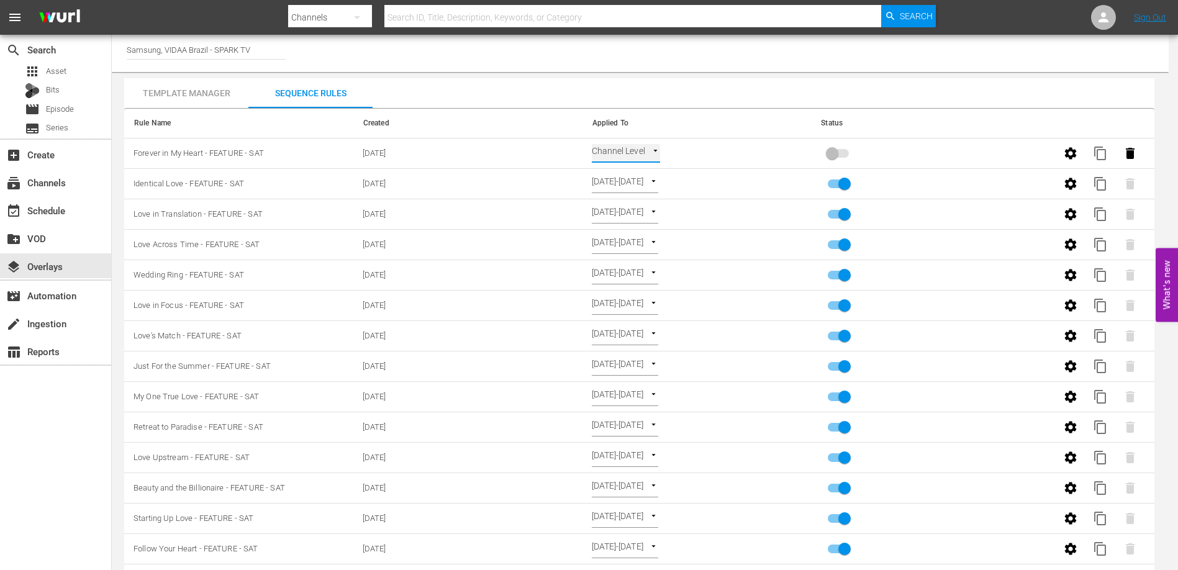
type input "SELECT_DATE"
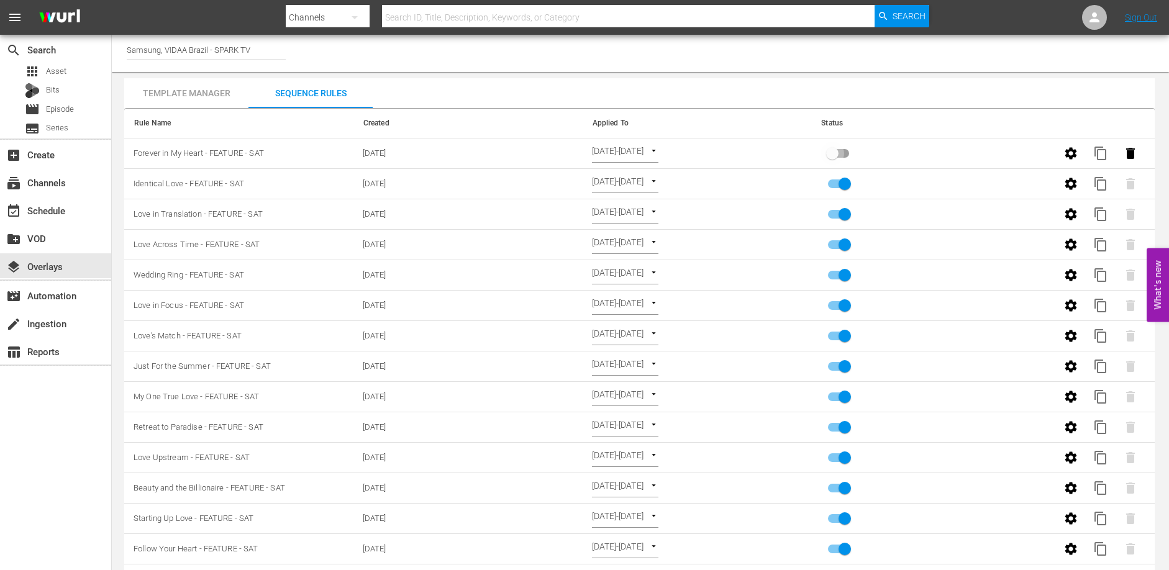
click at [845, 153] on input "primary checkbox" at bounding box center [832, 156] width 71 height 24
checkbox input "true"
click at [1100, 149] on span "content_copy" at bounding box center [1100, 153] width 15 height 15
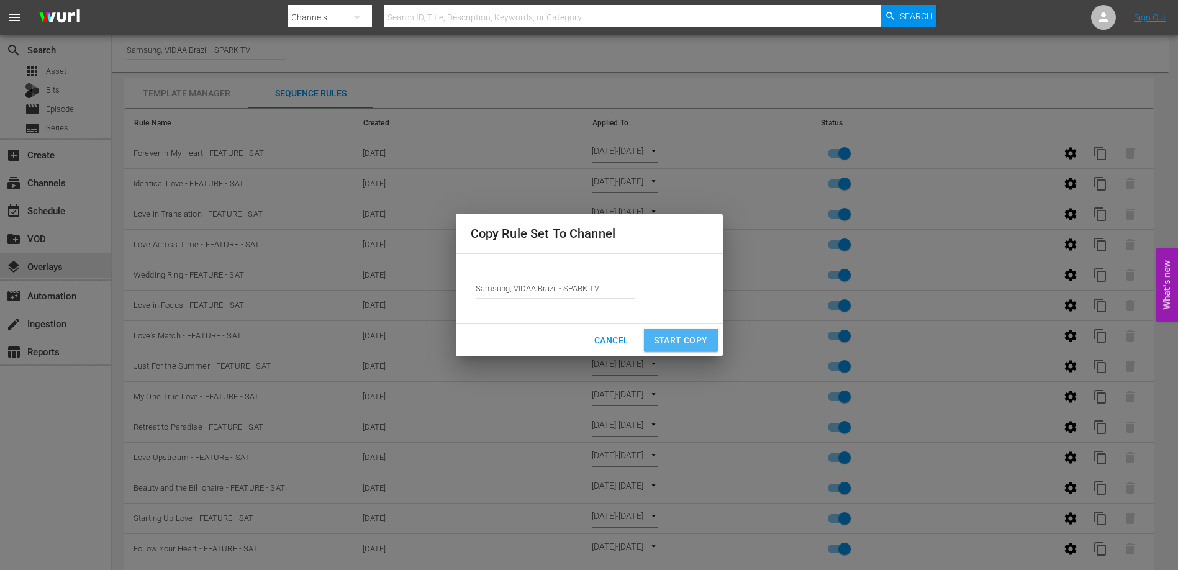
click at [683, 340] on span "Start Copy" at bounding box center [681, 341] width 54 height 16
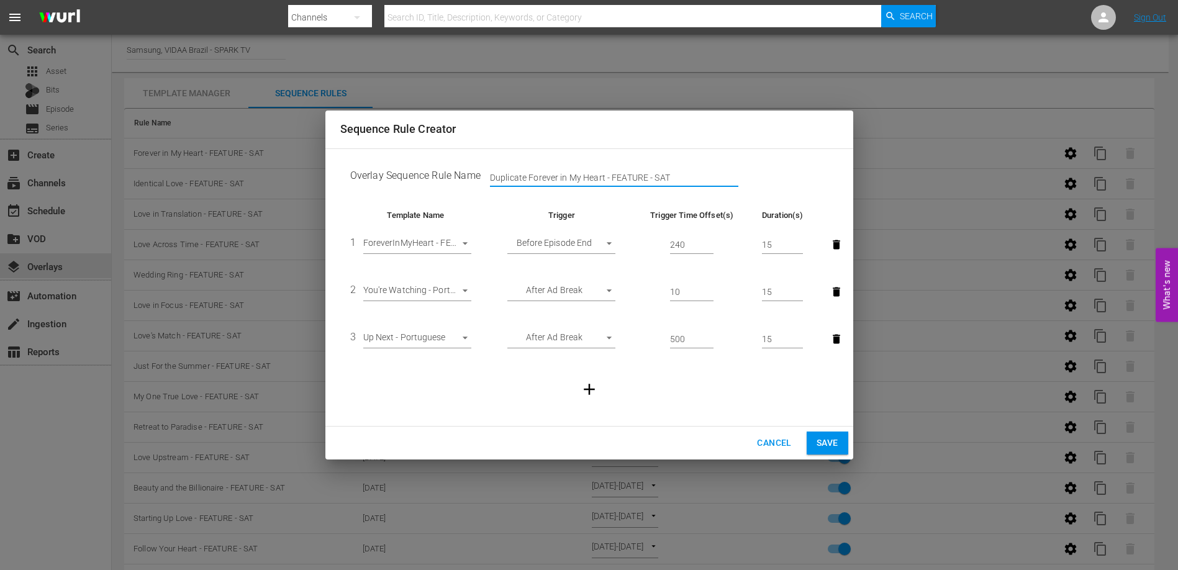
drag, startPoint x: 562, startPoint y: 176, endPoint x: 468, endPoint y: 178, distance: 93.2
click at [468, 178] on td "Overlay Sequence Rule Name Duplicate Forever in My Heart - FEATURE - SAT" at bounding box center [589, 178] width 498 height 39
type input "Destined at Christmas - FEATURE - SAT"
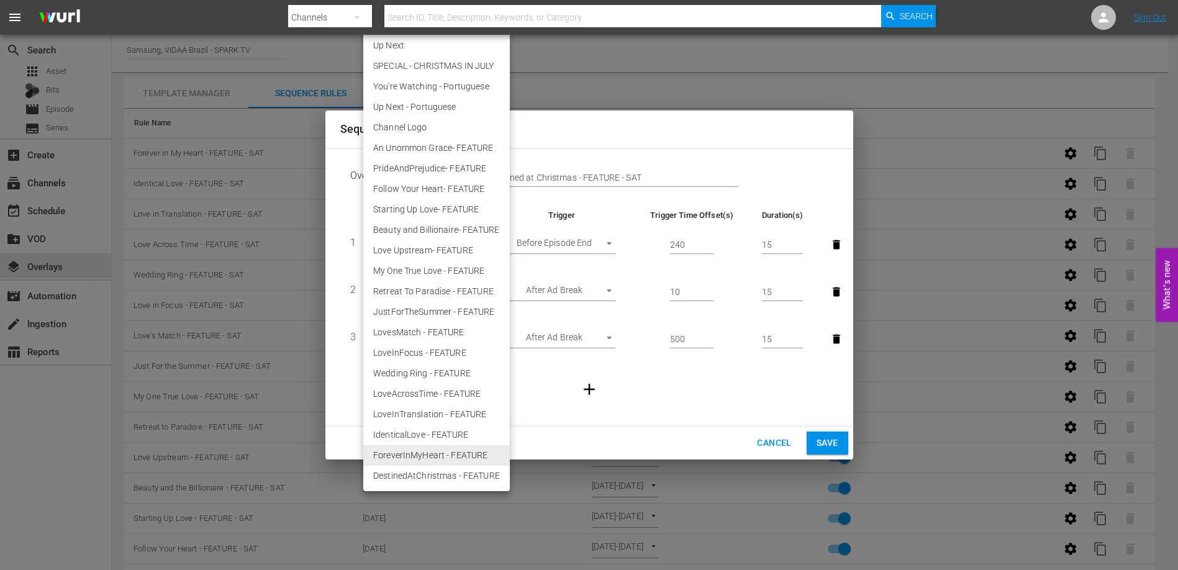
click at [447, 242] on body "menu Search By Channels Search ID, Title, Description, Keywords, or Category Se…" at bounding box center [589, 285] width 1178 height 570
click at [433, 473] on li "DestinedAtChristmas - FEATURE" at bounding box center [436, 476] width 147 height 21
type input "30520"
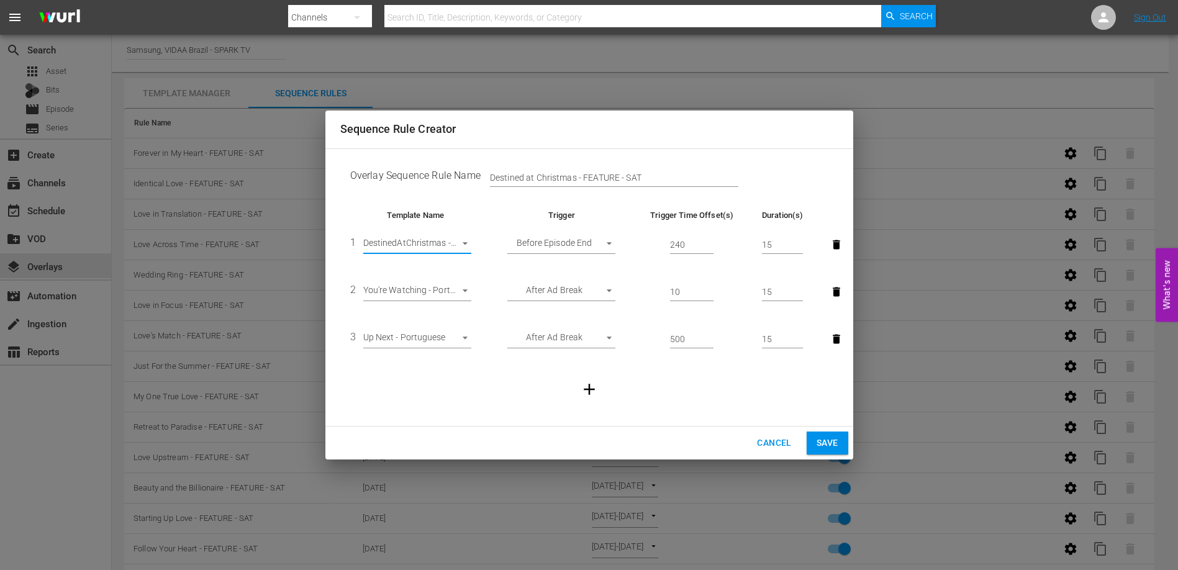
click at [827, 439] on span "Save" at bounding box center [828, 443] width 22 height 16
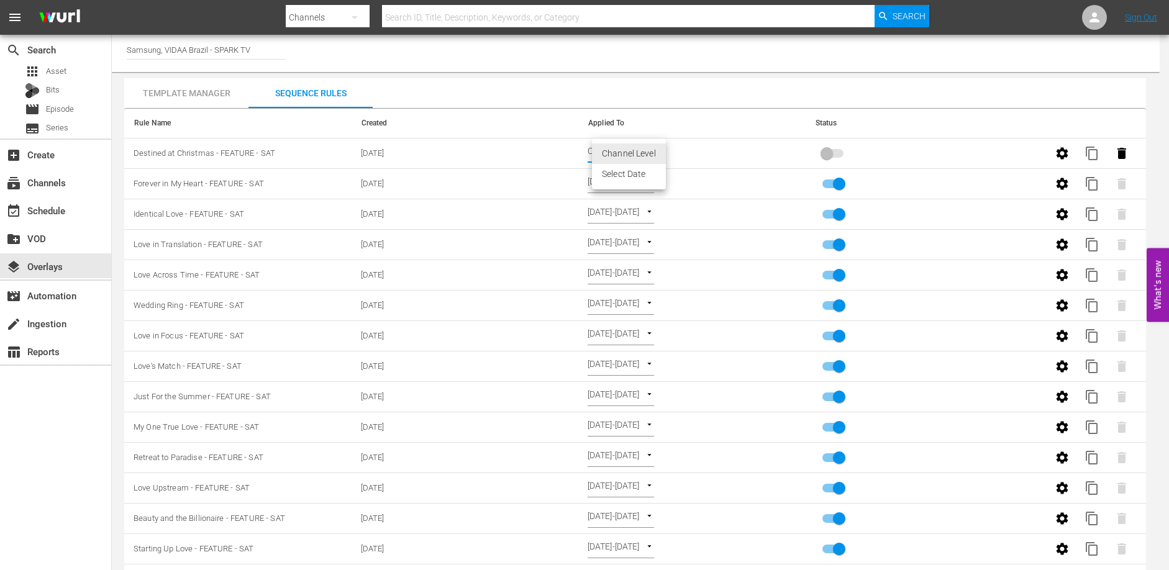
click at [650, 155] on body "menu Search By Channels Search ID, Title, Description, Keywords, or Category Se…" at bounding box center [584, 285] width 1169 height 570
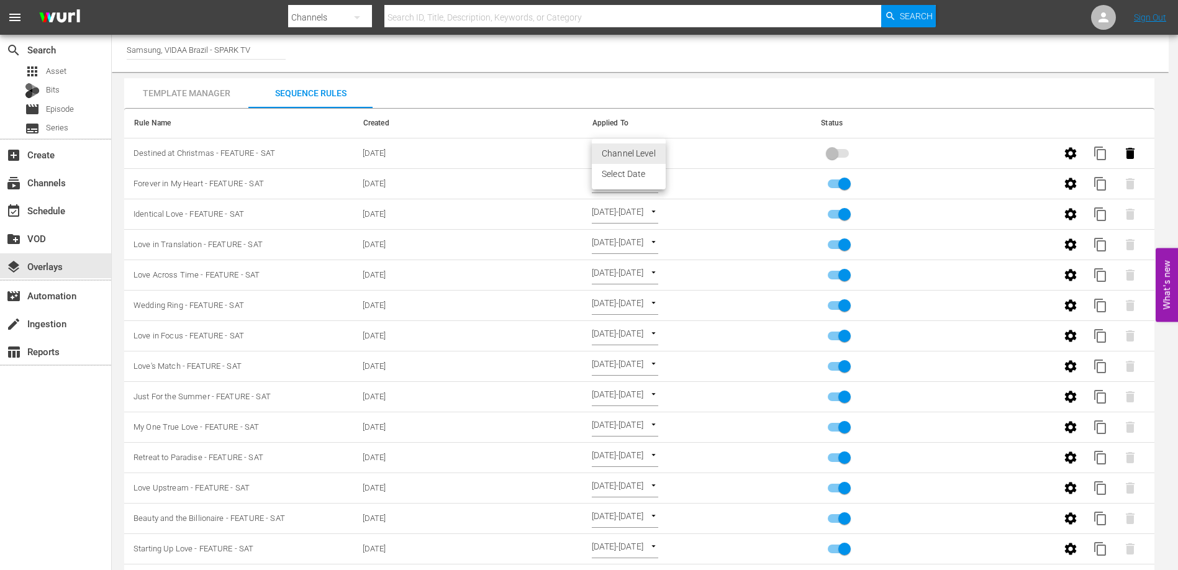
click at [650, 171] on li "Select Date" at bounding box center [629, 174] width 74 height 21
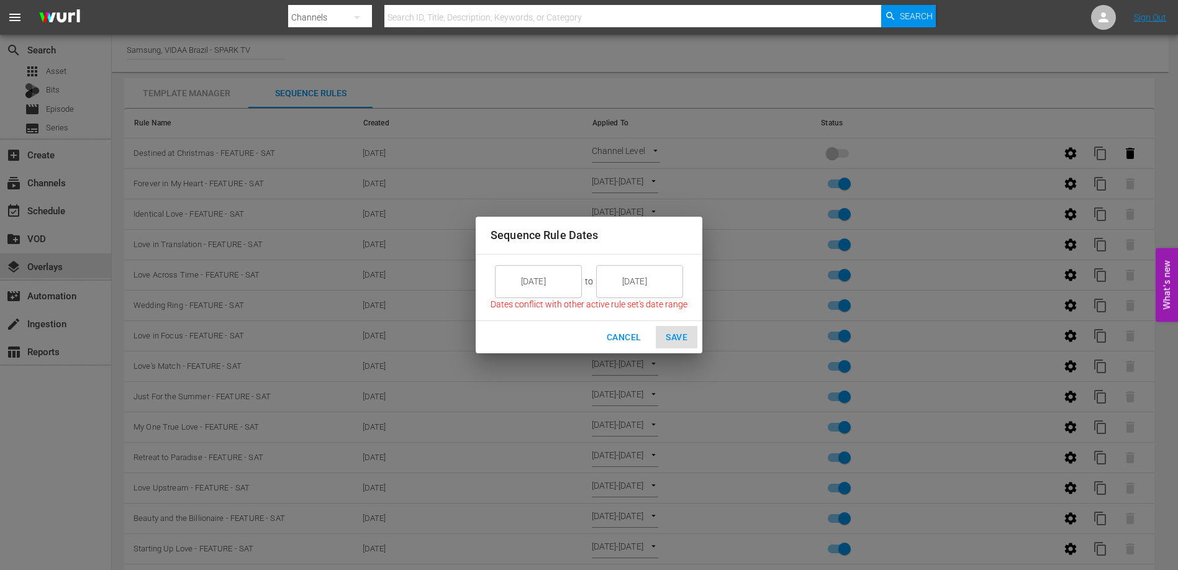
click at [553, 279] on input "9/05/25" at bounding box center [548, 282] width 70 height 34
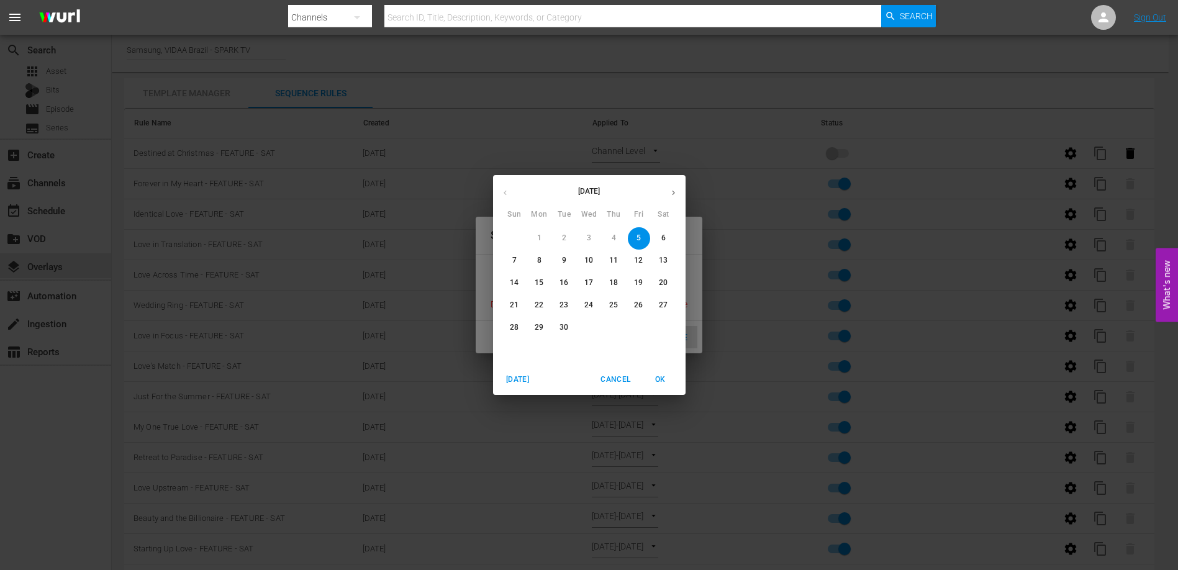
click at [673, 197] on icon "button" at bounding box center [673, 192] width 9 height 9
click at [673, 196] on icon "button" at bounding box center [673, 192] width 9 height 9
click at [516, 327] on p "23" at bounding box center [514, 327] width 9 height 11
type input "11/23/25"
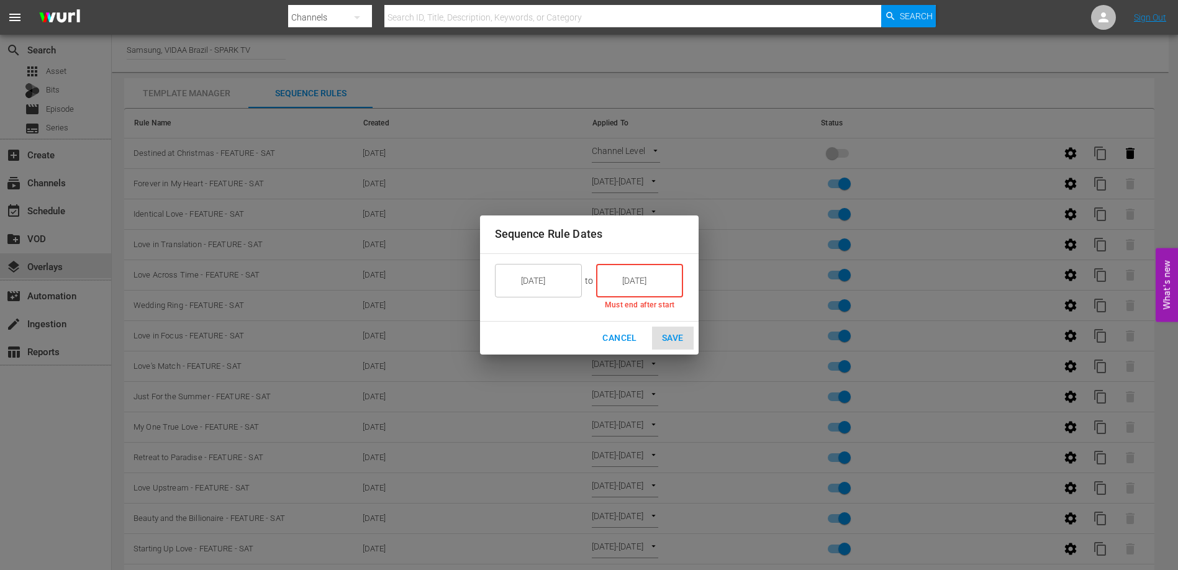
click at [626, 275] on input "9/05/25" at bounding box center [649, 281] width 70 height 34
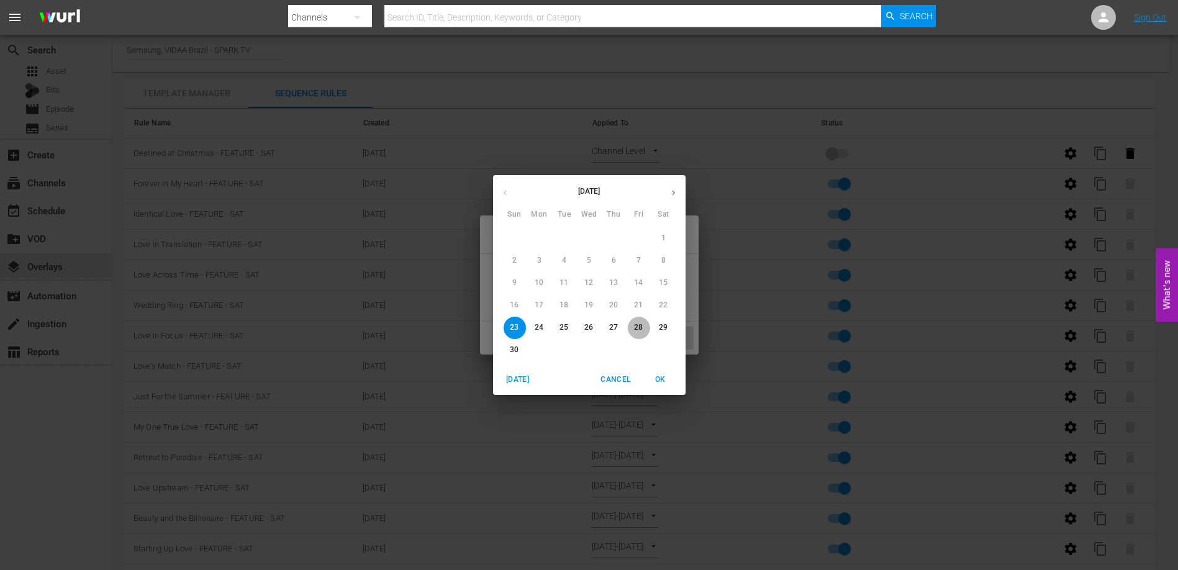
click at [639, 324] on p "28" at bounding box center [638, 327] width 9 height 11
type input "11/28/25"
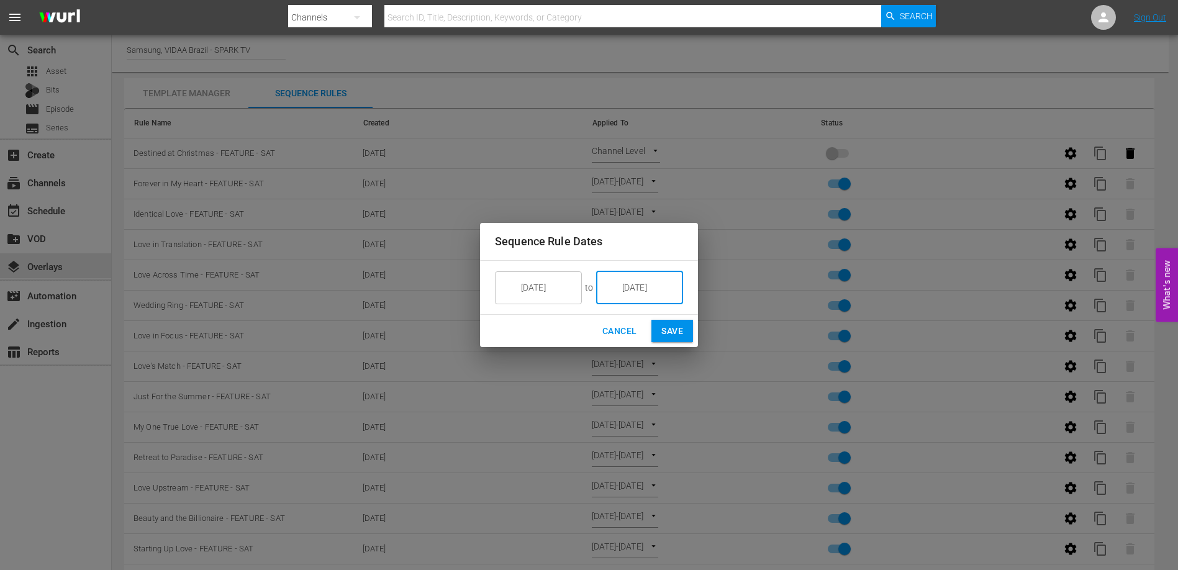
click at [677, 329] on span "Save" at bounding box center [673, 332] width 22 height 16
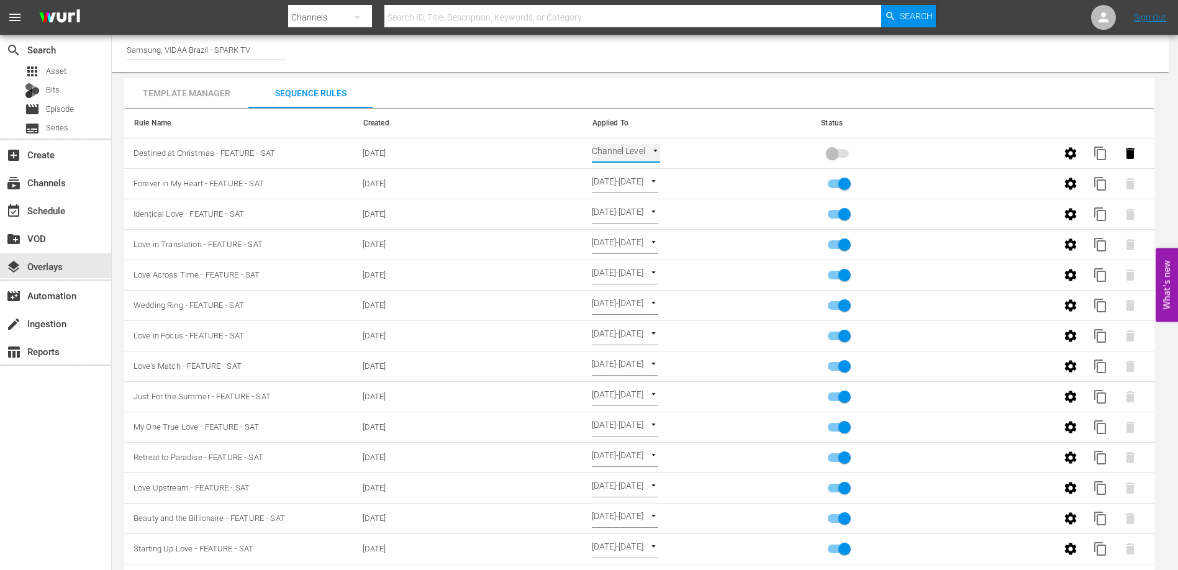
type input "SELECT_DATE"
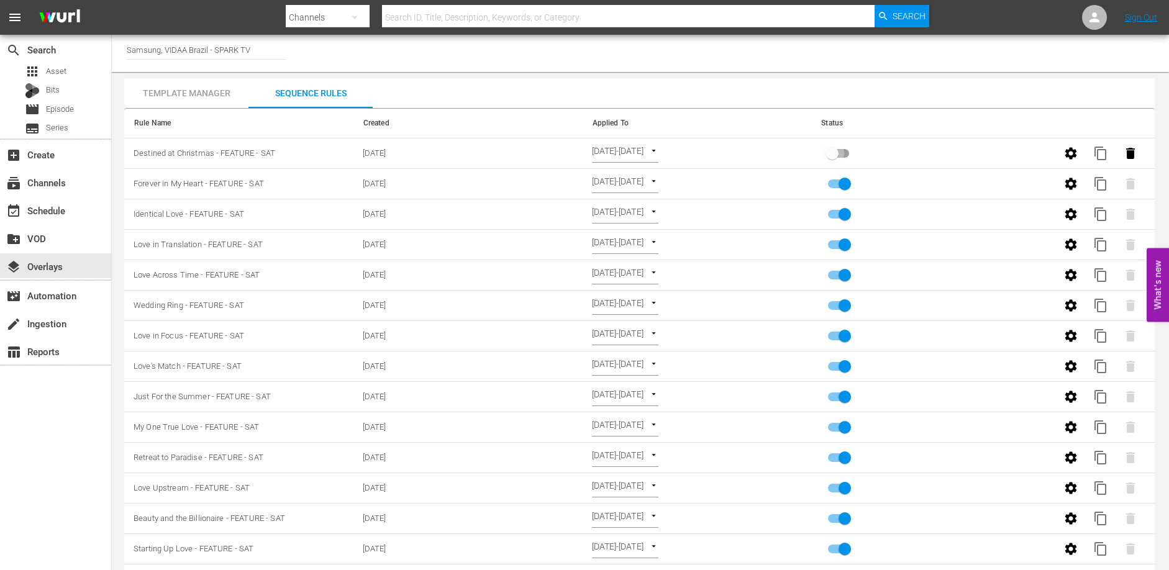
click at [842, 154] on input "primary checkbox" at bounding box center [832, 156] width 71 height 24
checkbox input "true"
click at [690, 63] on div "Channel Title Samsung, VIDAA Brazil - SPARK TV" at bounding box center [640, 53] width 1057 height 37
click at [53, 214] on div "event_available Schedule" at bounding box center [35, 208] width 70 height 11
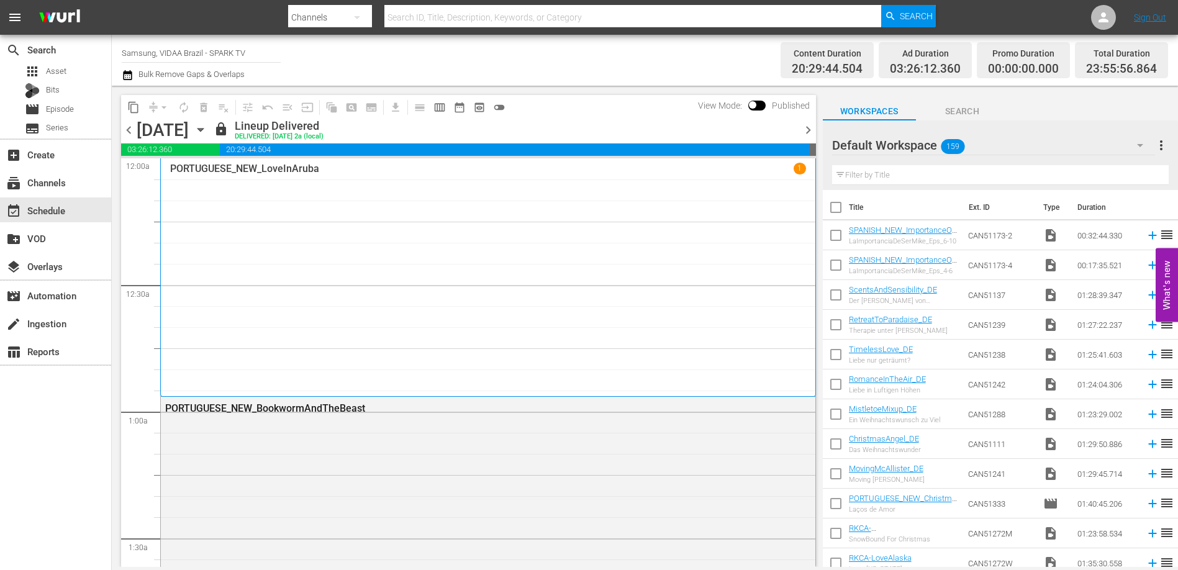
click at [807, 129] on span "chevron_right" at bounding box center [809, 130] width 16 height 16
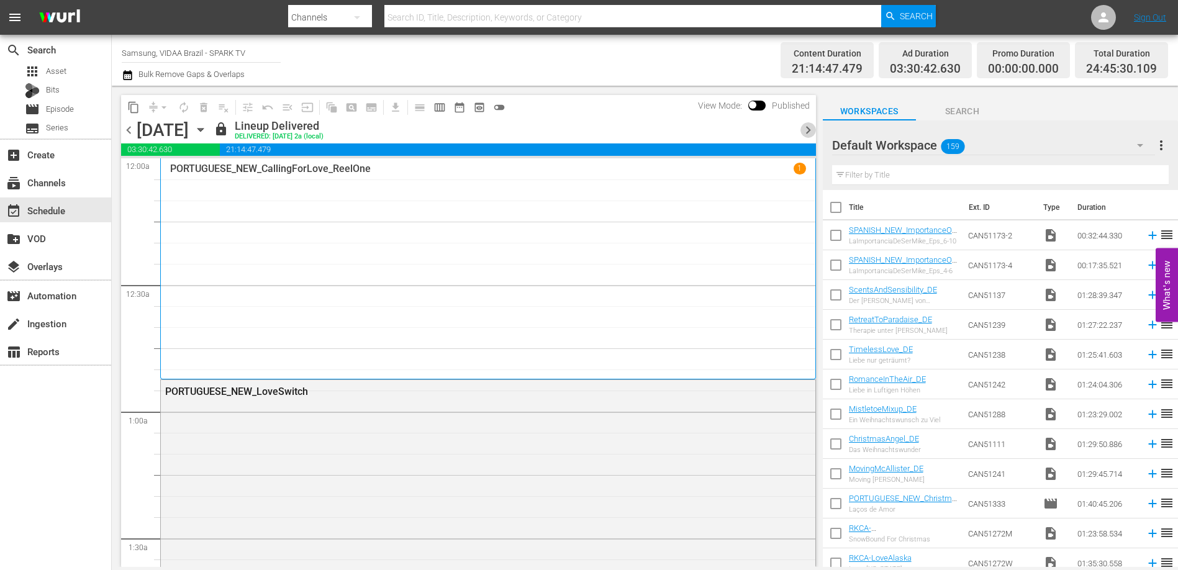
click at [807, 129] on span "chevron_right" at bounding box center [809, 130] width 16 height 16
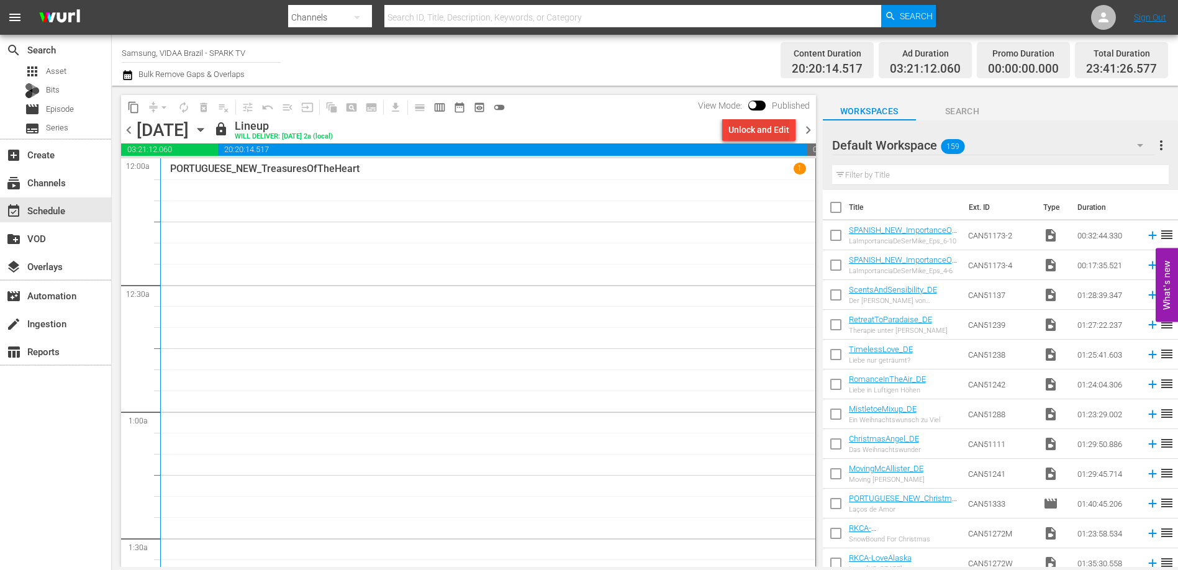
click at [761, 129] on div "Unlock and Edit" at bounding box center [759, 130] width 61 height 22
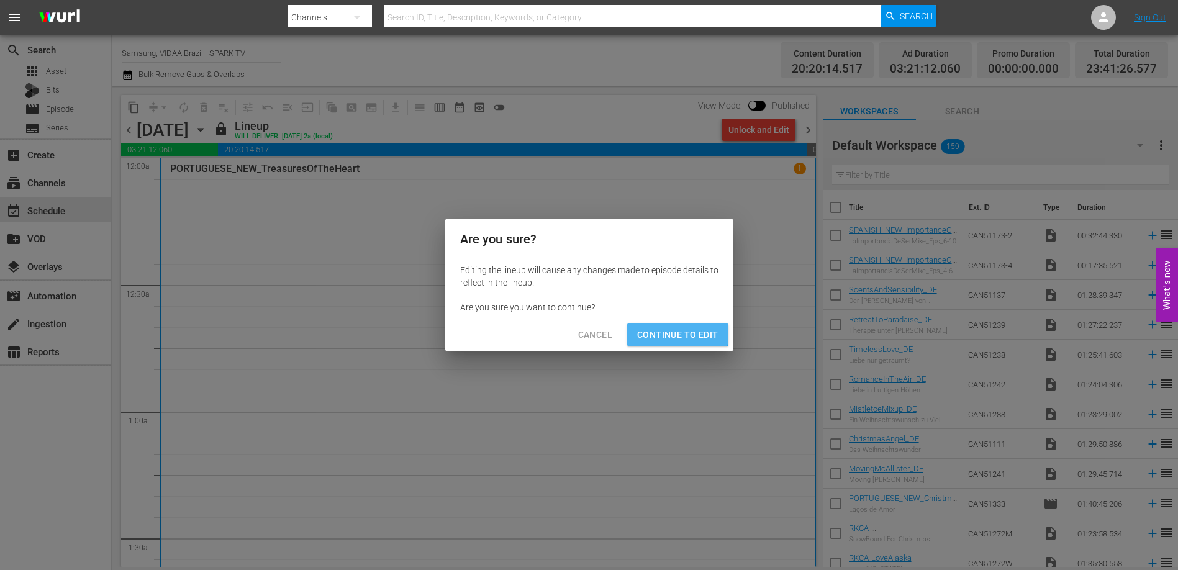
click at [670, 329] on span "Continue to Edit" at bounding box center [677, 335] width 81 height 16
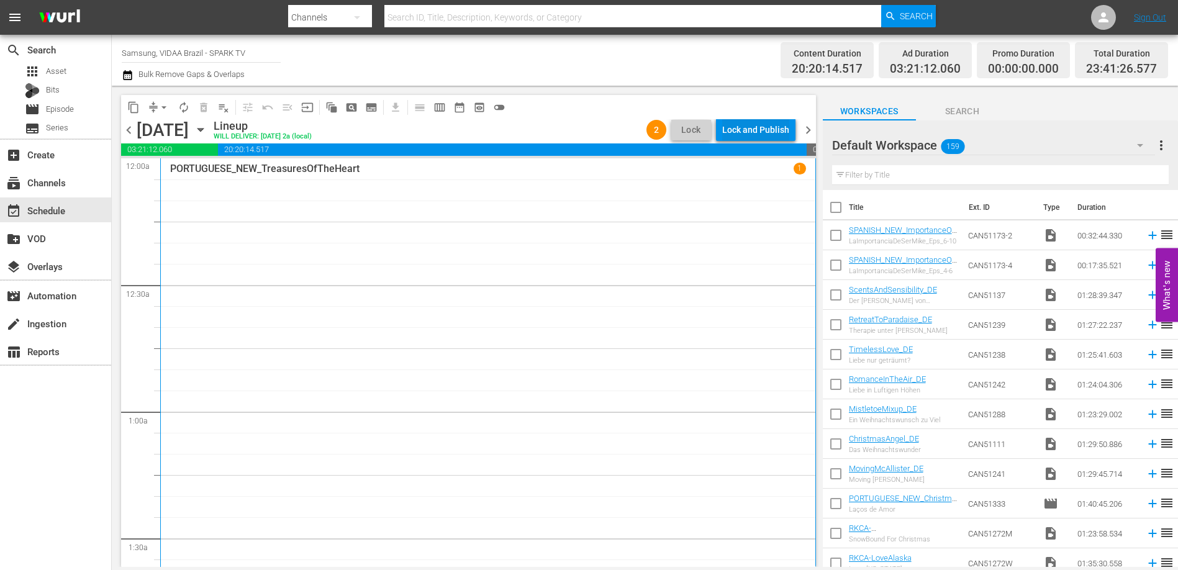
click at [754, 125] on div "Lock and Publish" at bounding box center [755, 130] width 67 height 22
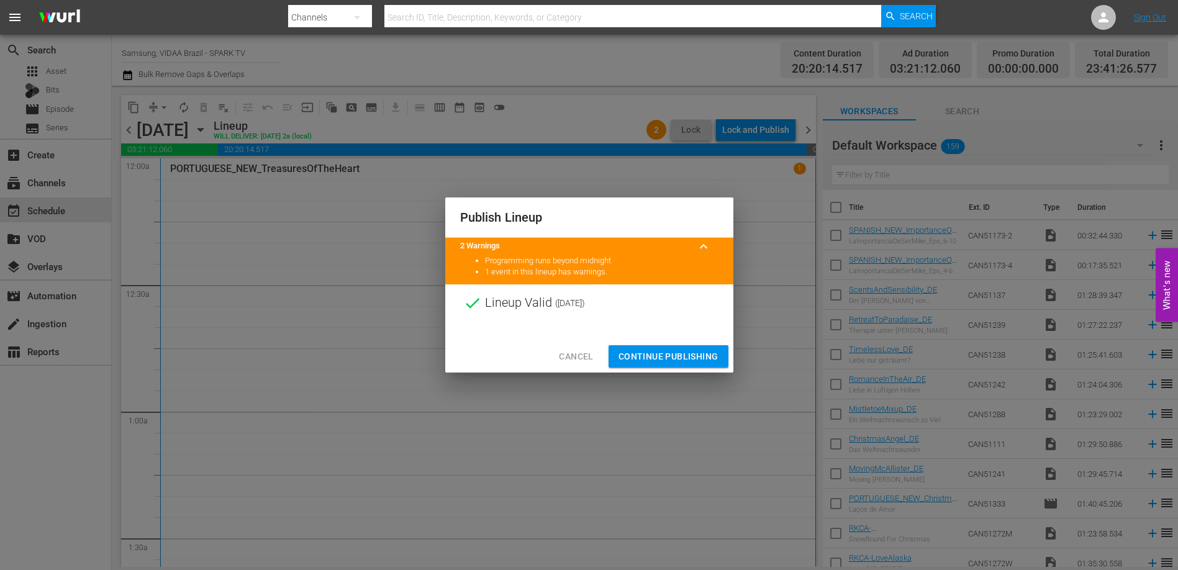
click at [674, 357] on span "Continue Publishing" at bounding box center [669, 357] width 100 height 16
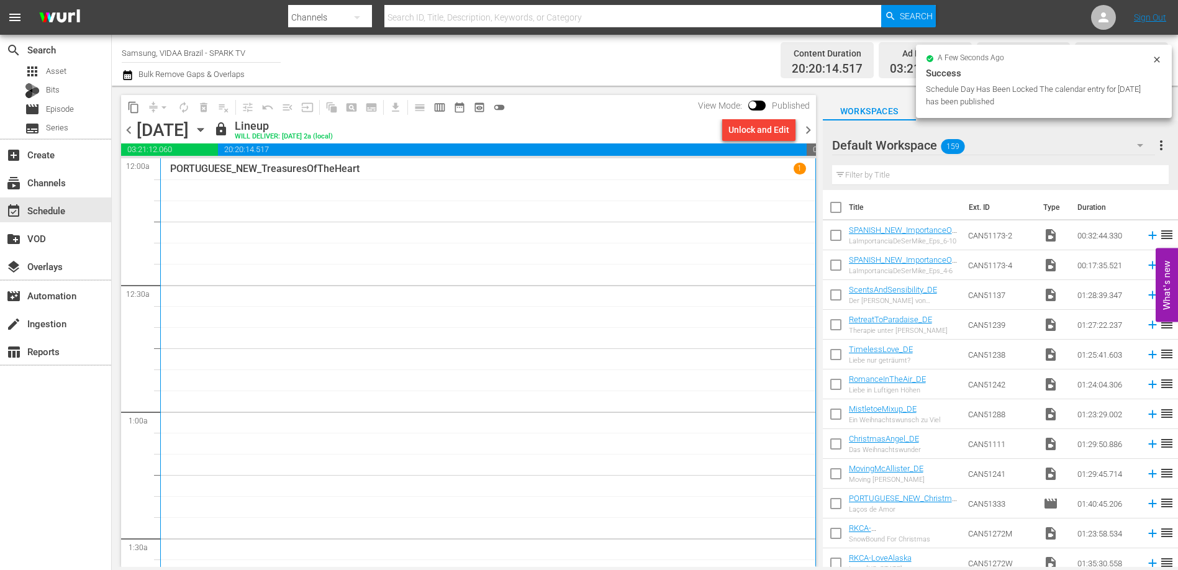
click at [809, 132] on span "chevron_right" at bounding box center [809, 130] width 16 height 16
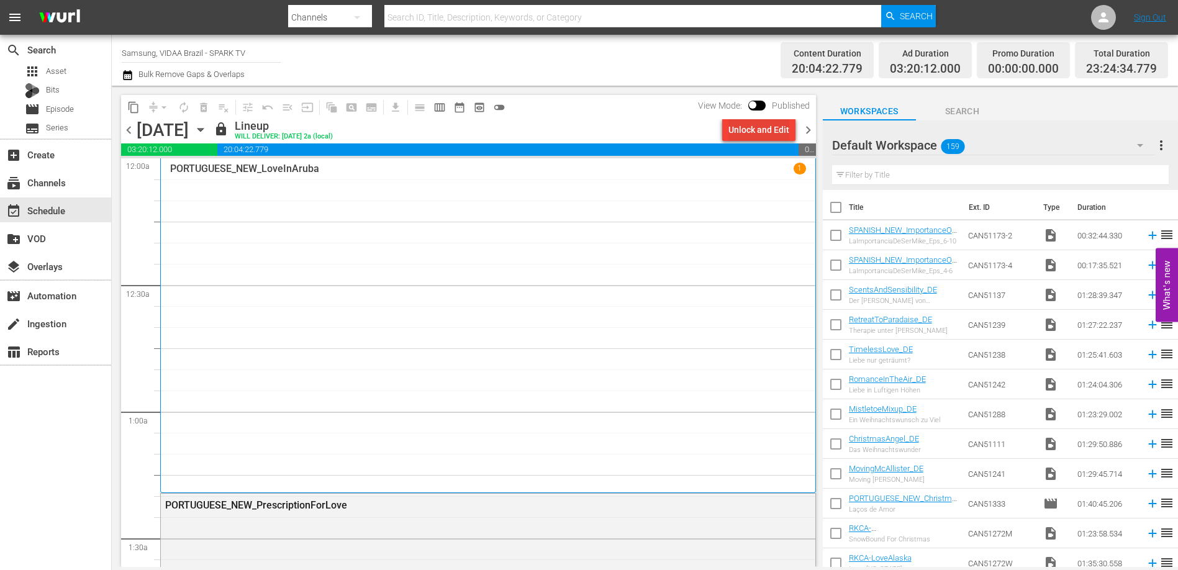
click at [745, 134] on div "Unlock and Edit" at bounding box center [759, 130] width 61 height 22
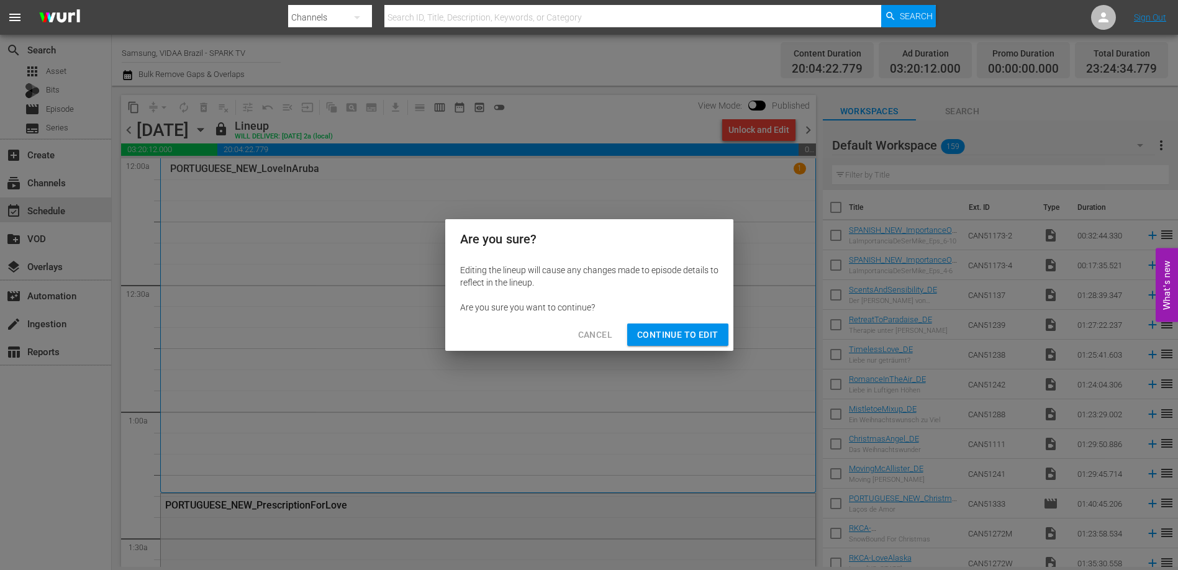
click at [704, 336] on span "Continue to Edit" at bounding box center [677, 335] width 81 height 16
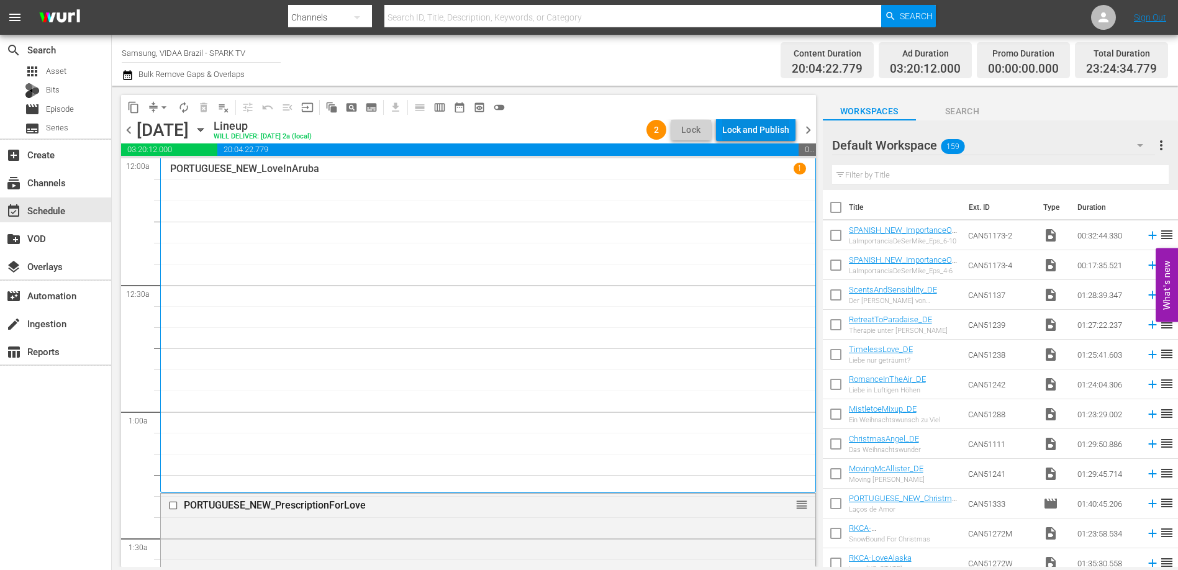
click at [752, 126] on div "Lock and Publish" at bounding box center [755, 130] width 67 height 22
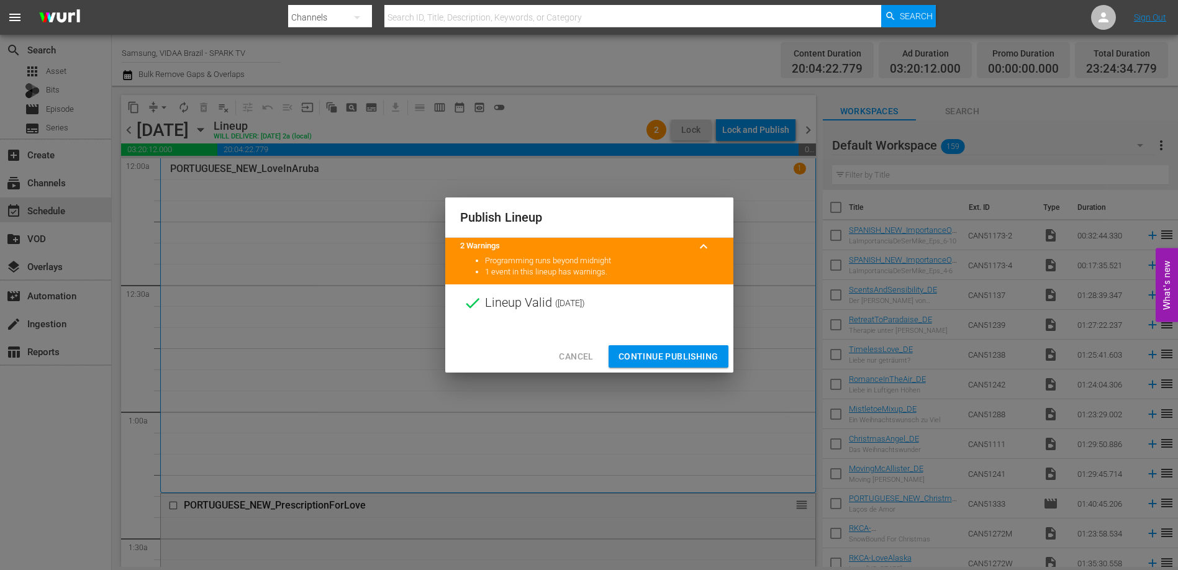
click at [693, 351] on span "Continue Publishing" at bounding box center [669, 357] width 100 height 16
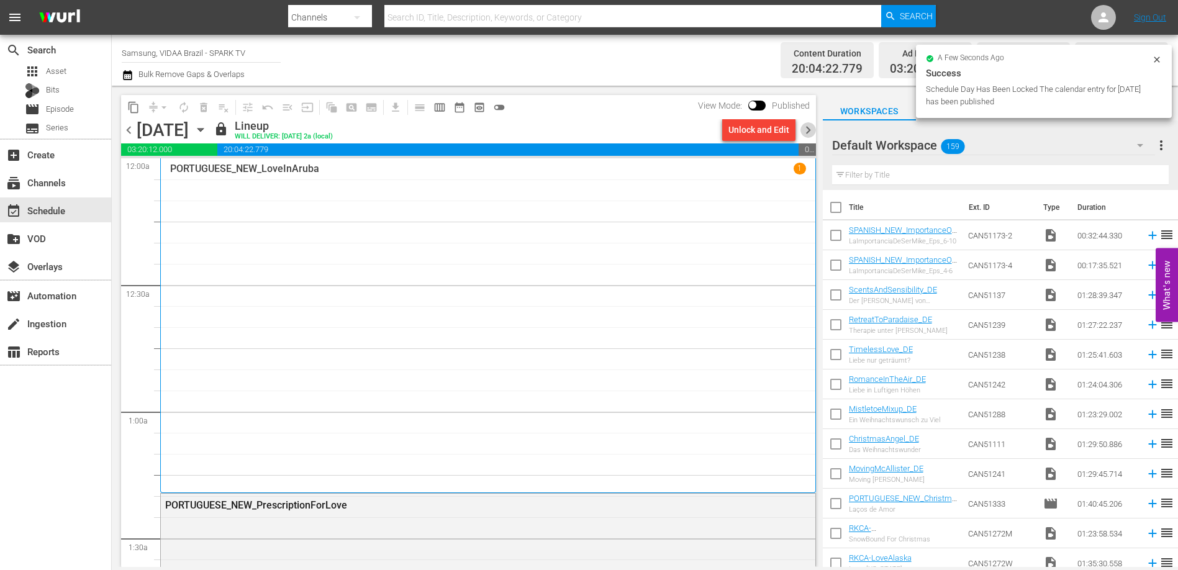
click at [812, 130] on span "chevron_right" at bounding box center [809, 130] width 16 height 16
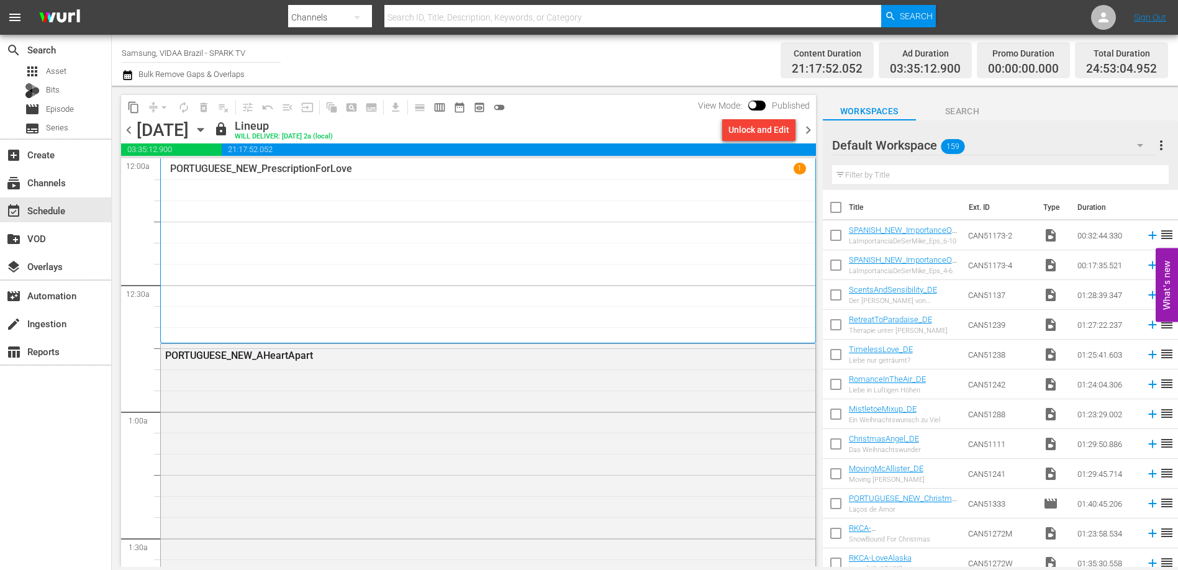
click at [779, 134] on div "Unlock and Edit" at bounding box center [759, 130] width 61 height 22
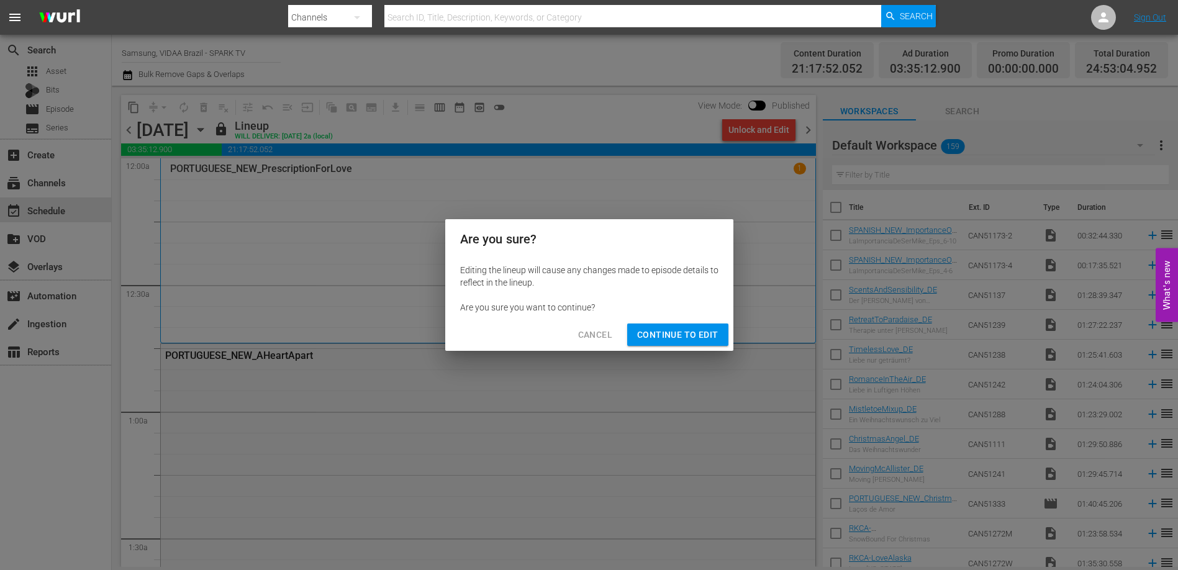
click at [667, 333] on span "Continue to Edit" at bounding box center [677, 335] width 81 height 16
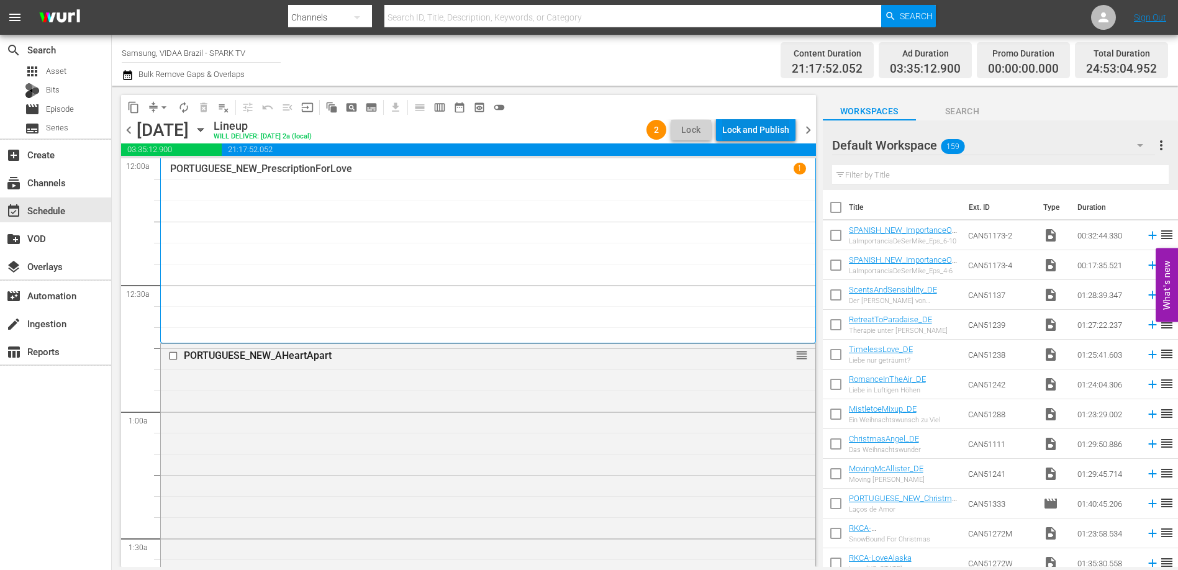
click at [754, 125] on div "Lock and Publish" at bounding box center [755, 130] width 67 height 22
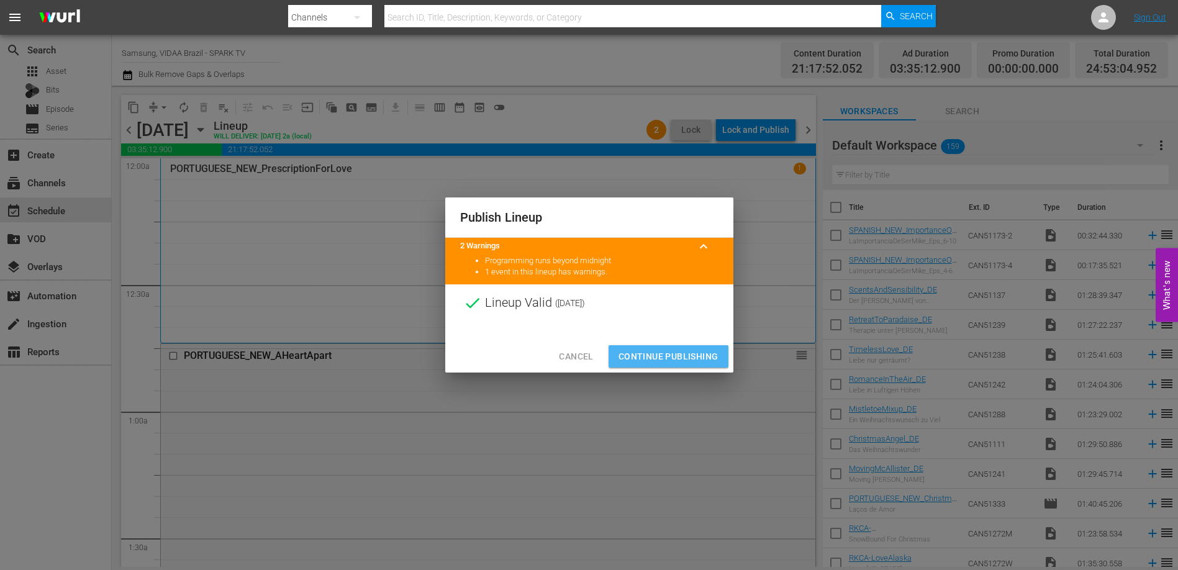
click at [682, 357] on span "Continue Publishing" at bounding box center [669, 357] width 100 height 16
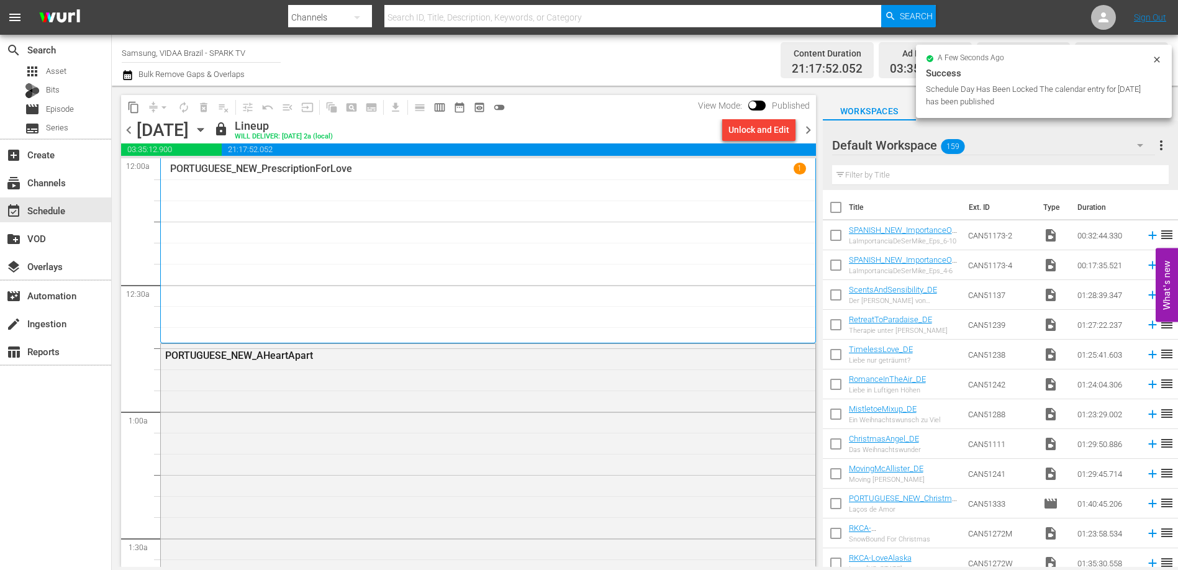
click at [804, 127] on span "chevron_right" at bounding box center [809, 130] width 16 height 16
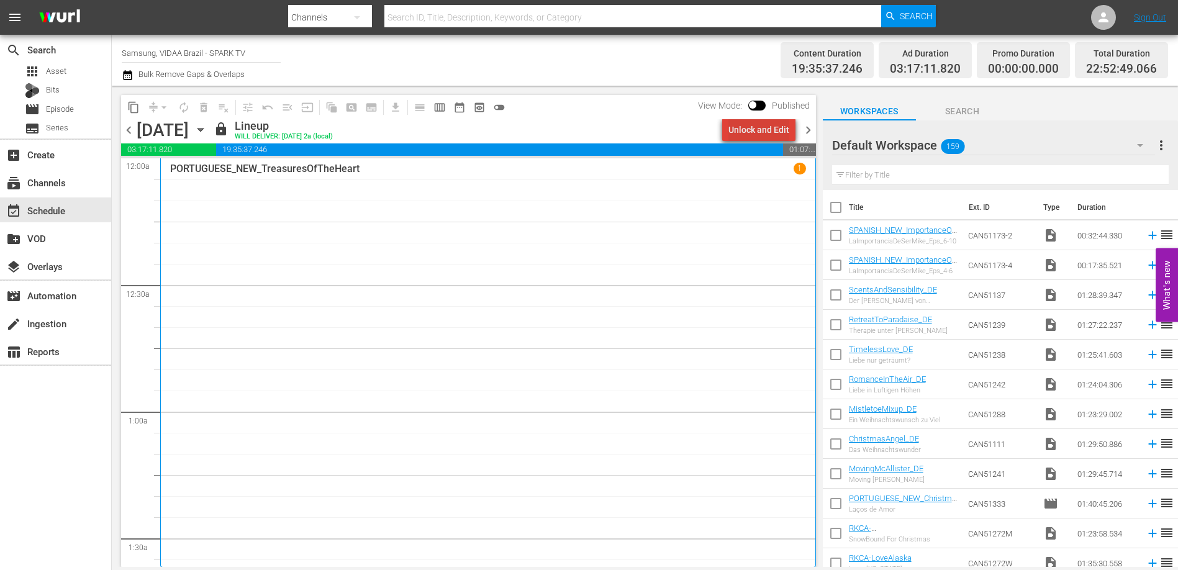
click at [782, 132] on div "Unlock and Edit" at bounding box center [759, 130] width 61 height 22
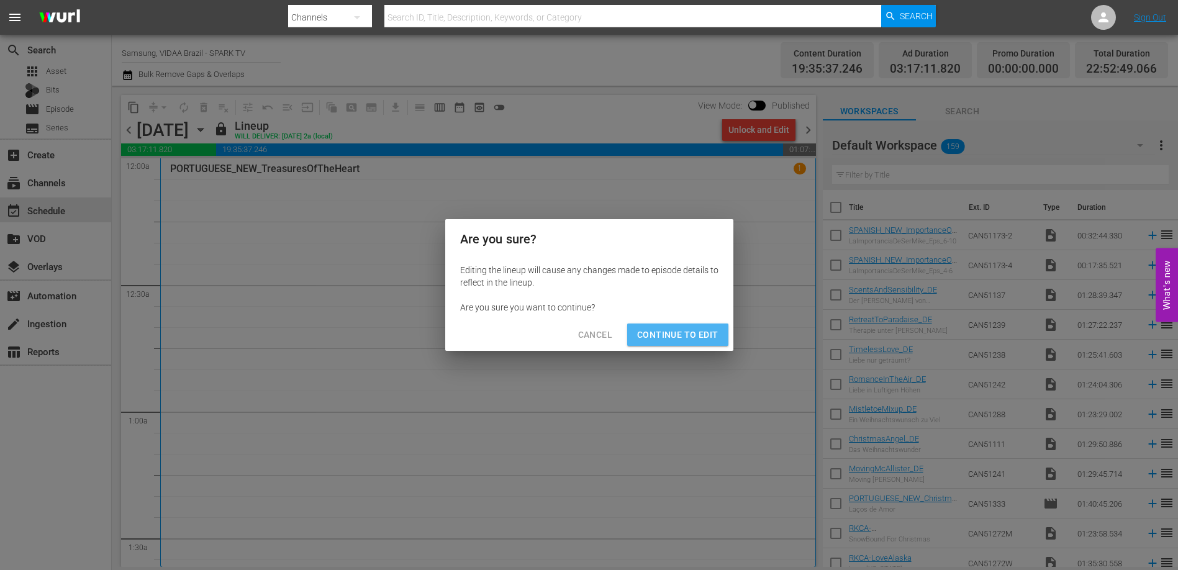
click at [698, 333] on span "Continue to Edit" at bounding box center [677, 335] width 81 height 16
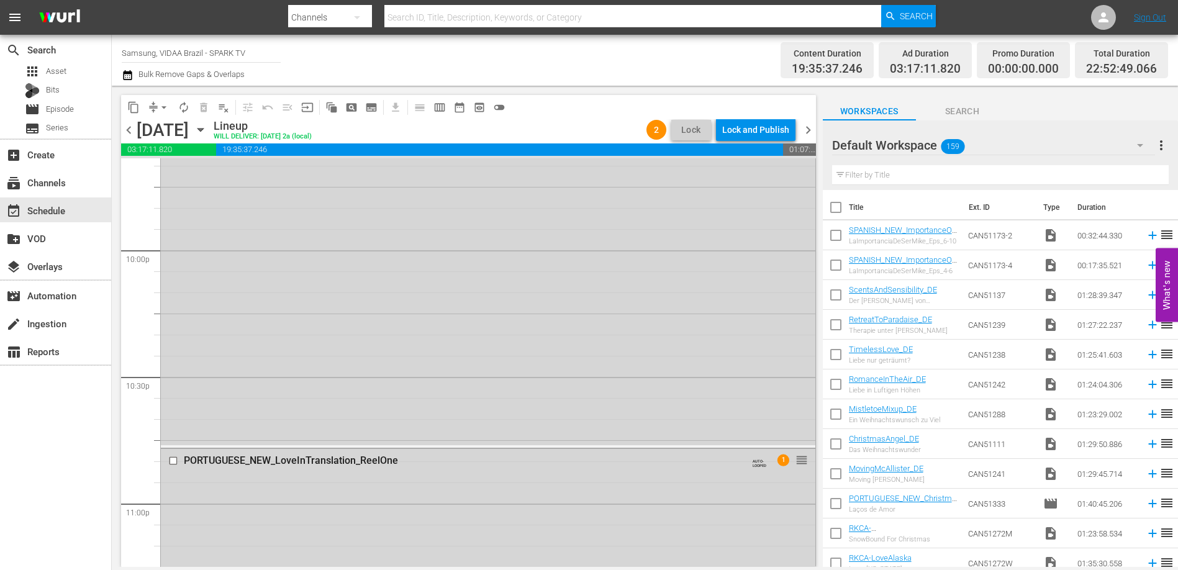
scroll to position [5465, 0]
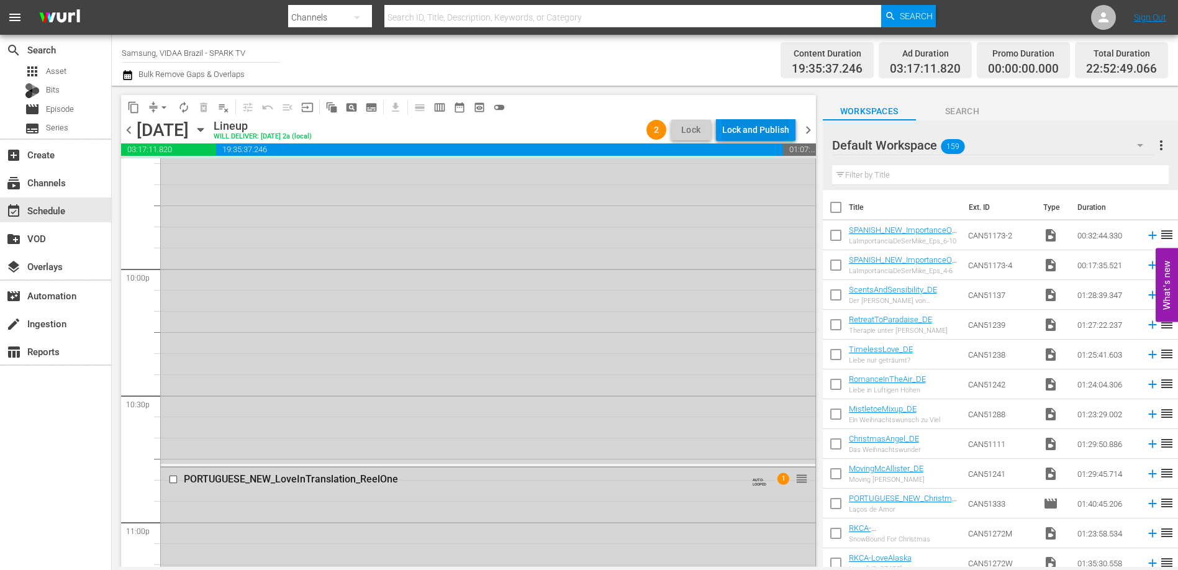
click at [755, 127] on div "Lock and Publish" at bounding box center [755, 130] width 67 height 22
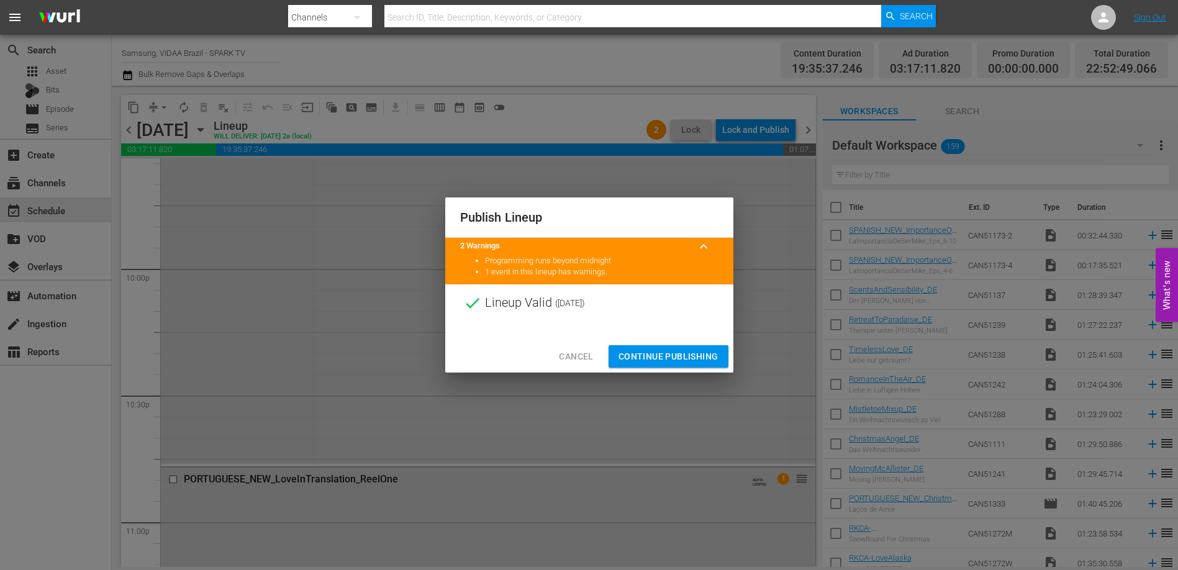
click at [688, 353] on span "Continue Publishing" at bounding box center [669, 357] width 100 height 16
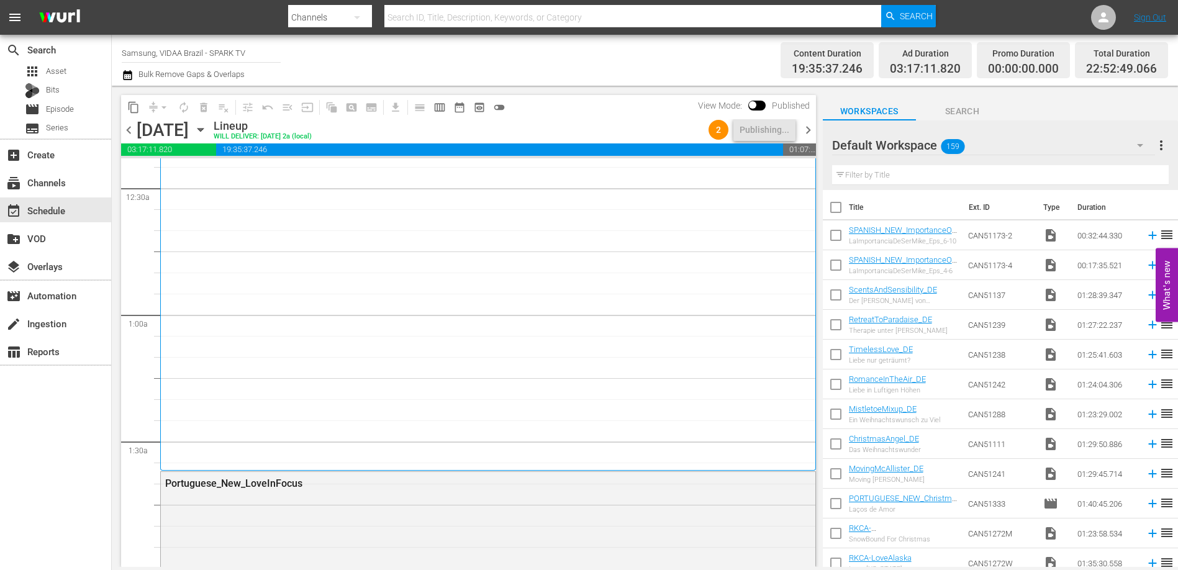
scroll to position [0, 0]
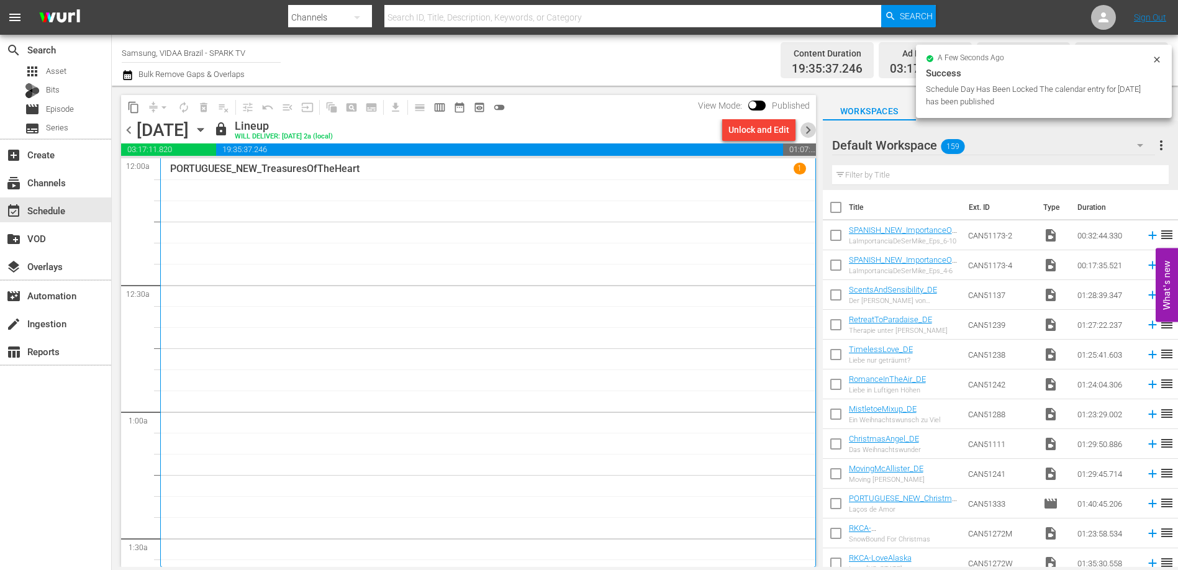
click at [810, 133] on span "chevron_right" at bounding box center [809, 130] width 16 height 16
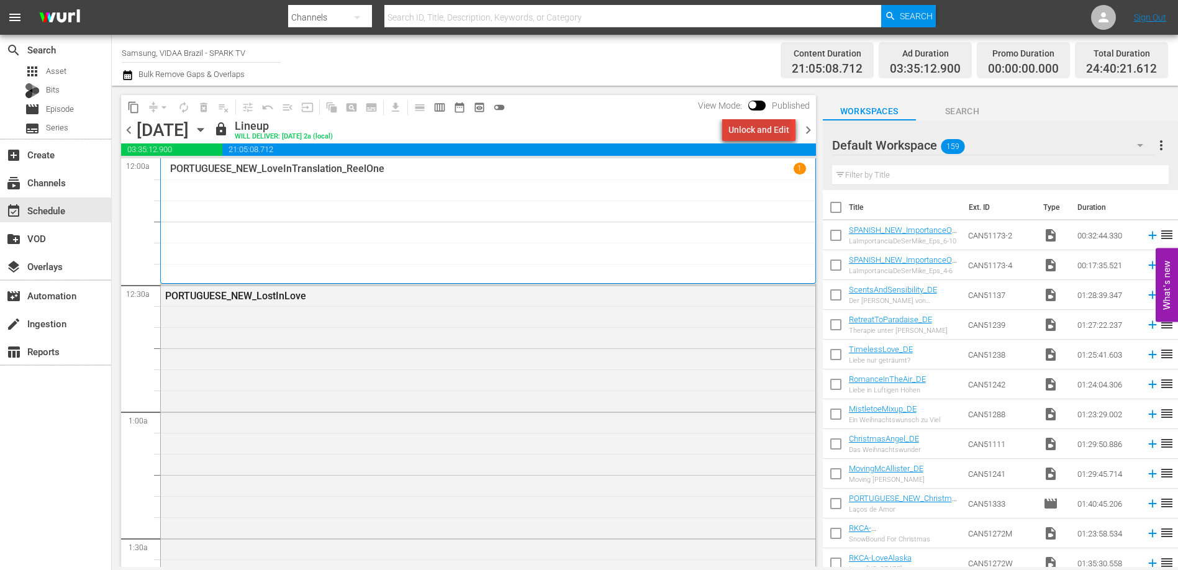
click at [763, 130] on div "Unlock and Edit" at bounding box center [759, 130] width 61 height 22
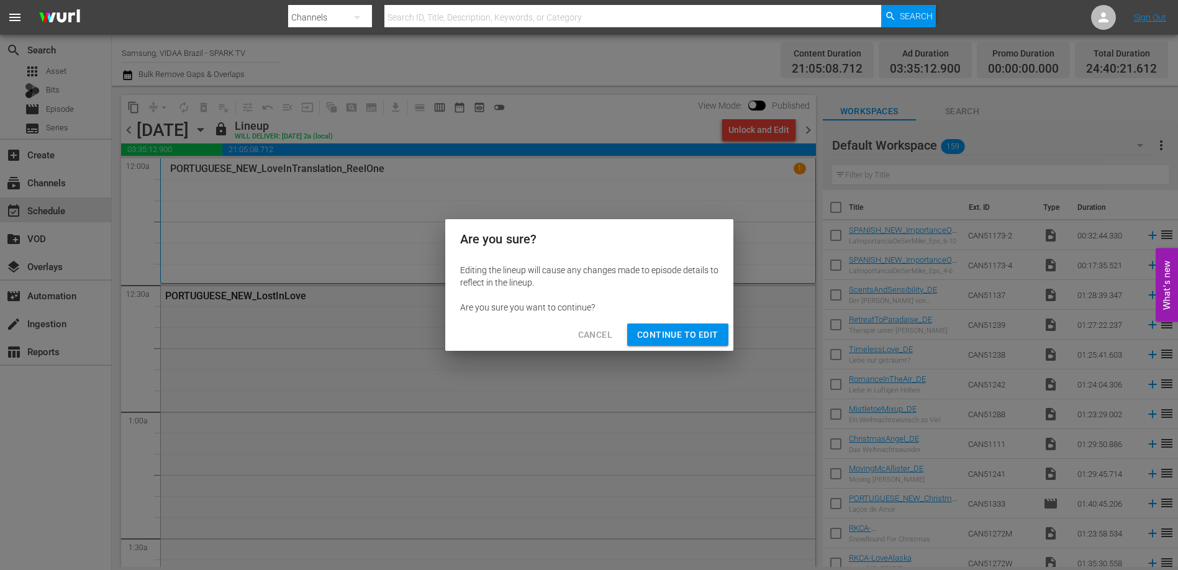
click at [665, 338] on span "Continue to Edit" at bounding box center [677, 335] width 81 height 16
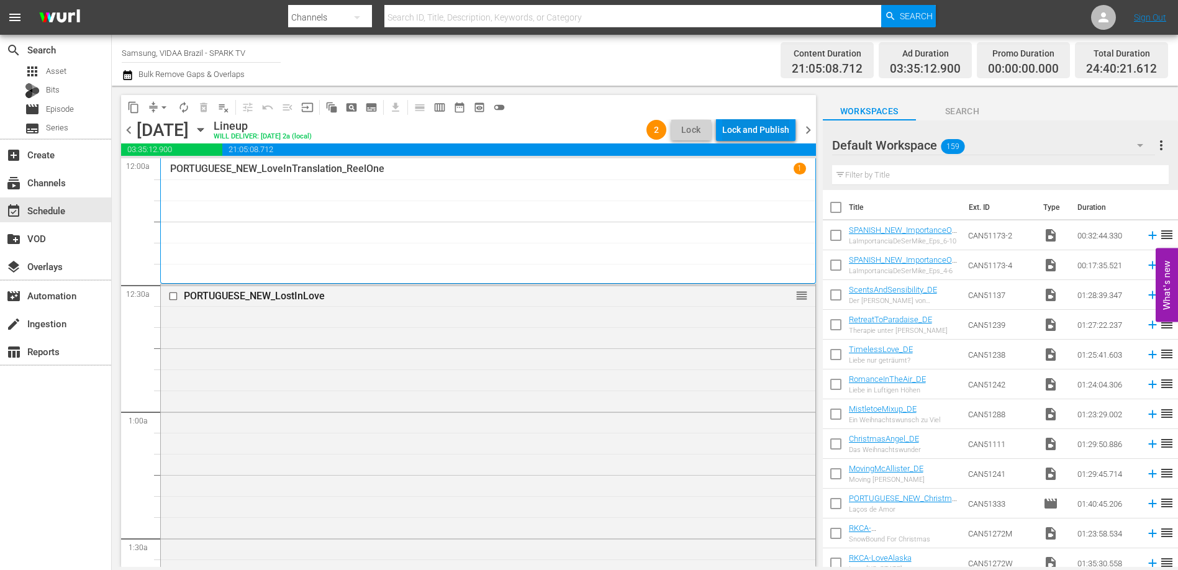
click at [736, 126] on div "Lock and Publish" at bounding box center [755, 130] width 67 height 22
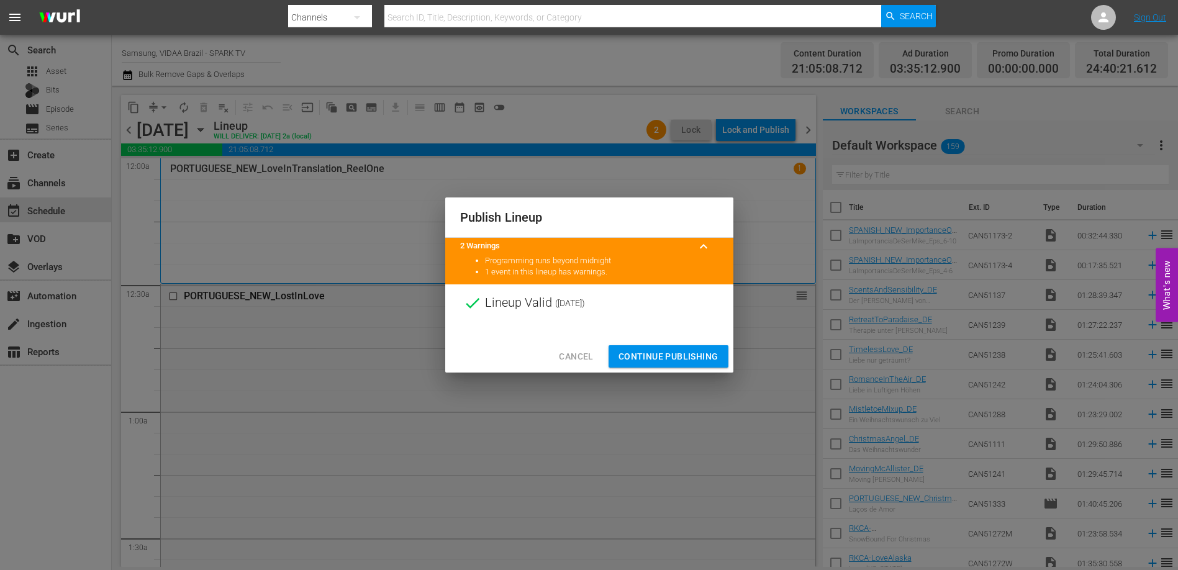
click at [691, 353] on span "Continue Publishing" at bounding box center [669, 357] width 100 height 16
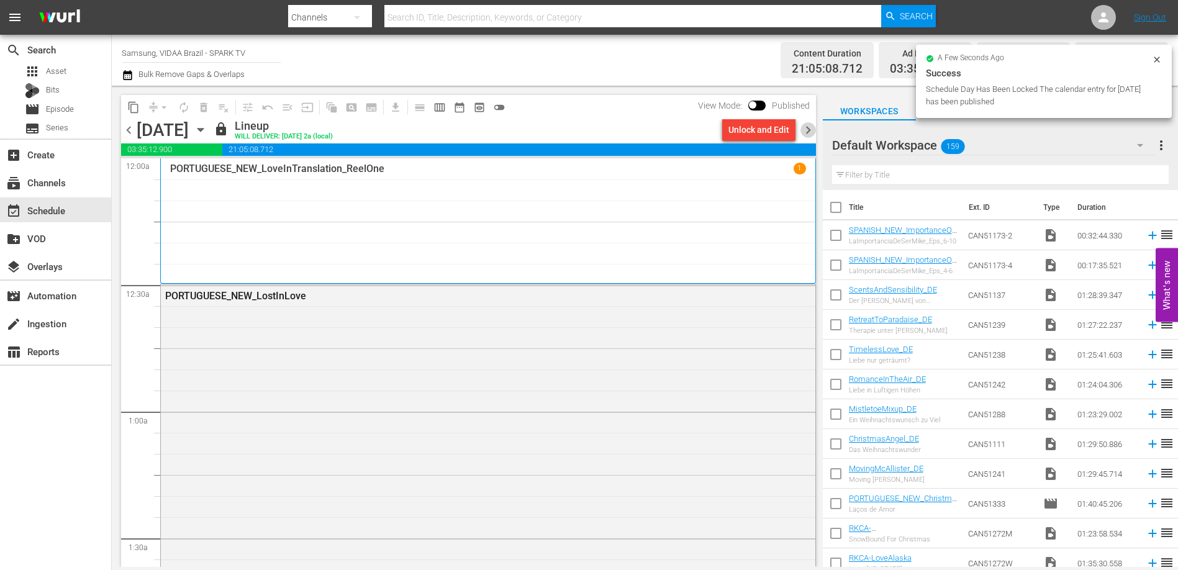
click at [810, 132] on span "chevron_right" at bounding box center [809, 130] width 16 height 16
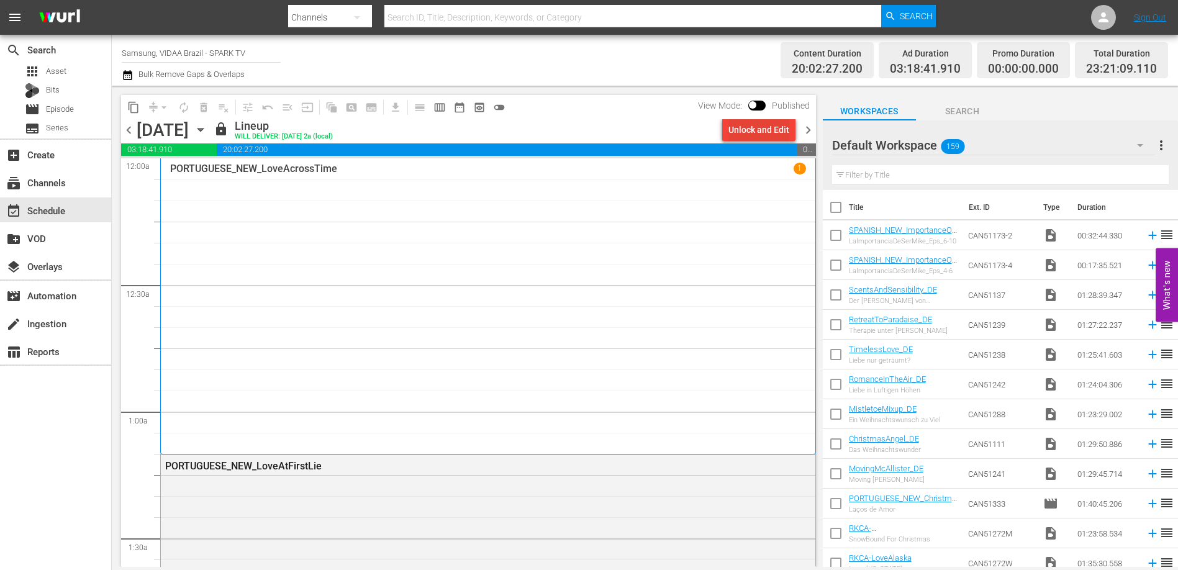
click at [760, 127] on div "Unlock and Edit" at bounding box center [759, 130] width 61 height 22
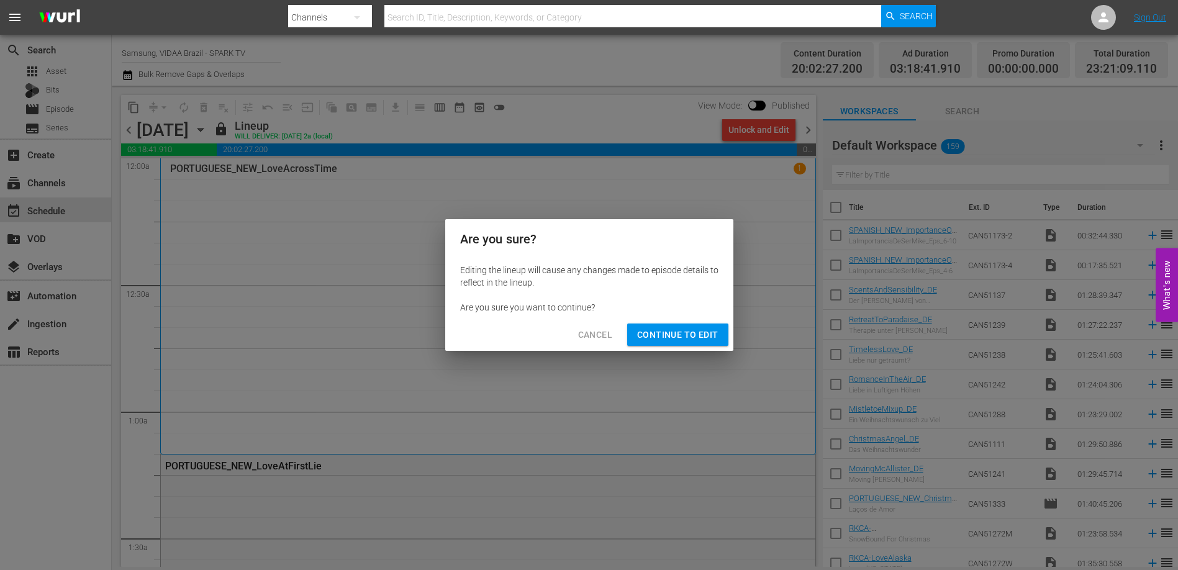
click at [693, 343] on button "Continue to Edit" at bounding box center [677, 335] width 101 height 23
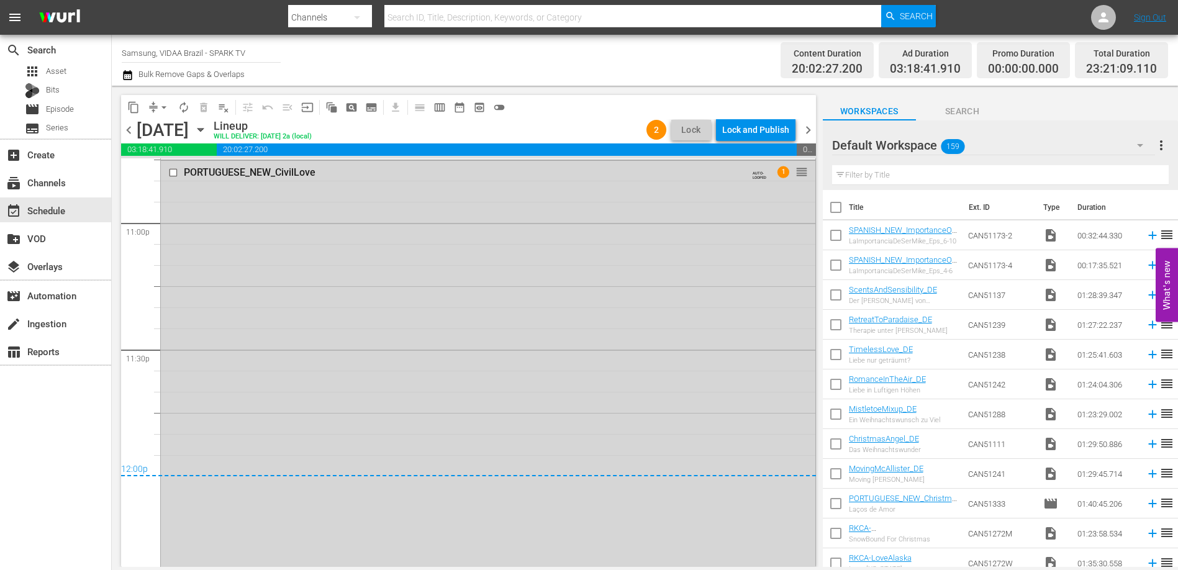
scroll to position [5806, 0]
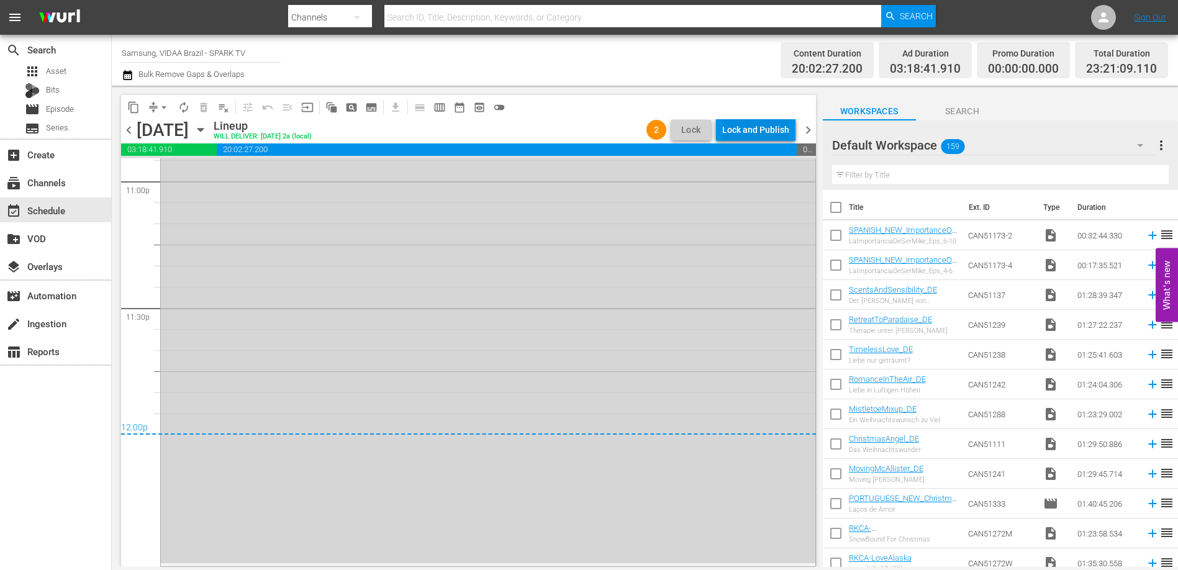
click at [759, 128] on div "Lock and Publish" at bounding box center [755, 130] width 67 height 22
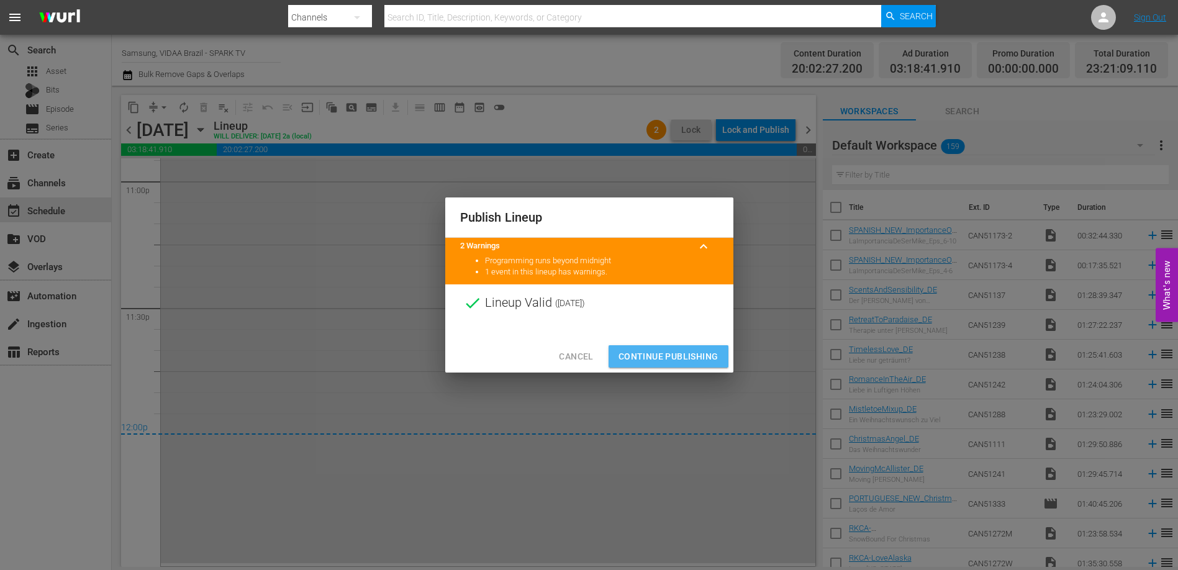
click at [706, 355] on span "Continue Publishing" at bounding box center [669, 357] width 100 height 16
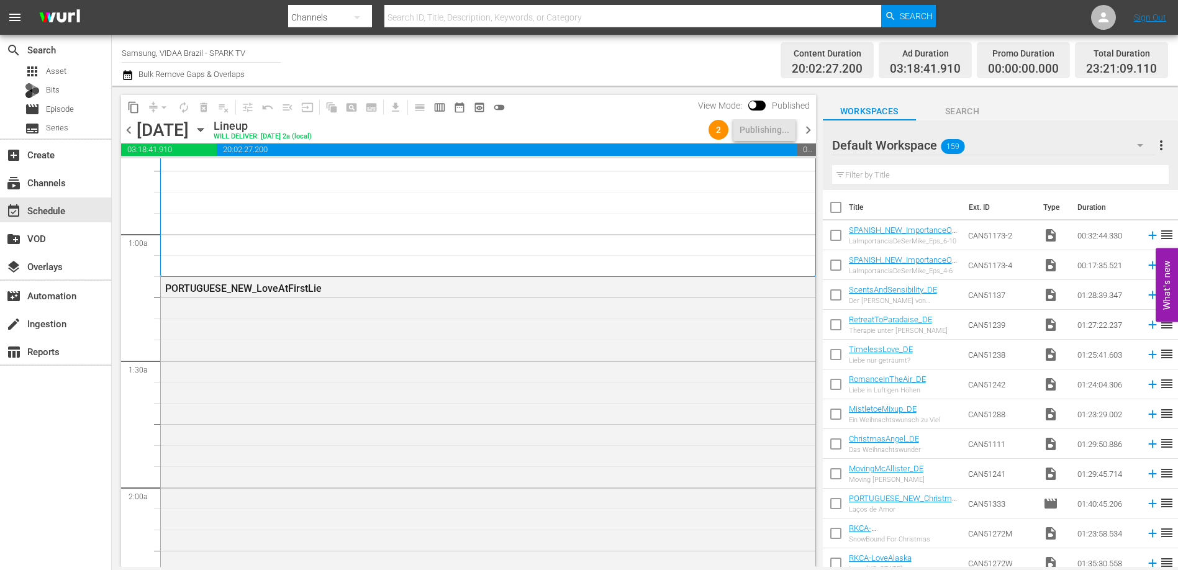
scroll to position [0, 0]
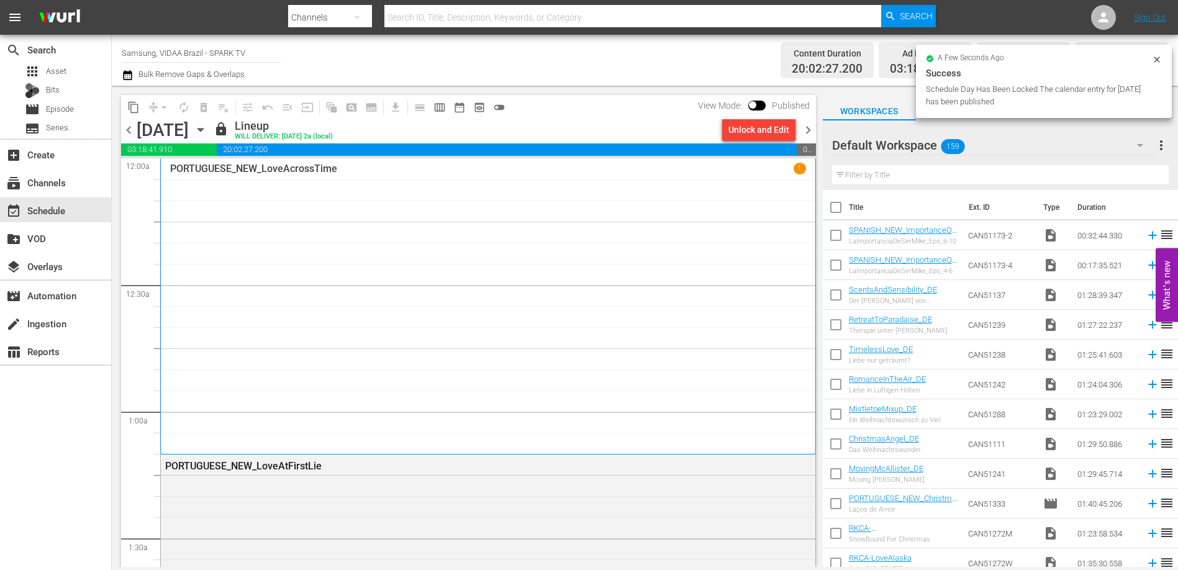
click at [809, 132] on span "chevron_right" at bounding box center [809, 130] width 16 height 16
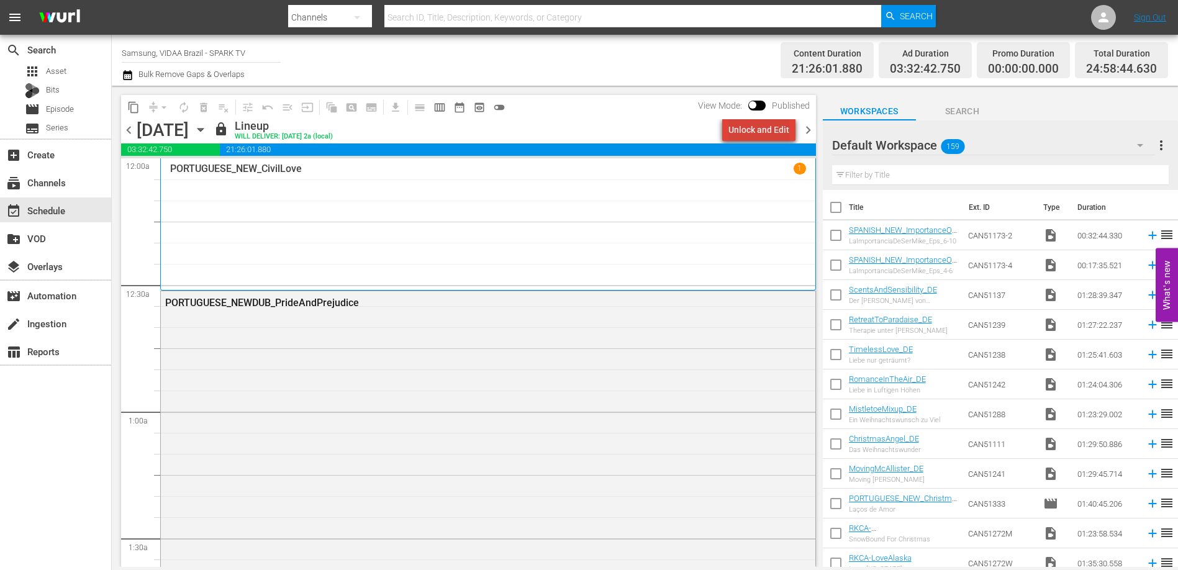
click at [768, 127] on div "Unlock and Edit" at bounding box center [759, 130] width 61 height 22
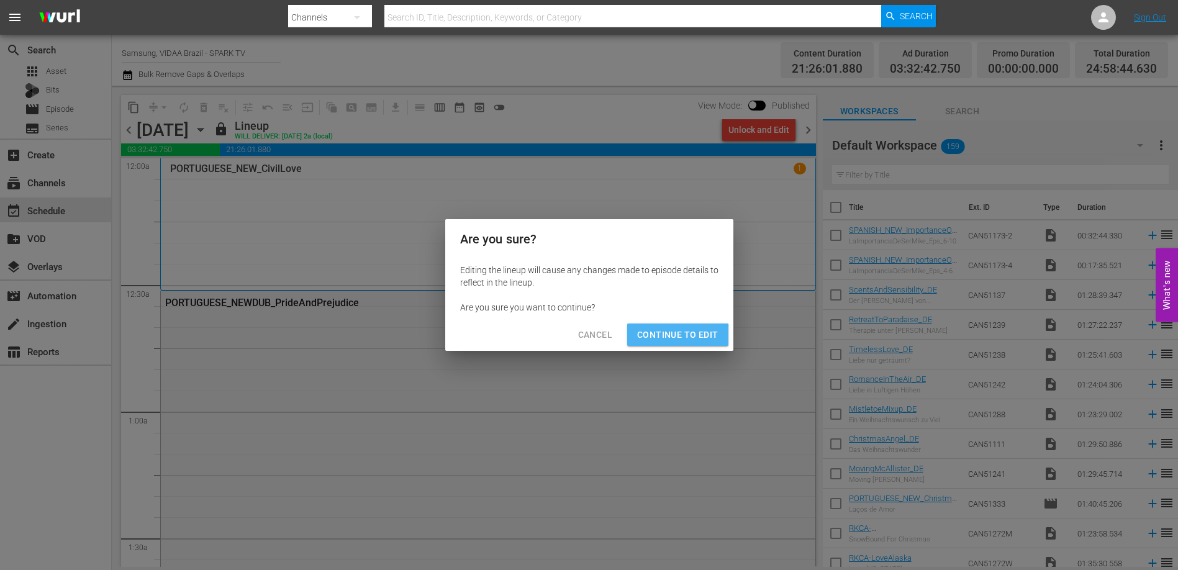
click at [672, 337] on span "Continue to Edit" at bounding box center [677, 335] width 81 height 16
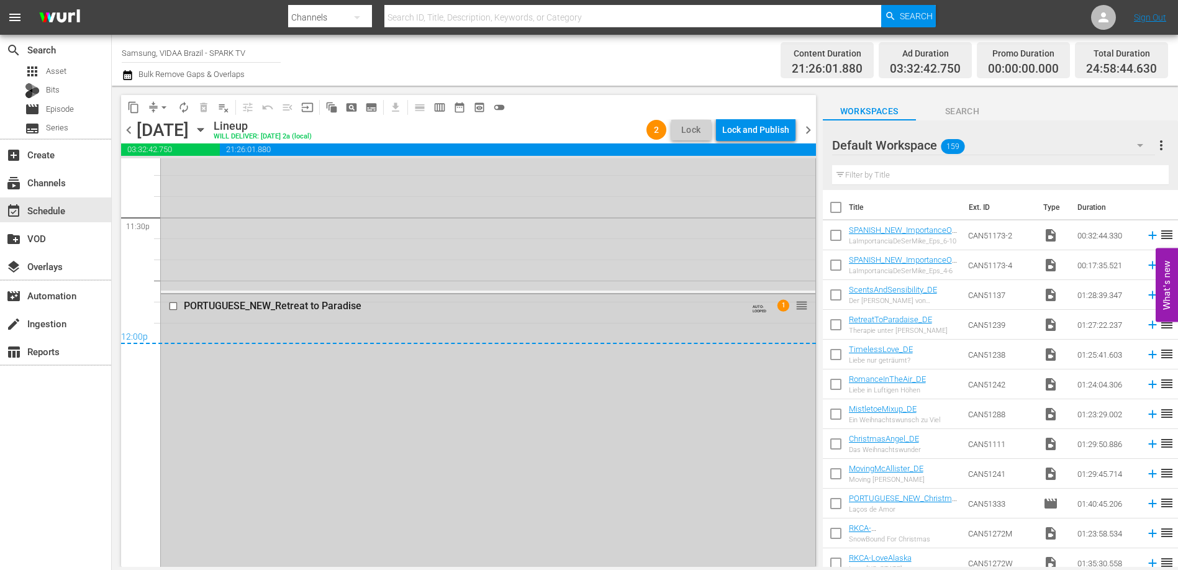
scroll to position [5848, 0]
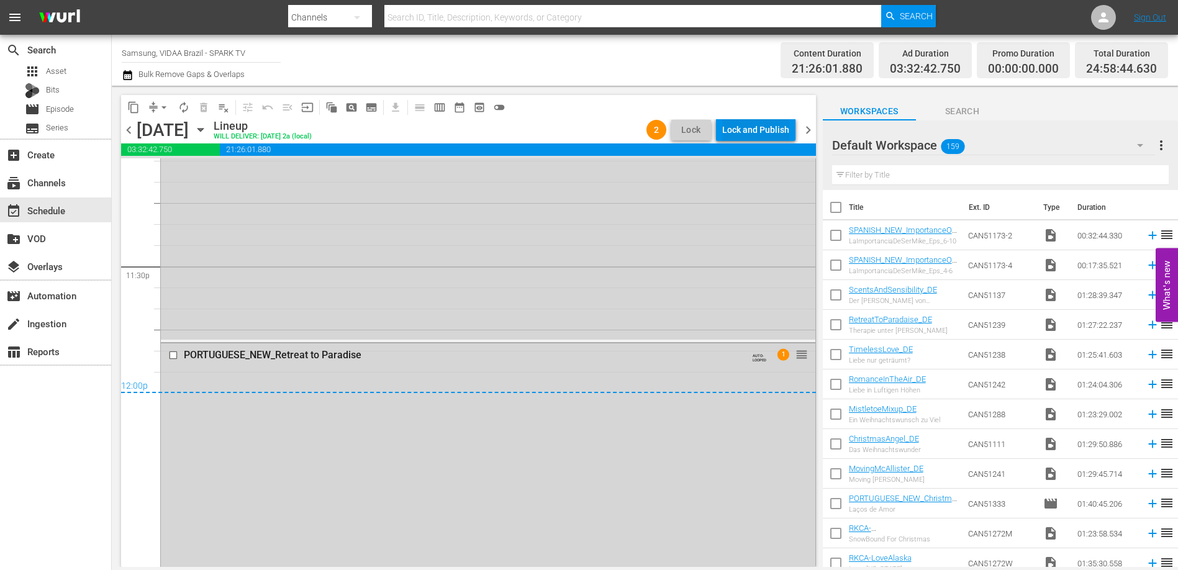
click at [753, 127] on div "Lock and Publish" at bounding box center [755, 130] width 67 height 22
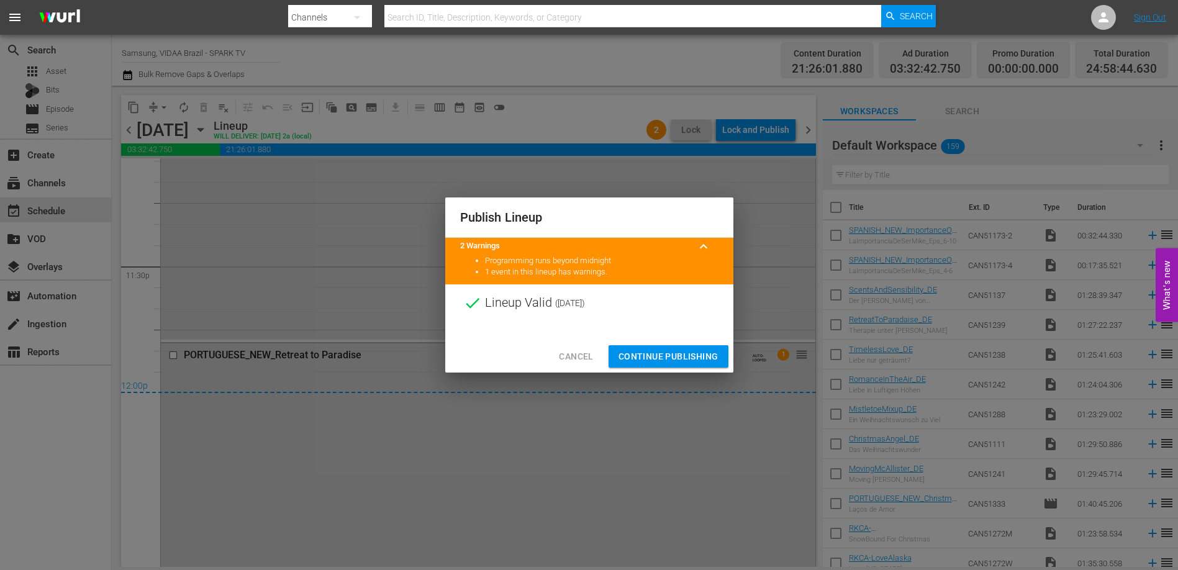
click at [698, 350] on span "Continue Publishing" at bounding box center [669, 357] width 100 height 16
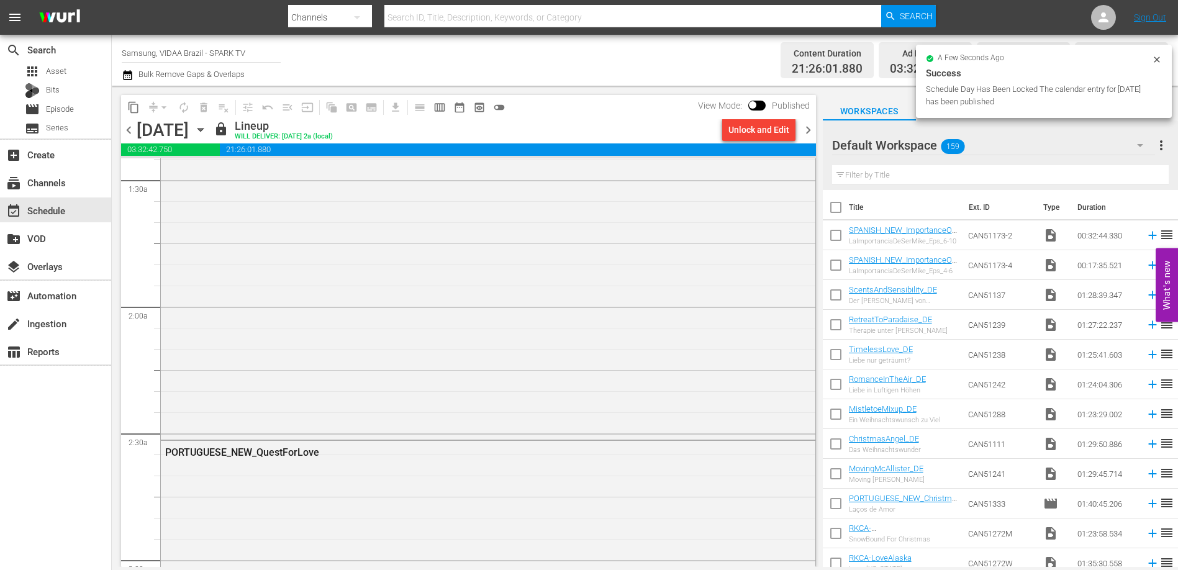
scroll to position [0, 0]
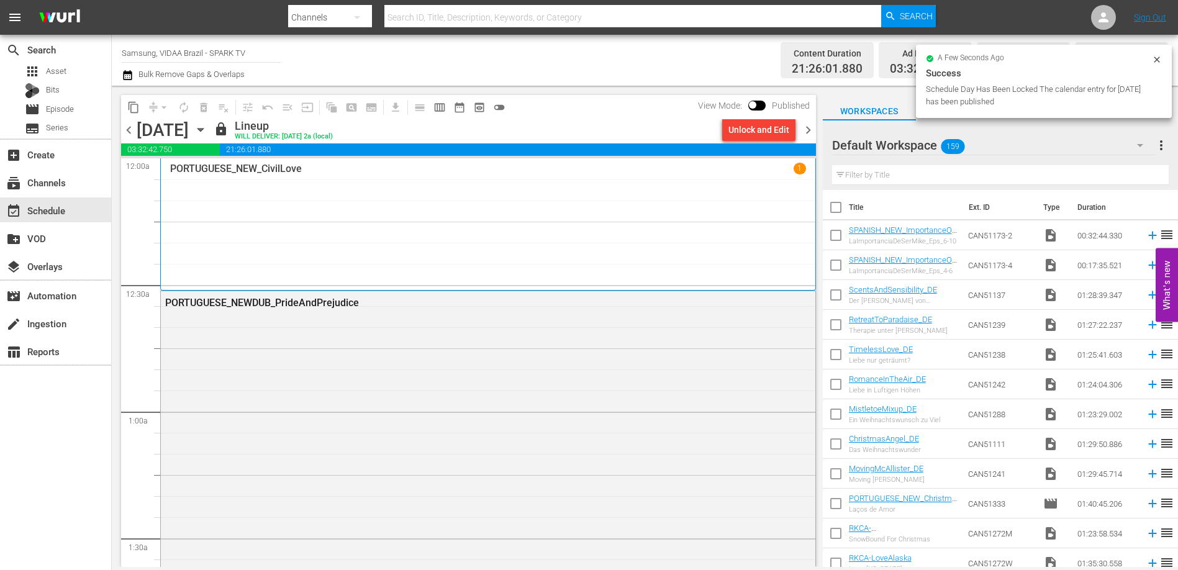
click at [813, 132] on span "chevron_right" at bounding box center [809, 130] width 16 height 16
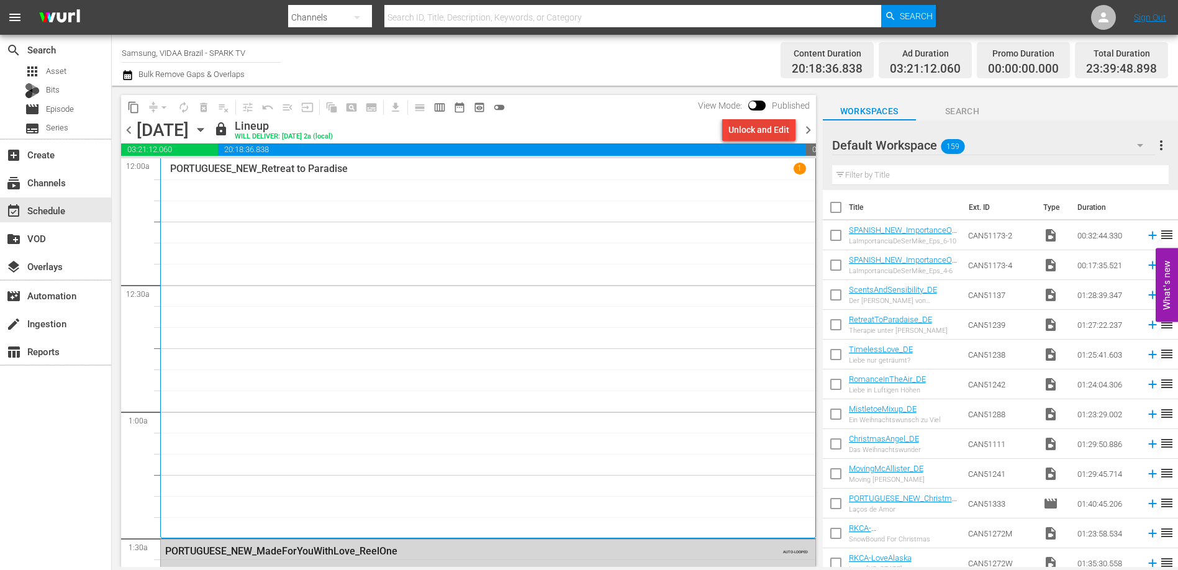
click at [749, 123] on div "Unlock and Edit" at bounding box center [759, 130] width 61 height 22
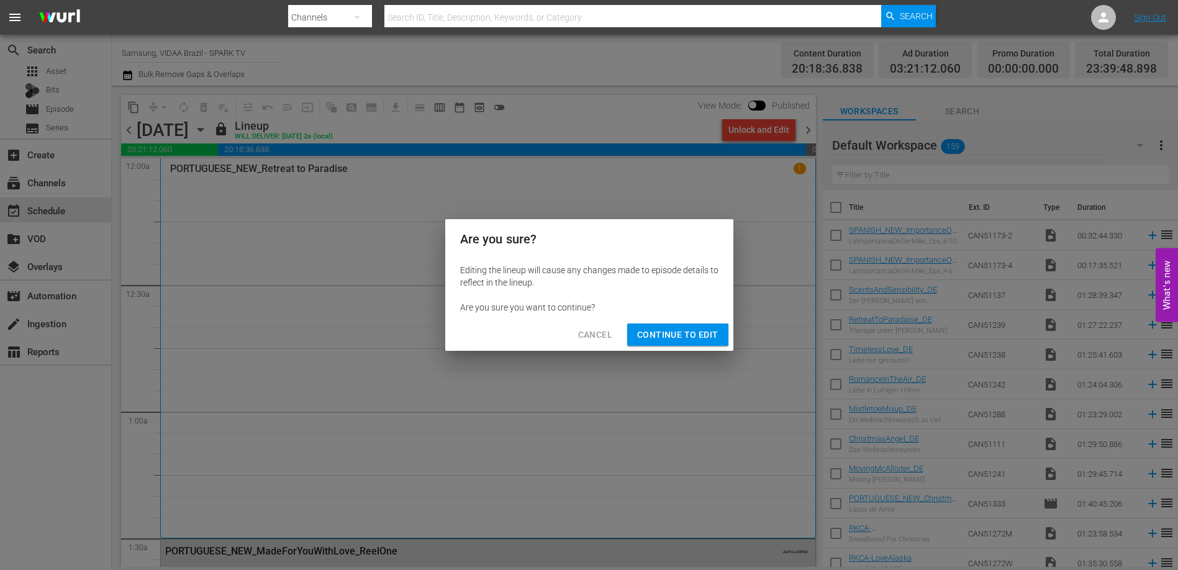
click at [686, 336] on span "Continue to Edit" at bounding box center [677, 335] width 81 height 16
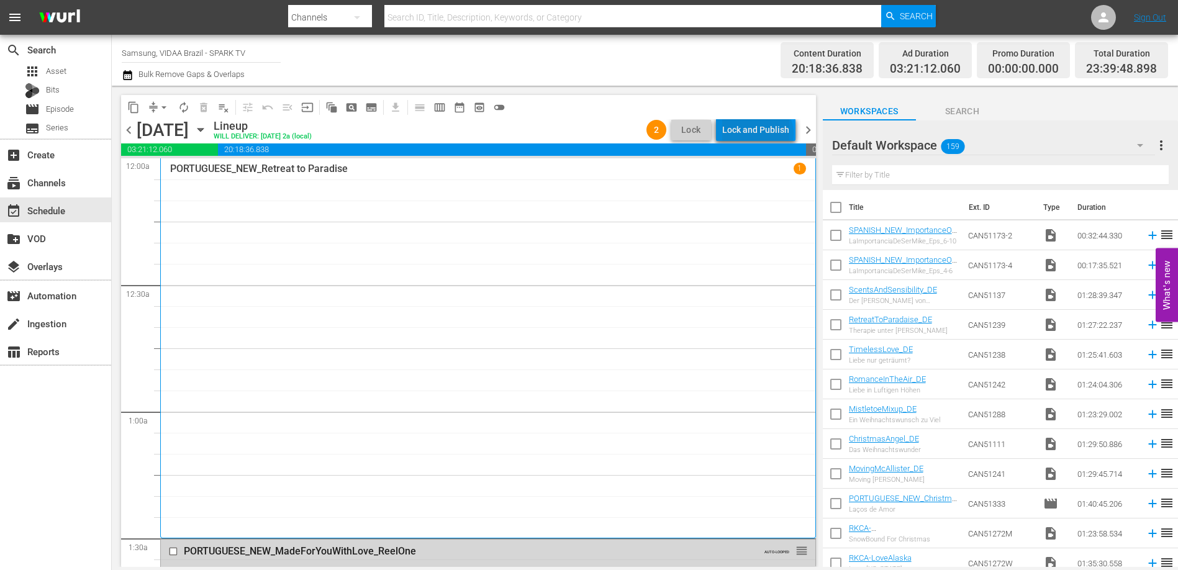
click at [760, 134] on div "Lock and Publish" at bounding box center [755, 130] width 67 height 22
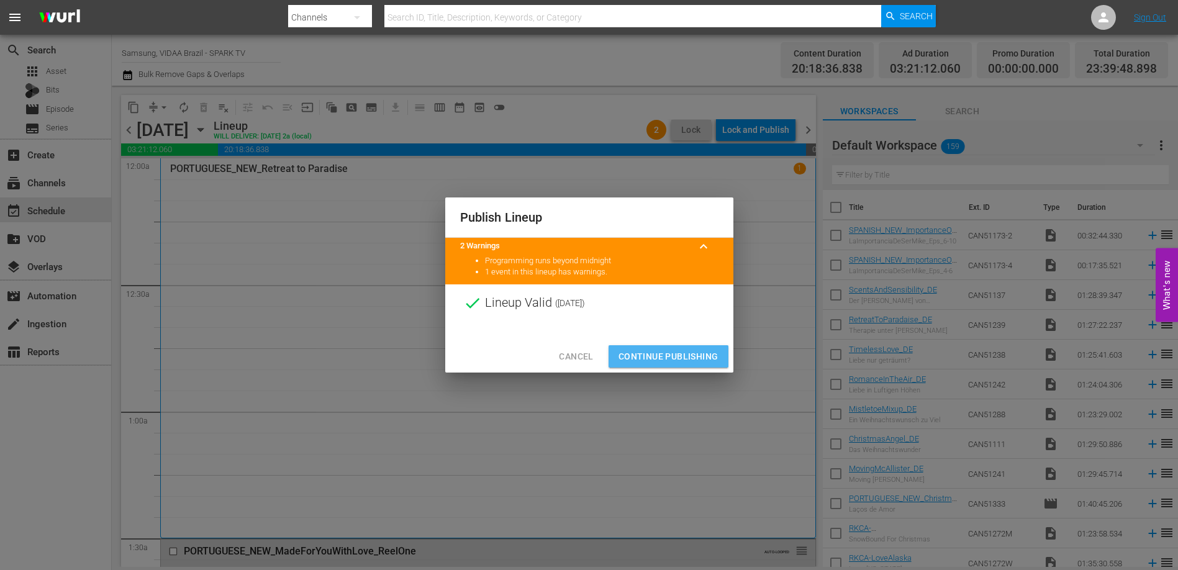
click at [663, 349] on span "Continue Publishing" at bounding box center [669, 357] width 100 height 16
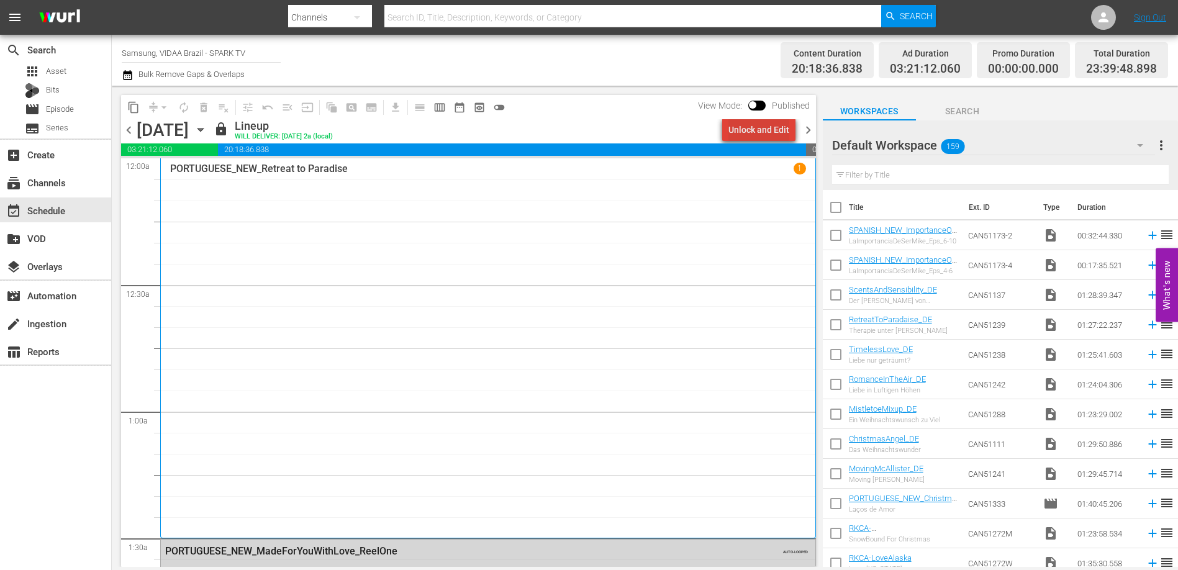
click at [781, 127] on div "Unlock and Edit" at bounding box center [759, 130] width 61 height 22
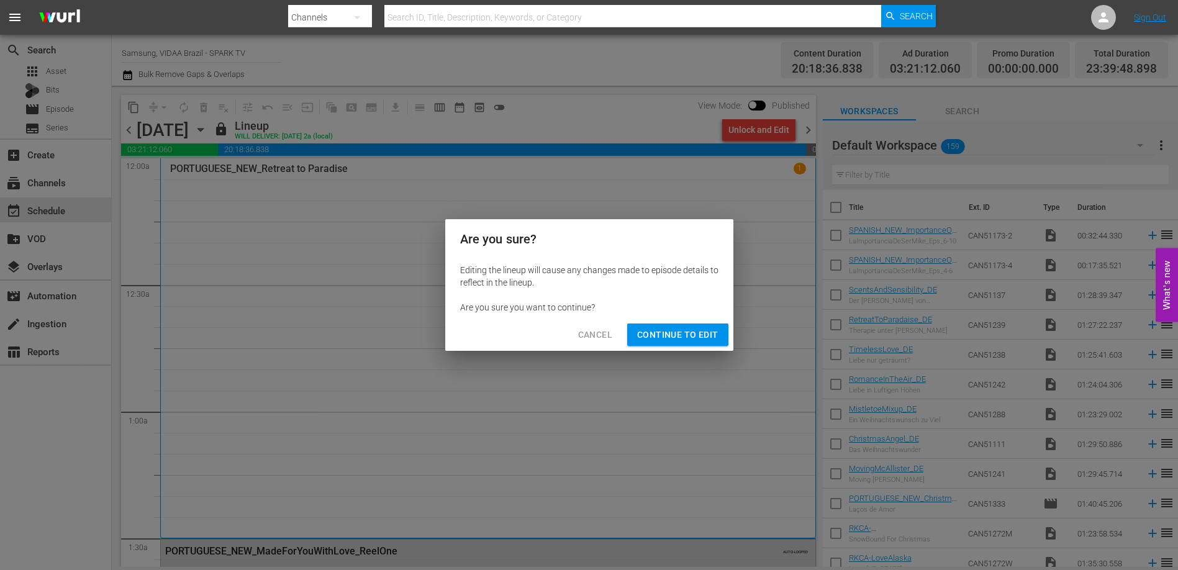
click at [681, 331] on span "Continue to Edit" at bounding box center [677, 335] width 81 height 16
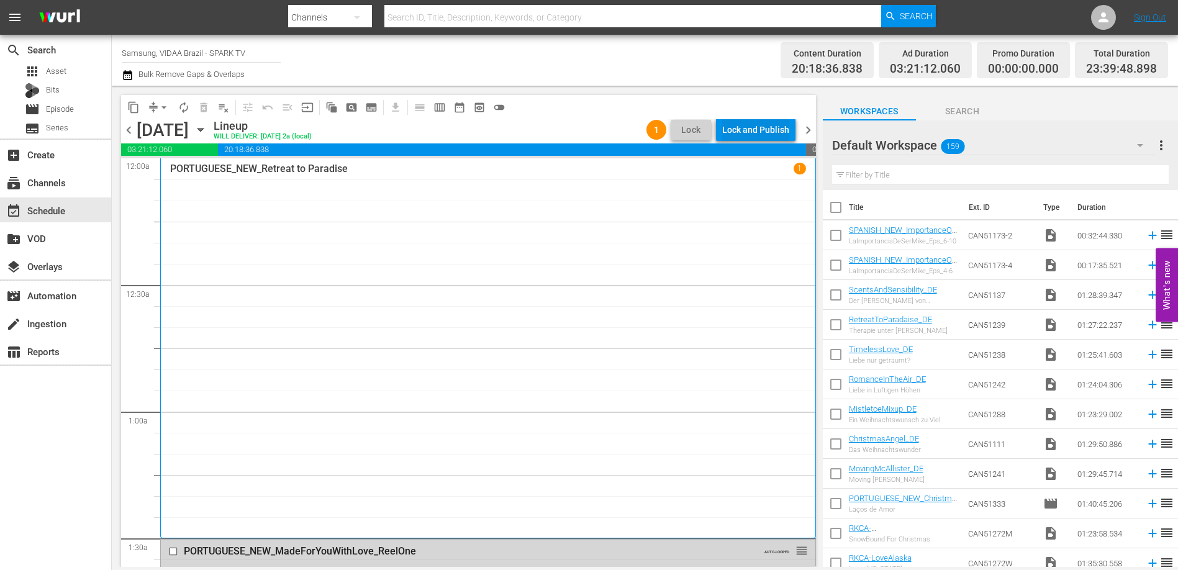
click at [768, 130] on div "Lock and Publish" at bounding box center [755, 130] width 67 height 22
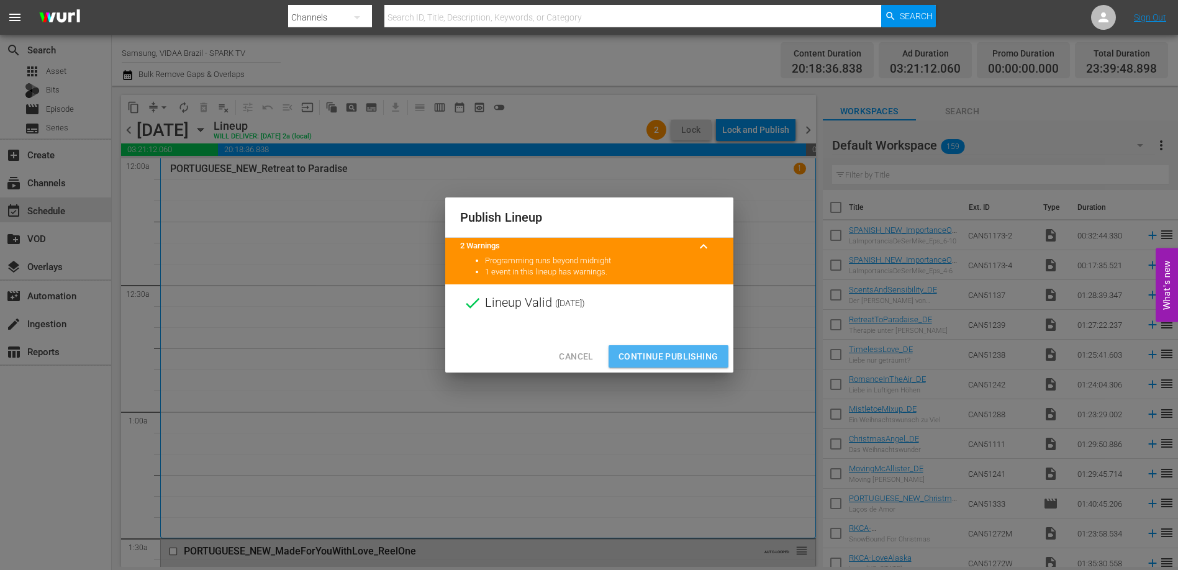
click at [688, 357] on span "Continue Publishing" at bounding box center [669, 357] width 100 height 16
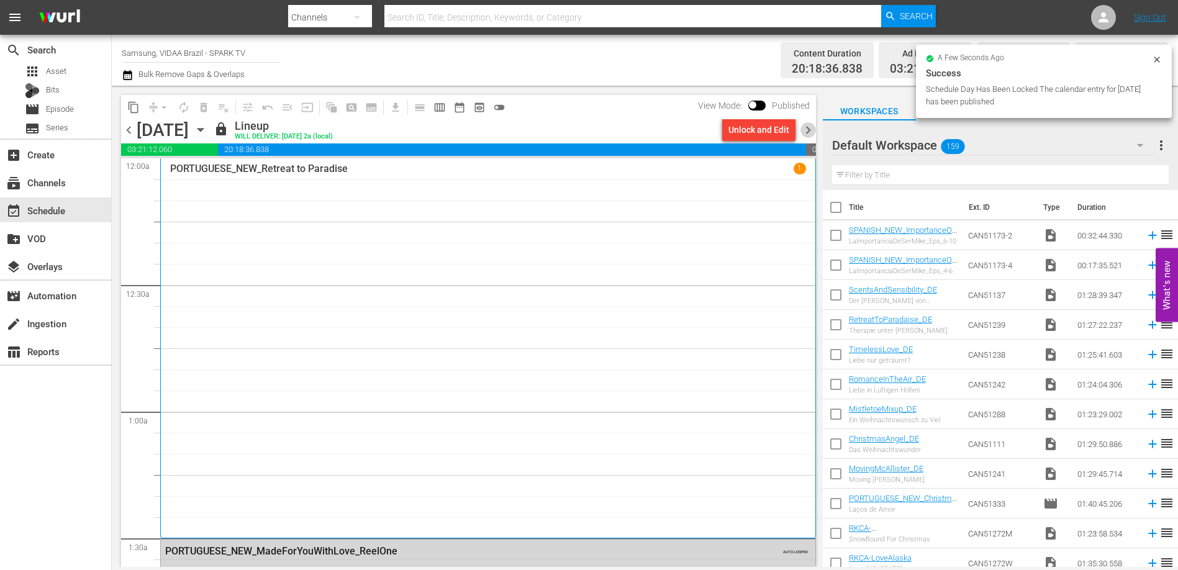
click at [807, 133] on span "chevron_right" at bounding box center [809, 130] width 16 height 16
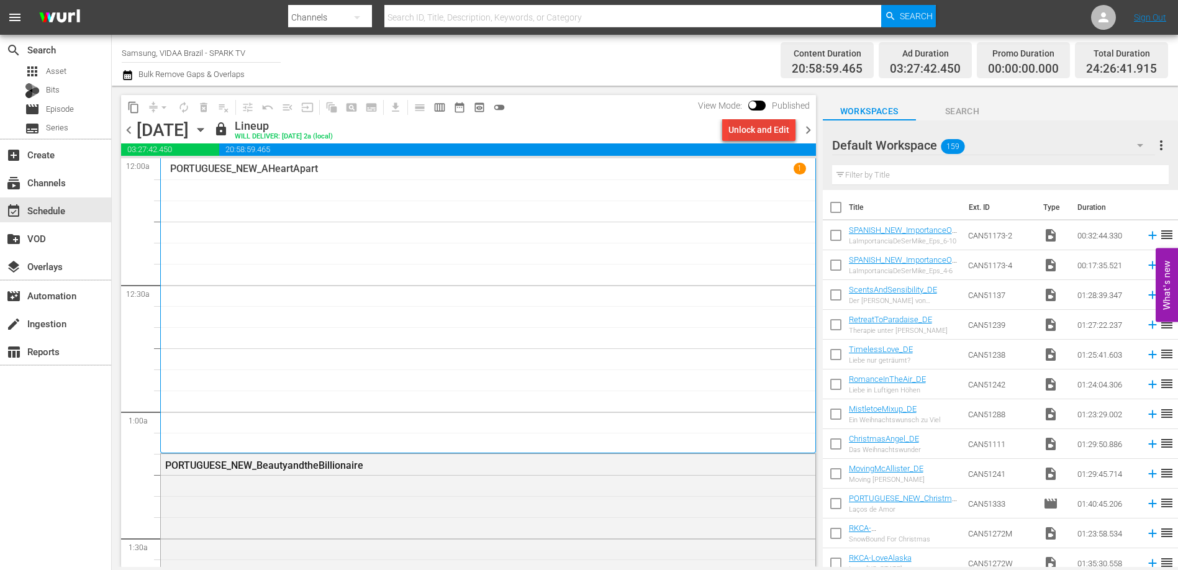
click at [775, 131] on div "Unlock and Edit" at bounding box center [759, 130] width 61 height 22
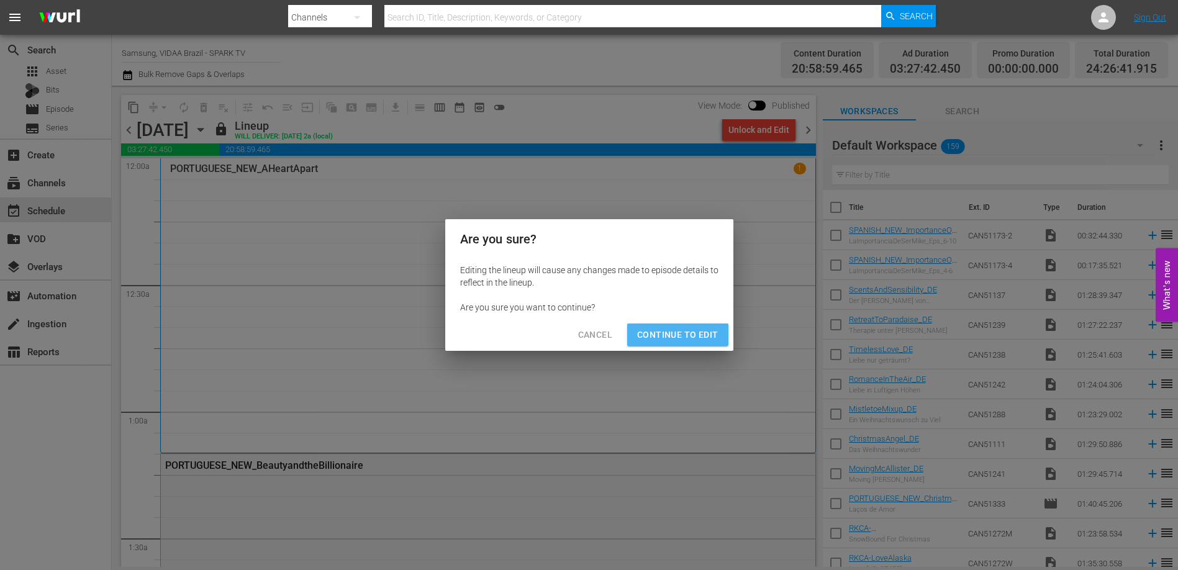
click at [693, 332] on span "Continue to Edit" at bounding box center [677, 335] width 81 height 16
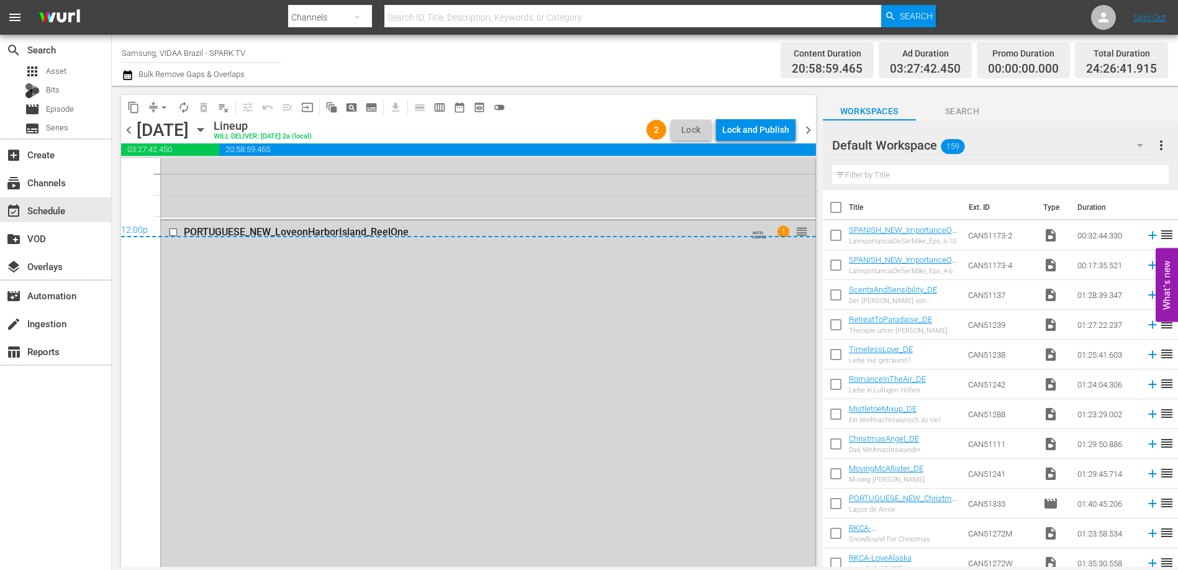
scroll to position [5974, 0]
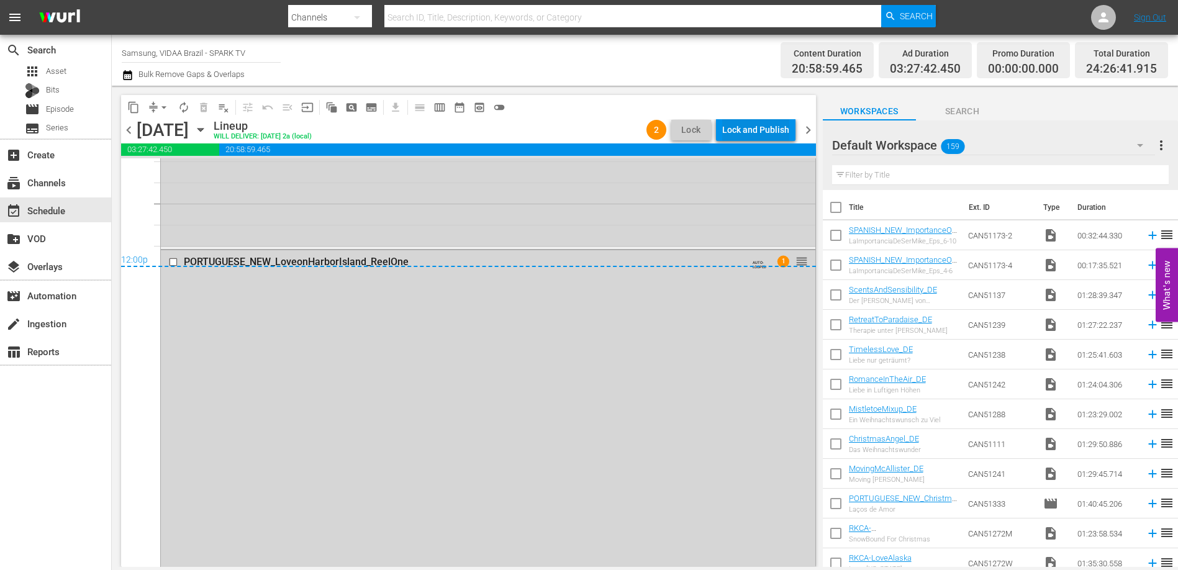
click at [736, 136] on div "Lock and Publish" at bounding box center [755, 130] width 67 height 22
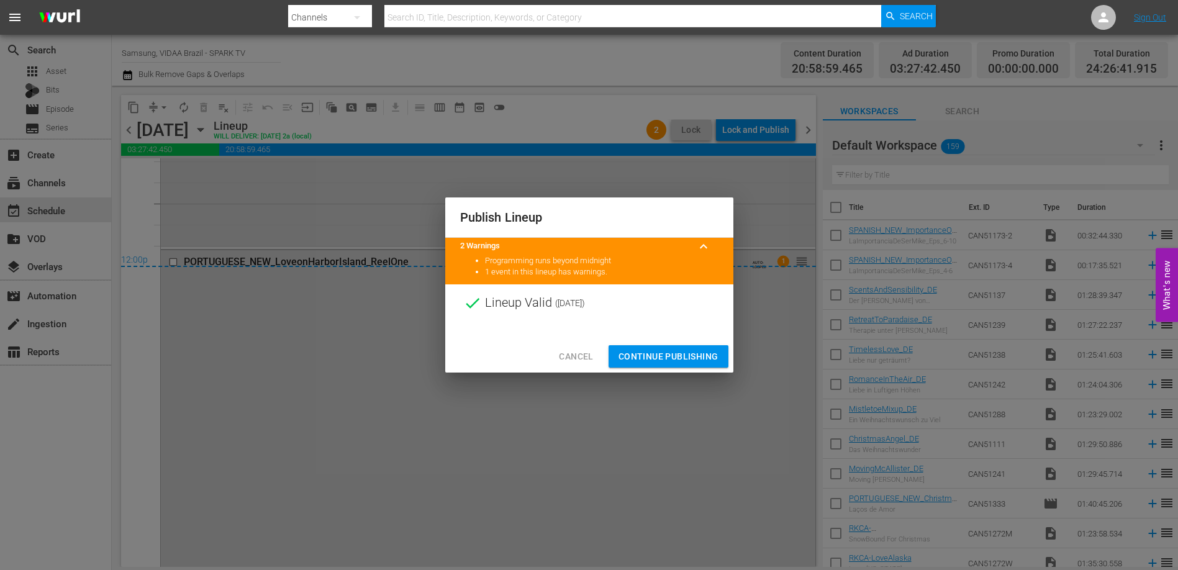
click at [668, 363] on span "Continue Publishing" at bounding box center [669, 357] width 100 height 16
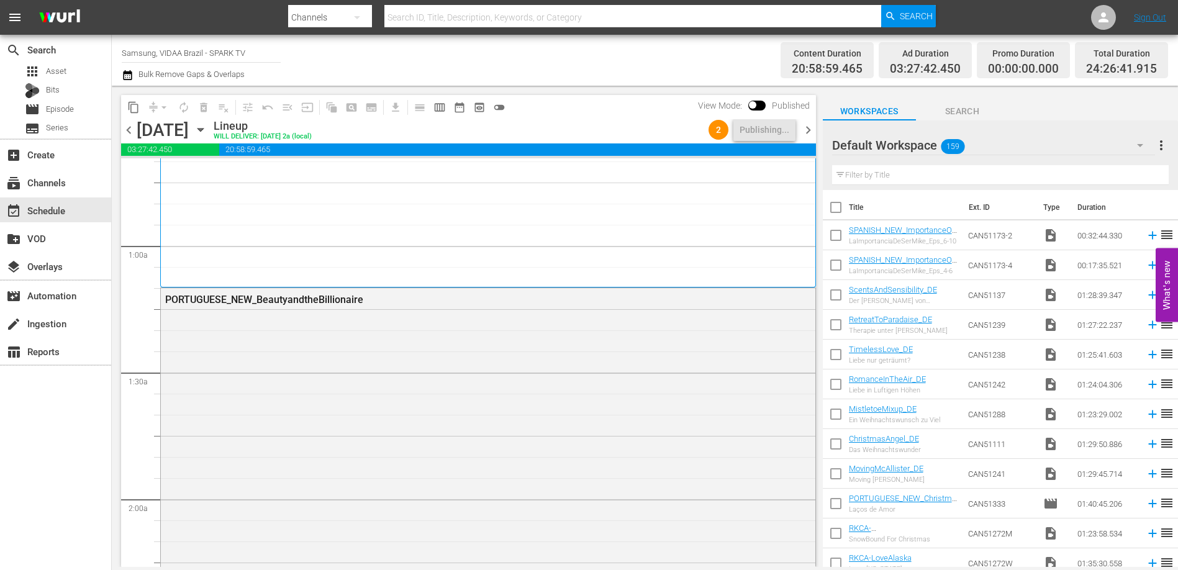
scroll to position [0, 0]
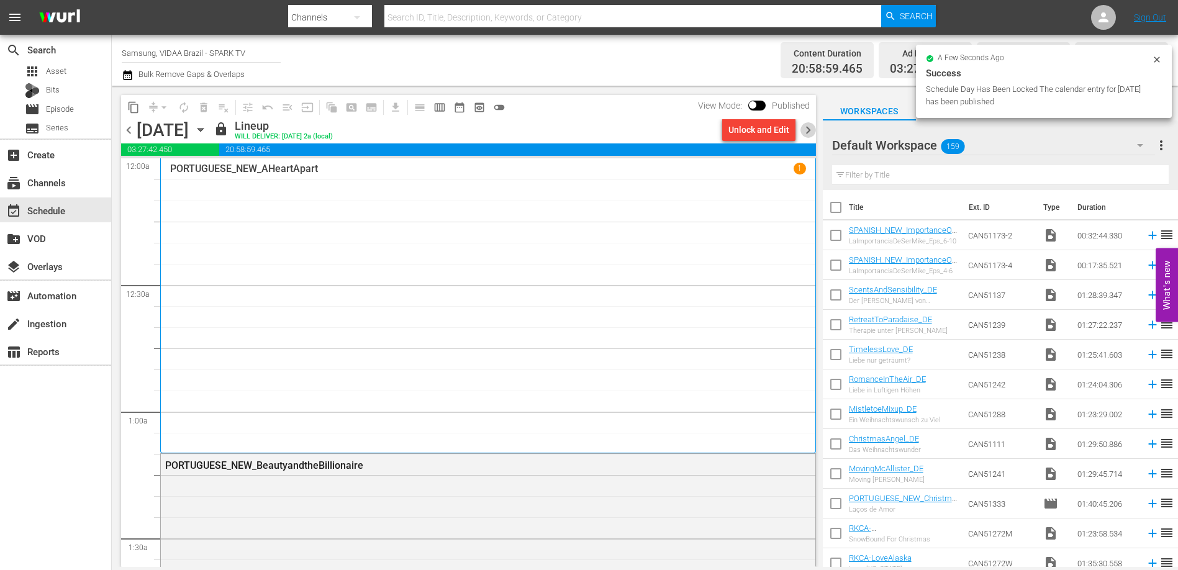
click at [808, 130] on span "chevron_right" at bounding box center [809, 130] width 16 height 16
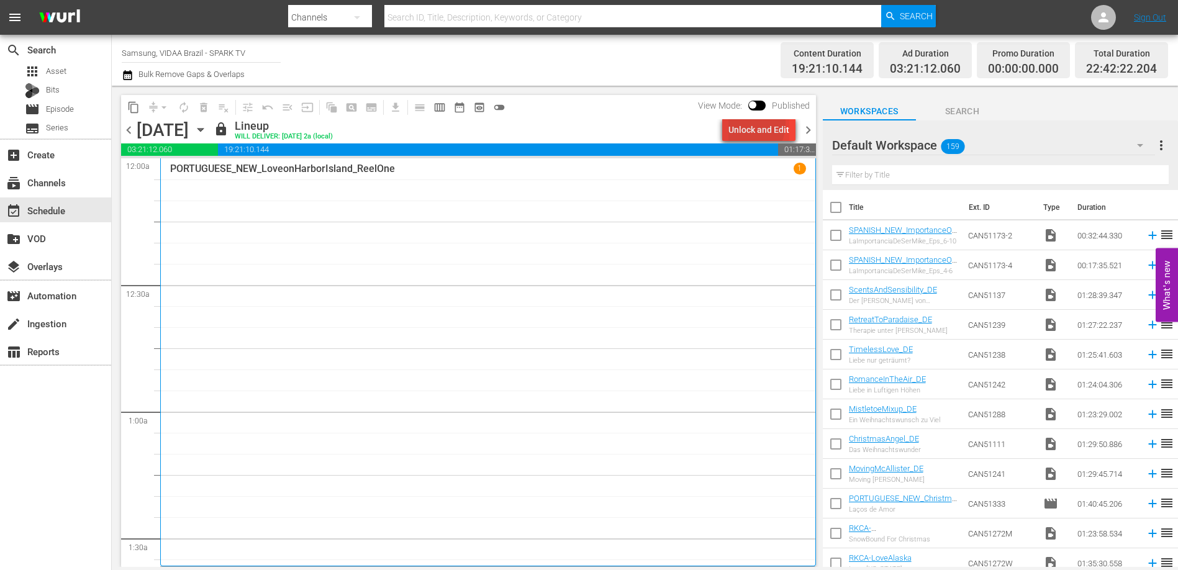
click at [745, 124] on div "Unlock and Edit" at bounding box center [759, 130] width 61 height 22
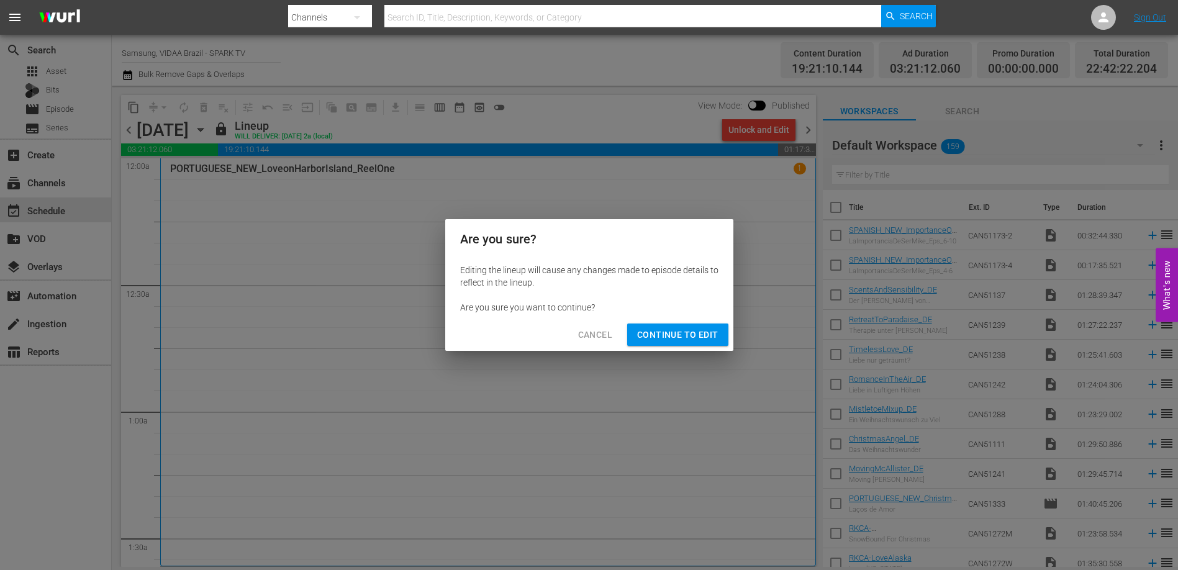
click at [681, 337] on span "Continue to Edit" at bounding box center [677, 335] width 81 height 16
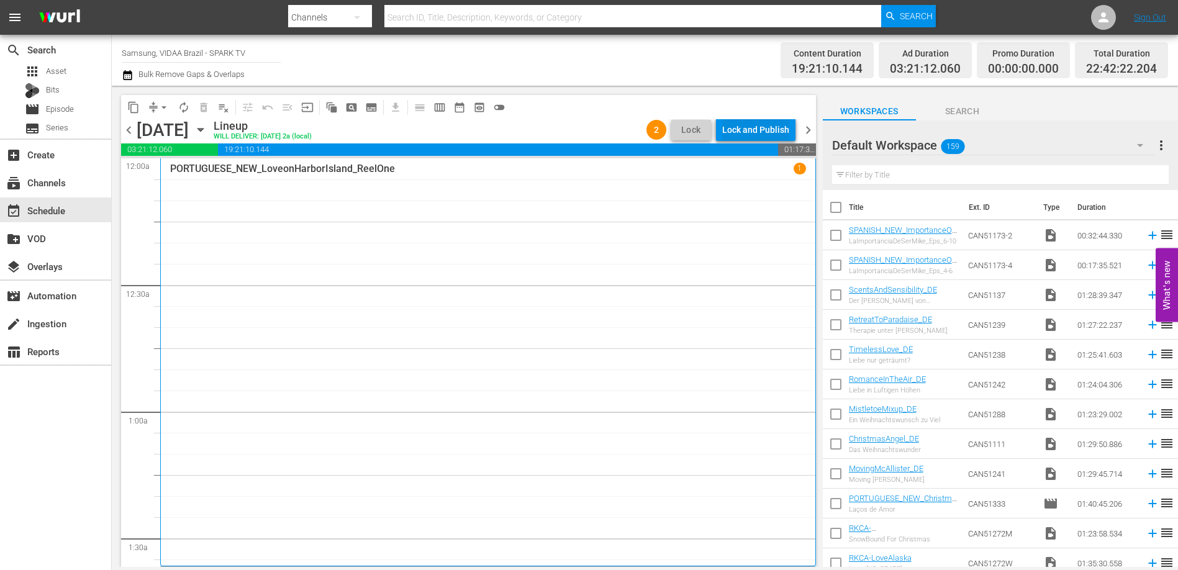
click at [760, 126] on div "Lock and Publish" at bounding box center [755, 130] width 67 height 22
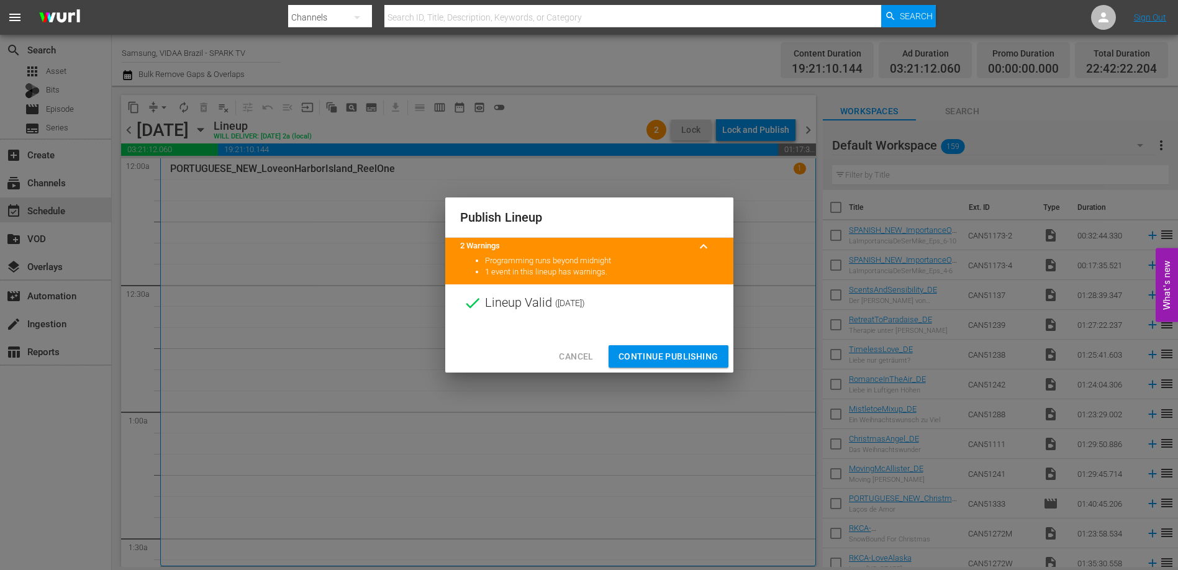
click at [683, 358] on span "Continue Publishing" at bounding box center [669, 357] width 100 height 16
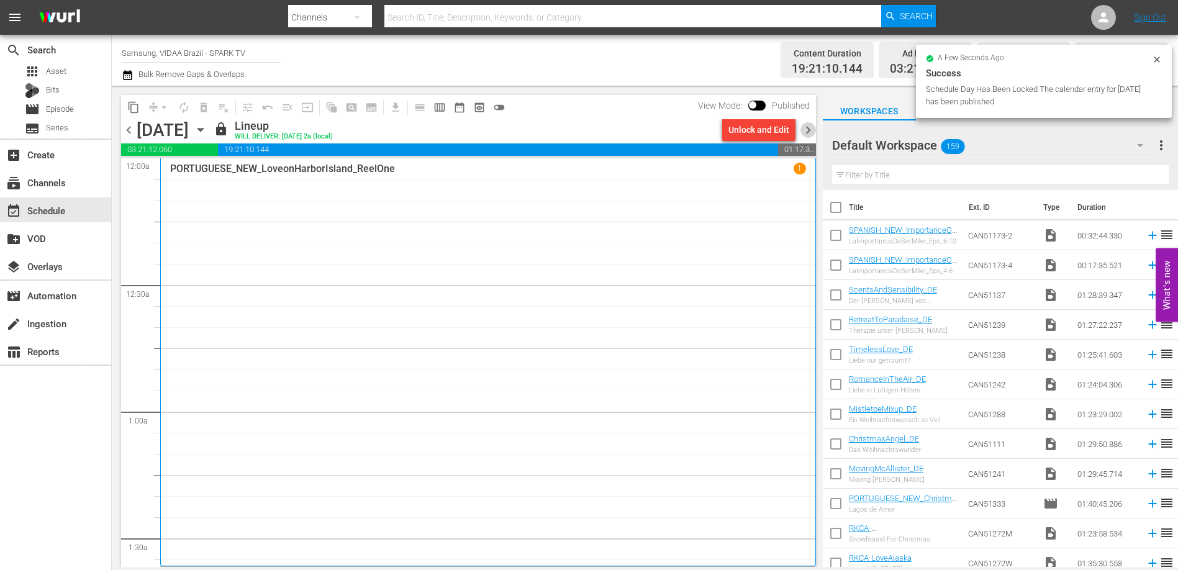
click at [808, 130] on span "chevron_right" at bounding box center [809, 130] width 16 height 16
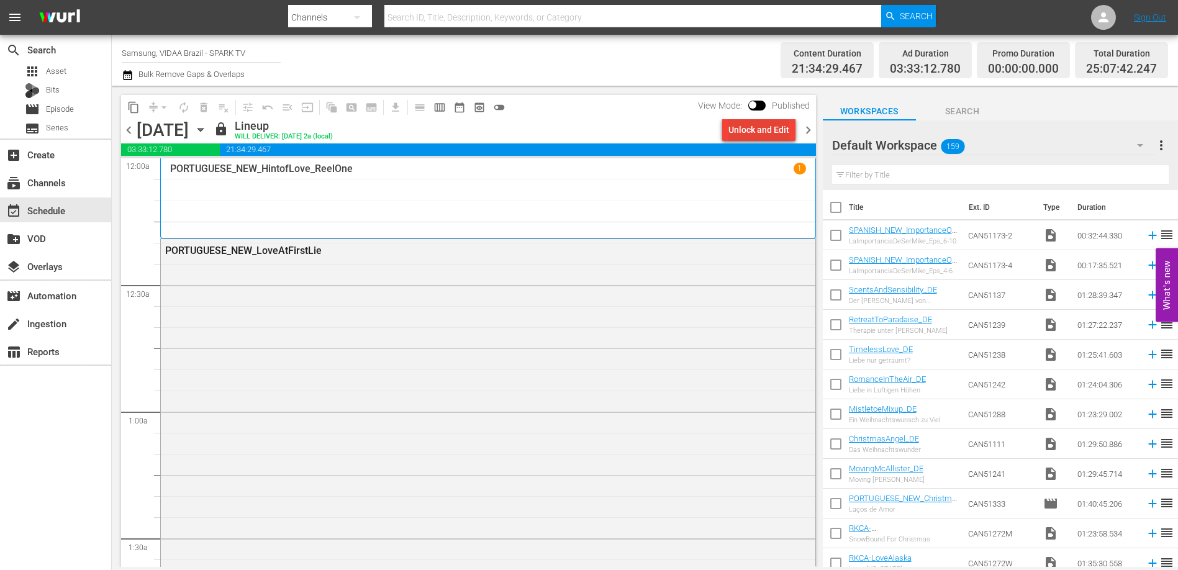
click at [750, 127] on div "Unlock and Edit" at bounding box center [759, 130] width 61 height 22
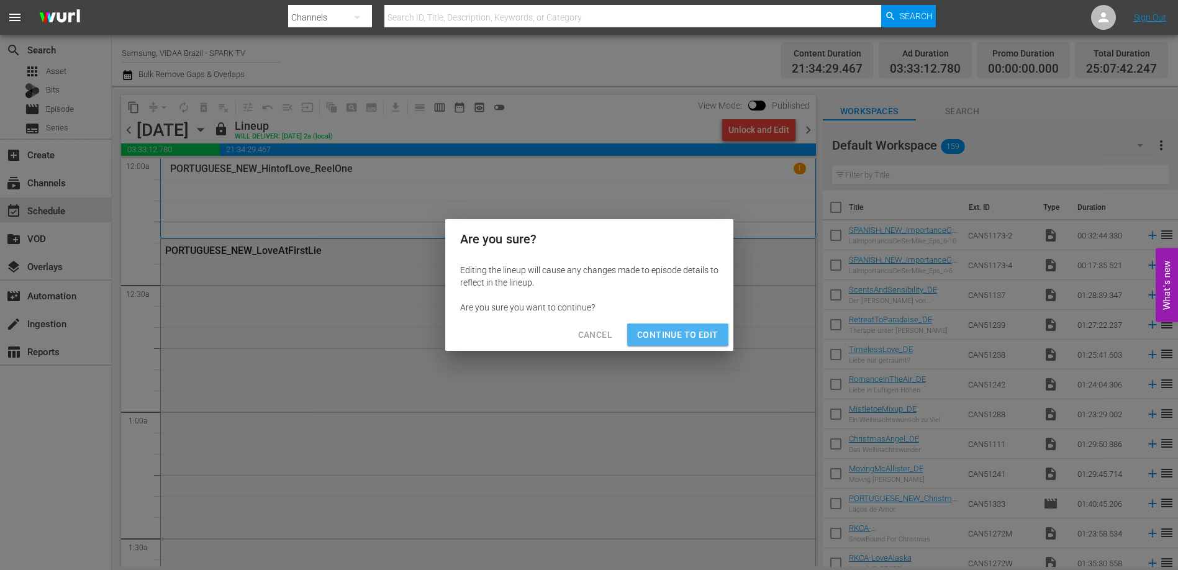
click at [711, 330] on span "Continue to Edit" at bounding box center [677, 335] width 81 height 16
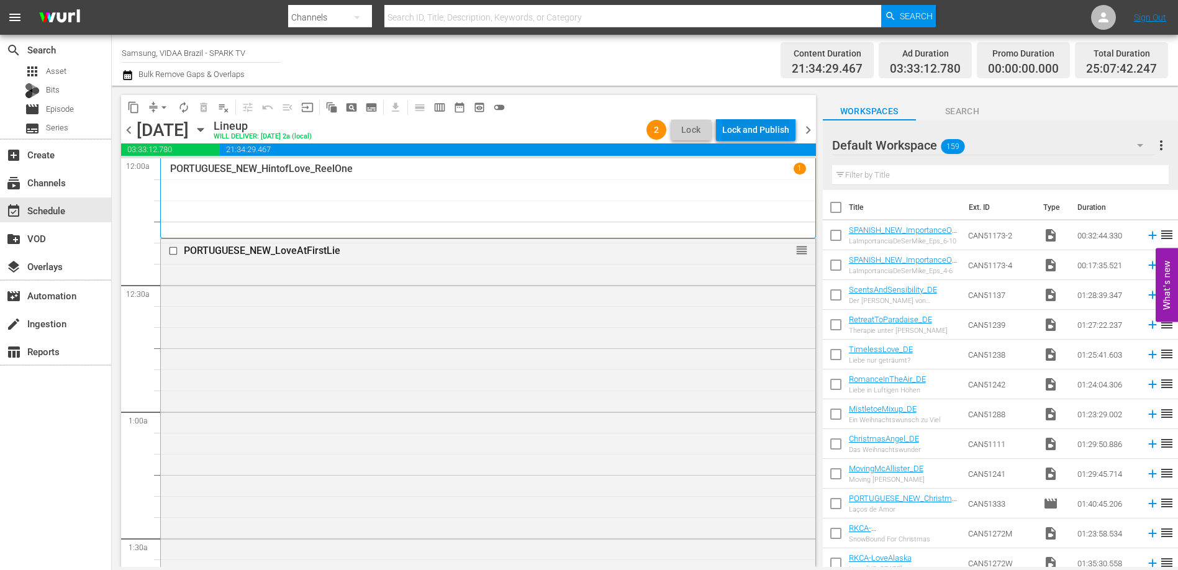
click at [743, 133] on div "Lock and Publish" at bounding box center [755, 130] width 67 height 22
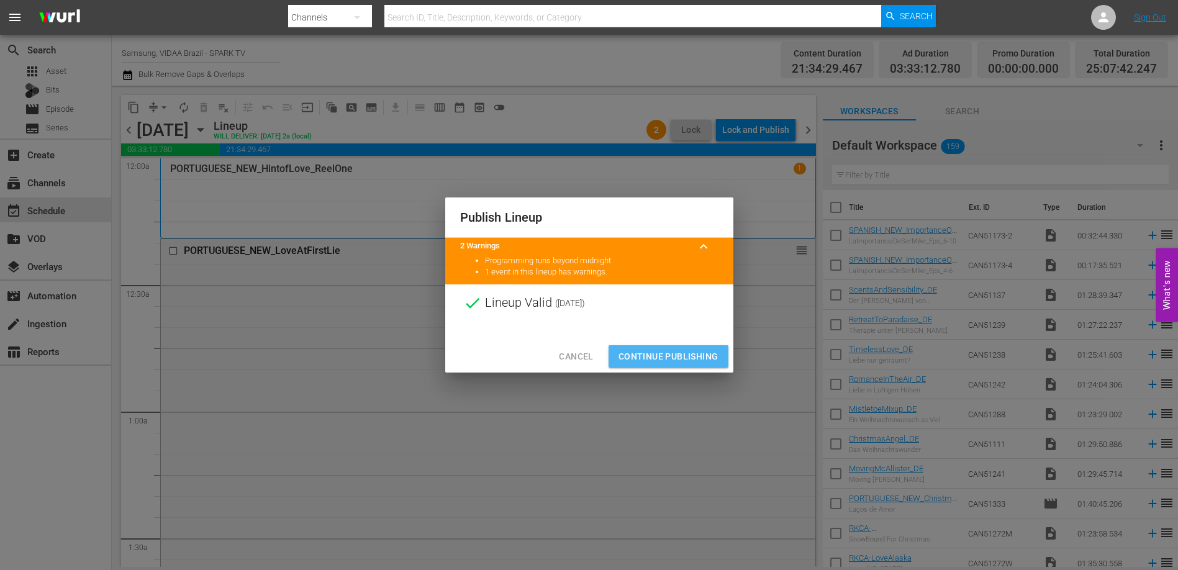
click at [662, 354] on span "Continue Publishing" at bounding box center [669, 357] width 100 height 16
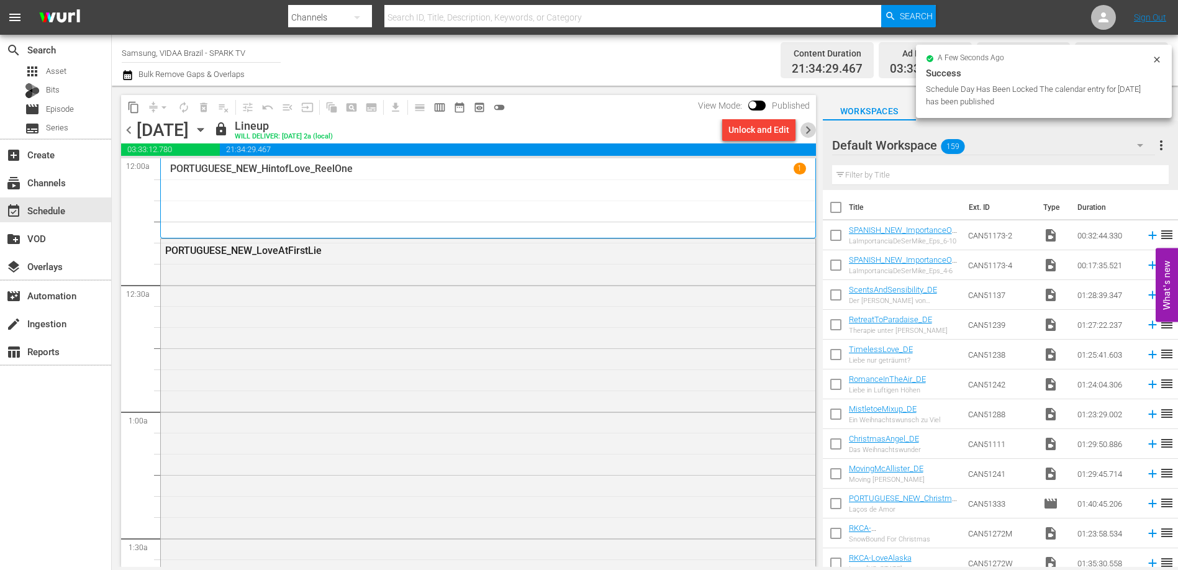
click at [811, 130] on span "chevron_right" at bounding box center [809, 130] width 16 height 16
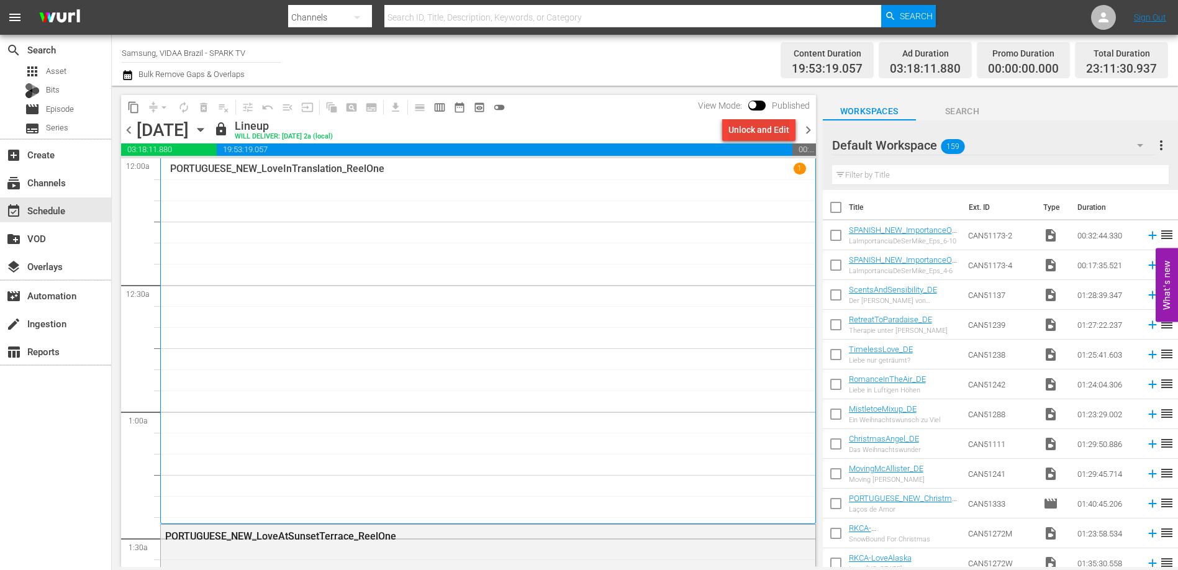
click at [753, 129] on div "Unlock and Edit" at bounding box center [759, 130] width 61 height 22
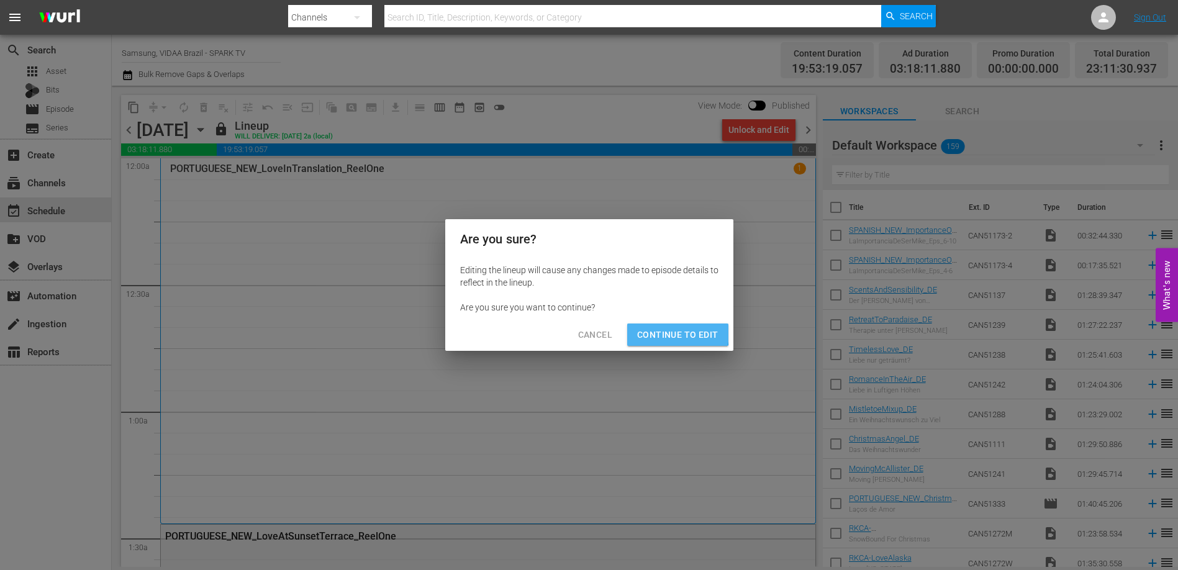
click at [671, 334] on span "Continue to Edit" at bounding box center [677, 335] width 81 height 16
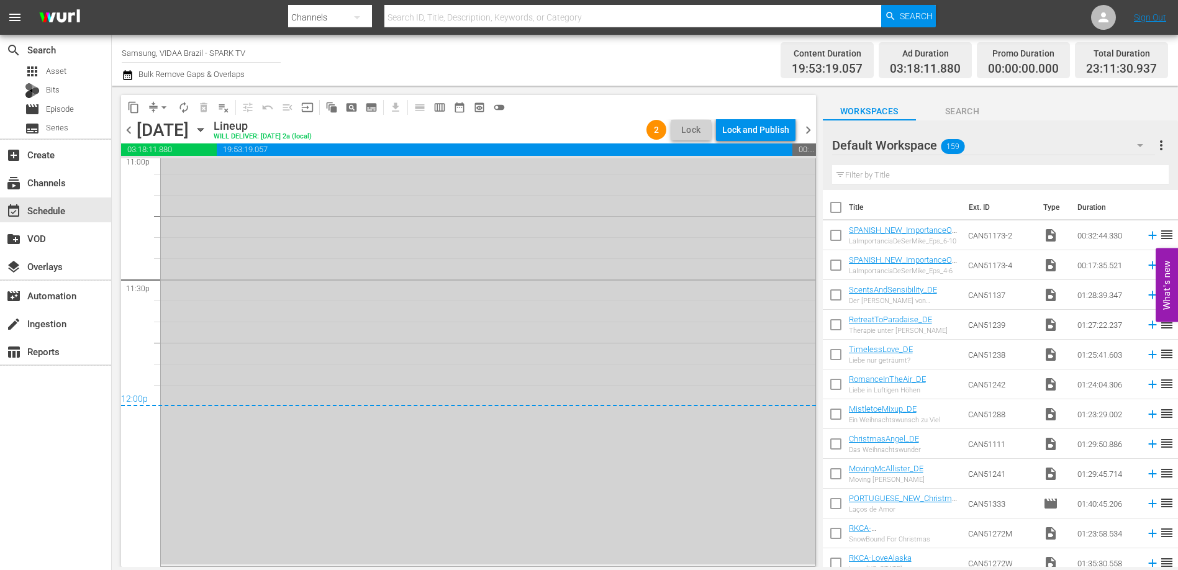
scroll to position [5780, 0]
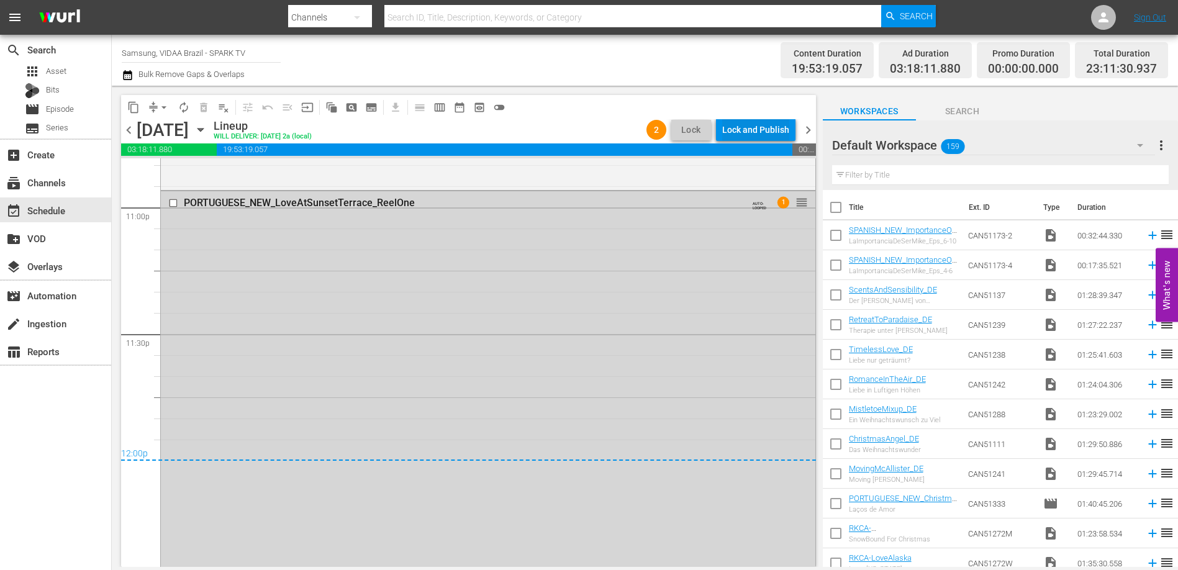
click at [754, 135] on div "Lock and Publish" at bounding box center [755, 130] width 67 height 22
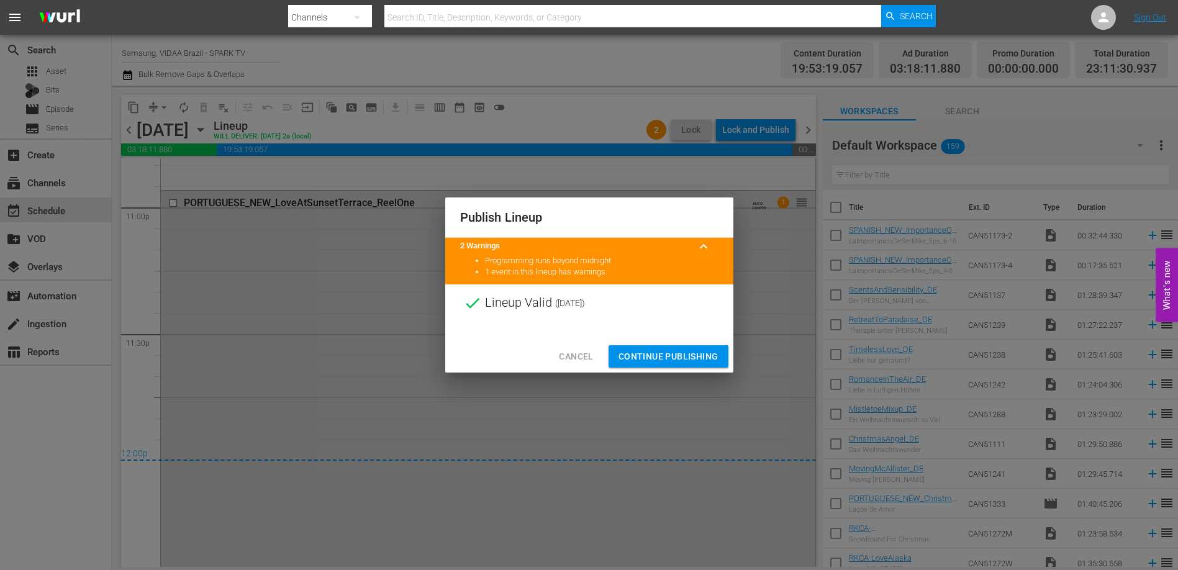
click at [686, 354] on span "Continue Publishing" at bounding box center [669, 357] width 100 height 16
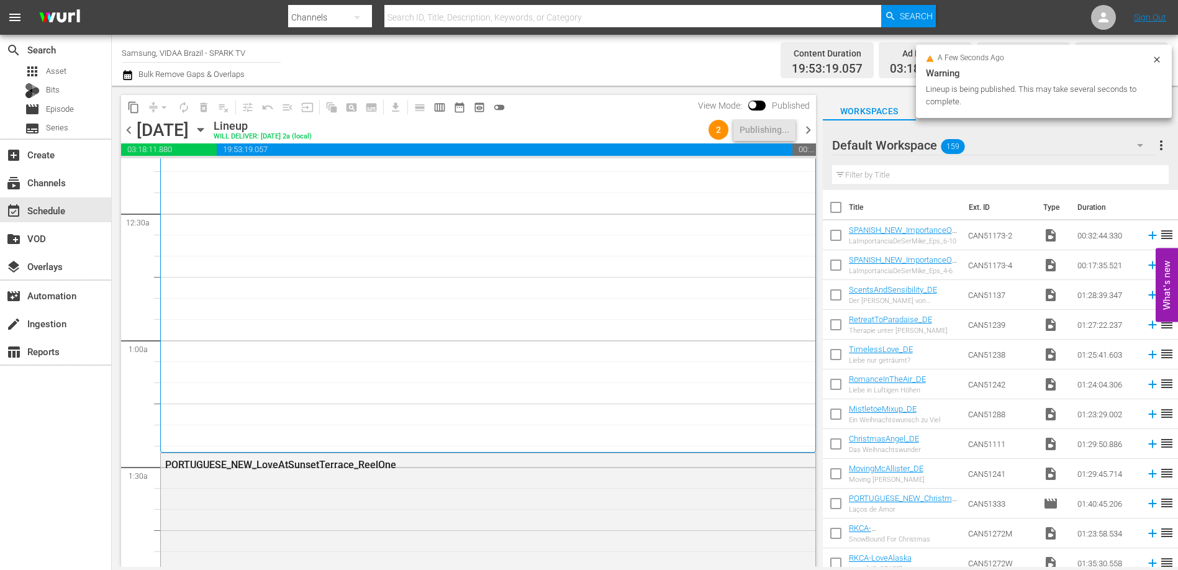
scroll to position [0, 0]
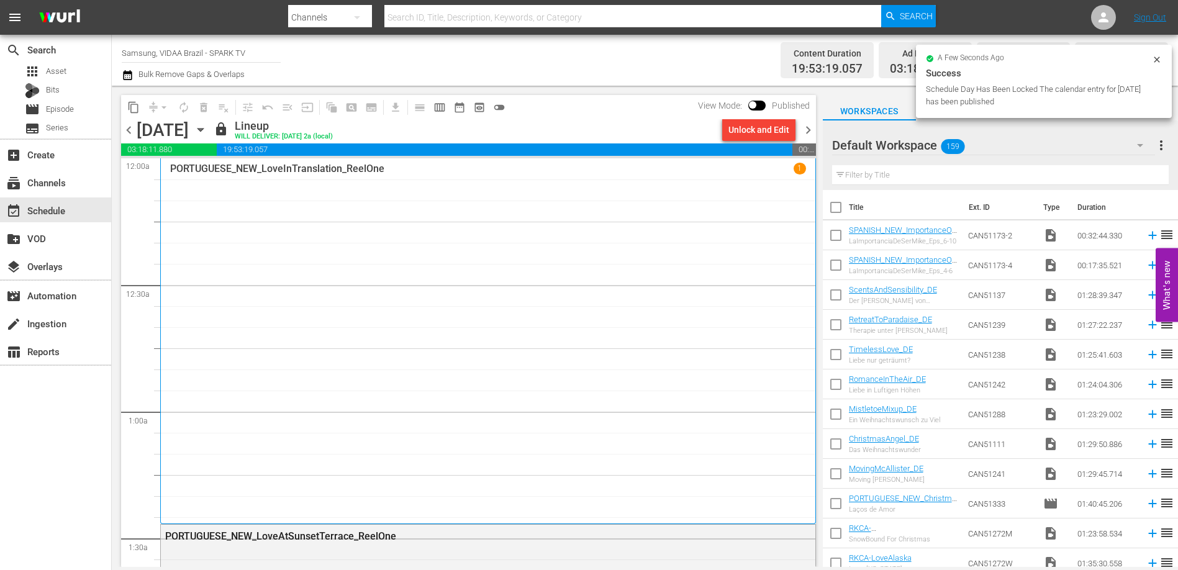
click at [808, 131] on span "chevron_right" at bounding box center [809, 130] width 16 height 16
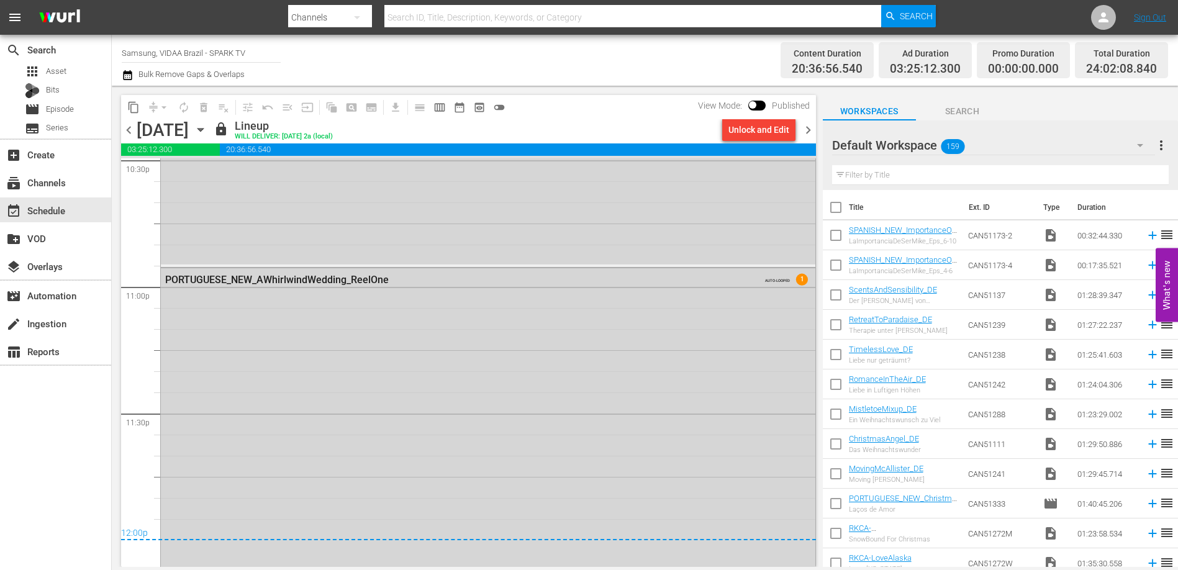
scroll to position [5844, 0]
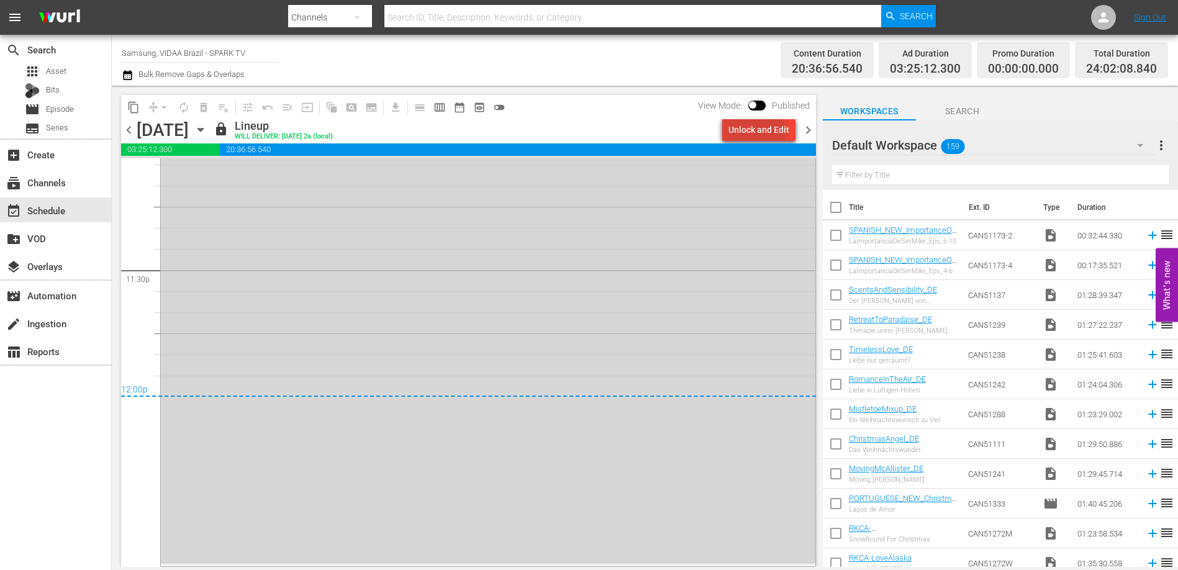
click at [744, 134] on div "Unlock and Edit" at bounding box center [759, 130] width 61 height 22
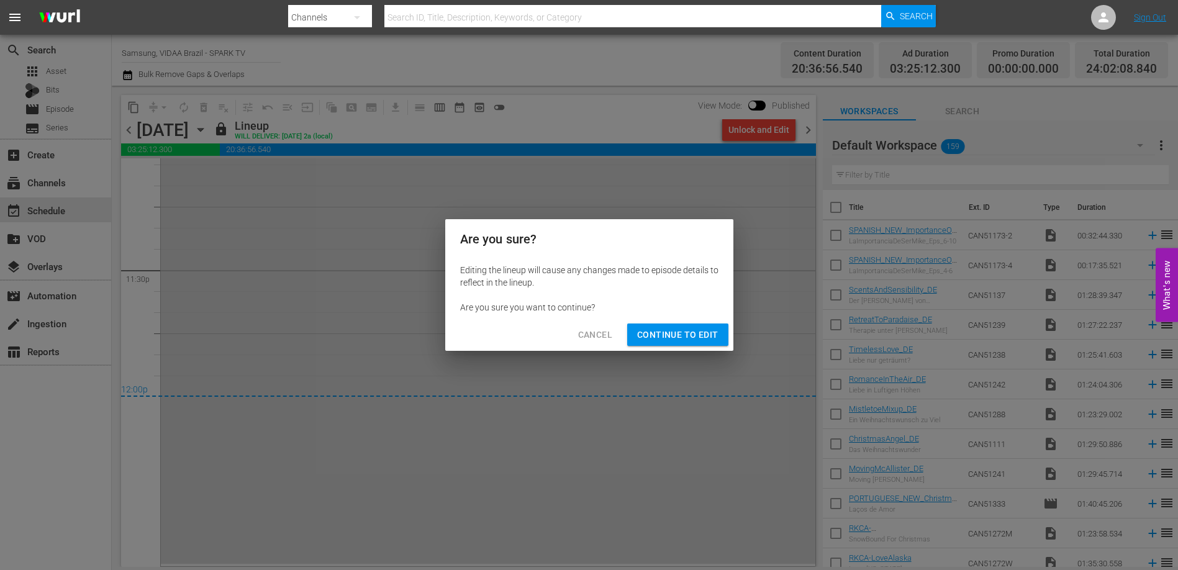
click at [698, 331] on span "Continue to Edit" at bounding box center [677, 335] width 81 height 16
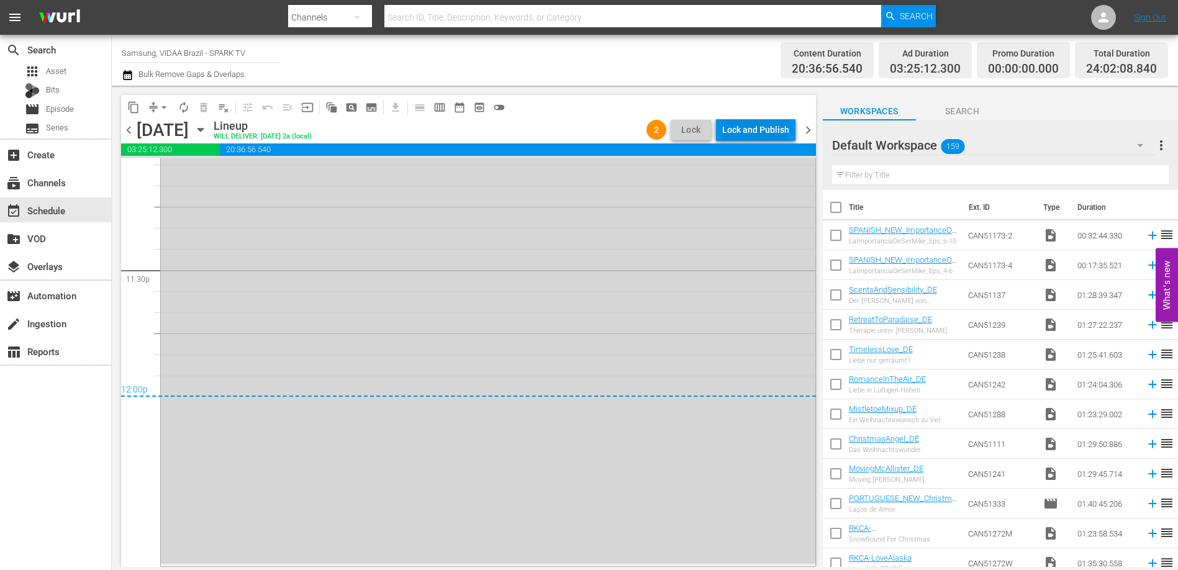
click at [762, 132] on div "Lock and Publish" at bounding box center [755, 130] width 67 height 22
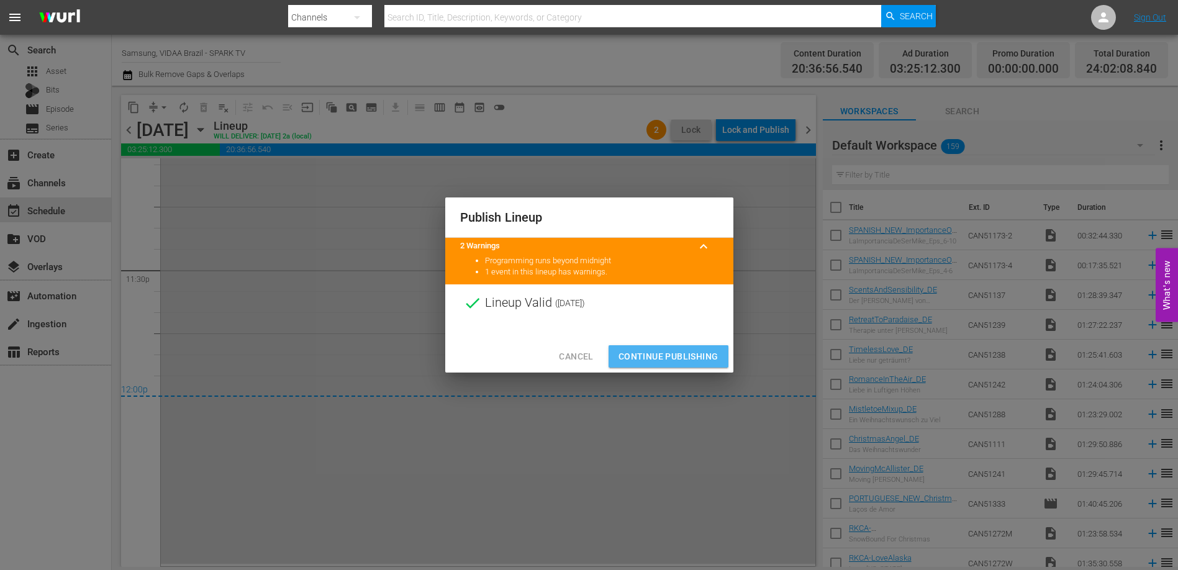
click at [691, 350] on span "Continue Publishing" at bounding box center [669, 357] width 100 height 16
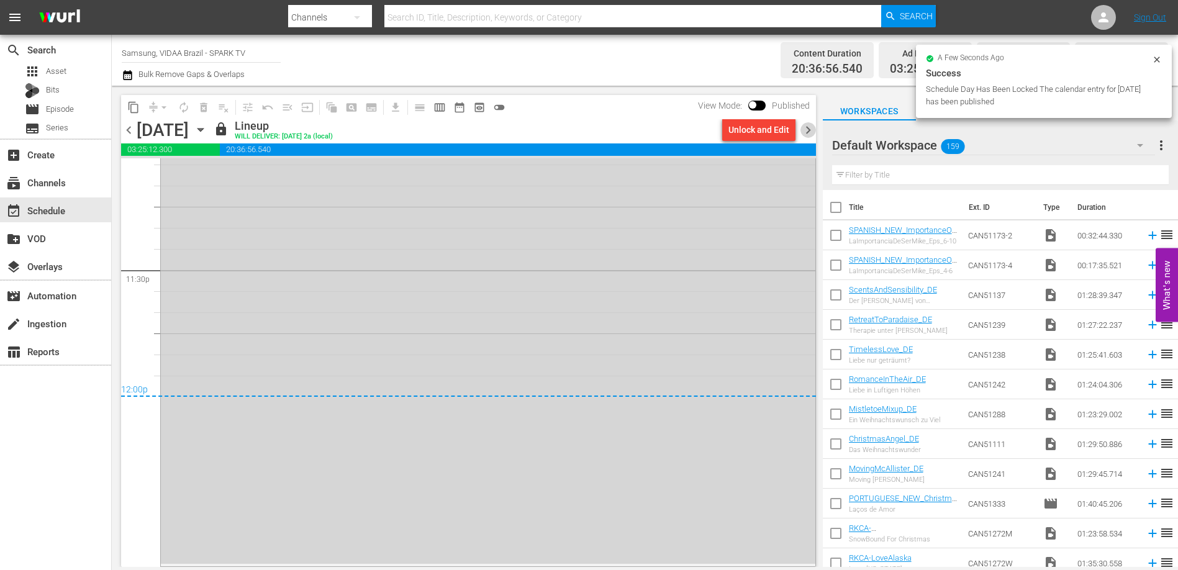
click at [808, 132] on span "chevron_right" at bounding box center [809, 130] width 16 height 16
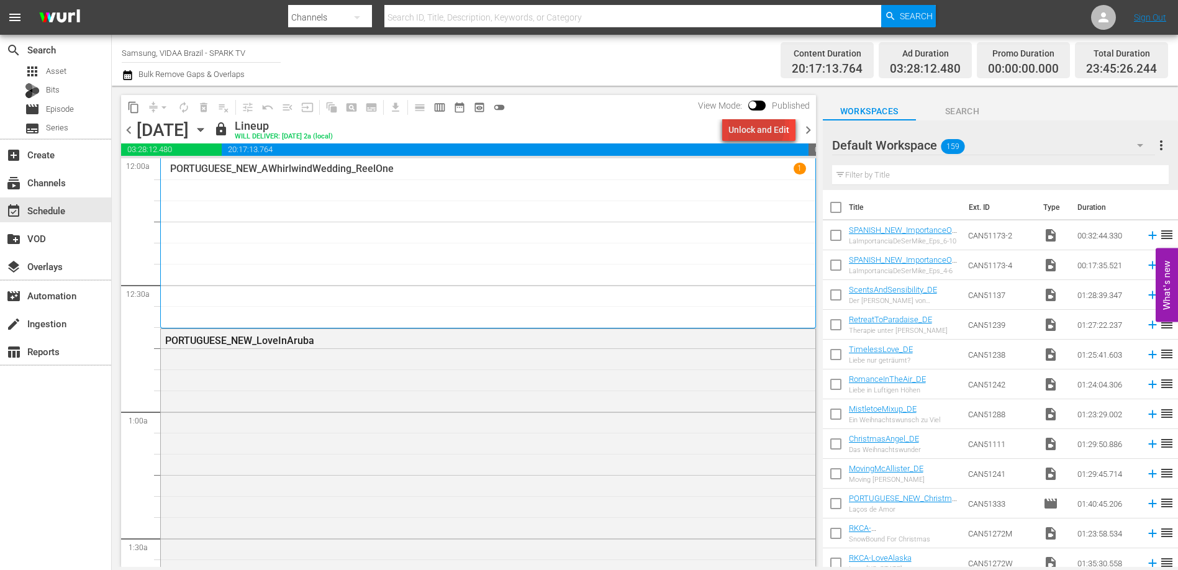
click at [747, 125] on div "Unlock and Edit" at bounding box center [759, 130] width 61 height 22
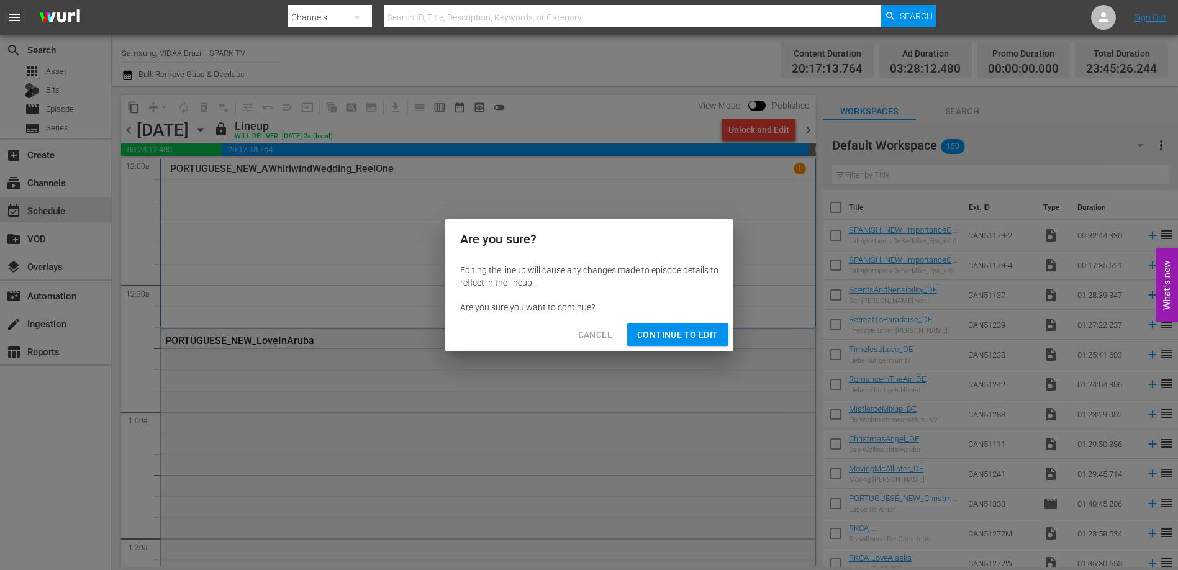
click at [698, 340] on span "Continue to Edit" at bounding box center [677, 335] width 81 height 16
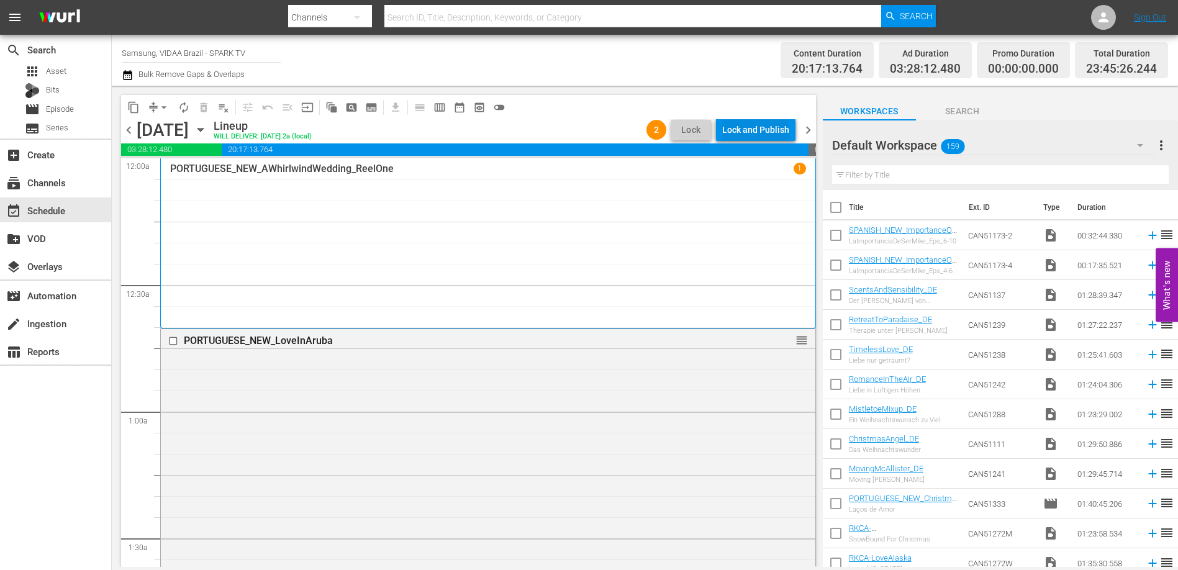
click at [757, 132] on div "Lock and Publish" at bounding box center [755, 130] width 67 height 22
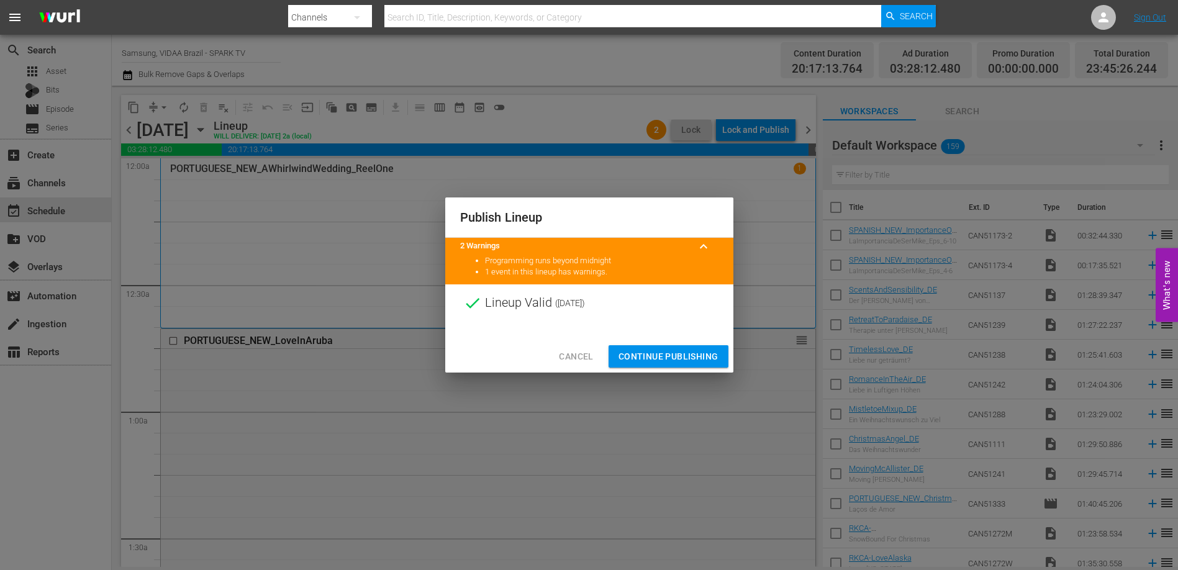
click at [682, 353] on span "Continue Publishing" at bounding box center [669, 357] width 100 height 16
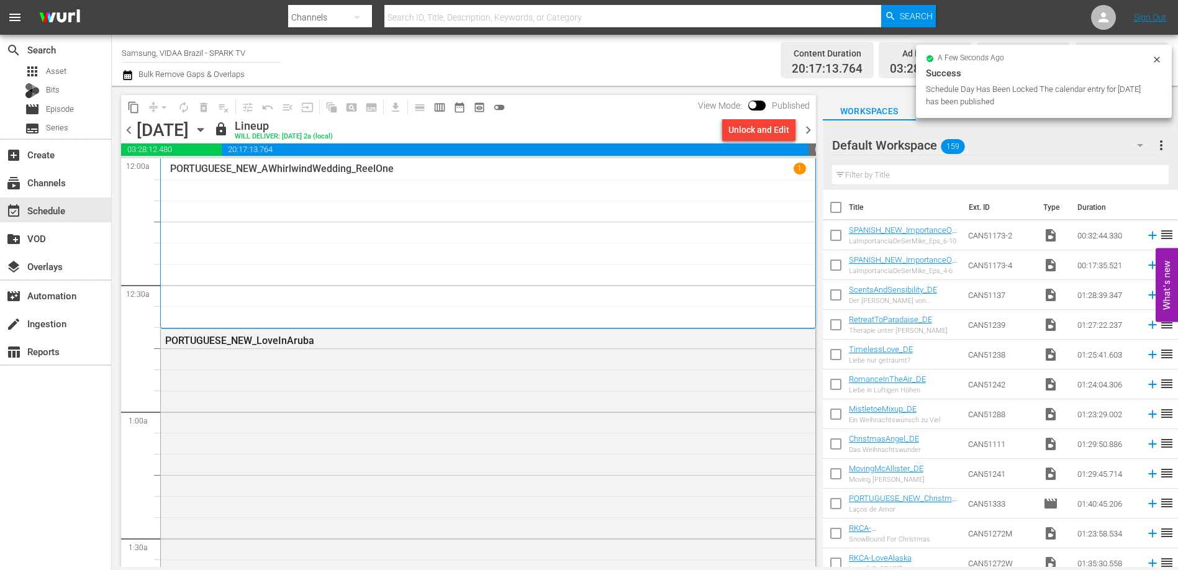
click at [806, 125] on span "chevron_right" at bounding box center [809, 130] width 16 height 16
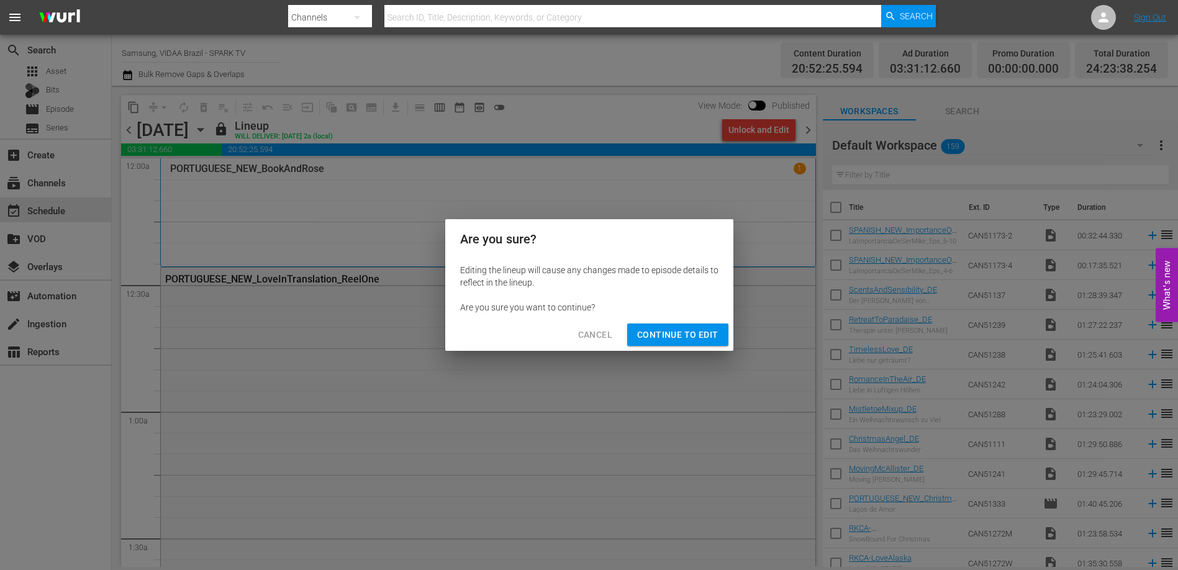
click at [701, 338] on span "Continue to Edit" at bounding box center [677, 335] width 81 height 16
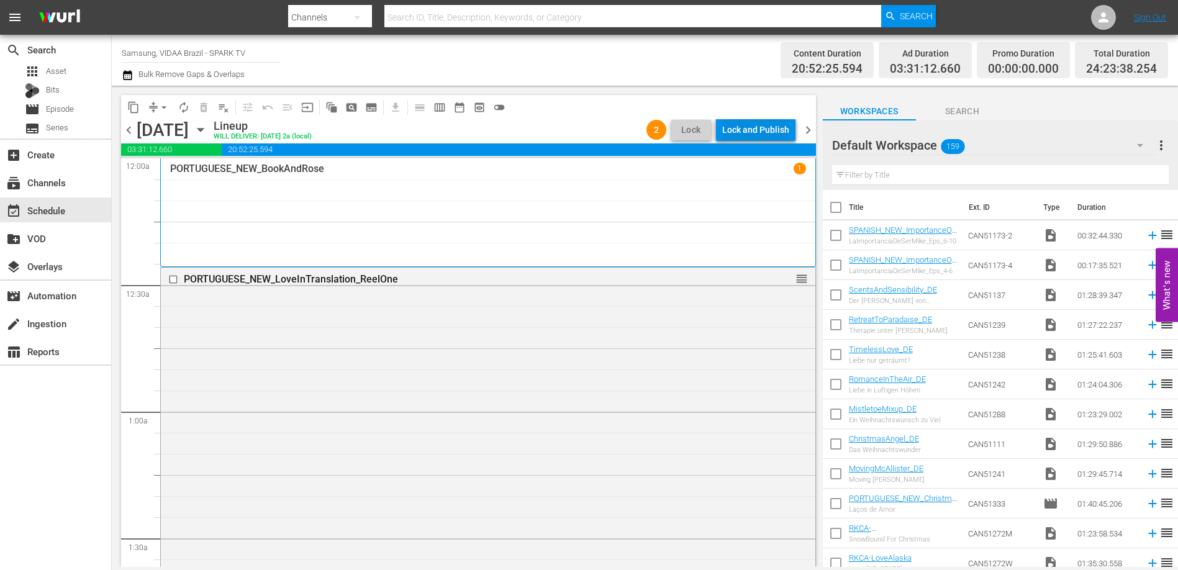
click at [737, 120] on div "Lock and Publish" at bounding box center [755, 130] width 67 height 22
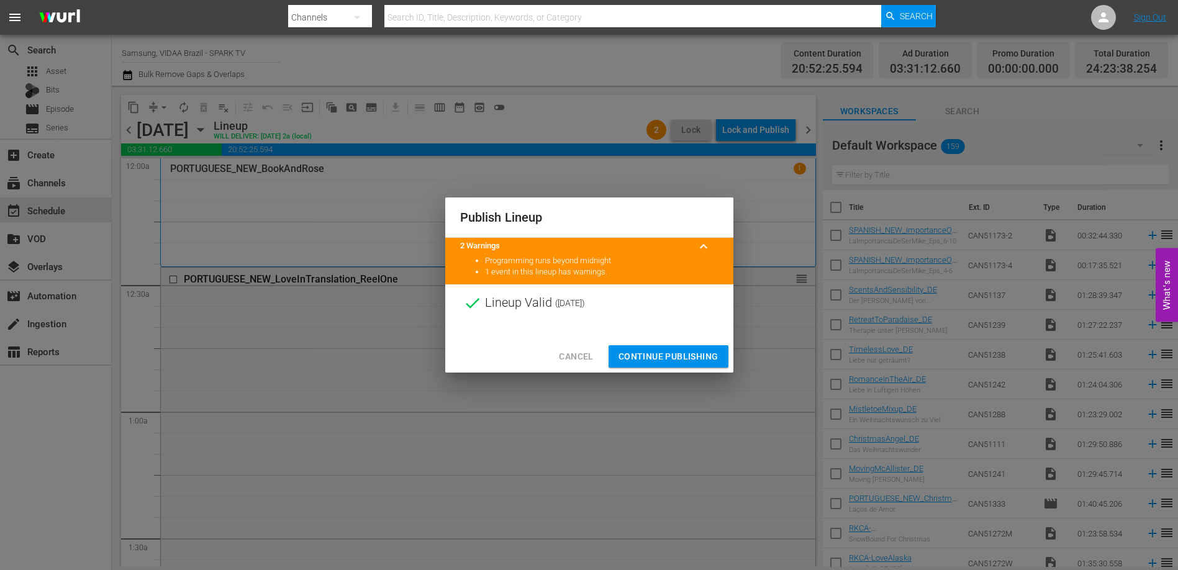
click at [689, 356] on span "Continue Publishing" at bounding box center [669, 357] width 100 height 16
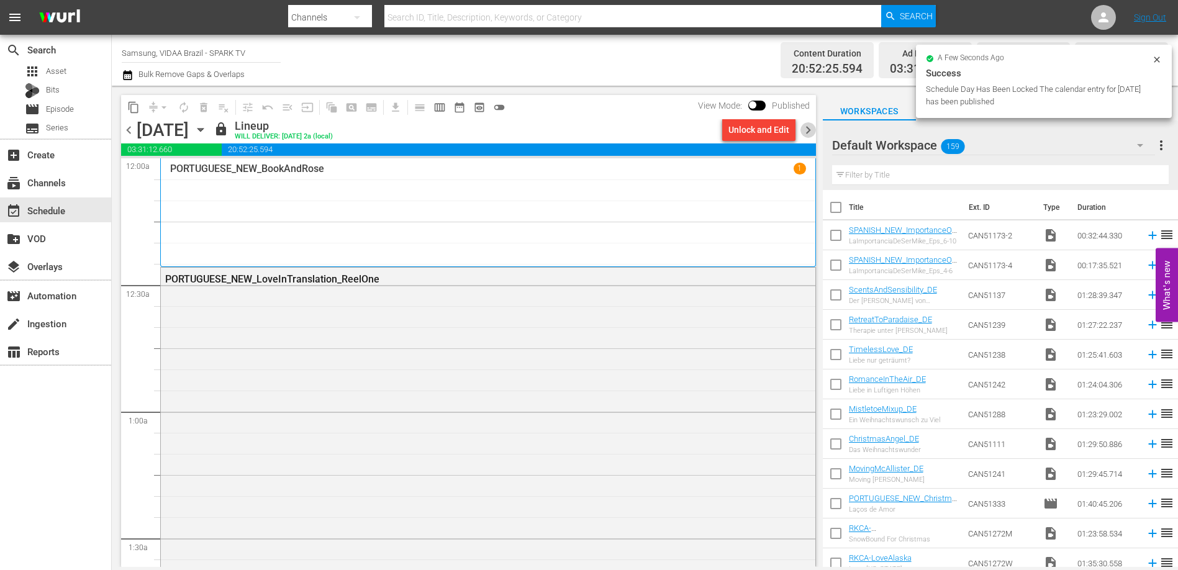
click at [807, 132] on span "chevron_right" at bounding box center [809, 130] width 16 height 16
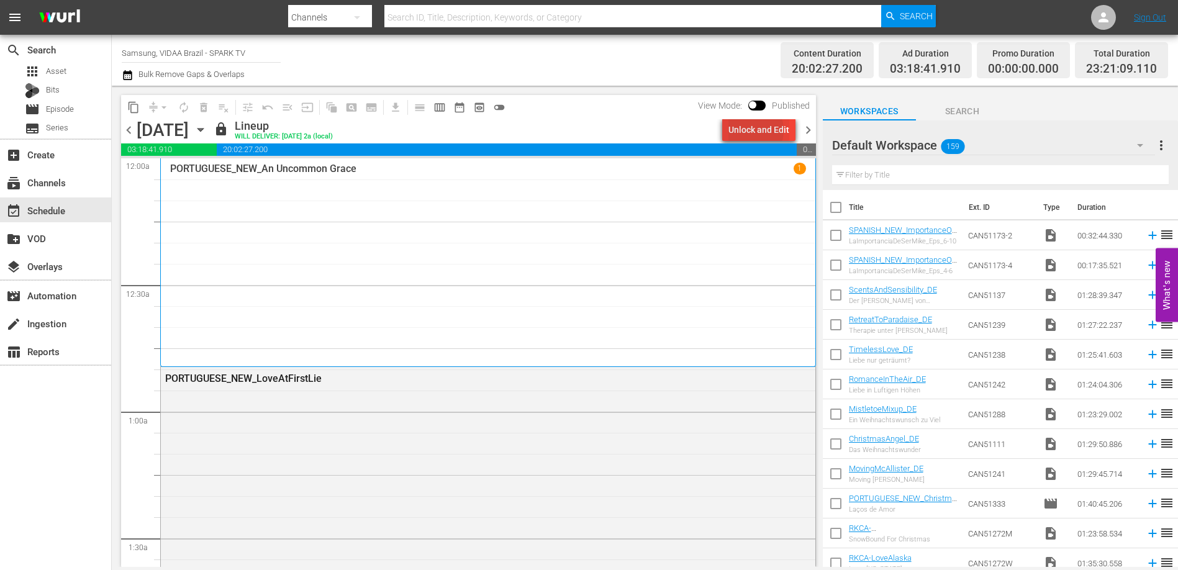
click at [750, 130] on div "Unlock and Edit" at bounding box center [759, 130] width 61 height 22
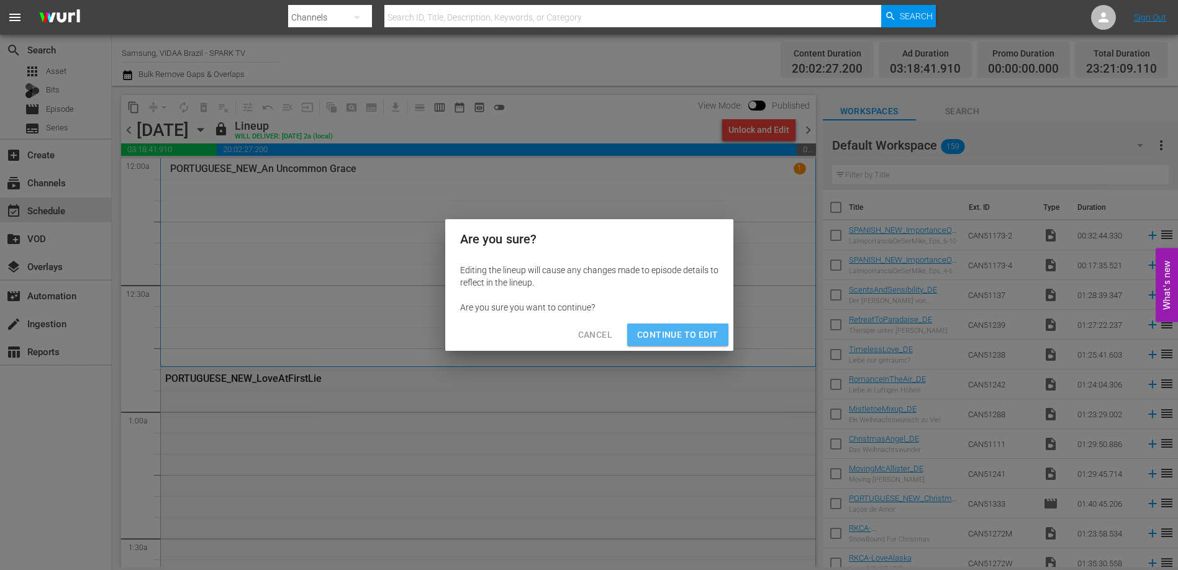
click at [680, 330] on span "Continue to Edit" at bounding box center [677, 335] width 81 height 16
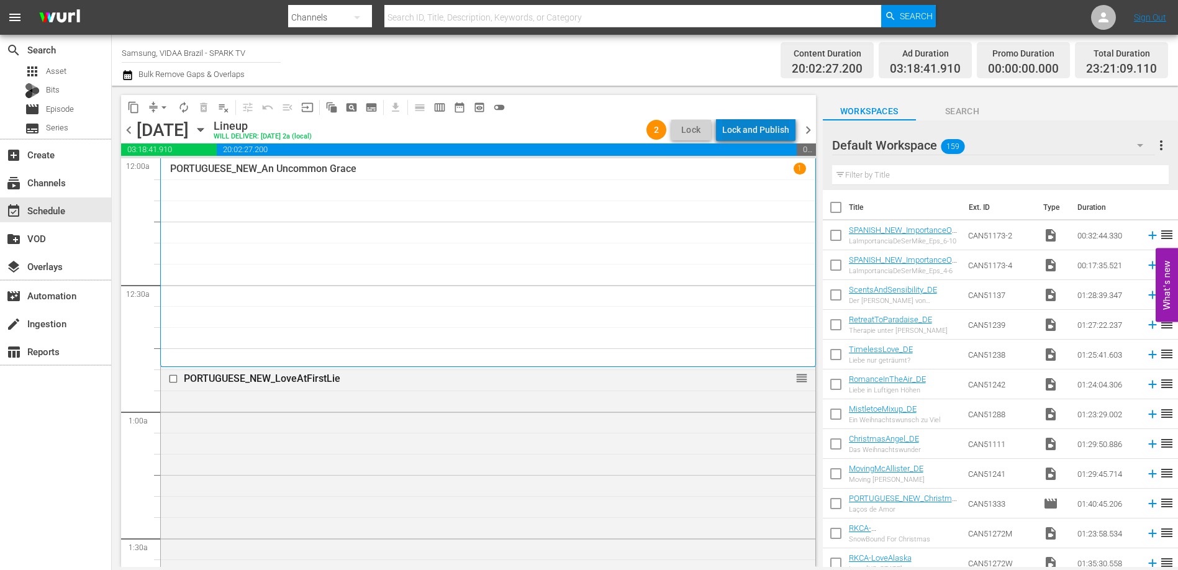
click at [773, 134] on div "Lock and Publish" at bounding box center [755, 130] width 67 height 22
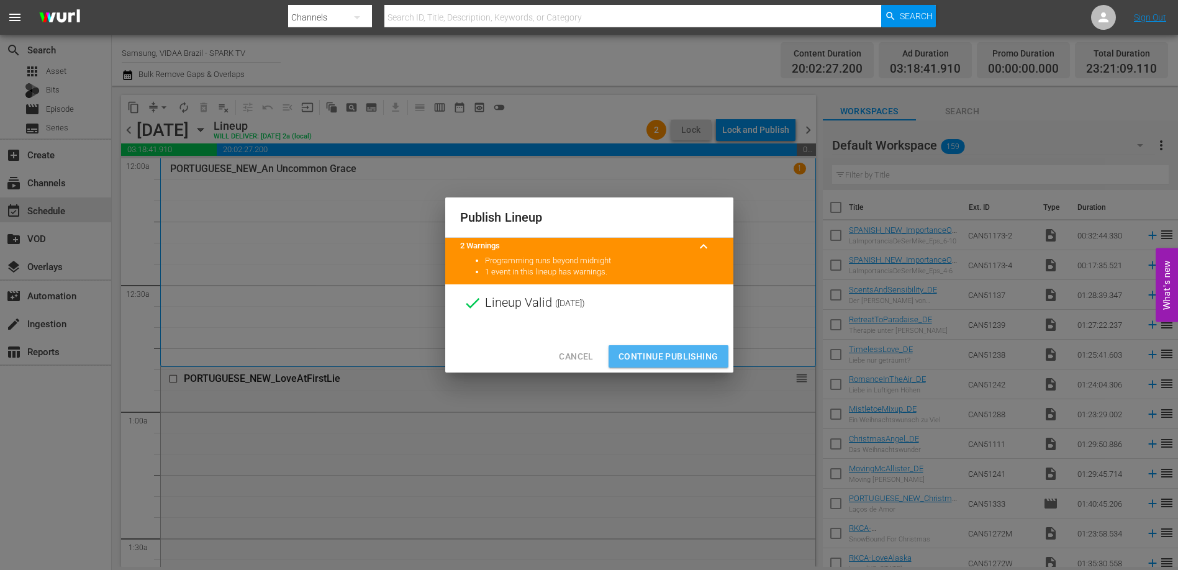
click at [683, 357] on span "Continue Publishing" at bounding box center [669, 357] width 100 height 16
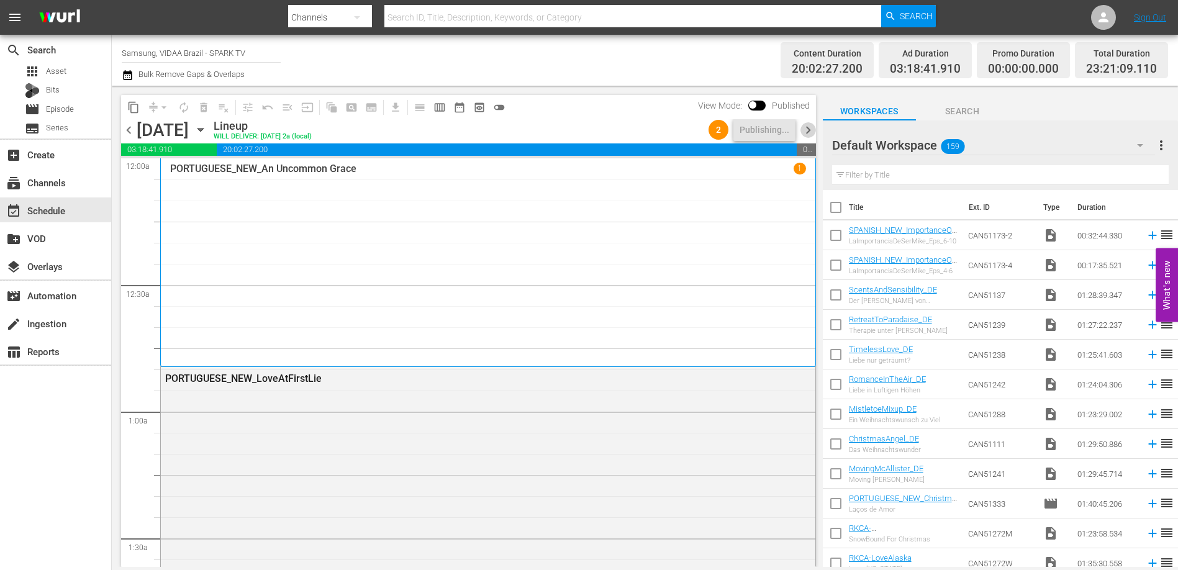
click at [809, 129] on span "chevron_right" at bounding box center [809, 130] width 16 height 16
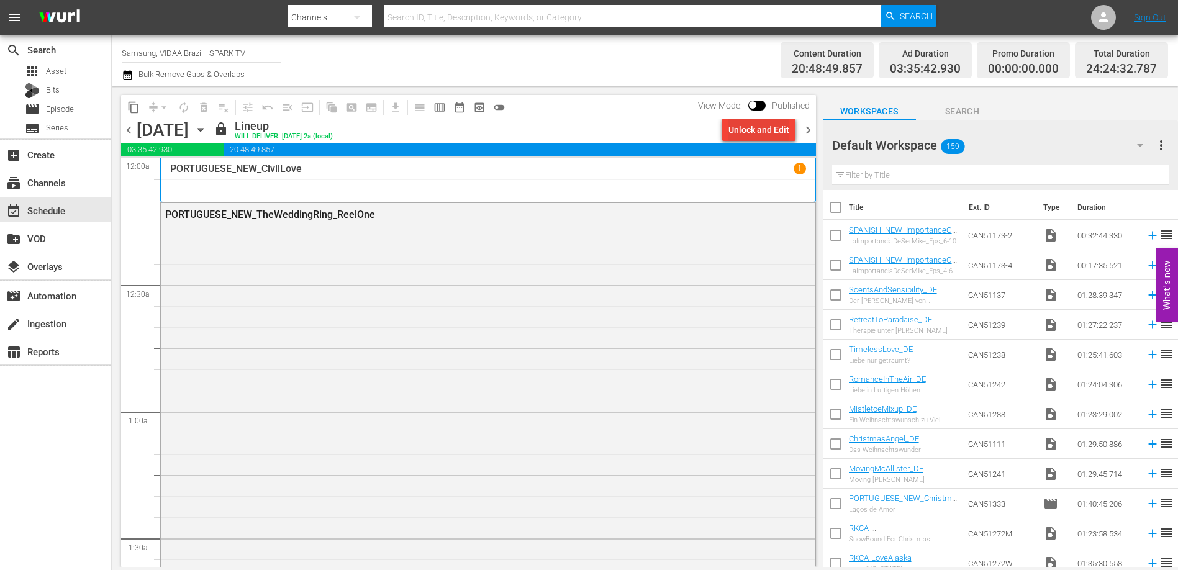
click at [775, 134] on div "Unlock and Edit" at bounding box center [759, 130] width 61 height 22
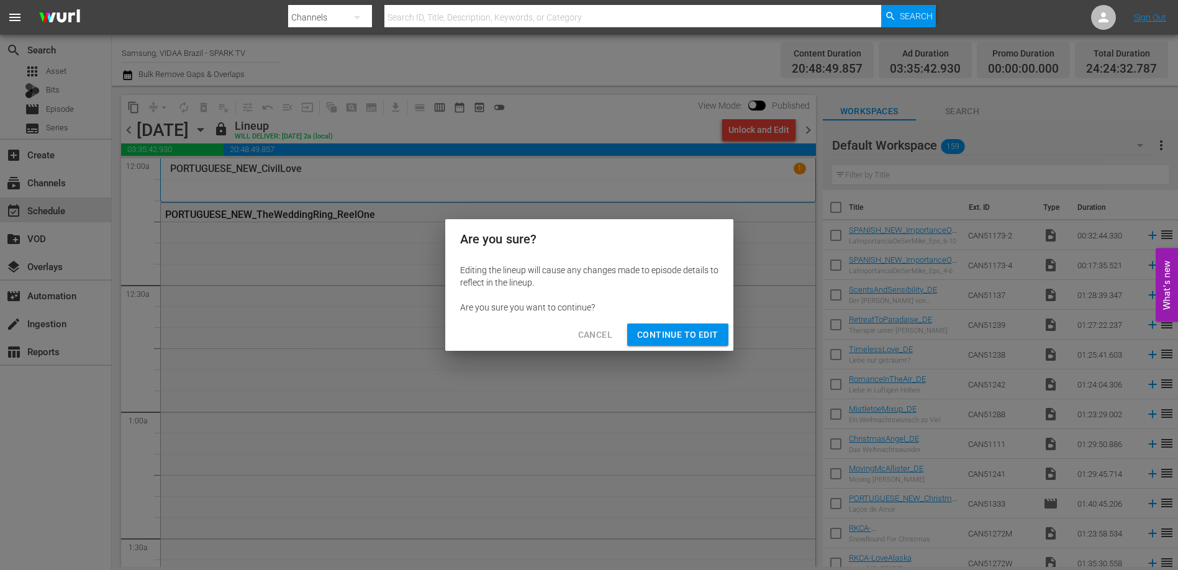
click at [693, 335] on span "Continue to Edit" at bounding box center [677, 335] width 81 height 16
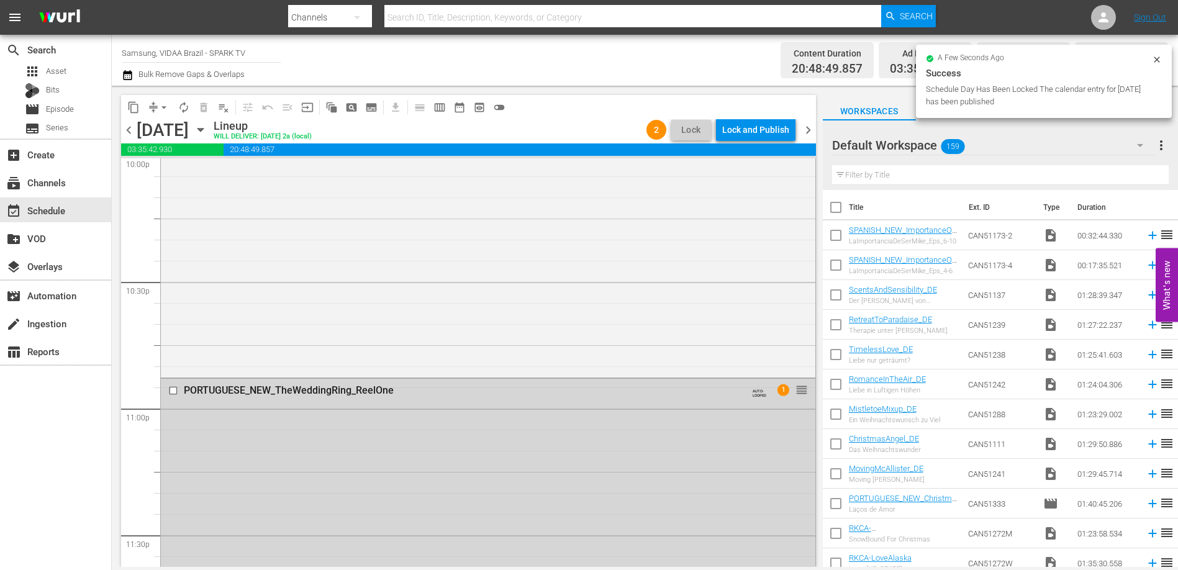
scroll to position [5823, 0]
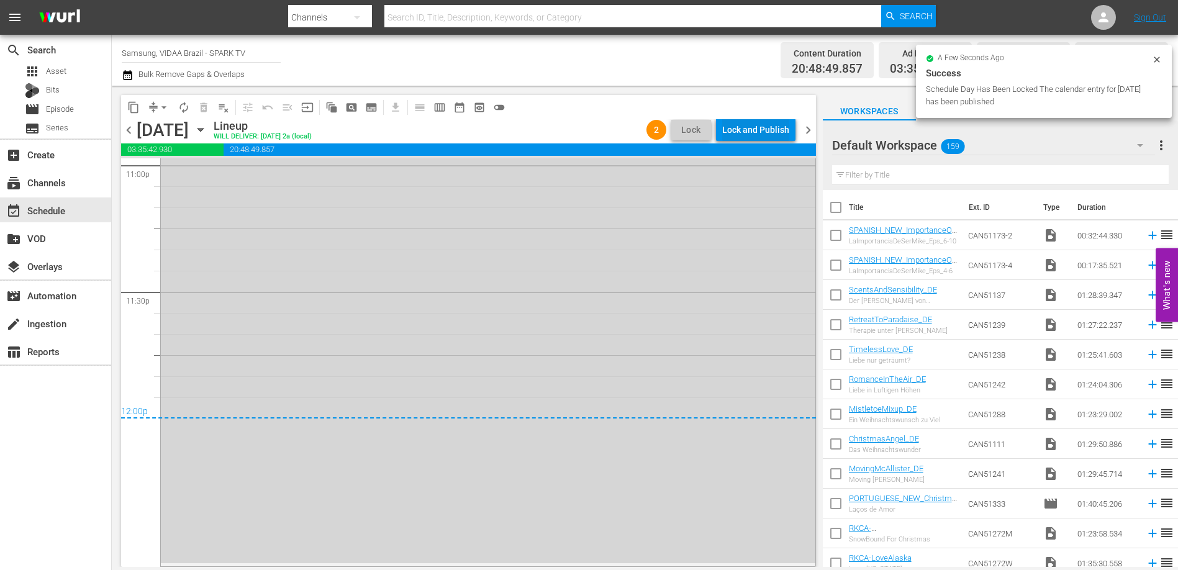
click at [767, 135] on div "Lock and Publish" at bounding box center [755, 130] width 67 height 22
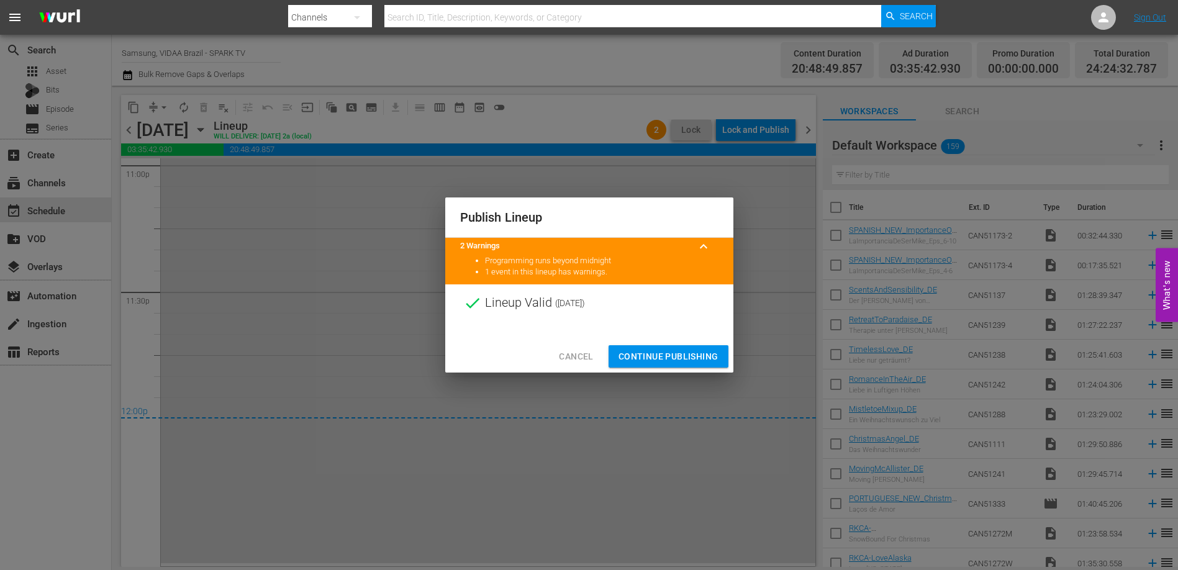
click at [692, 352] on span "Continue Publishing" at bounding box center [669, 357] width 100 height 16
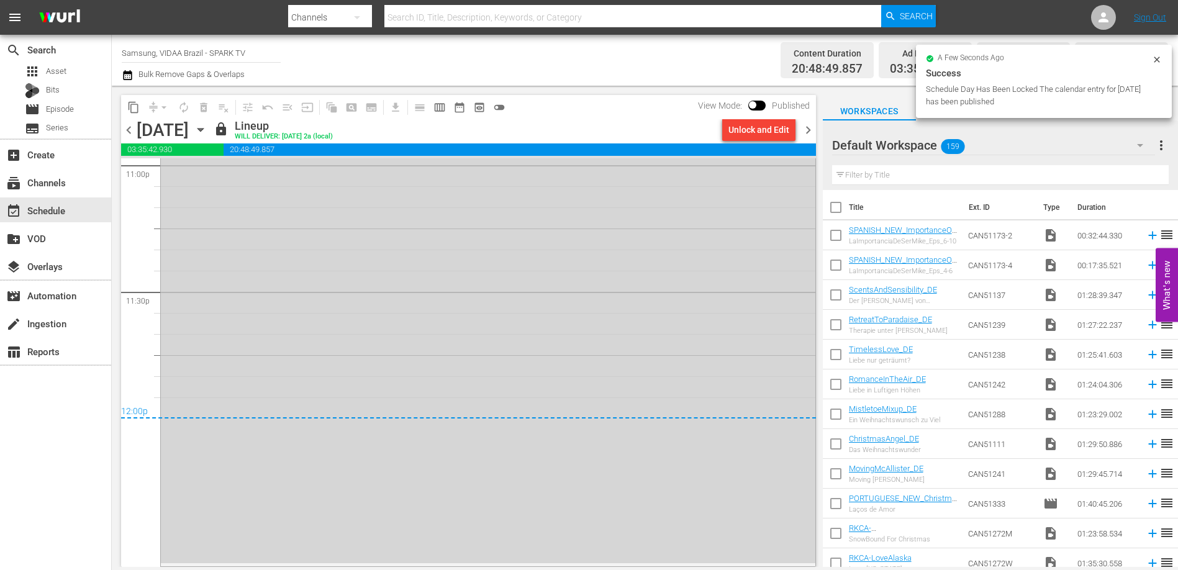
click at [808, 130] on span "chevron_right" at bounding box center [809, 130] width 16 height 16
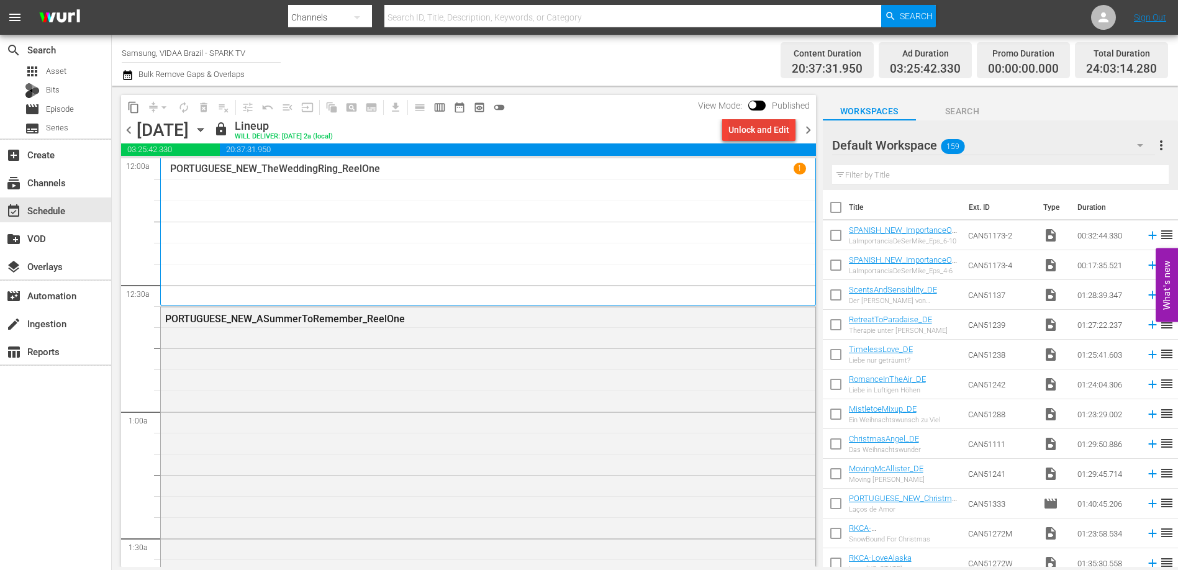
click at [766, 130] on div "Unlock and Edit" at bounding box center [759, 130] width 61 height 22
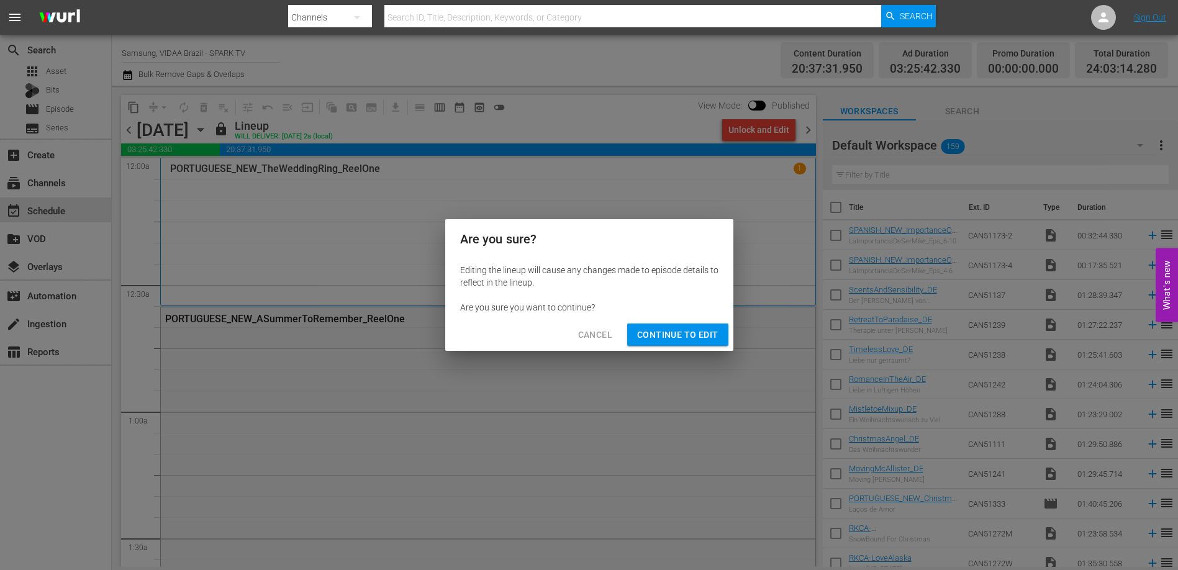
click at [687, 339] on span "Continue to Edit" at bounding box center [677, 335] width 81 height 16
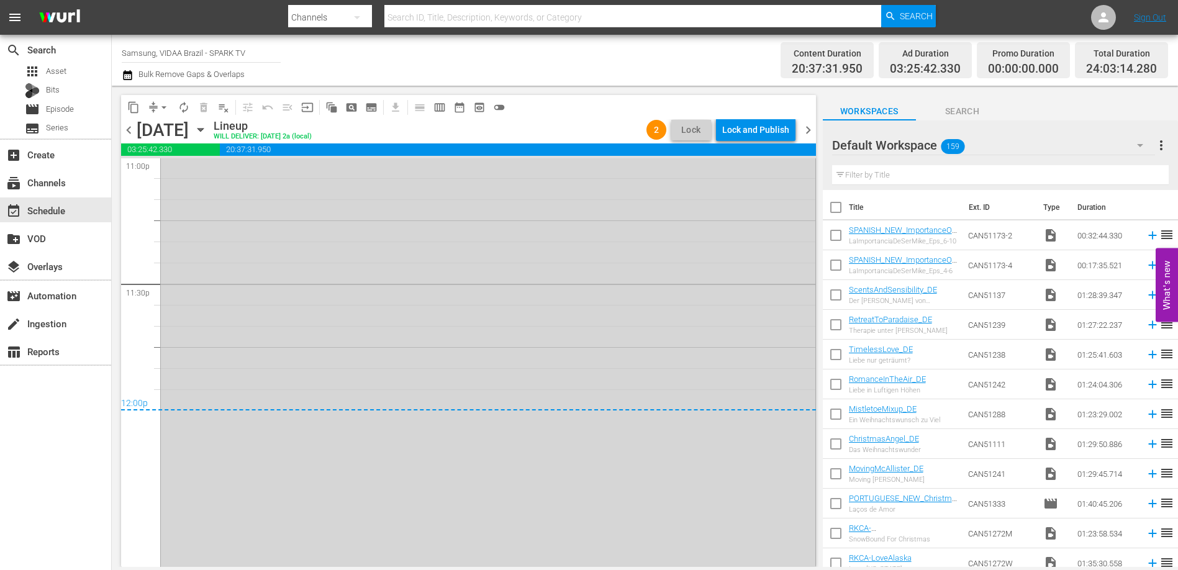
scroll to position [5836, 0]
click at [767, 132] on div "Lock and Publish" at bounding box center [755, 130] width 67 height 22
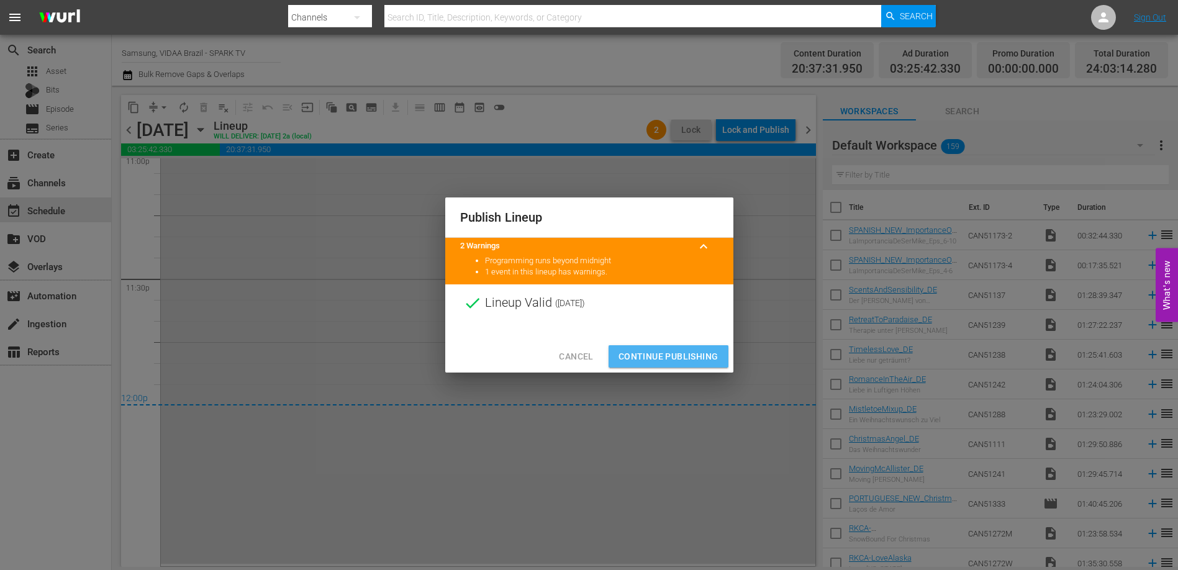
click at [703, 357] on span "Continue Publishing" at bounding box center [669, 357] width 100 height 16
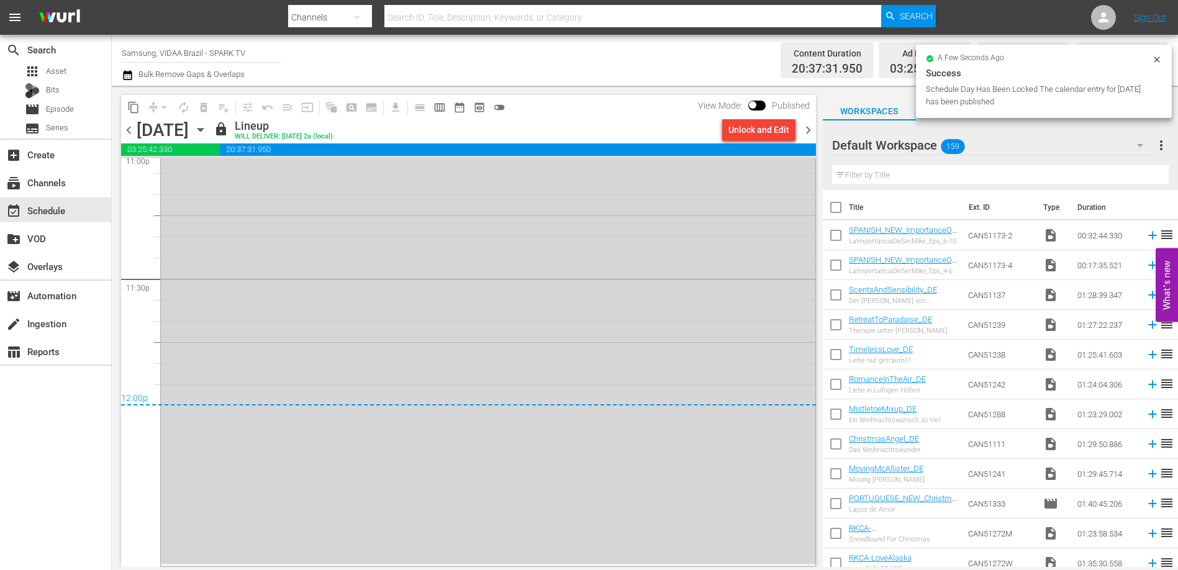
click at [811, 132] on span "chevron_right" at bounding box center [809, 130] width 16 height 16
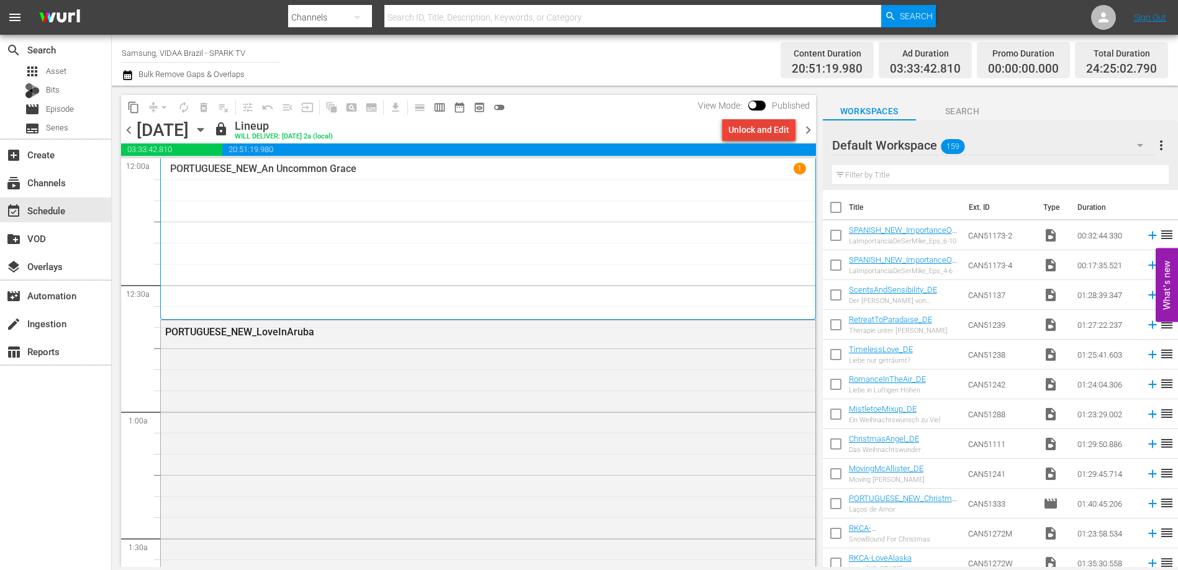
click at [754, 125] on div "Unlock and Edit" at bounding box center [759, 130] width 61 height 22
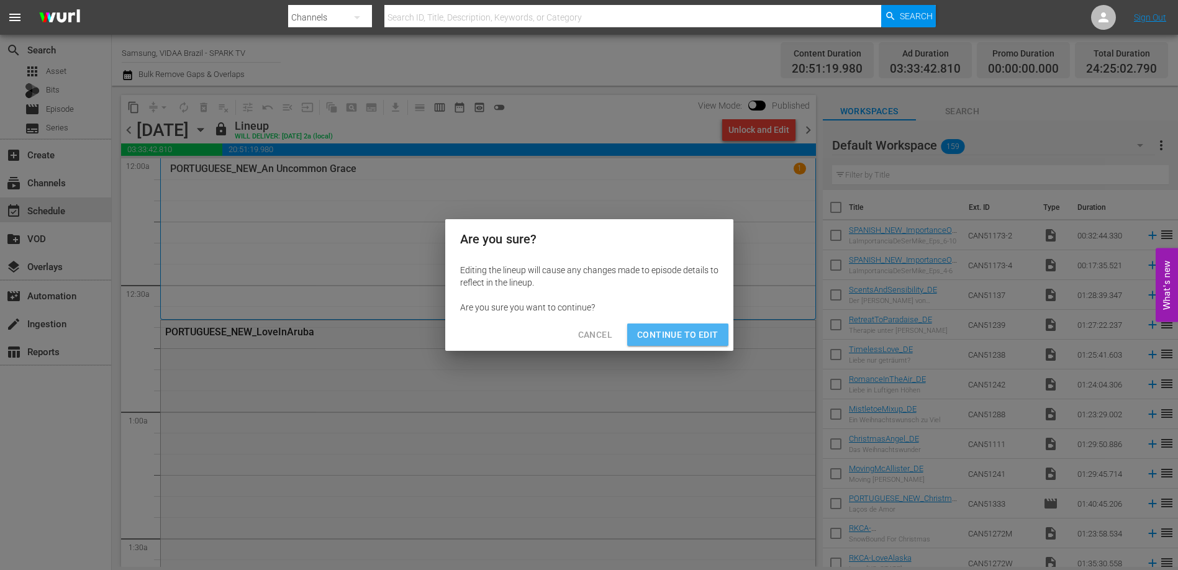
click at [681, 340] on span "Continue to Edit" at bounding box center [677, 335] width 81 height 16
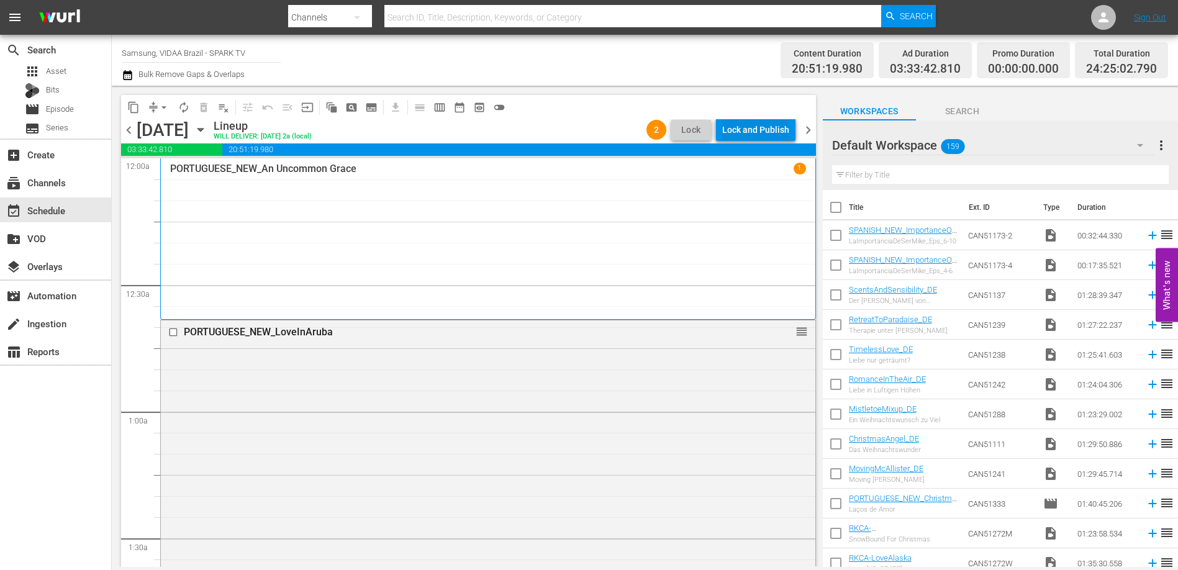
click at [758, 134] on div "Lock and Publish" at bounding box center [755, 130] width 67 height 22
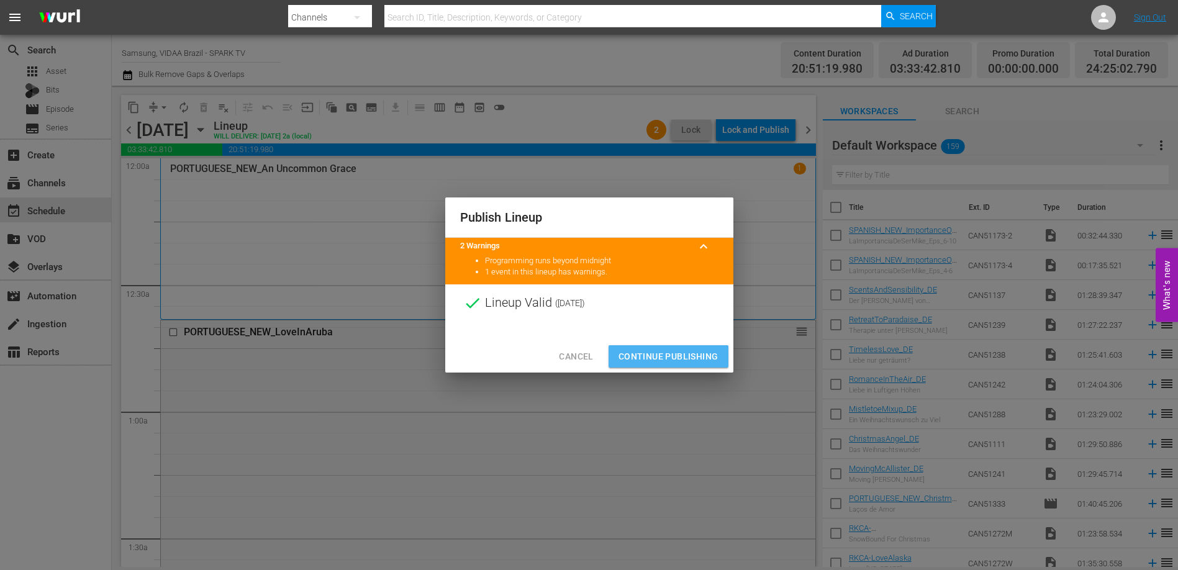
click at [680, 358] on span "Continue Publishing" at bounding box center [669, 357] width 100 height 16
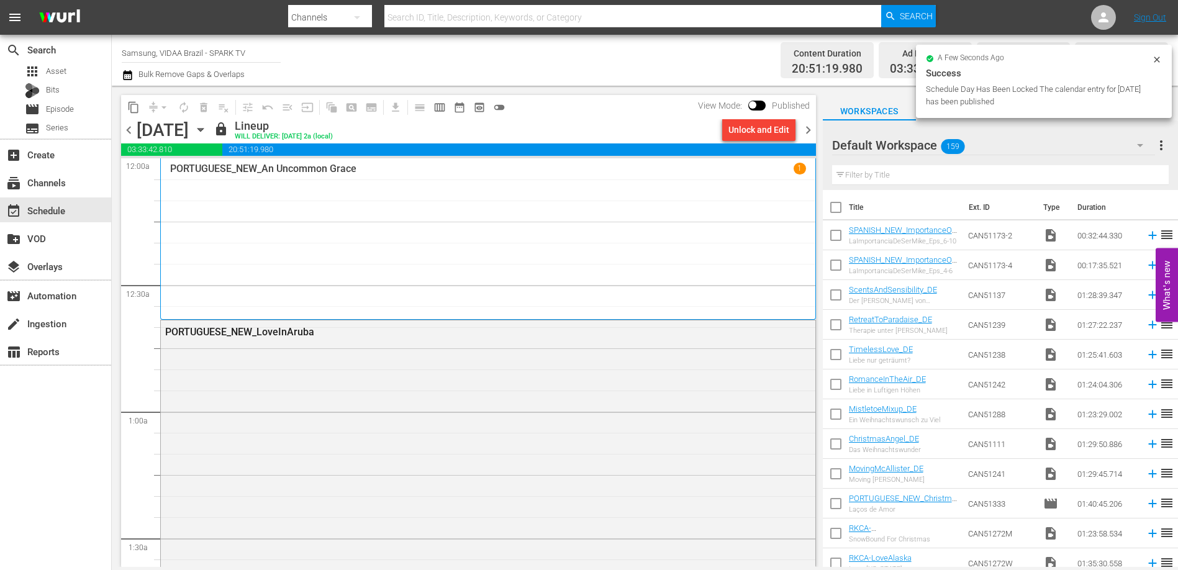
click at [808, 135] on span "chevron_right" at bounding box center [809, 130] width 16 height 16
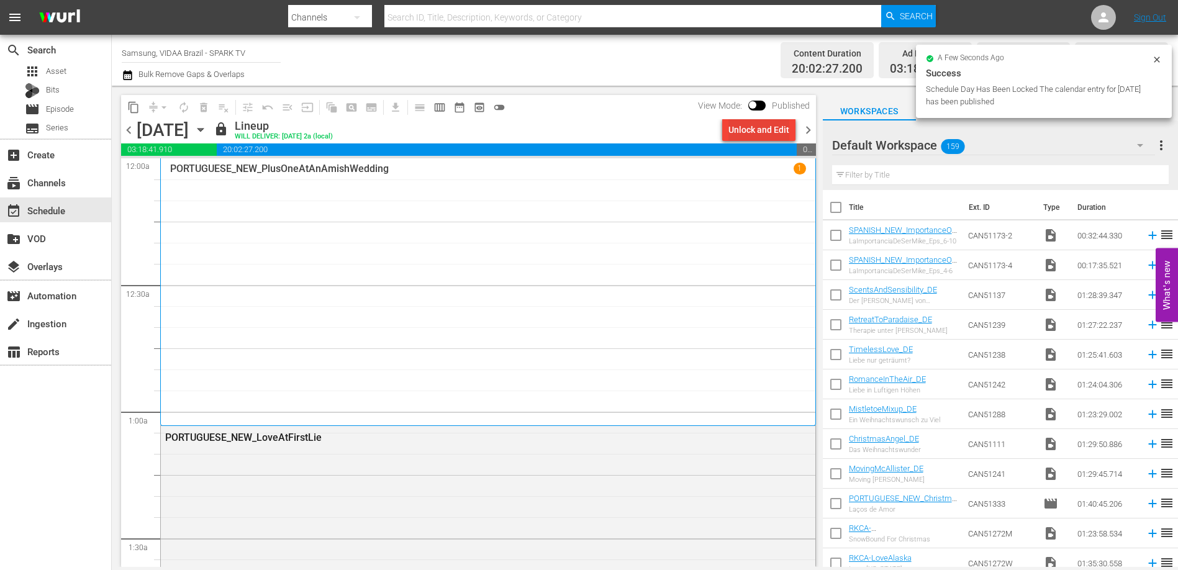
click at [777, 138] on div "Unlock and Edit" at bounding box center [759, 130] width 61 height 22
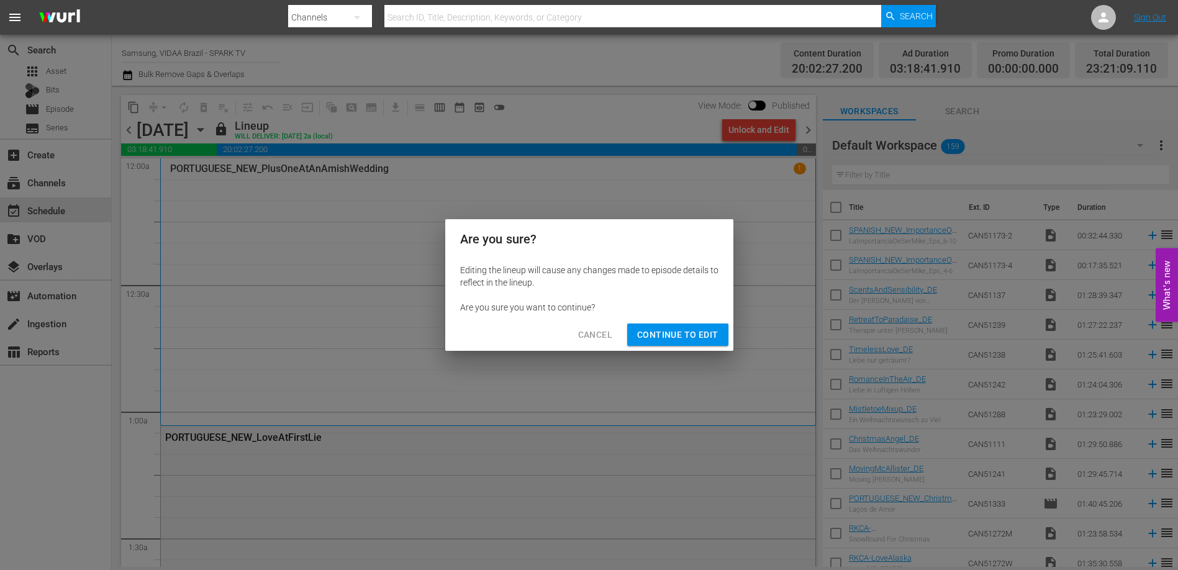
click at [690, 332] on span "Continue to Edit" at bounding box center [677, 335] width 81 height 16
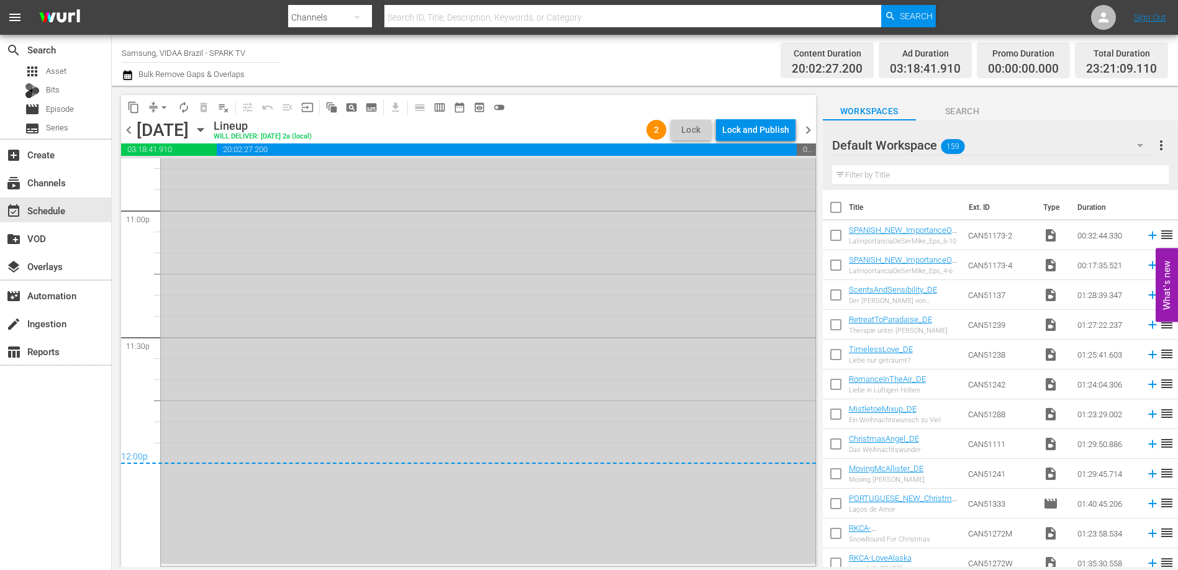
scroll to position [5754, 0]
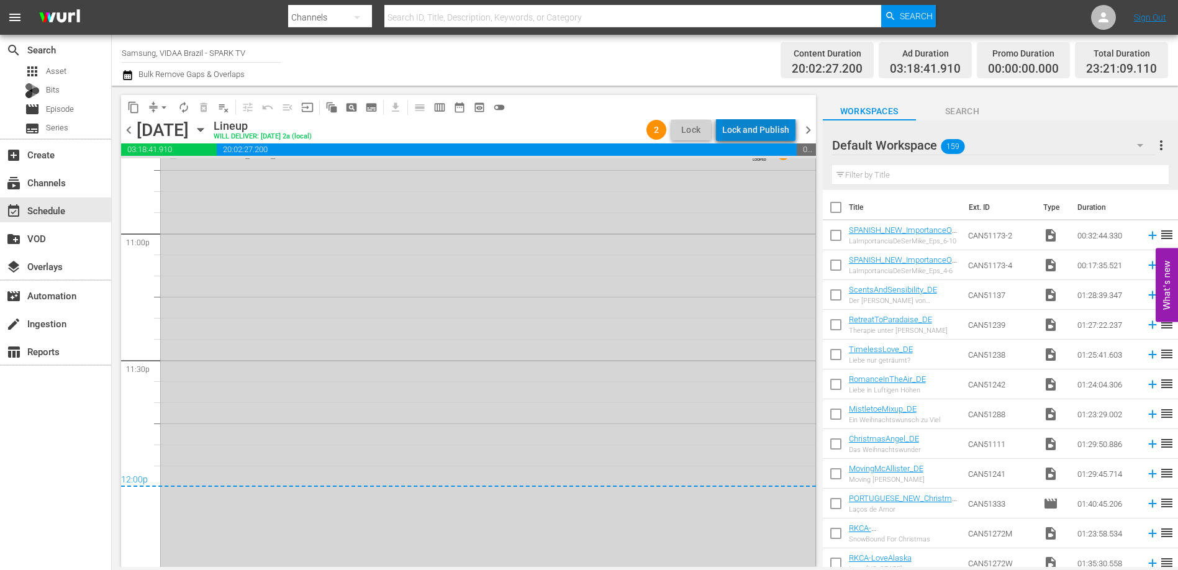
click at [762, 128] on div "Lock and Publish" at bounding box center [755, 130] width 67 height 22
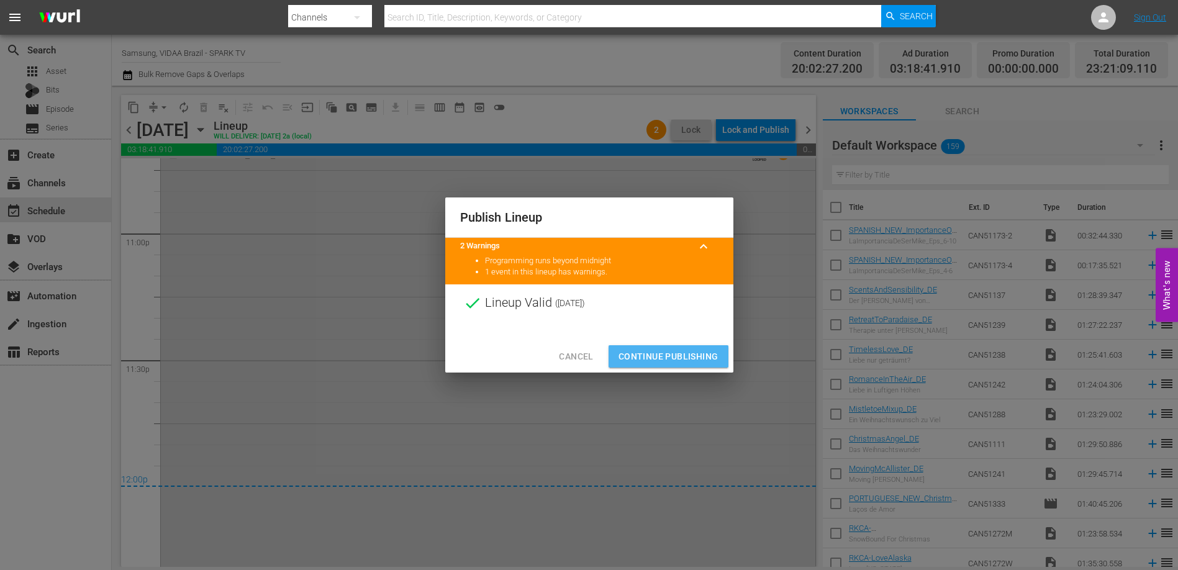
click at [673, 356] on span "Continue Publishing" at bounding box center [669, 357] width 100 height 16
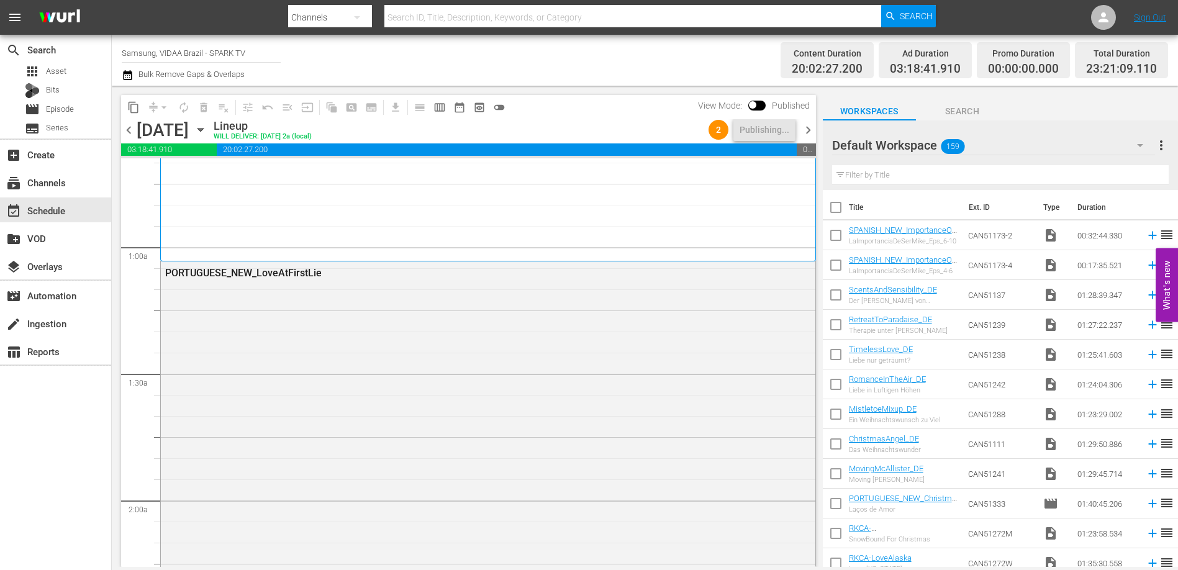
scroll to position [0, 0]
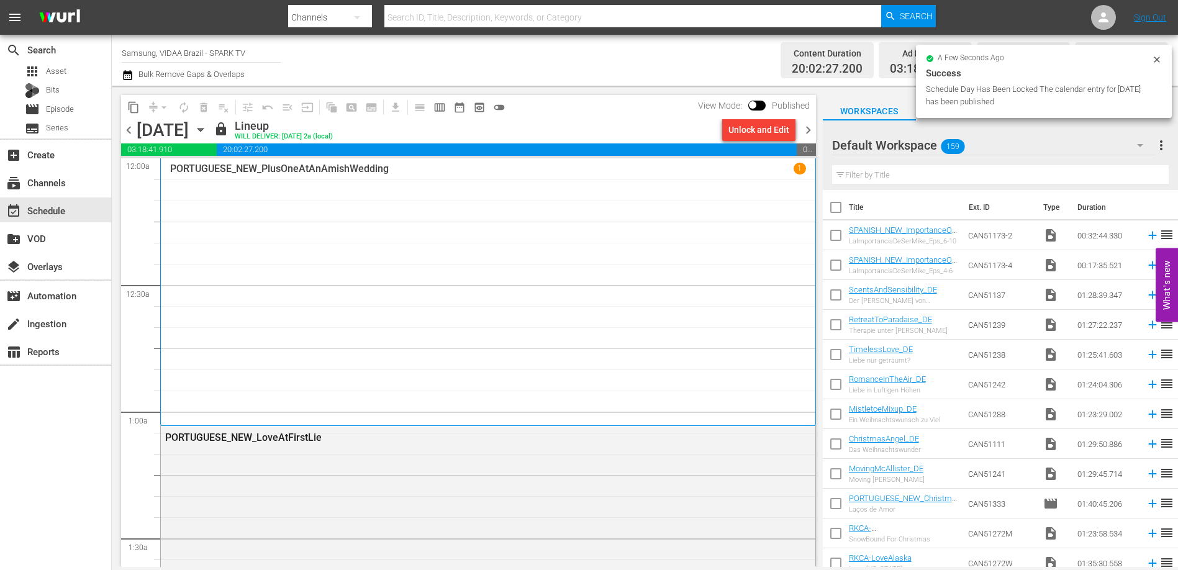
click at [808, 131] on span "chevron_right" at bounding box center [809, 130] width 16 height 16
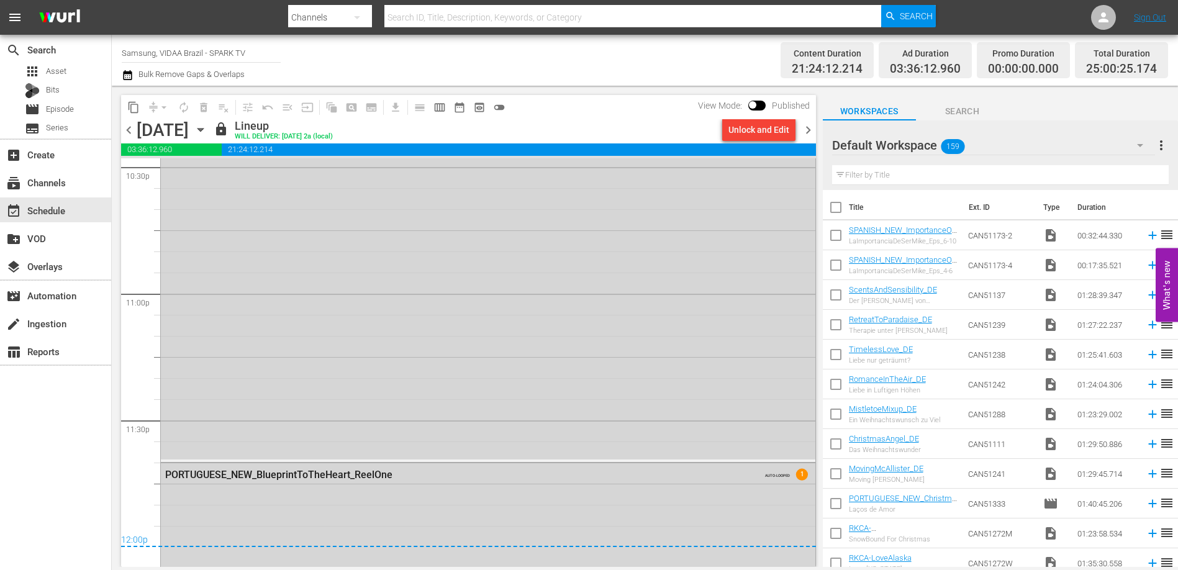
scroll to position [6033, 0]
click at [747, 127] on div "Unlock and Edit" at bounding box center [759, 130] width 61 height 22
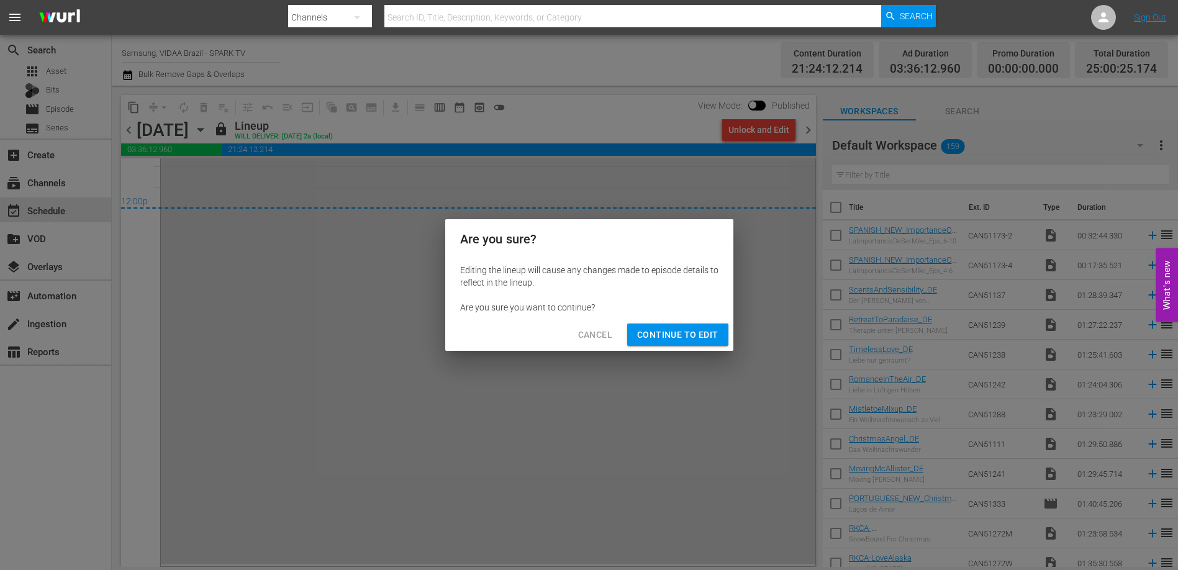
click at [697, 342] on span "Continue to Edit" at bounding box center [677, 335] width 81 height 16
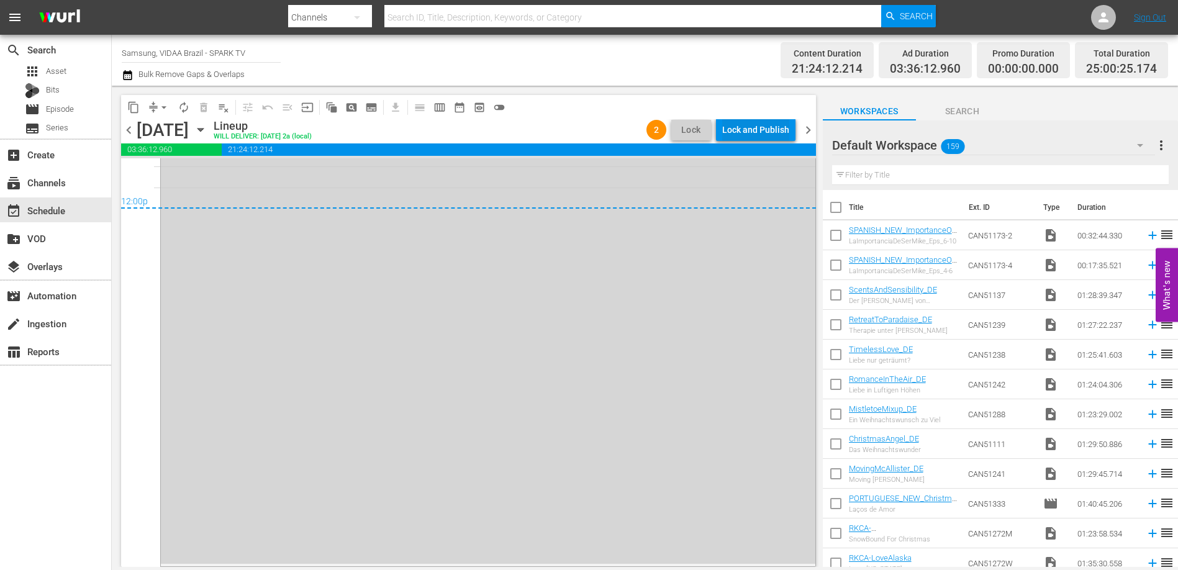
click at [744, 127] on div "Lock and Publish" at bounding box center [755, 130] width 67 height 22
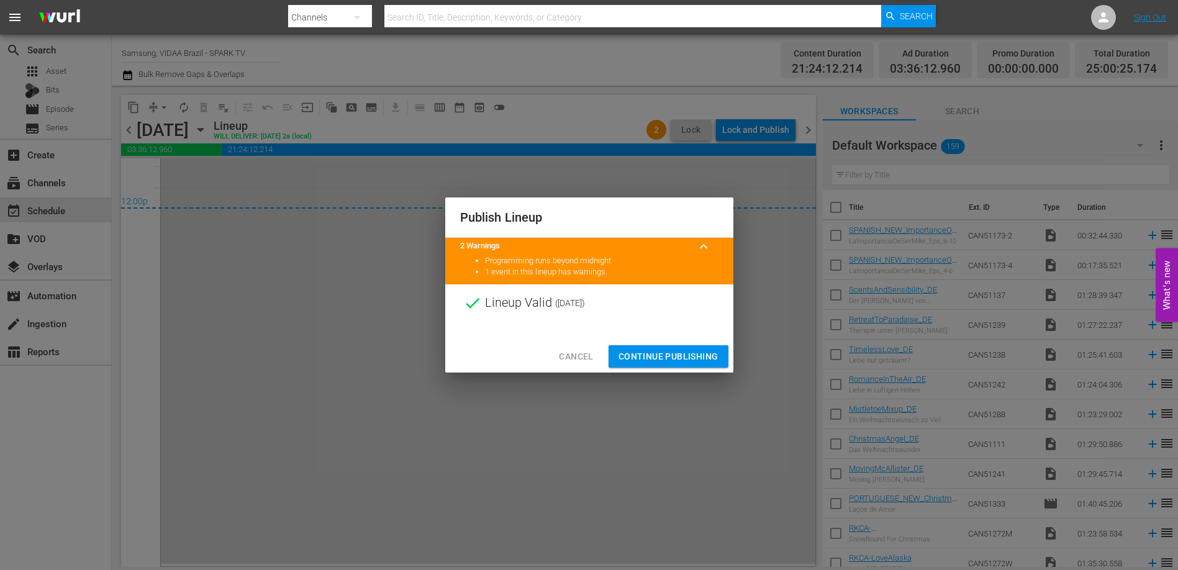
click at [689, 355] on span "Continue Publishing" at bounding box center [669, 357] width 100 height 16
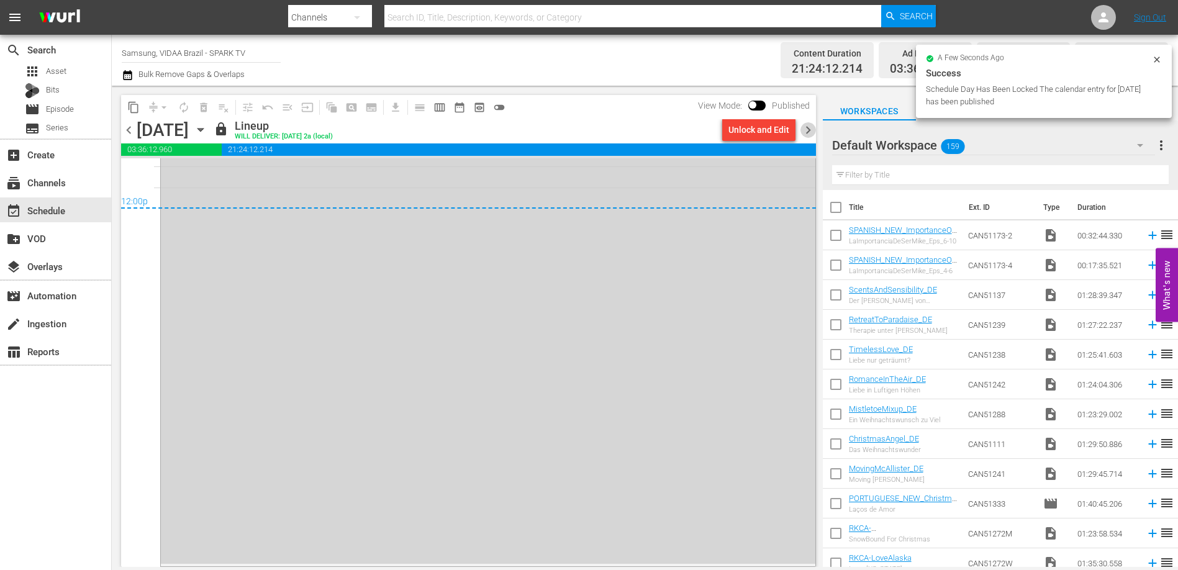
click at [805, 130] on span "chevron_right" at bounding box center [809, 130] width 16 height 16
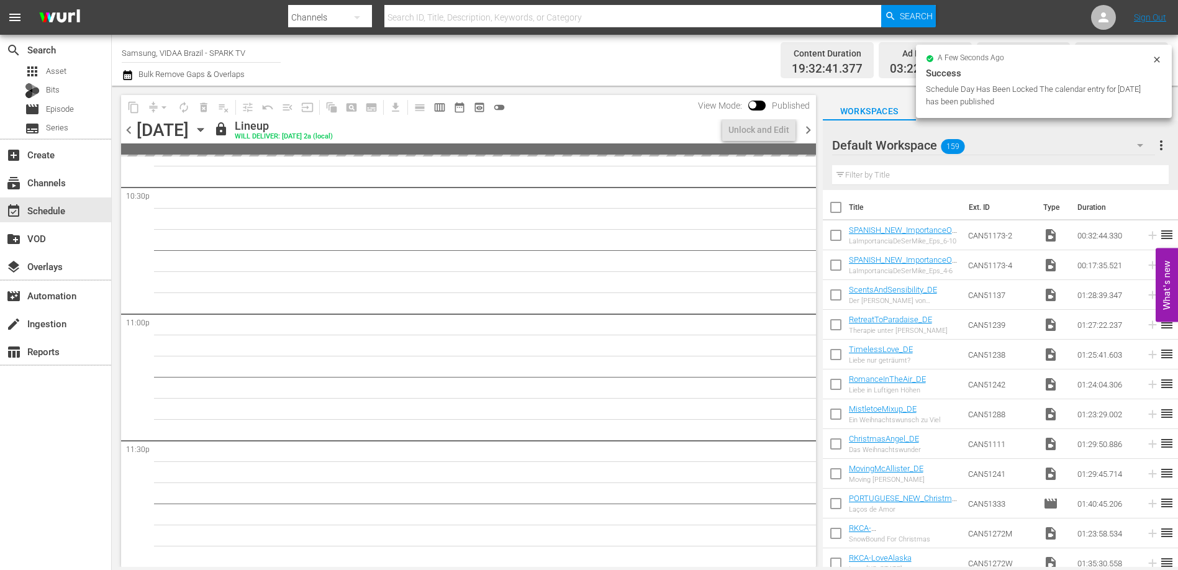
scroll to position [5758, 0]
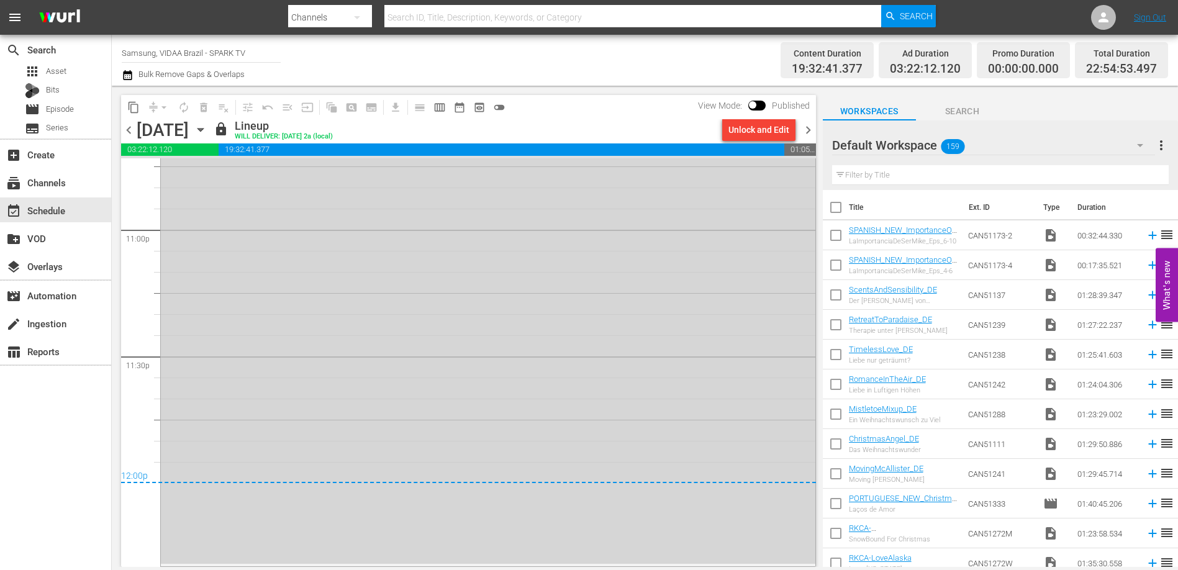
click at [767, 130] on div "Unlock and Edit" at bounding box center [759, 130] width 61 height 22
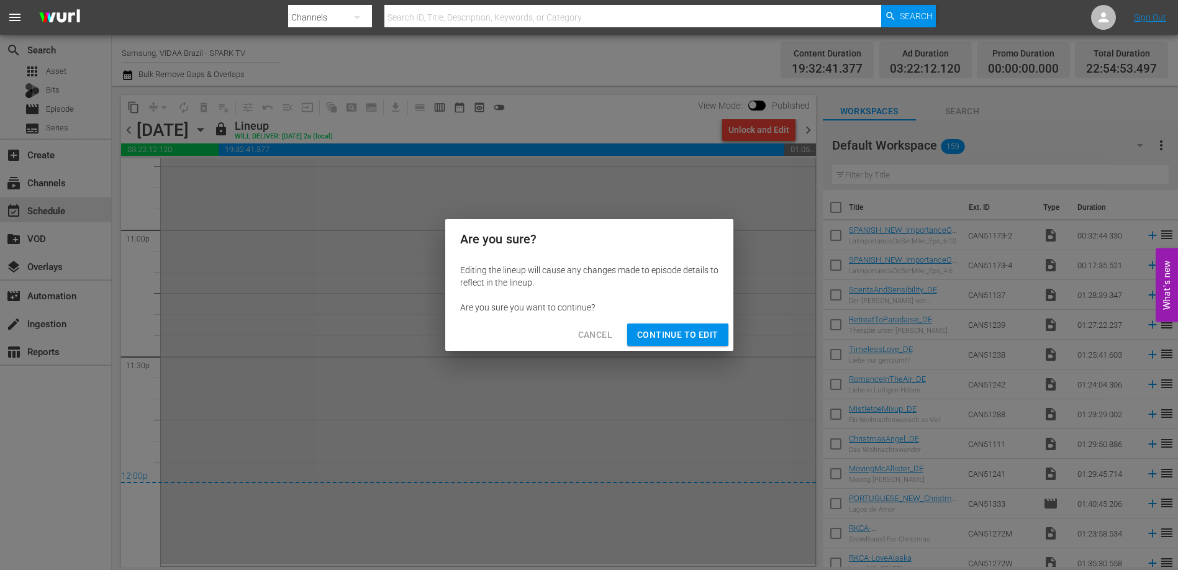
click at [694, 342] on span "Continue to Edit" at bounding box center [677, 335] width 81 height 16
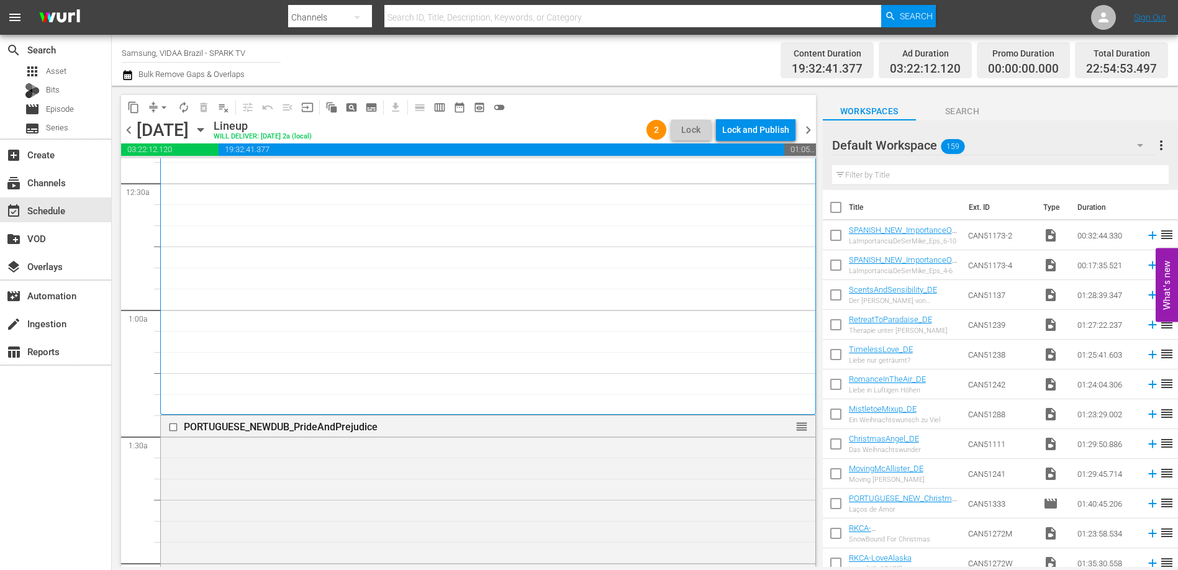
scroll to position [0, 0]
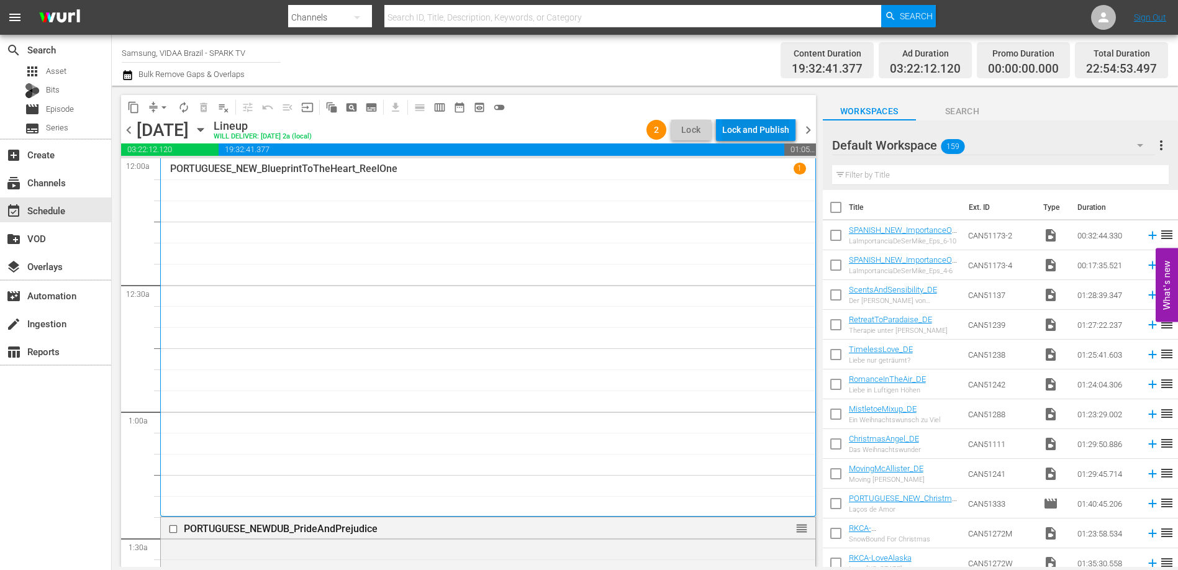
click at [763, 126] on div "Lock and Publish" at bounding box center [755, 130] width 67 height 22
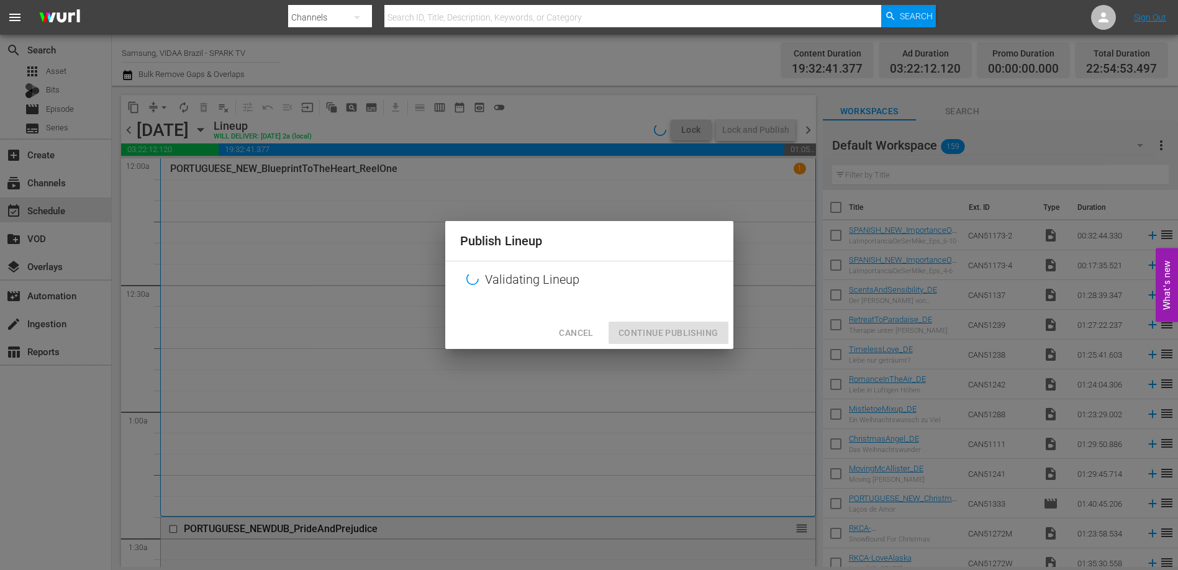
click at [680, 336] on div "Publish Lineup Validating Lineup Cancel Continue Publishing" at bounding box center [589, 285] width 288 height 128
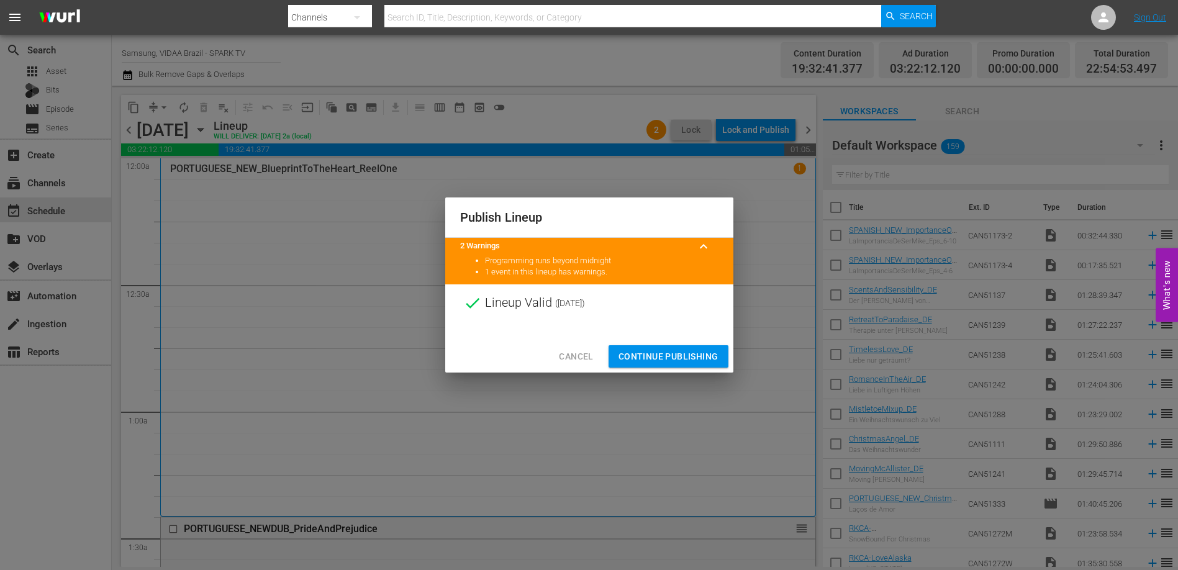
click at [679, 354] on span "Continue Publishing" at bounding box center [669, 357] width 100 height 16
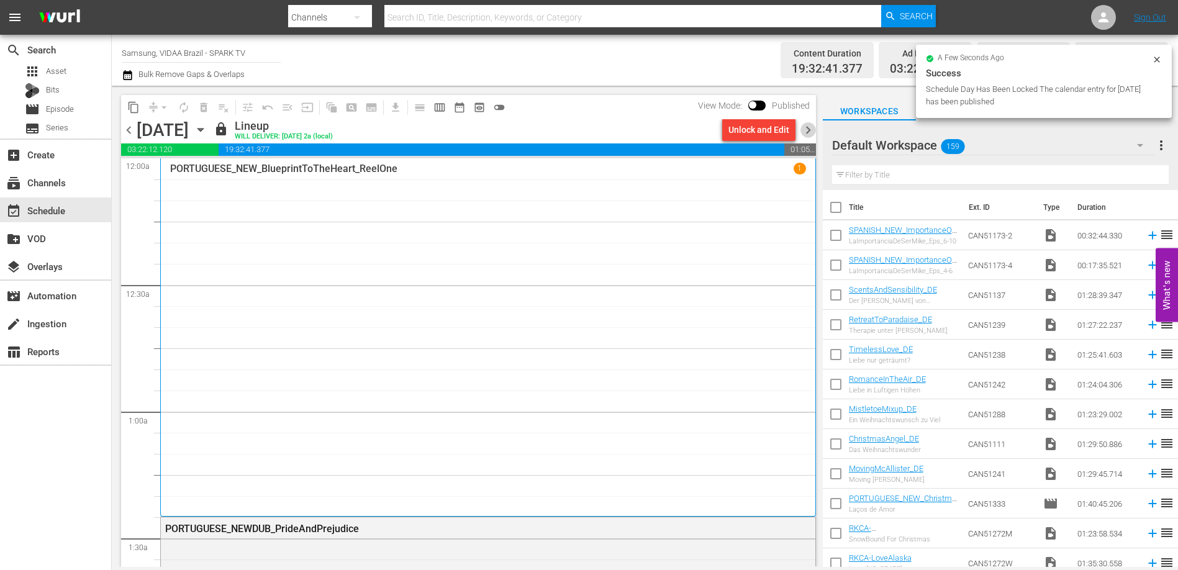
click at [808, 132] on span "chevron_right" at bounding box center [809, 130] width 16 height 16
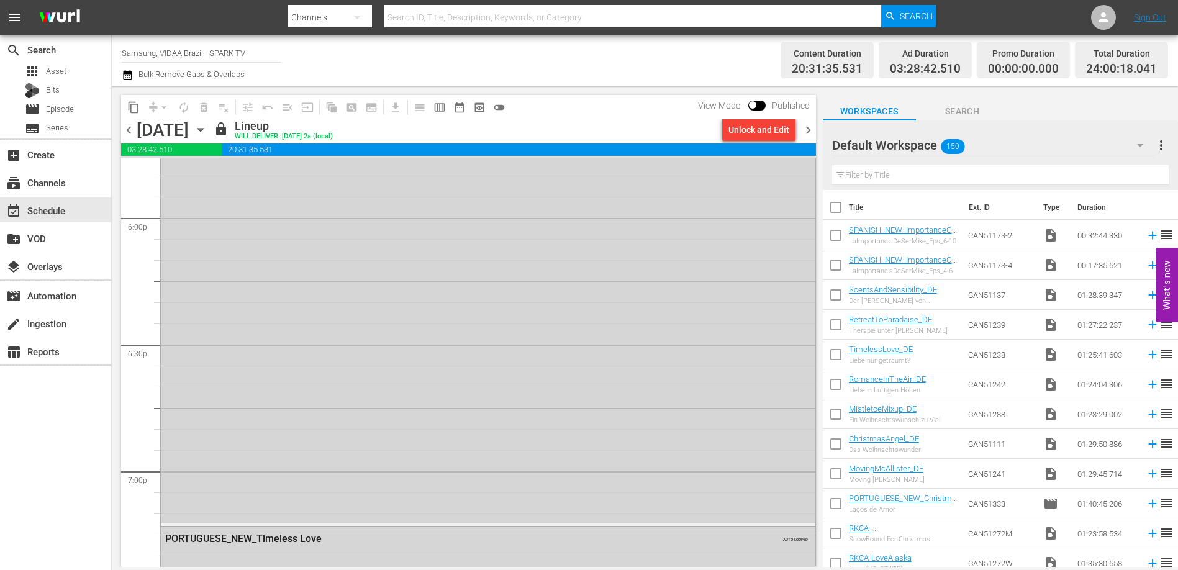
scroll to position [5759, 0]
click at [755, 134] on div "Unlock and Edit" at bounding box center [759, 130] width 61 height 22
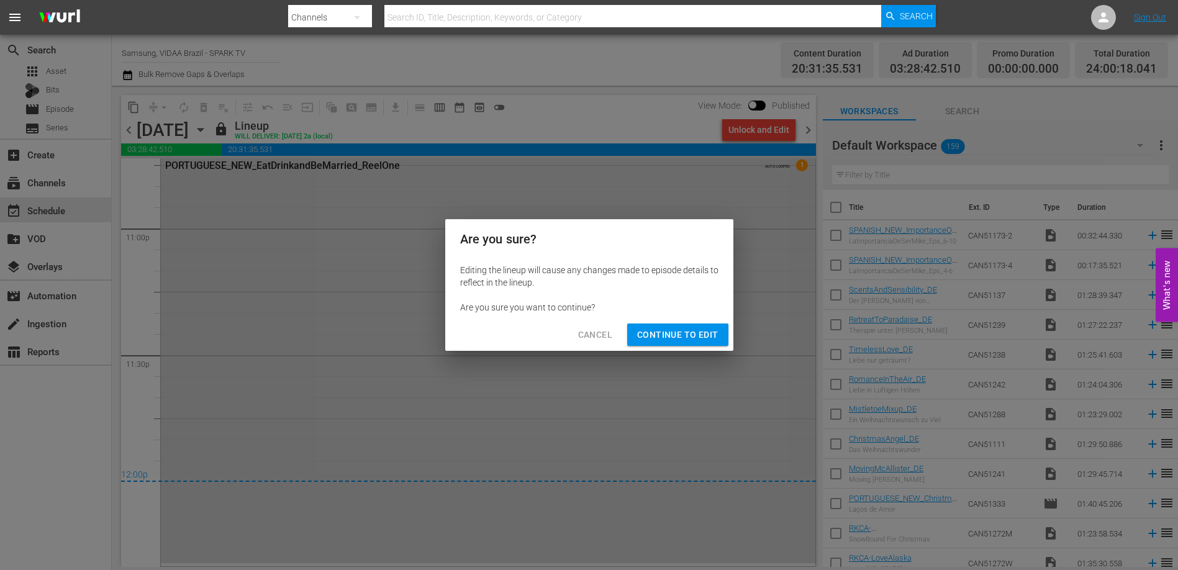
click at [690, 332] on span "Continue to Edit" at bounding box center [677, 335] width 81 height 16
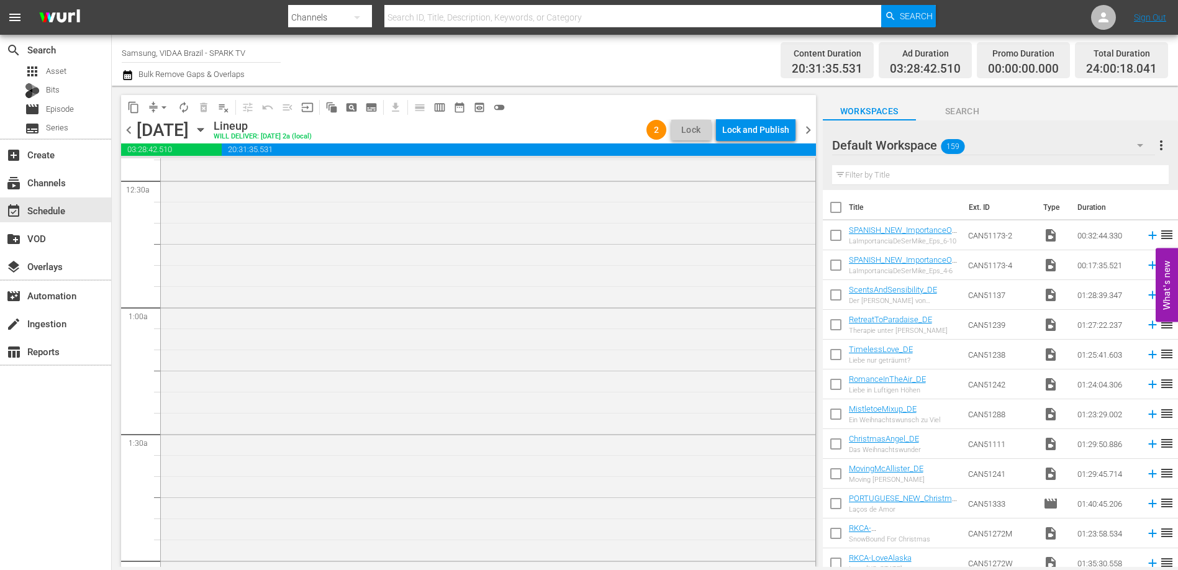
scroll to position [0, 0]
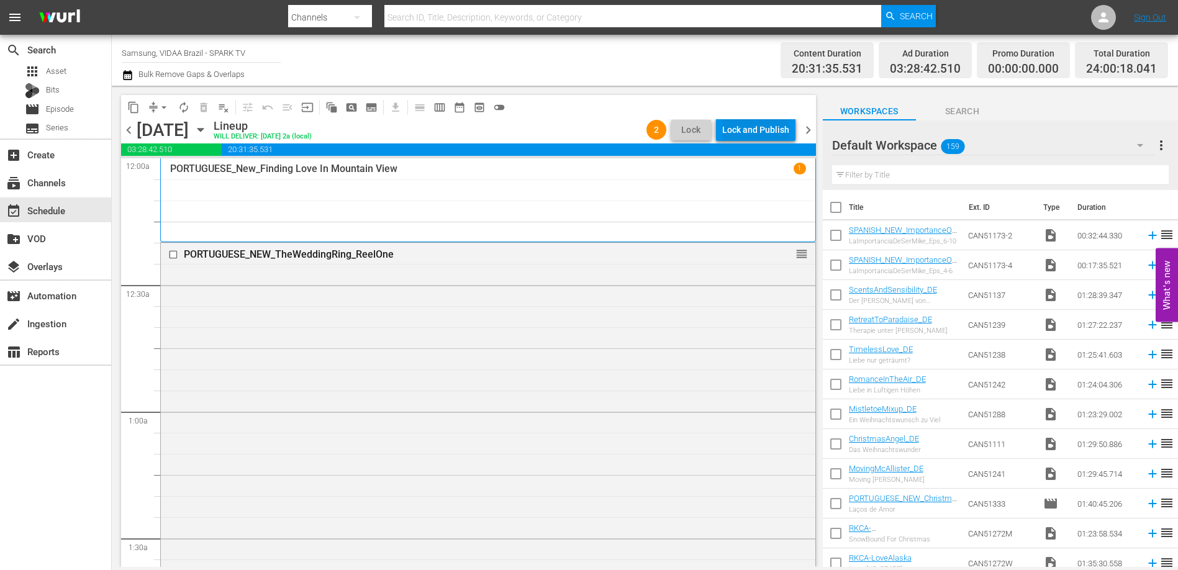
click at [757, 132] on div "Lock and Publish" at bounding box center [755, 130] width 67 height 22
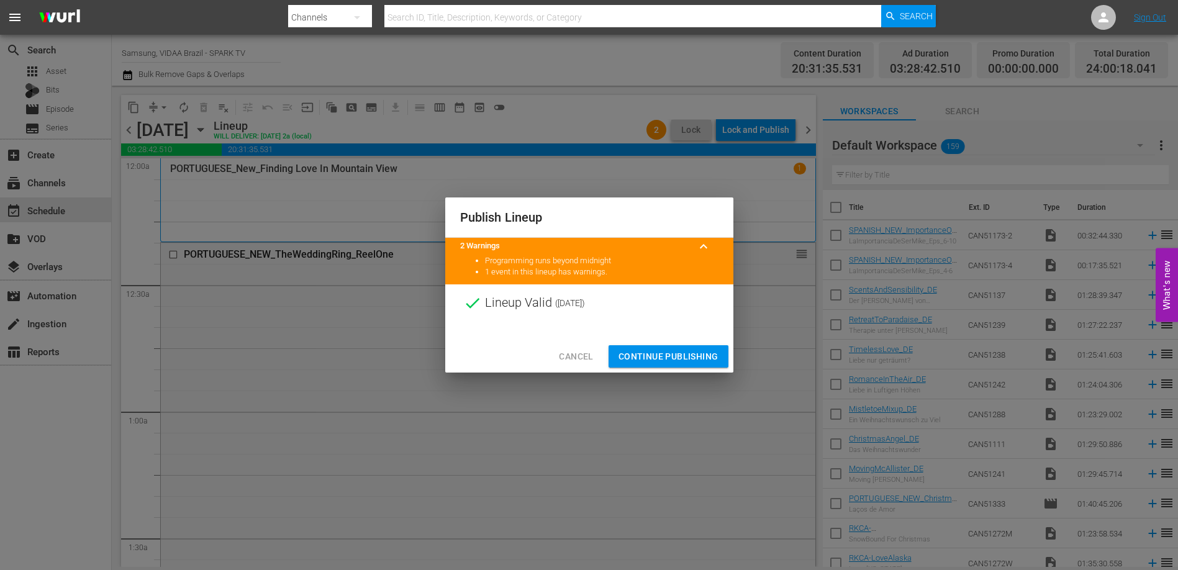
click at [680, 348] on button "Continue Publishing" at bounding box center [669, 356] width 120 height 23
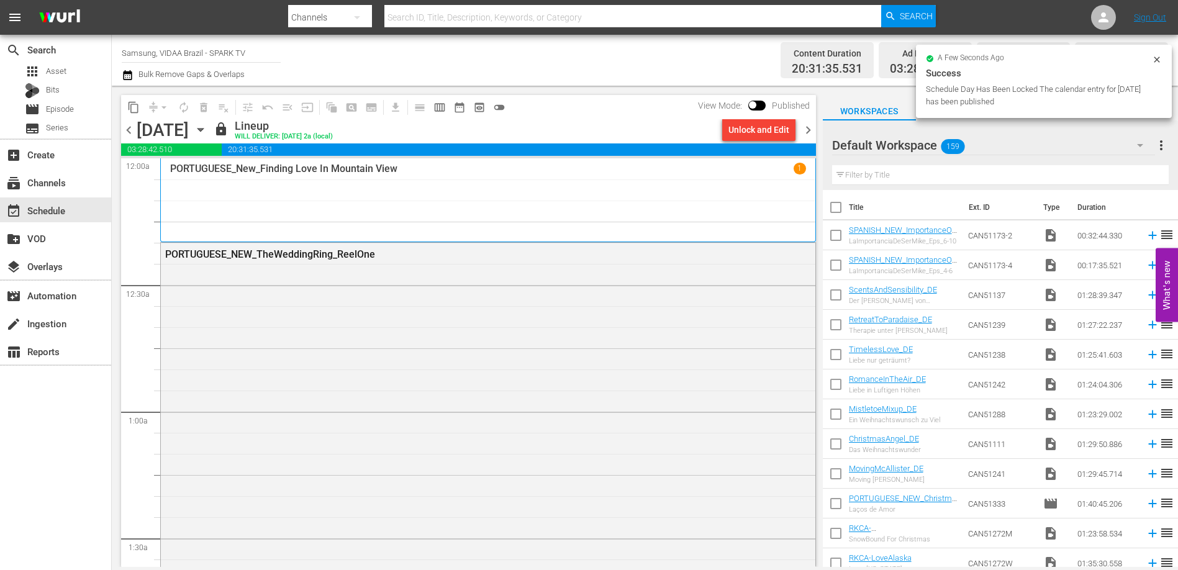
click at [810, 132] on span "chevron_right" at bounding box center [809, 130] width 16 height 16
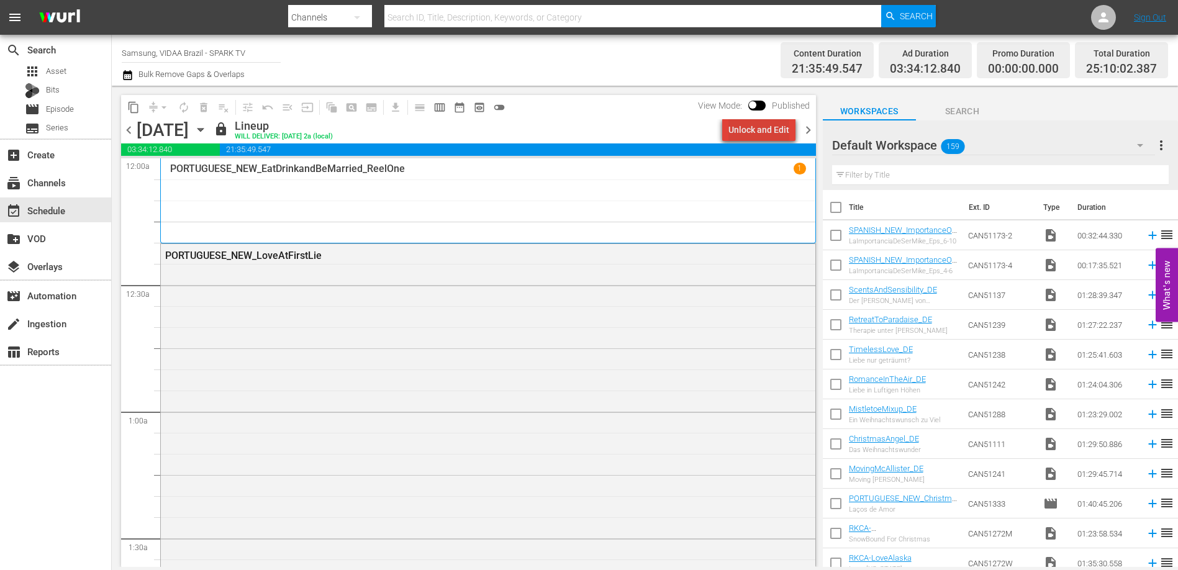
click at [772, 139] on div "Unlock and Edit" at bounding box center [759, 130] width 61 height 22
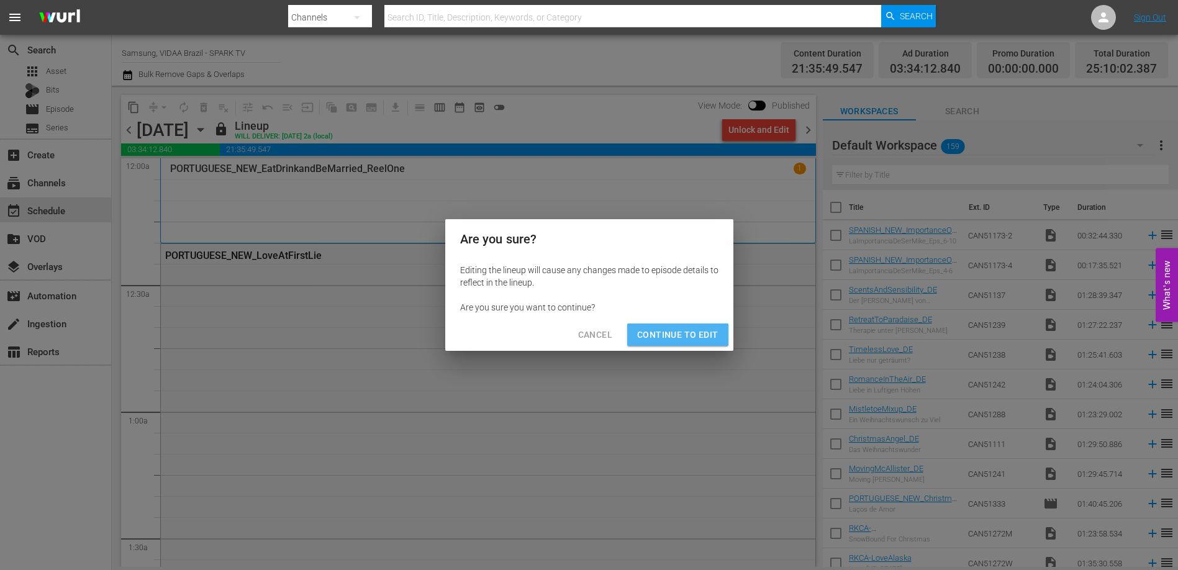
click at [698, 334] on span "Continue to Edit" at bounding box center [677, 335] width 81 height 16
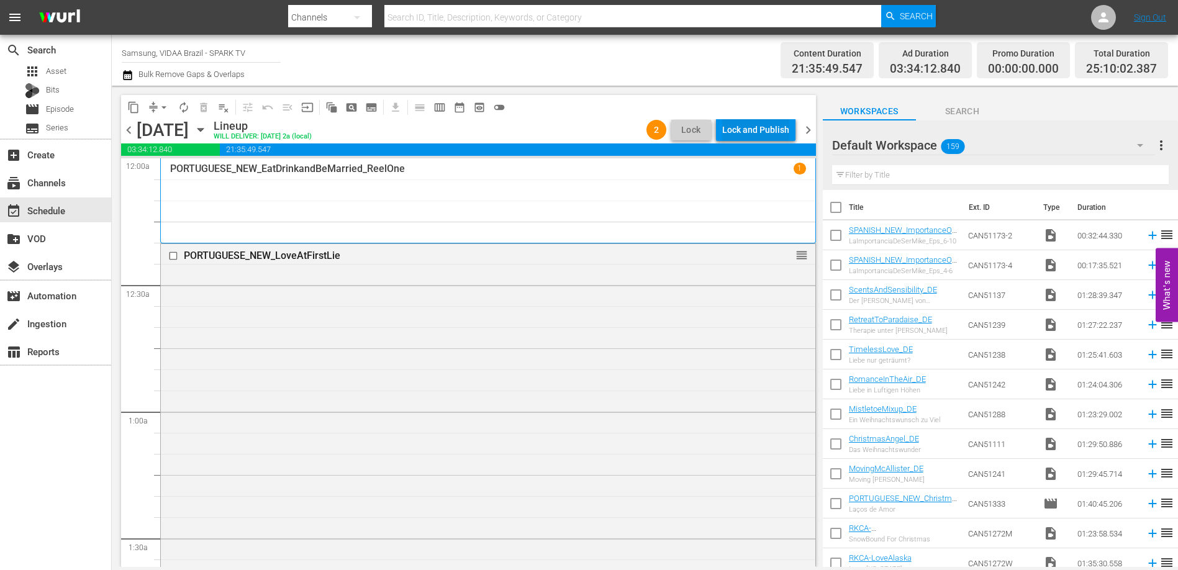
click at [757, 132] on div "Lock and Publish" at bounding box center [755, 130] width 67 height 22
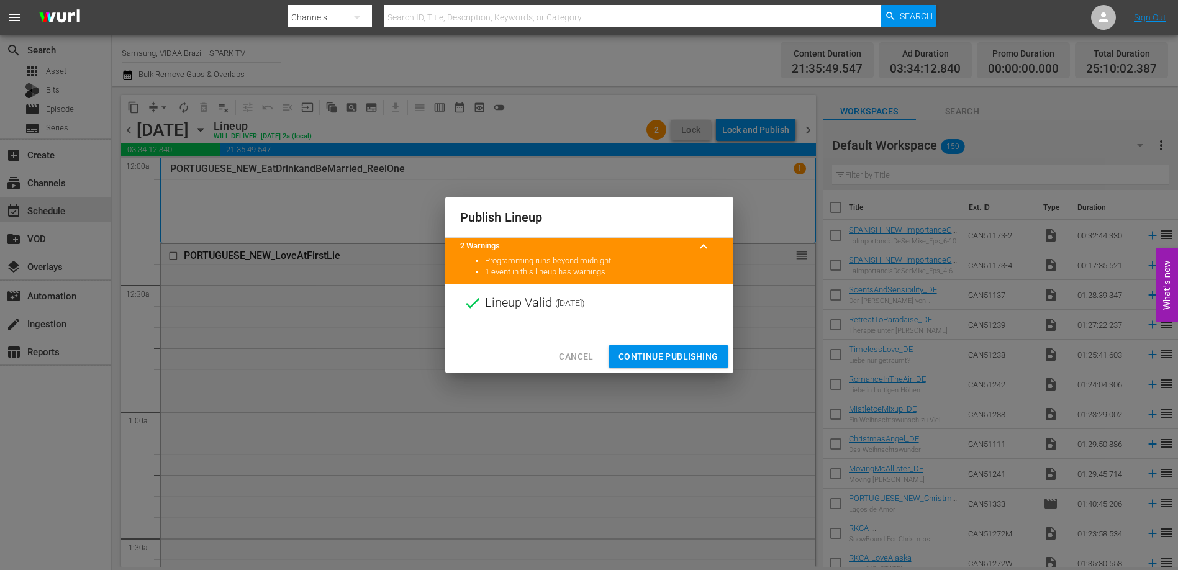
click at [662, 358] on span "Continue Publishing" at bounding box center [669, 357] width 100 height 16
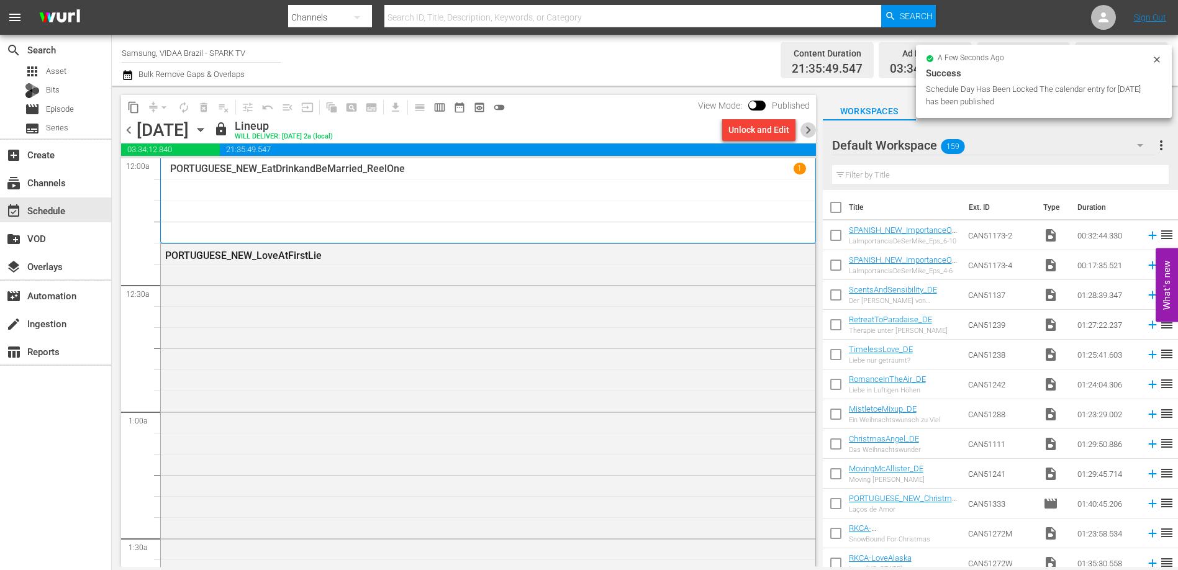
click at [808, 129] on span "chevron_right" at bounding box center [809, 130] width 16 height 16
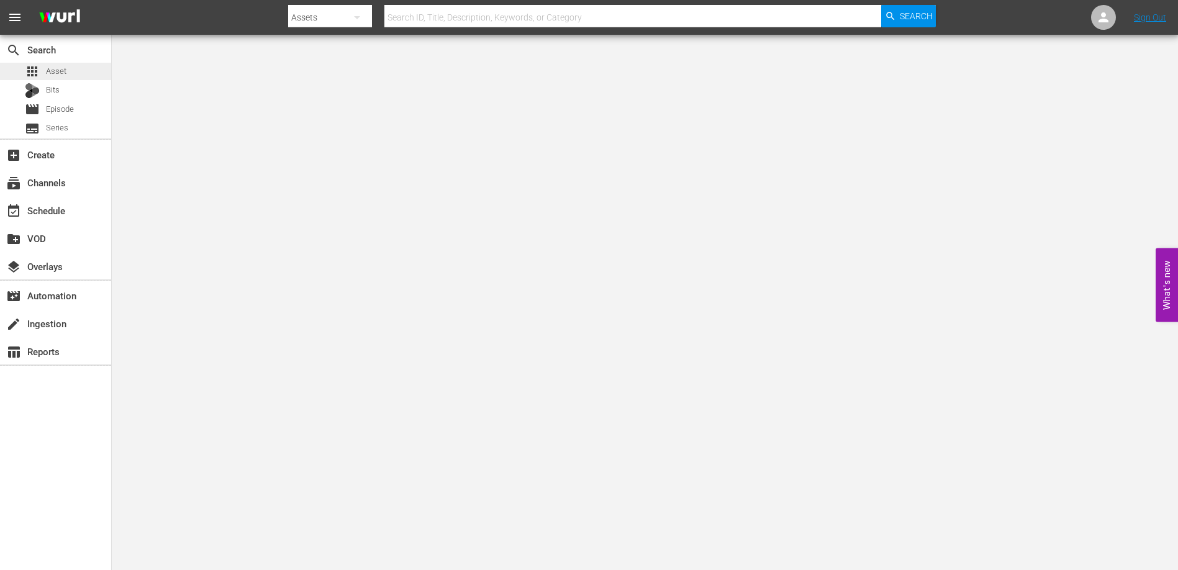
click at [54, 67] on span "Asset" at bounding box center [56, 71] width 21 height 12
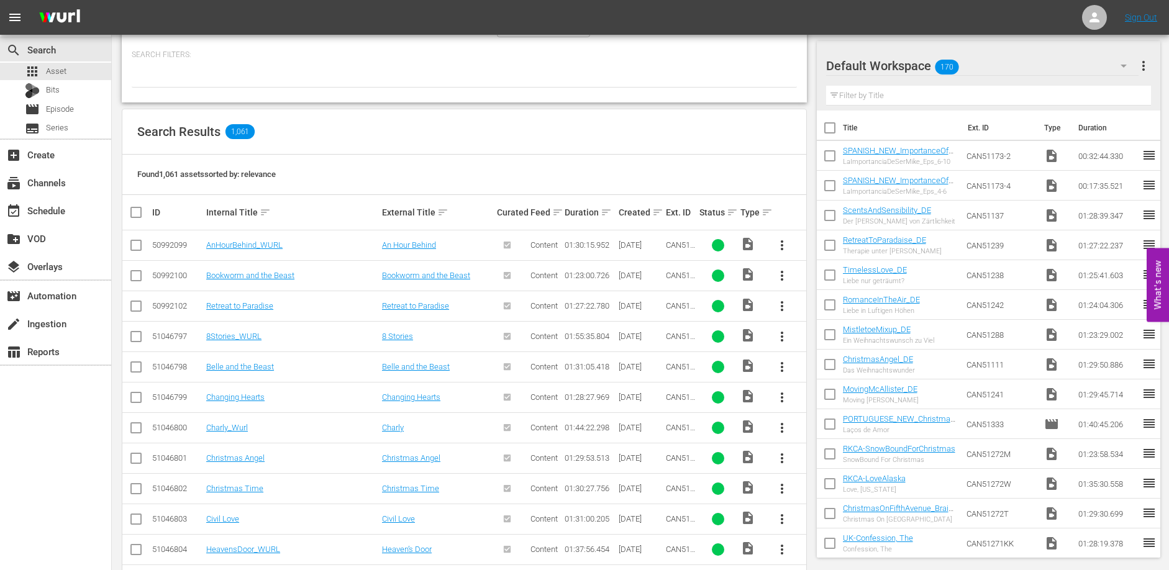
scroll to position [248, 0]
